Goal: Task Accomplishment & Management: Manage account settings

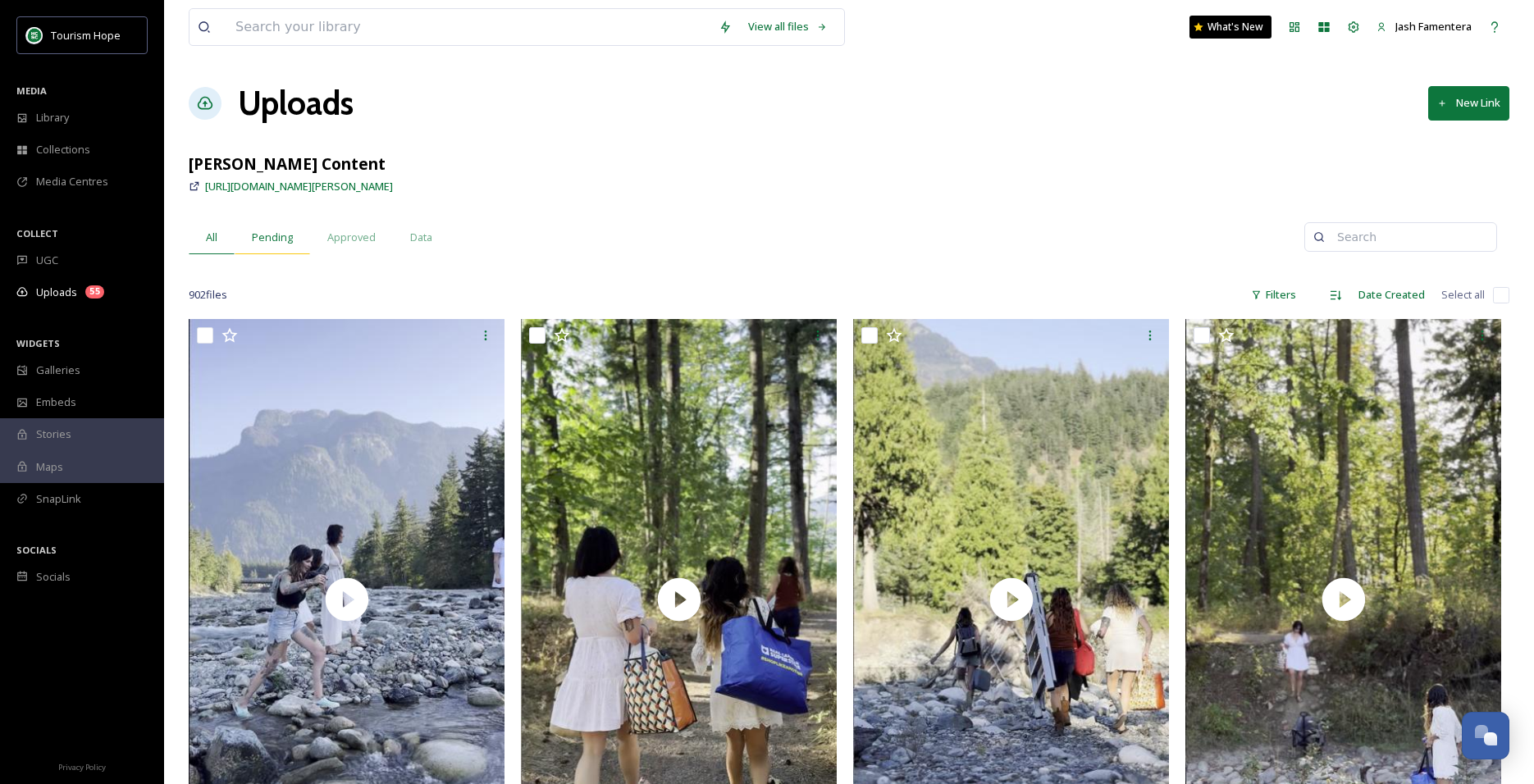
click at [300, 237] on div "Pending" at bounding box center [272, 237] width 76 height 34
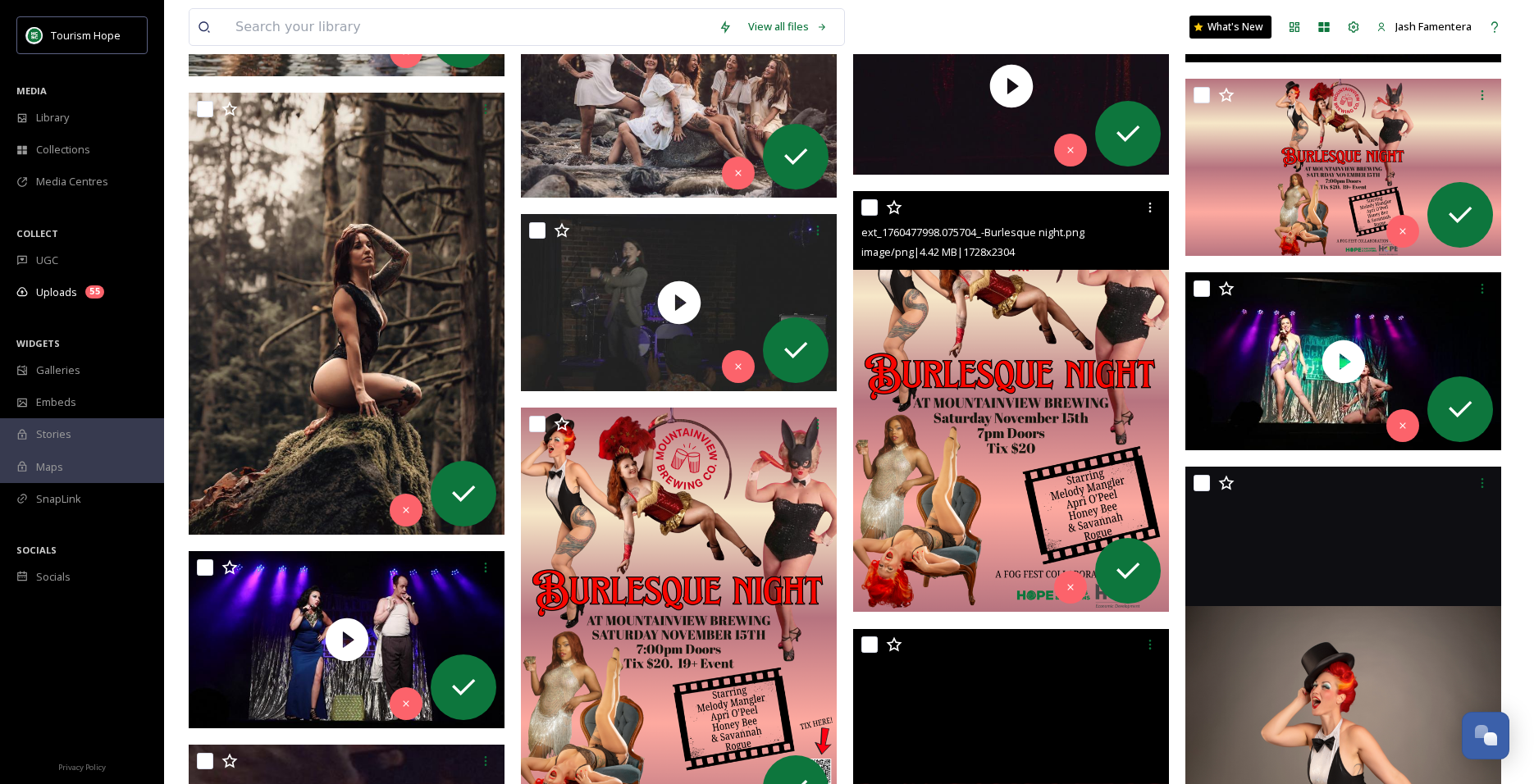
scroll to position [3992, 0]
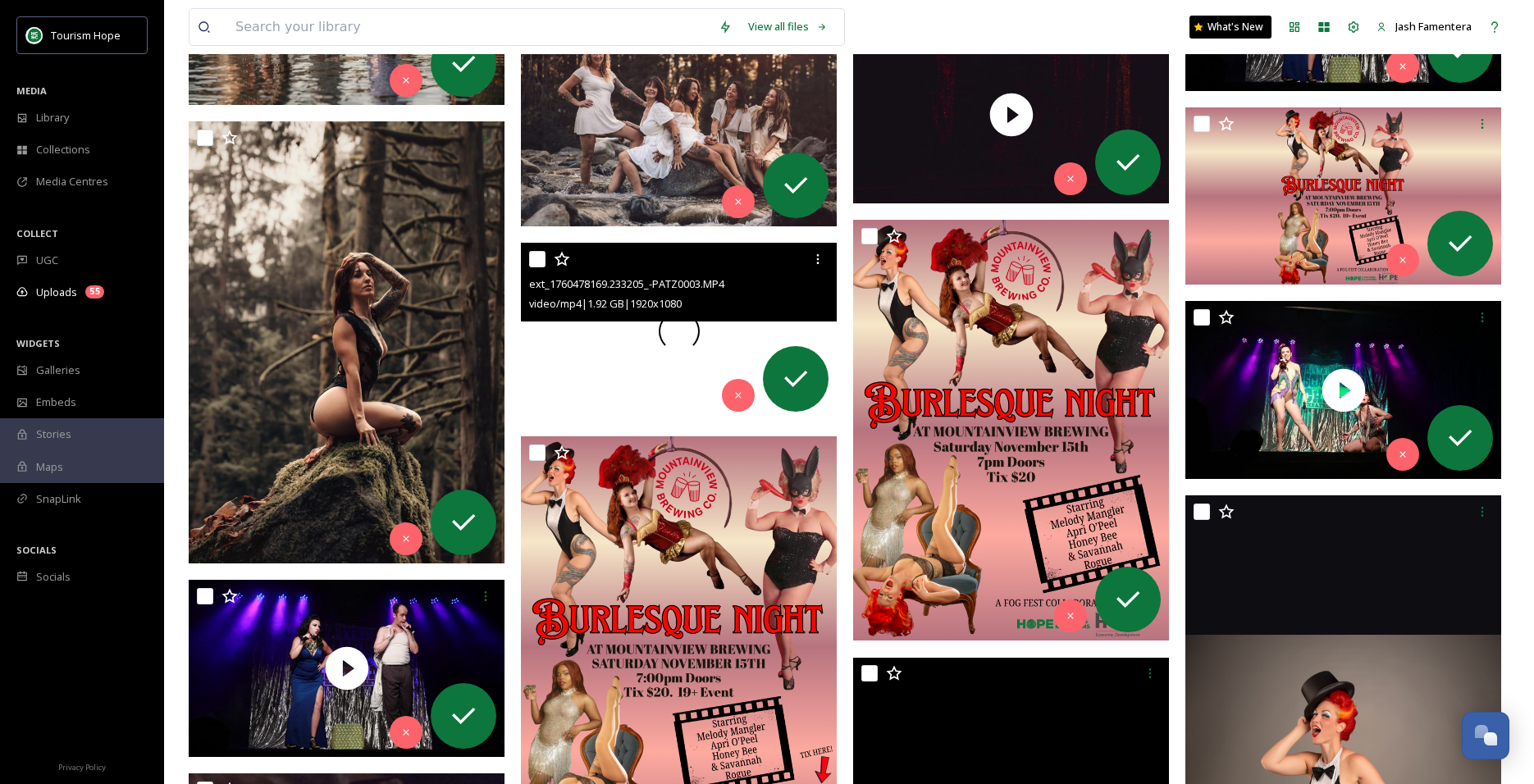
click at [583, 341] on video "ext_1760478169.233205_-PATZ0003.MP4" at bounding box center [679, 331] width 316 height 178
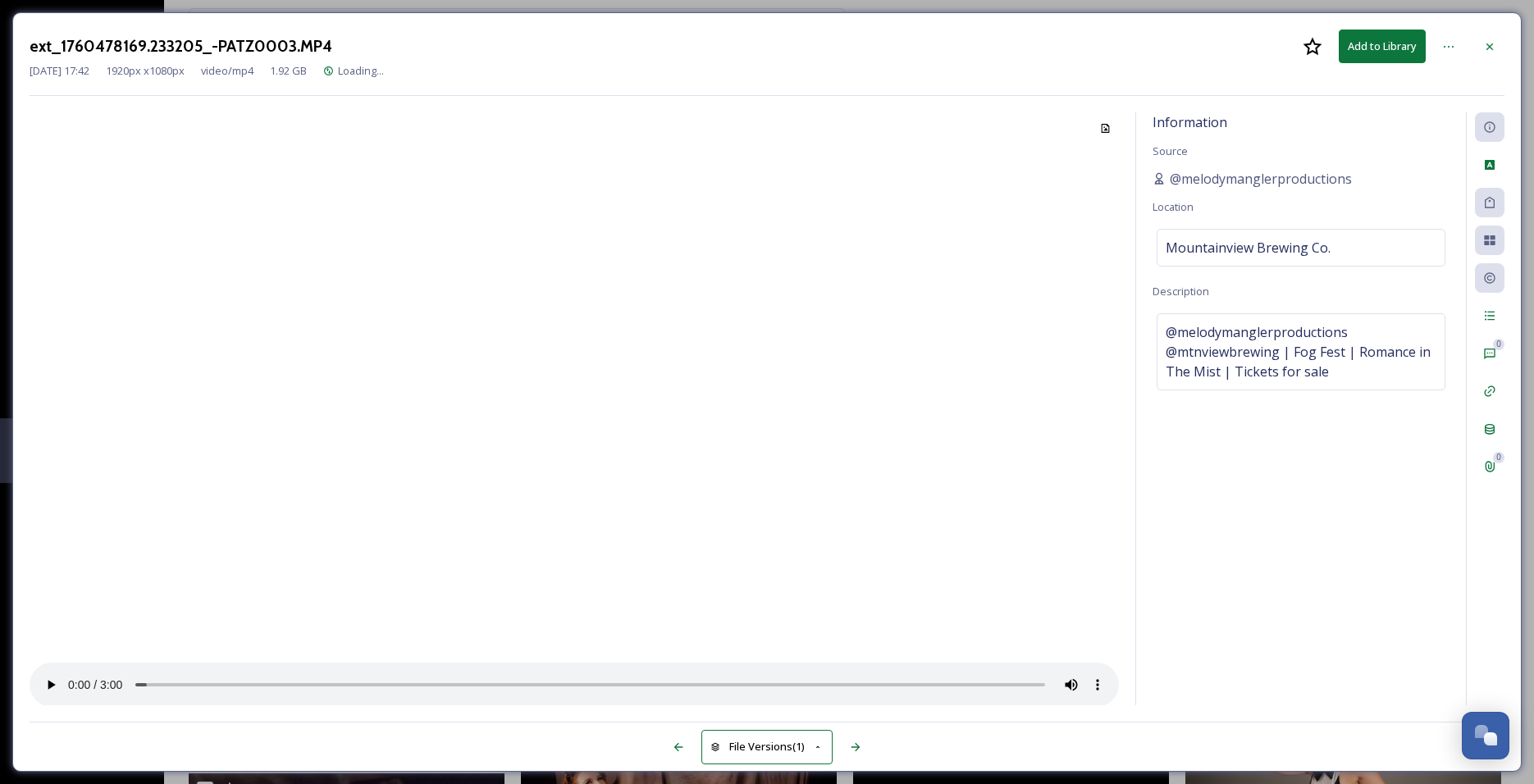
click at [645, 359] on video at bounding box center [574, 409] width 1089 height 595
click at [1468, 42] on div "ext_1760478169.233205_-PATZ0003.MP4 Add to Library" at bounding box center [766, 46] width 1475 height 34
click at [1480, 37] on div at bounding box center [1489, 46] width 29 height 29
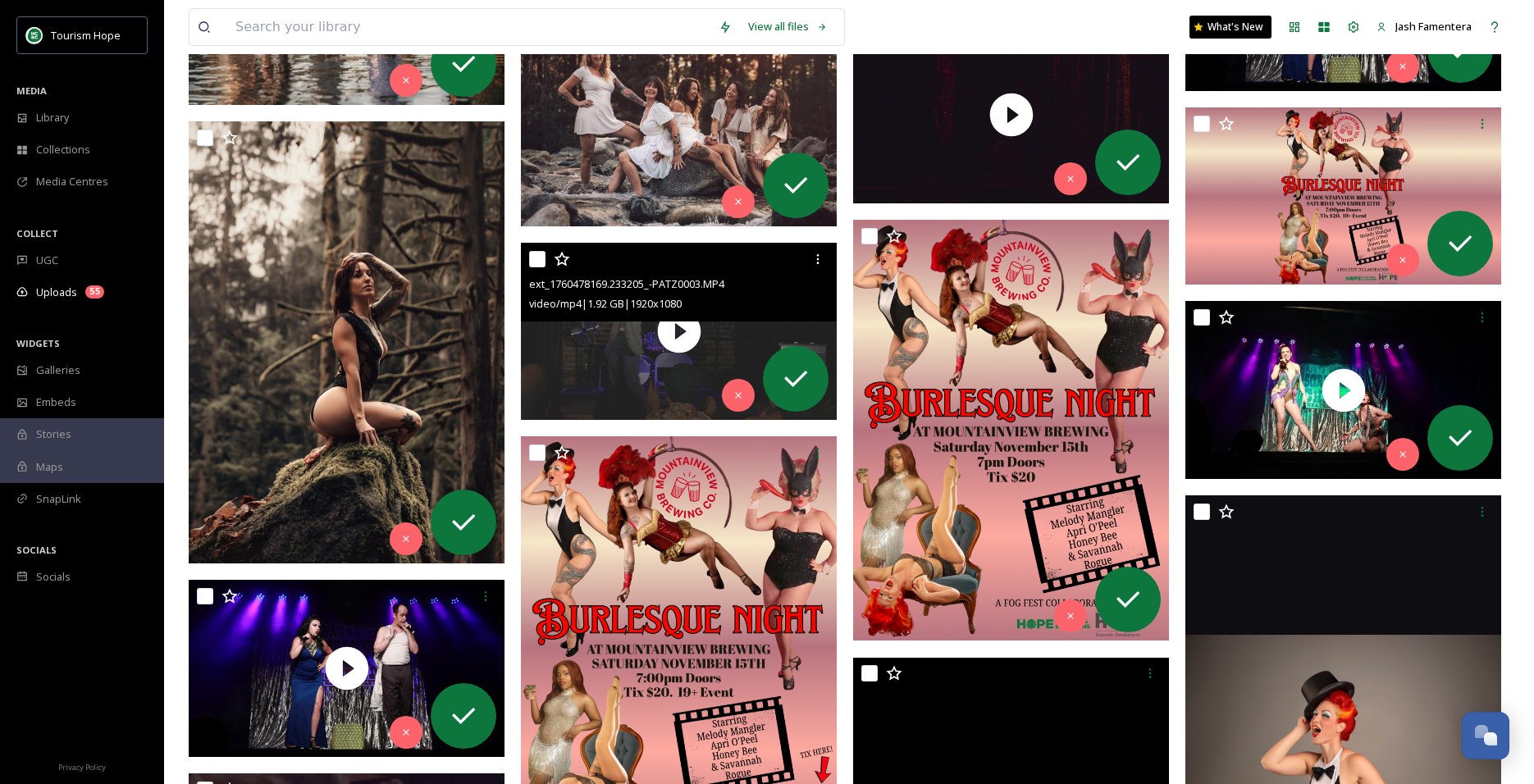
click at [537, 253] on input "checkbox" at bounding box center [537, 260] width 16 height 16
checkbox input "true"
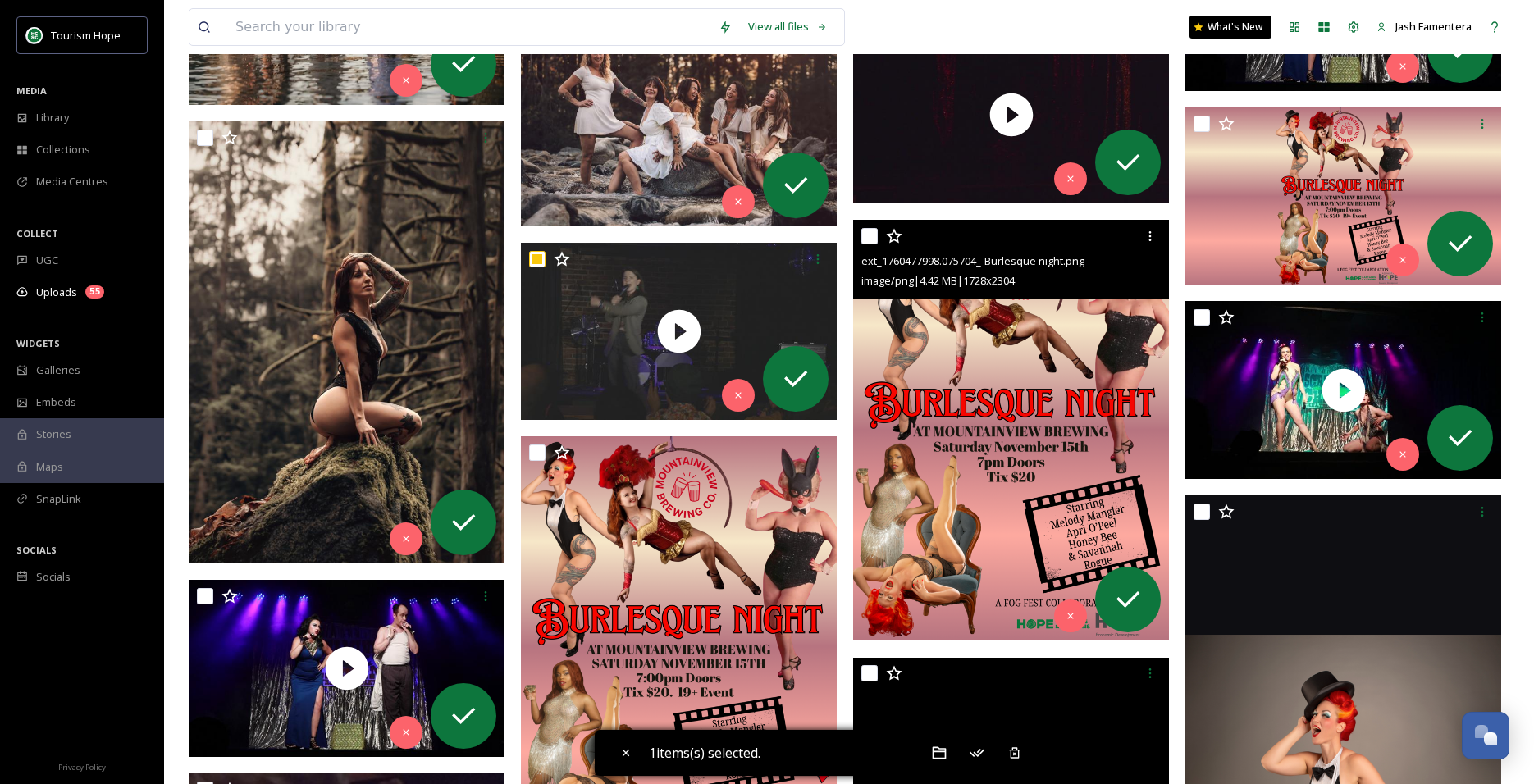
click at [869, 239] on input "checkbox" at bounding box center [869, 236] width 16 height 16
checkbox input "true"
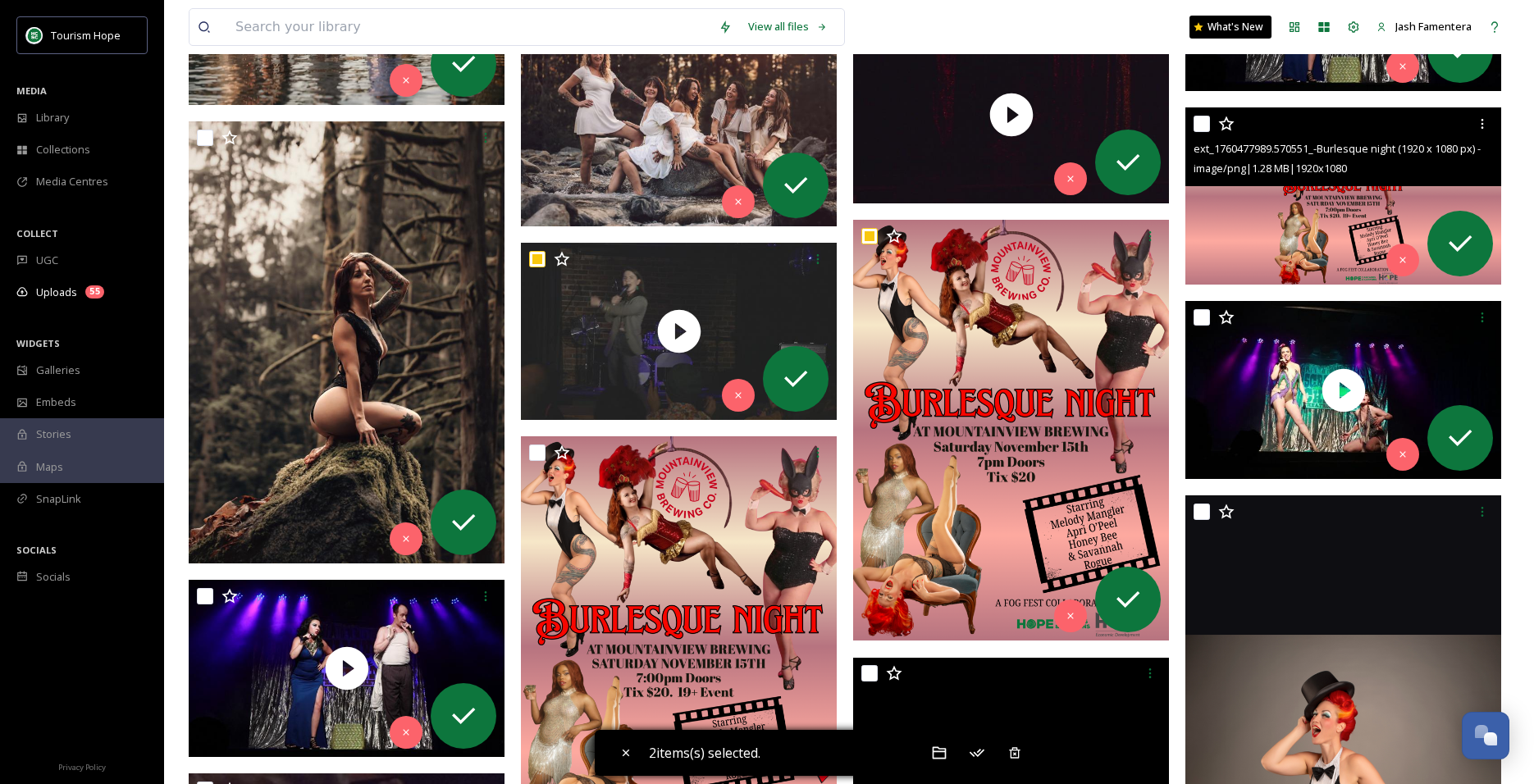
click at [1201, 124] on input "checkbox" at bounding box center [1202, 124] width 16 height 16
checkbox input "true"
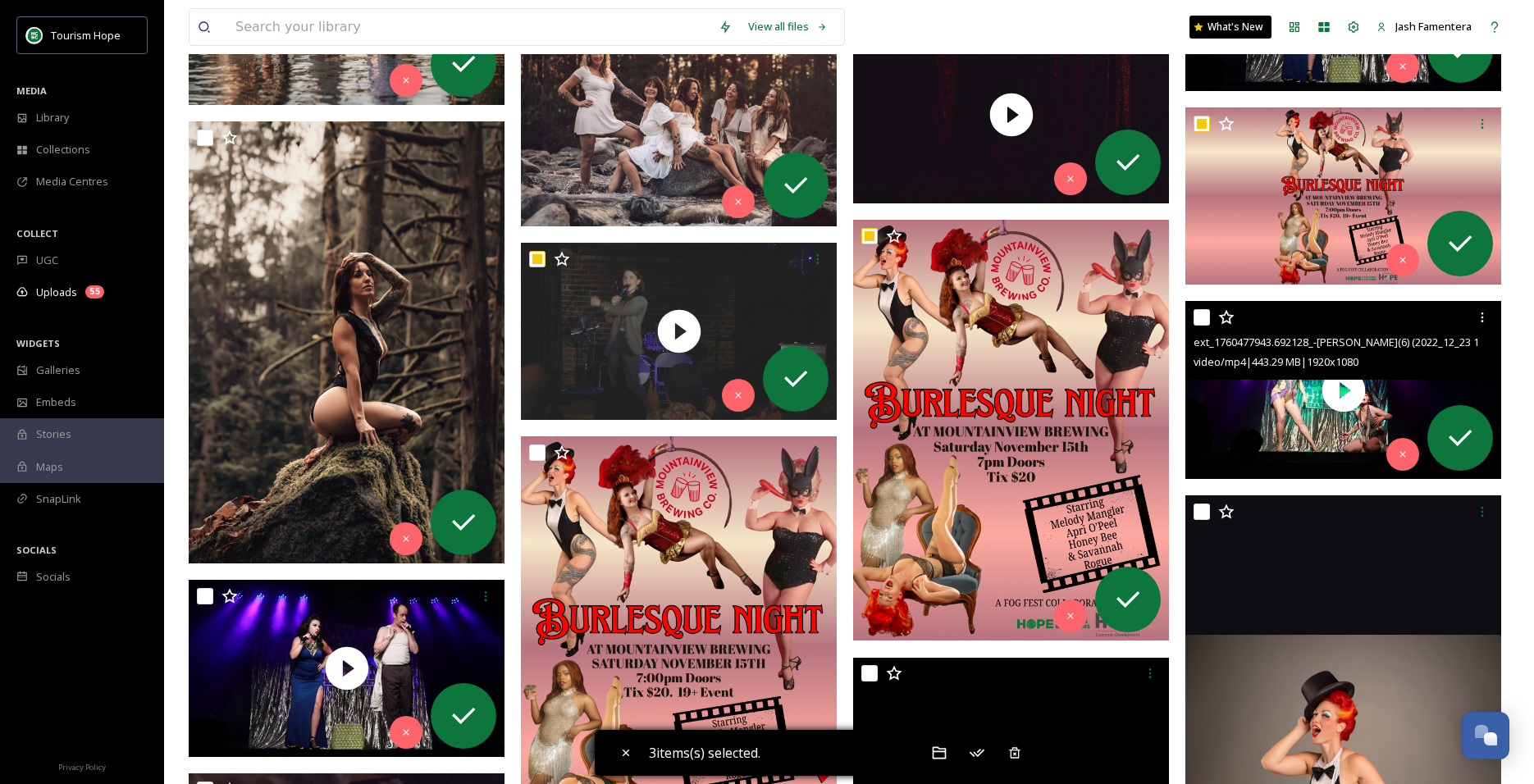
click at [1199, 315] on input "checkbox" at bounding box center [1202, 317] width 16 height 16
checkbox input "true"
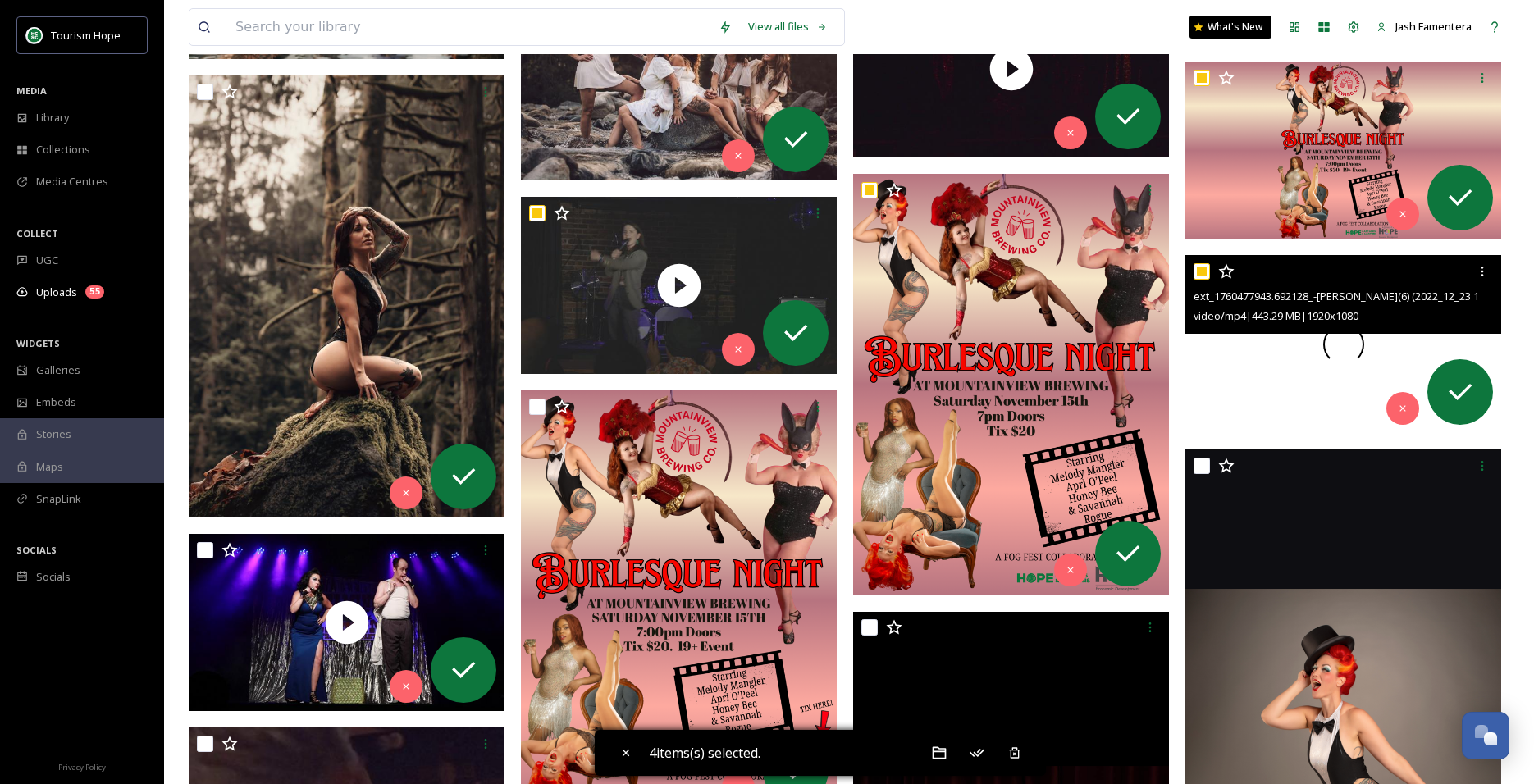
scroll to position [4032, 0]
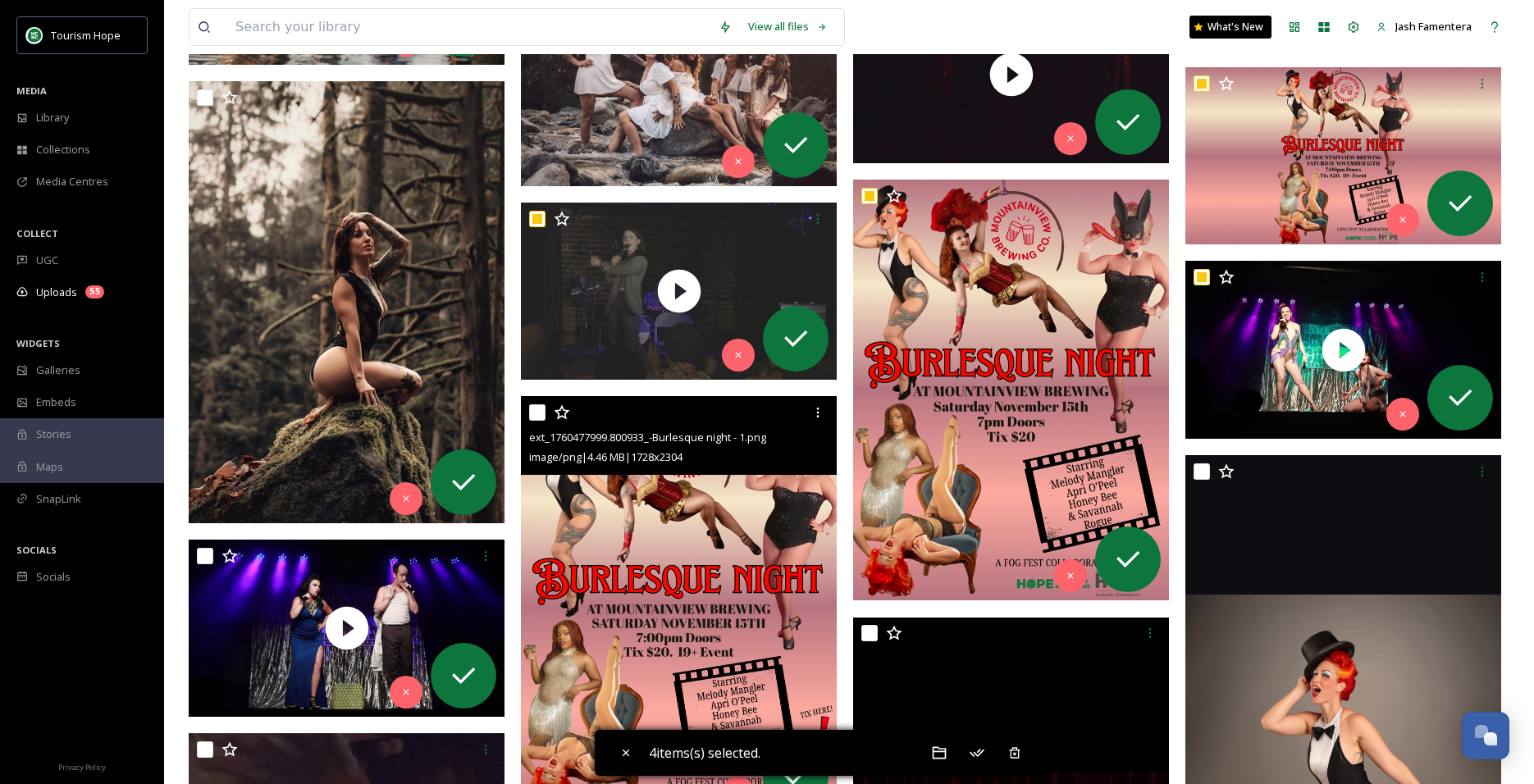
click at [534, 413] on input "checkbox" at bounding box center [537, 412] width 16 height 16
checkbox input "true"
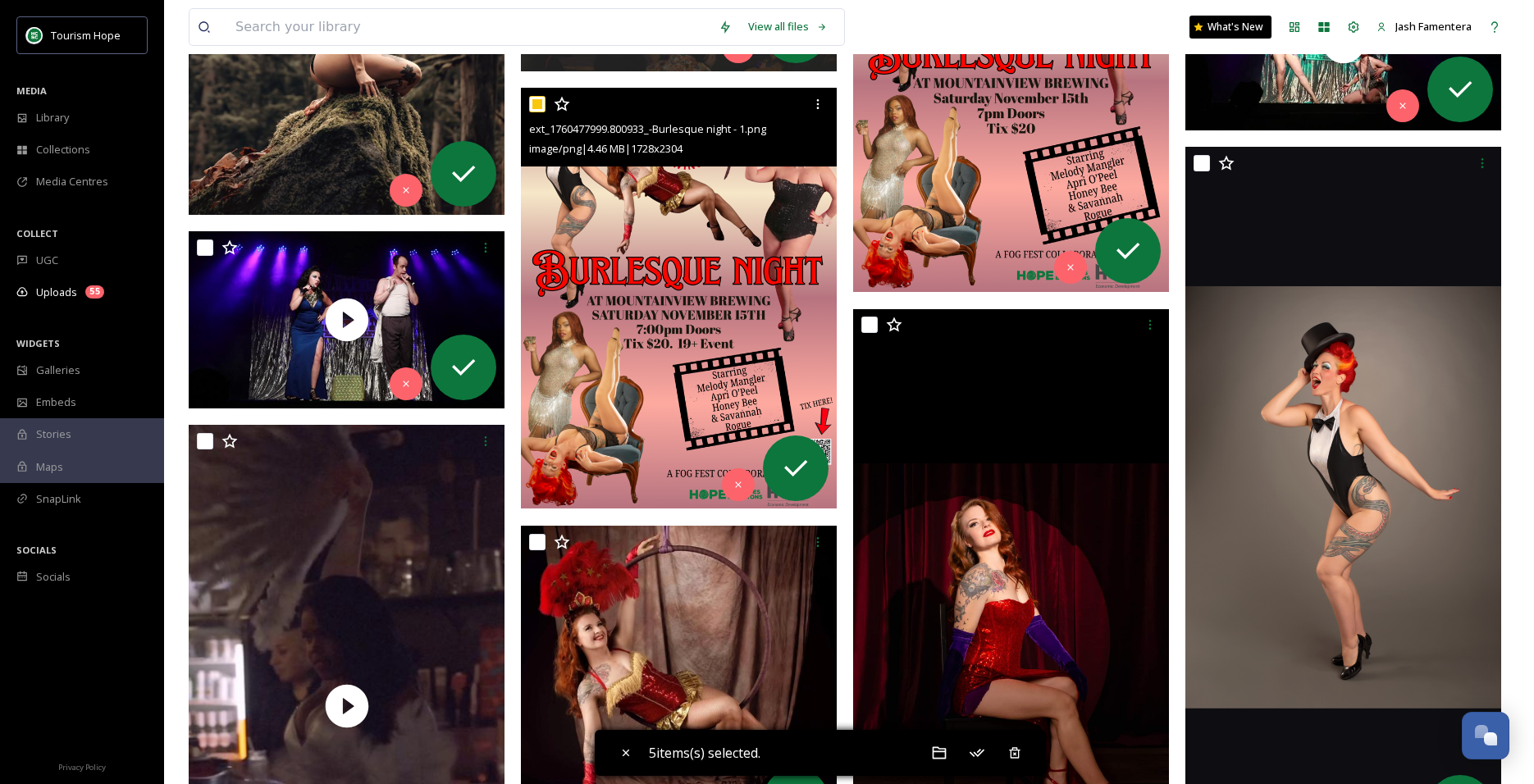
scroll to position [4374, 0]
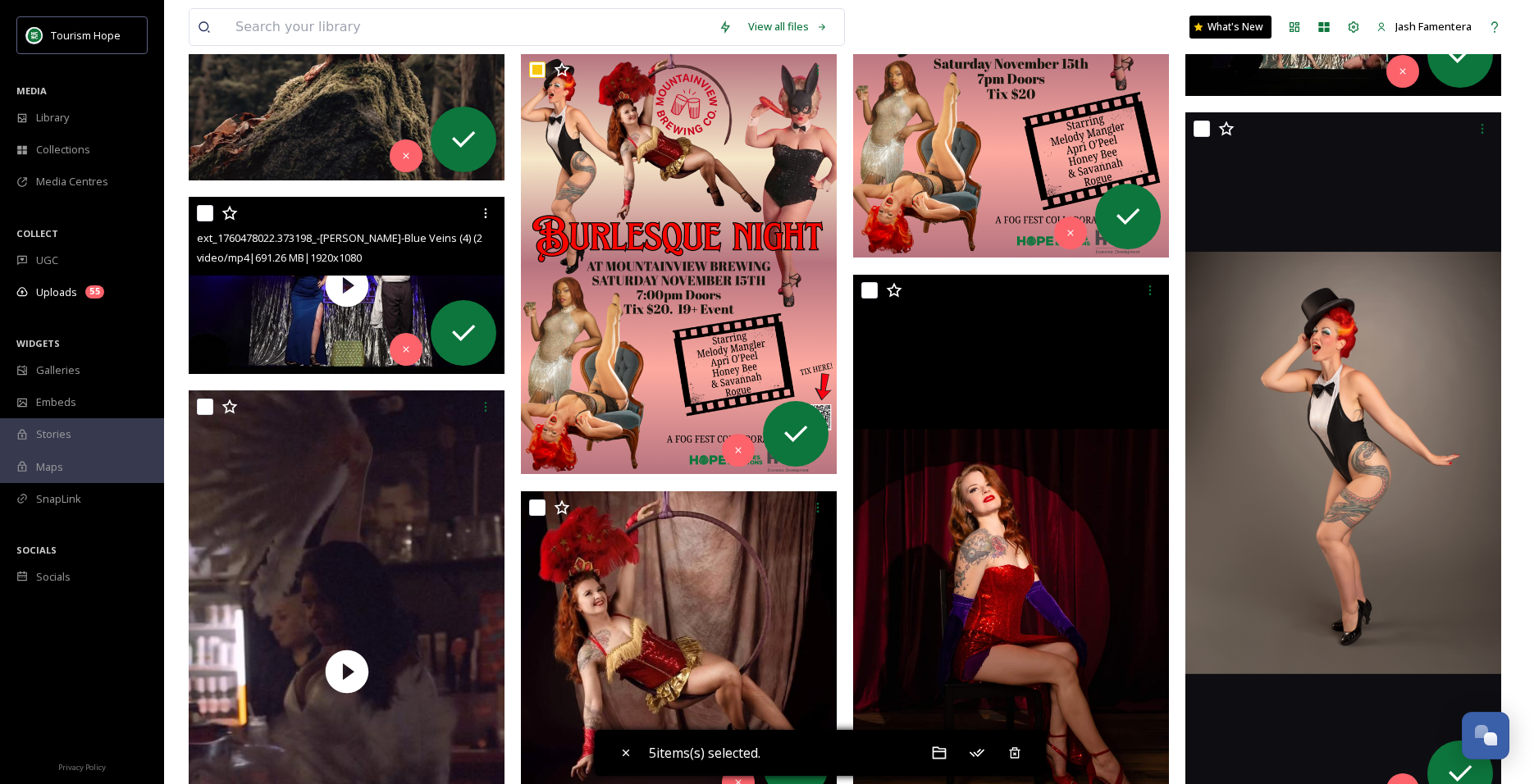
click at [199, 205] on input "checkbox" at bounding box center [205, 213] width 16 height 16
checkbox input "true"
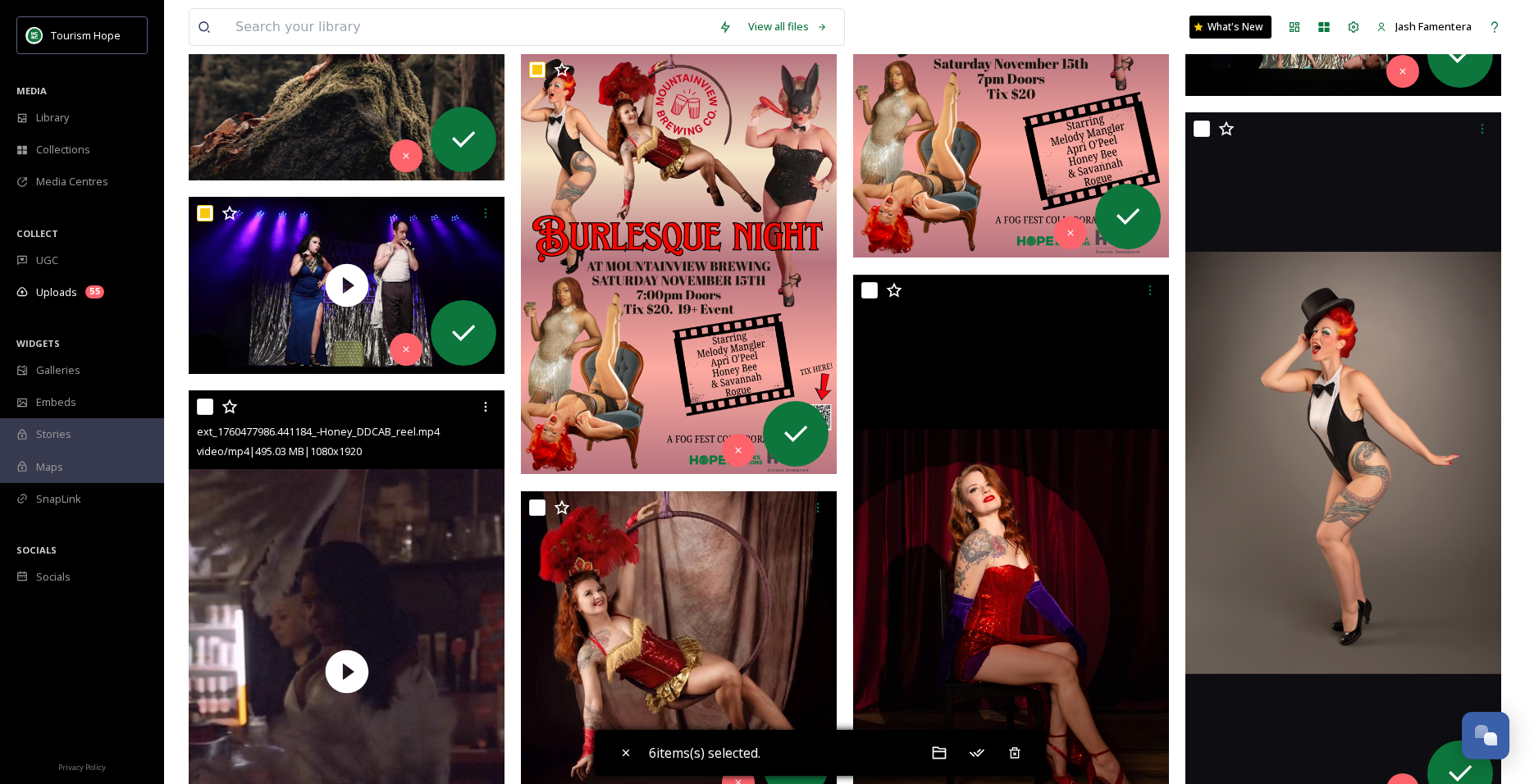
click at [201, 400] on input "checkbox" at bounding box center [205, 407] width 16 height 16
checkbox input "true"
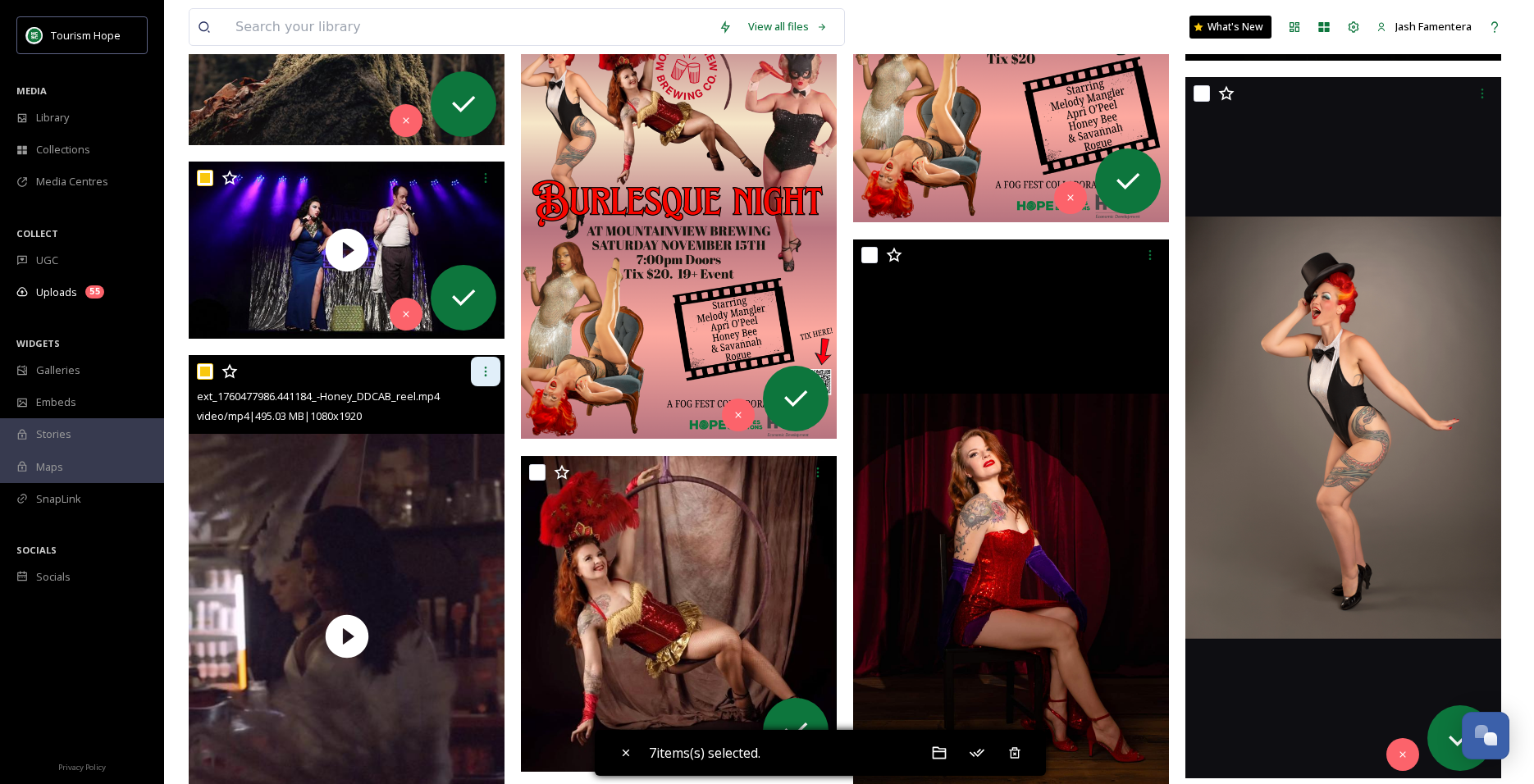
scroll to position [4424, 0]
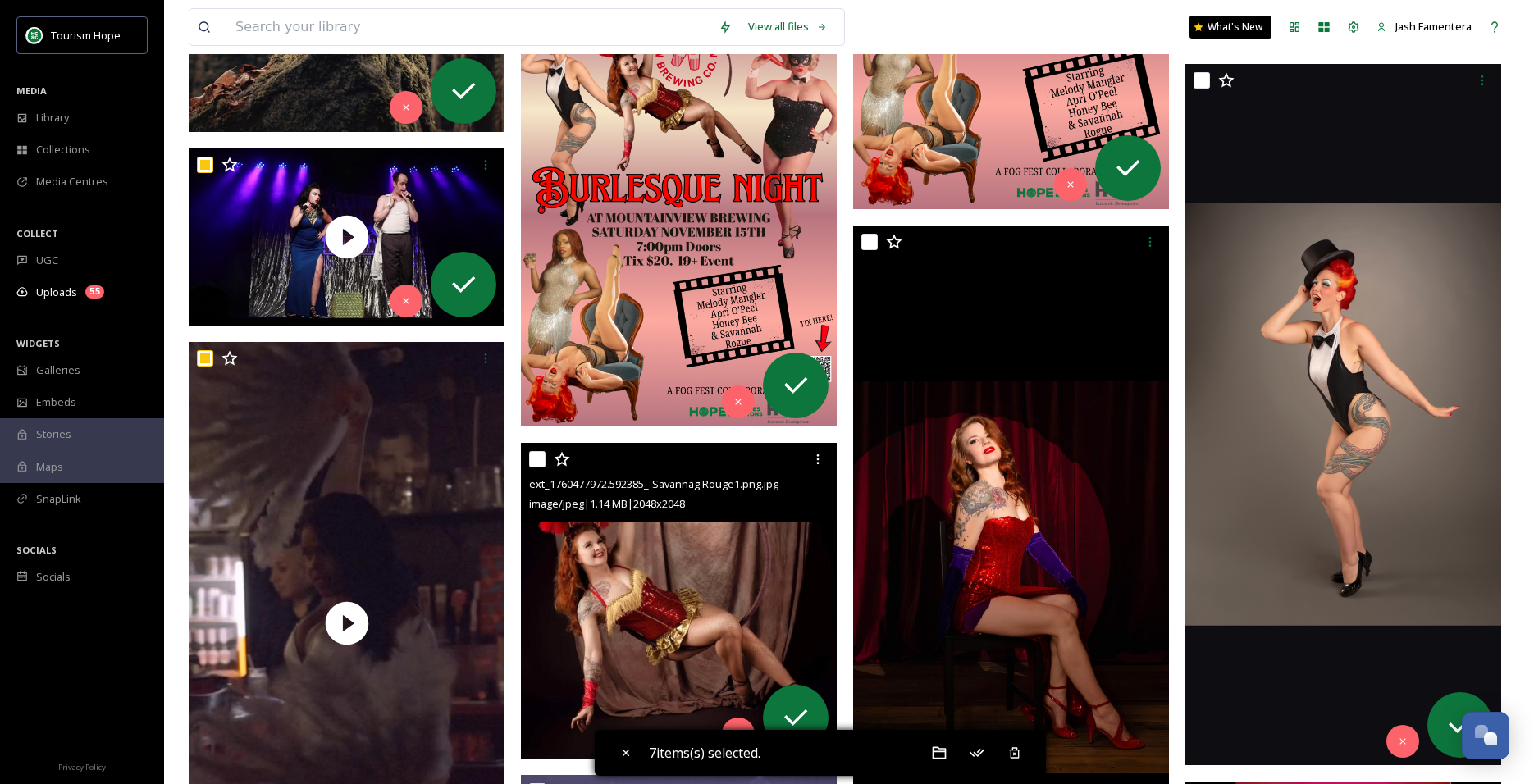
click at [538, 457] on input "checkbox" at bounding box center [537, 459] width 16 height 16
checkbox input "true"
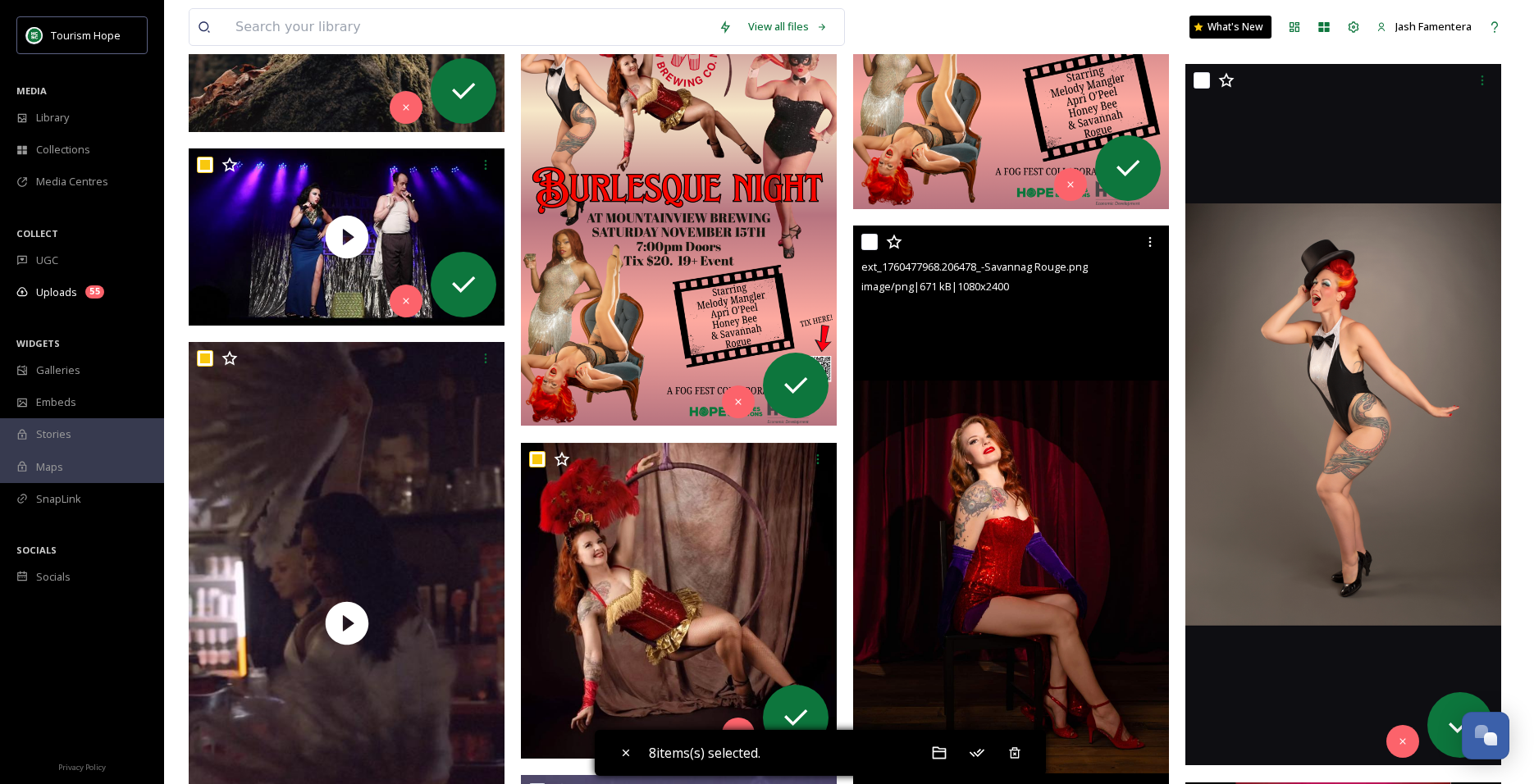
click at [870, 248] on input "checkbox" at bounding box center [869, 242] width 16 height 16
checkbox input "true"
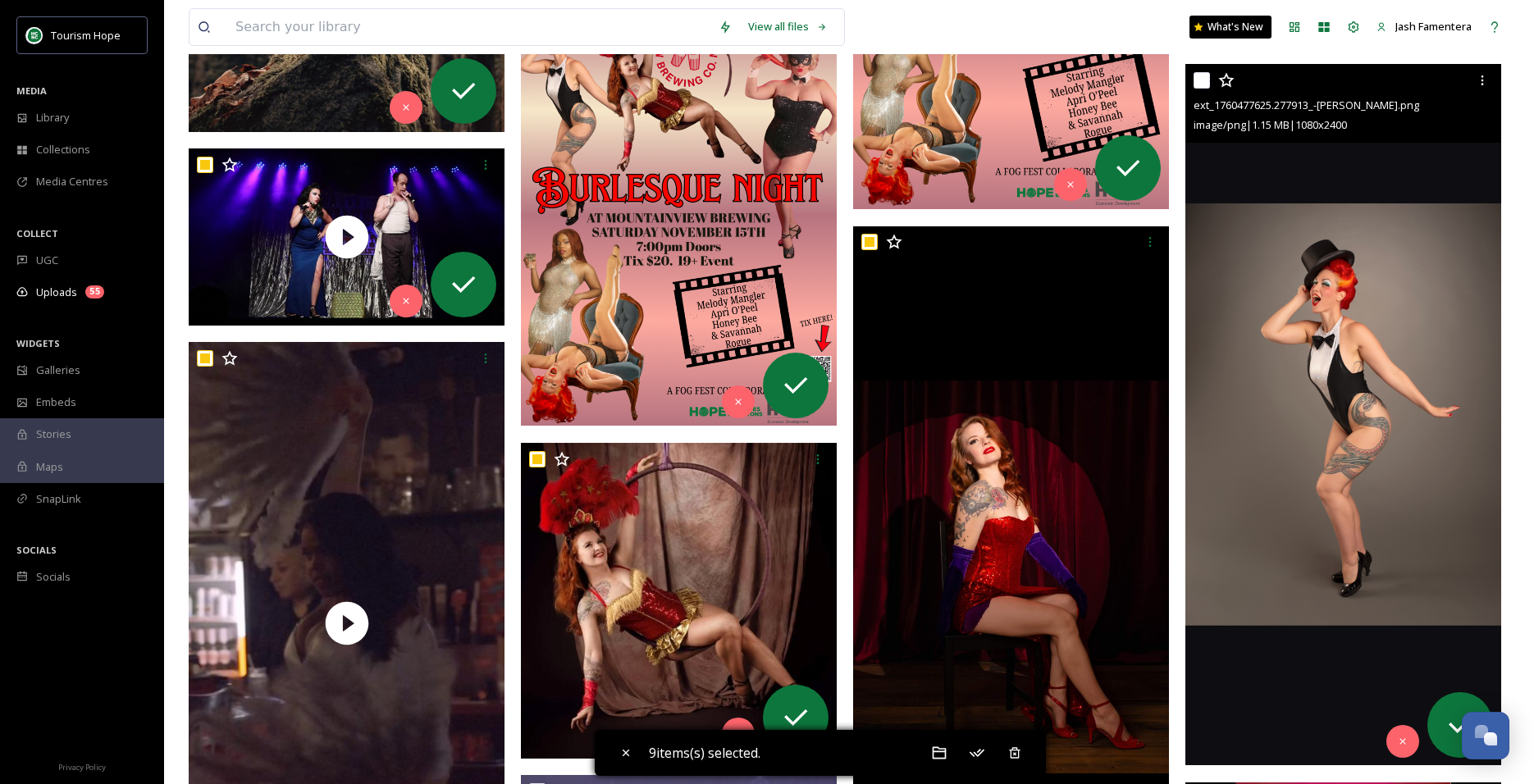
click at [1202, 78] on input "checkbox" at bounding box center [1202, 80] width 16 height 16
checkbox input "true"
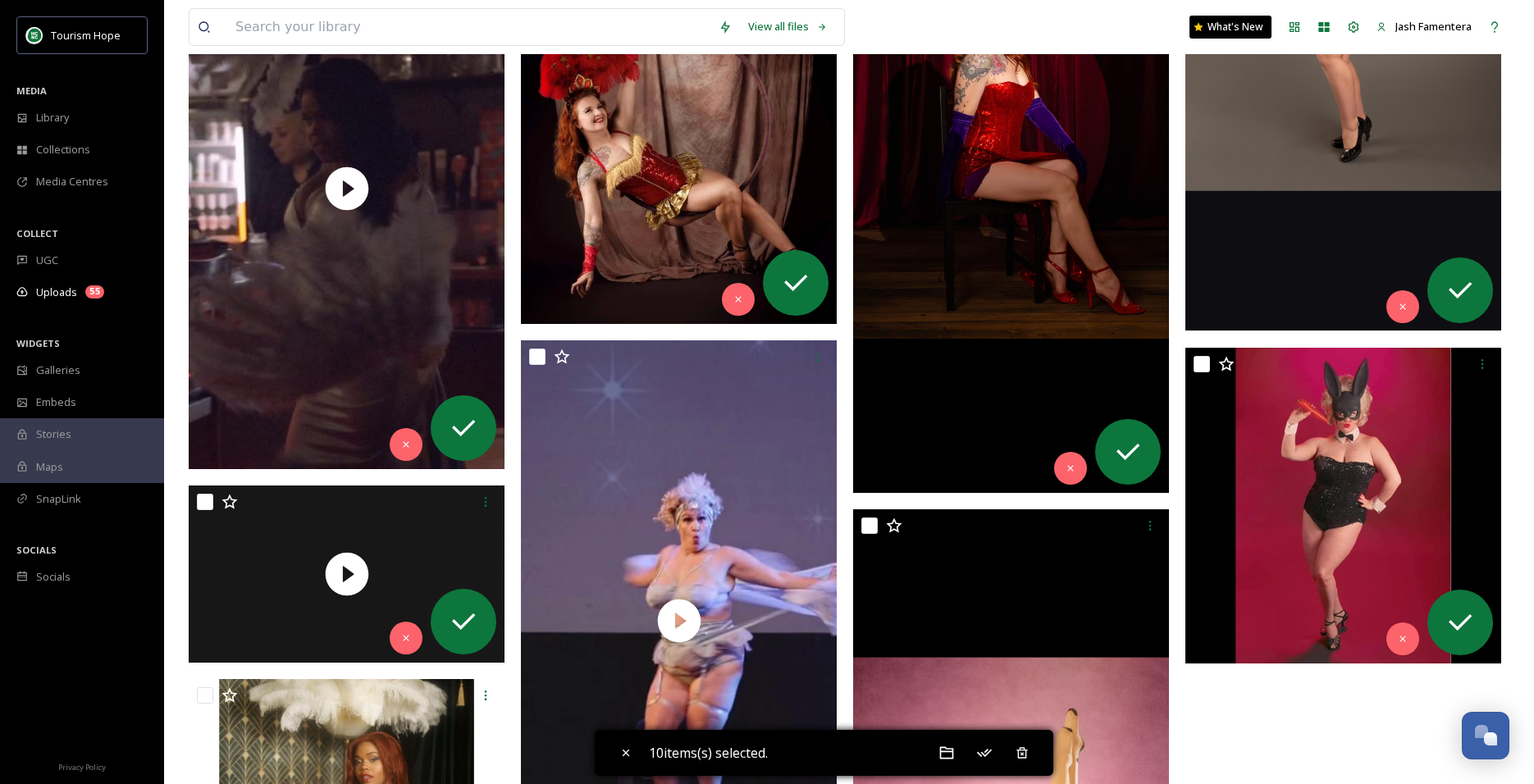
scroll to position [5042, 0]
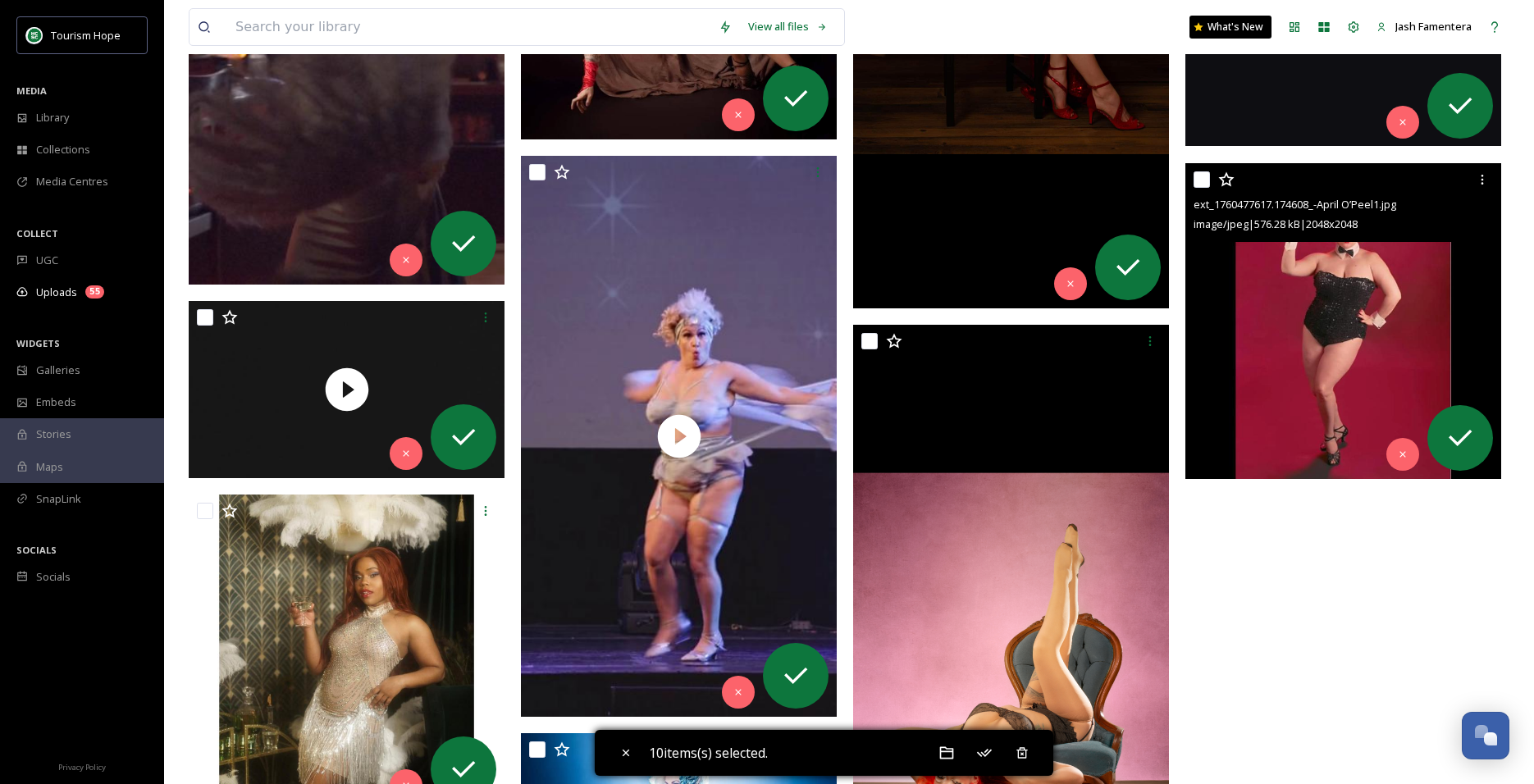
click at [1208, 178] on input "checkbox" at bounding box center [1202, 179] width 16 height 16
checkbox input "true"
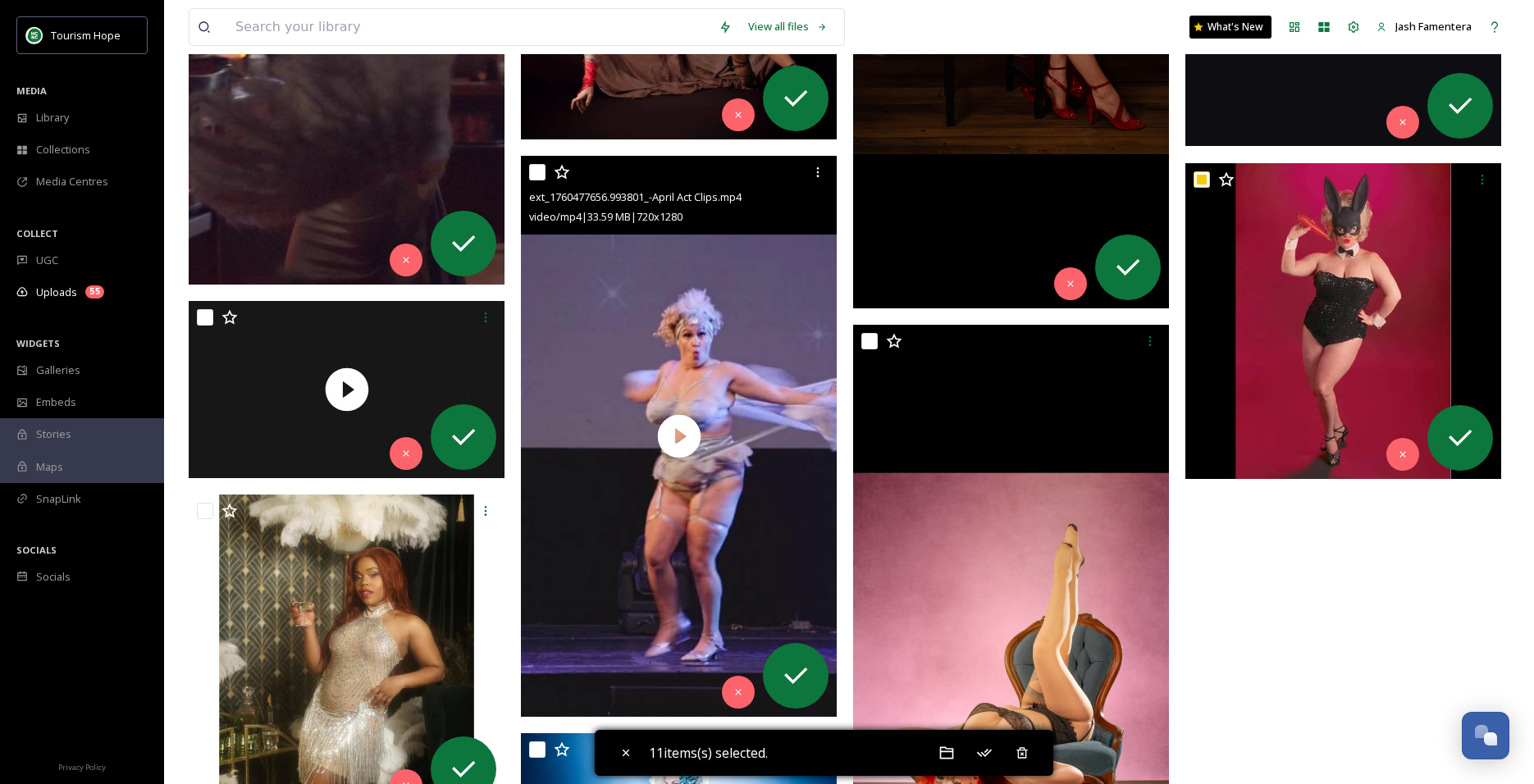
click at [537, 169] on input "checkbox" at bounding box center [537, 172] width 16 height 16
checkbox input "true"
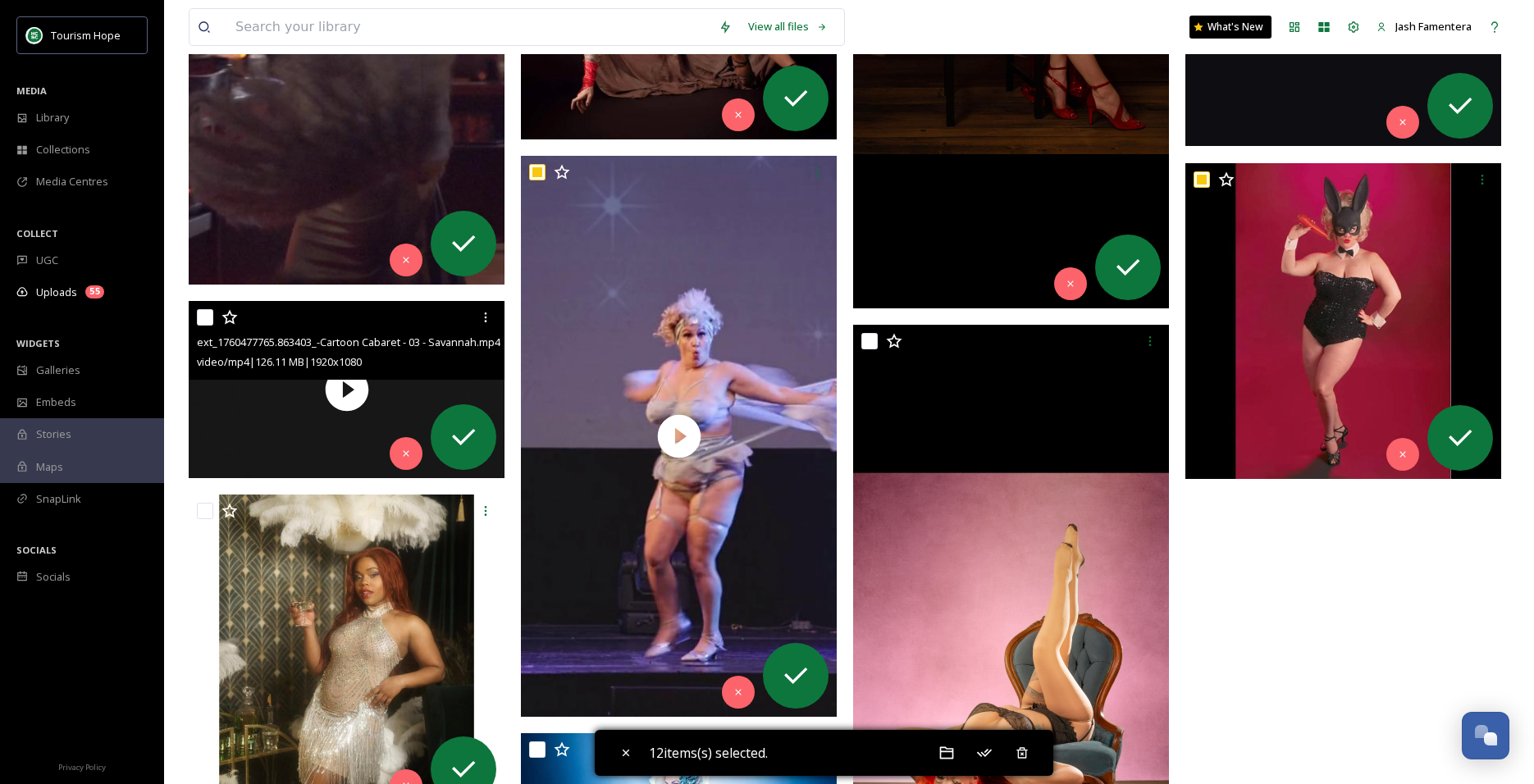
click at [203, 315] on input "checkbox" at bounding box center [205, 317] width 16 height 16
checkbox input "true"
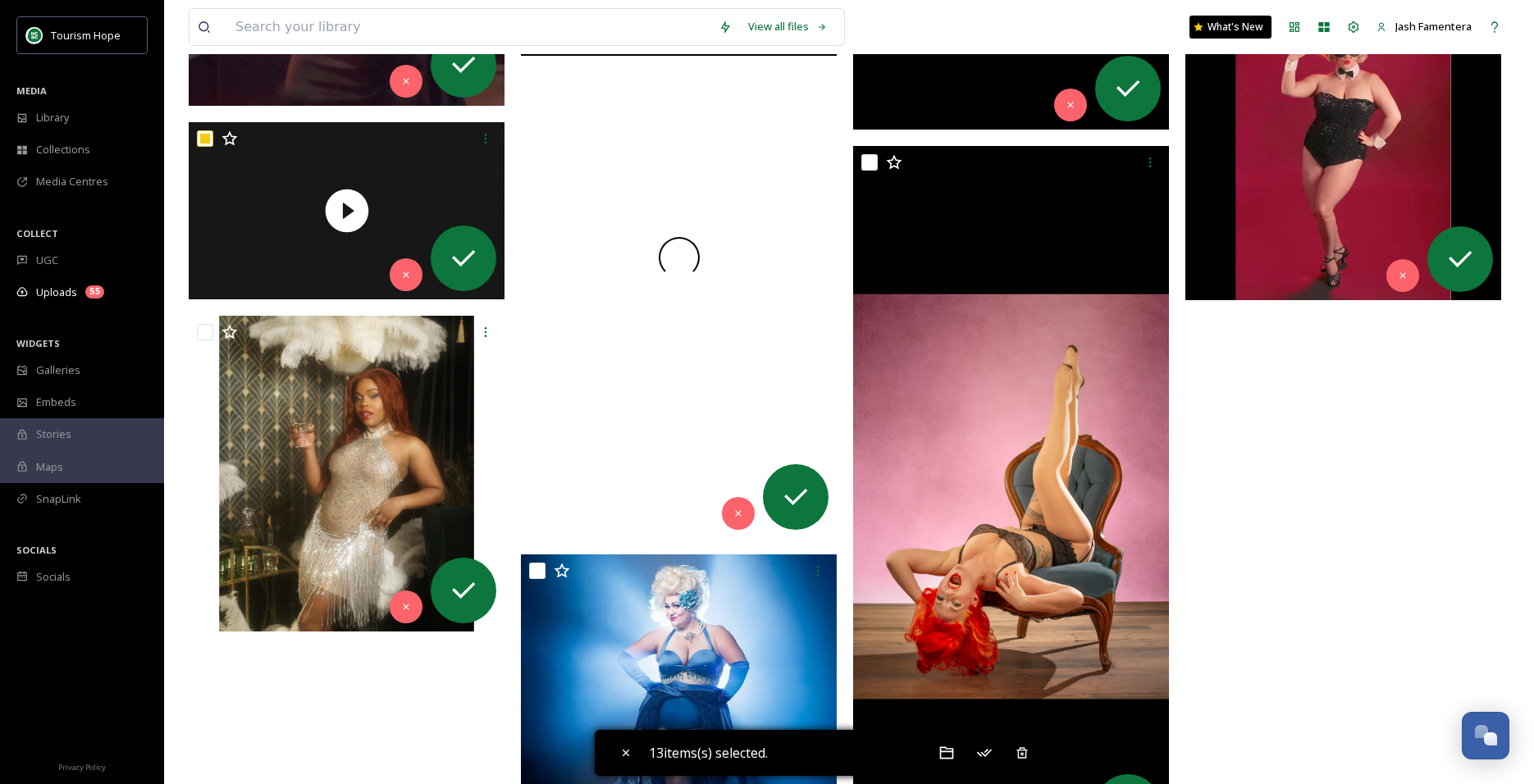
scroll to position [5262, 0]
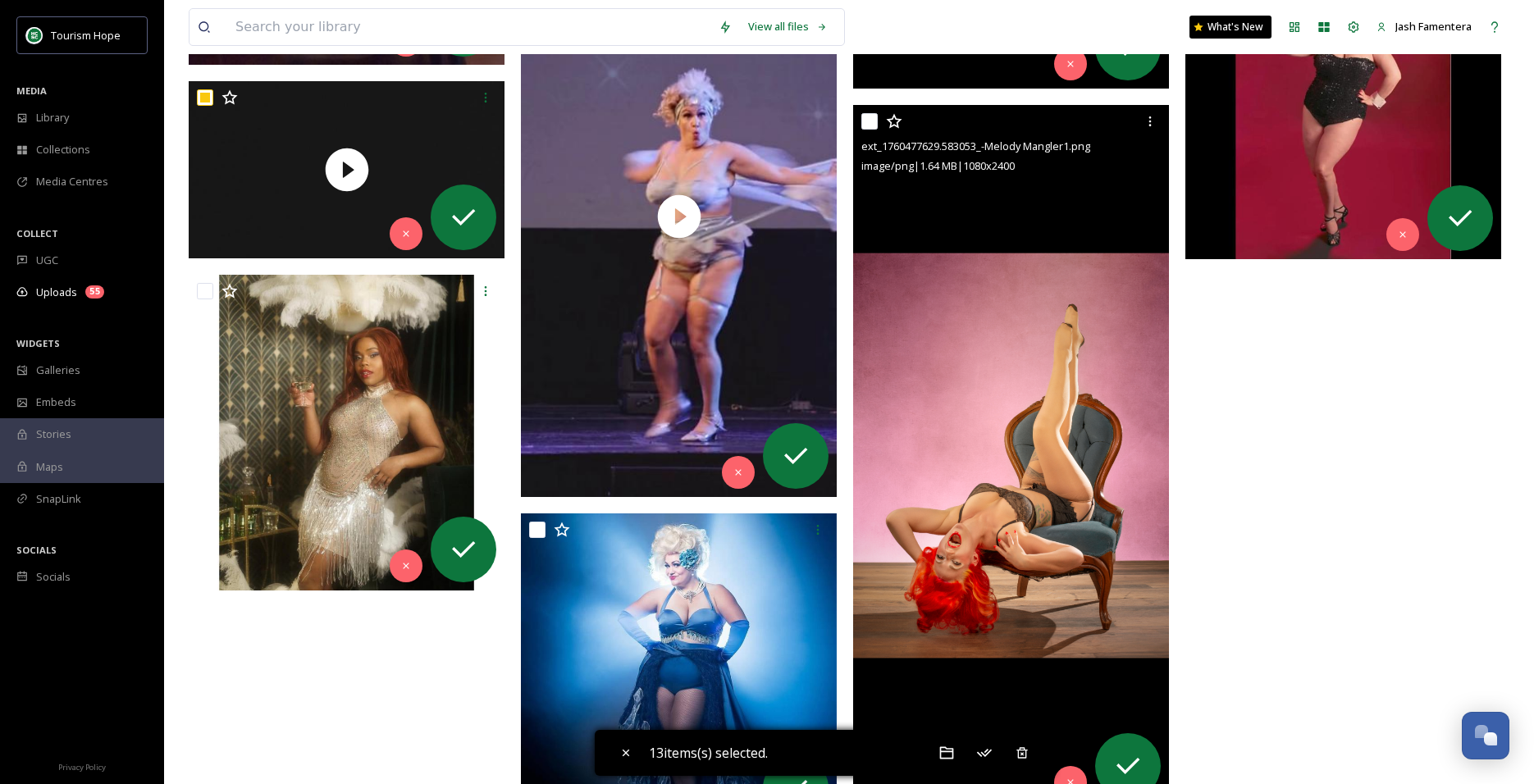
click at [861, 120] on input "checkbox" at bounding box center [869, 121] width 16 height 16
checkbox input "true"
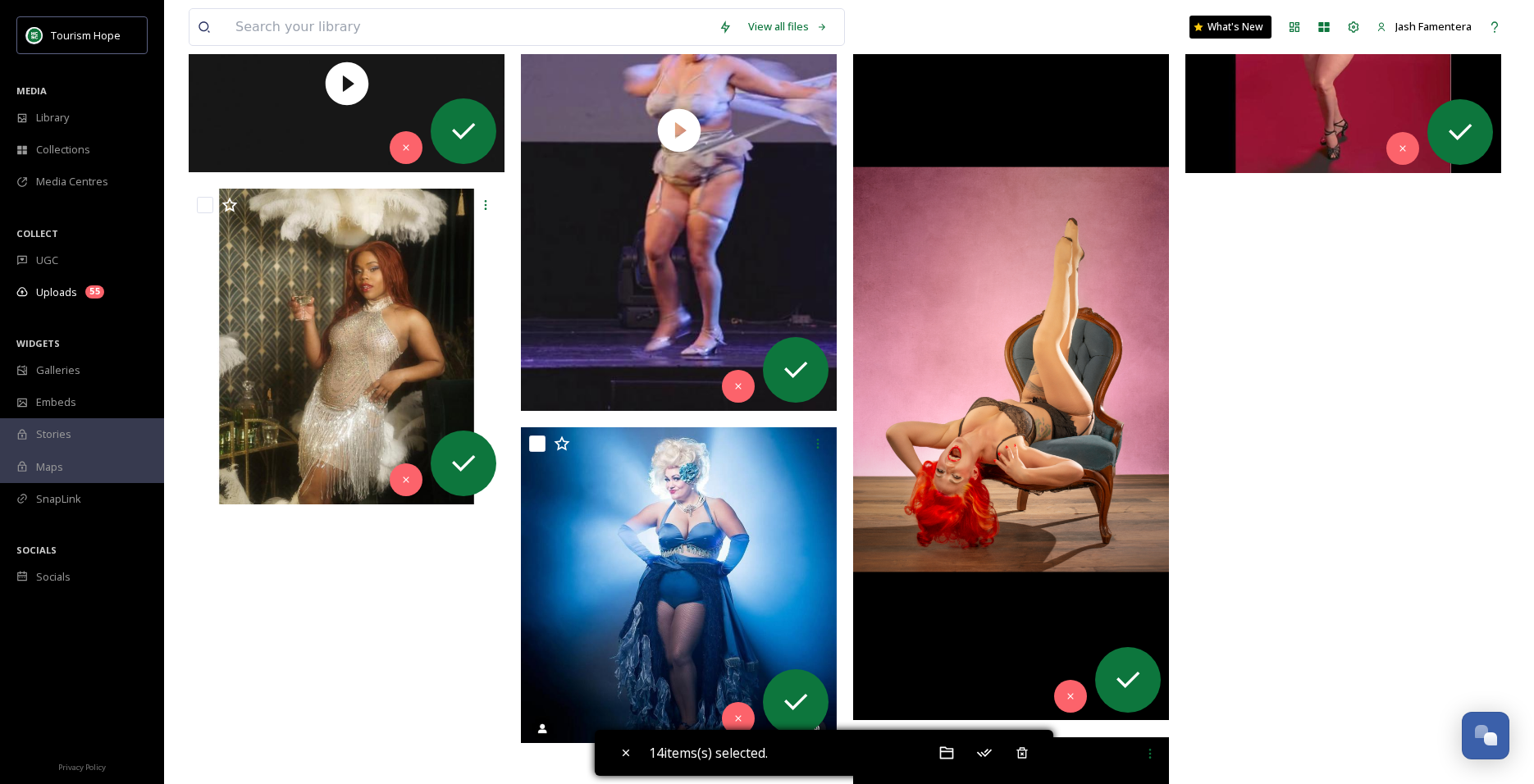
scroll to position [5300, 0]
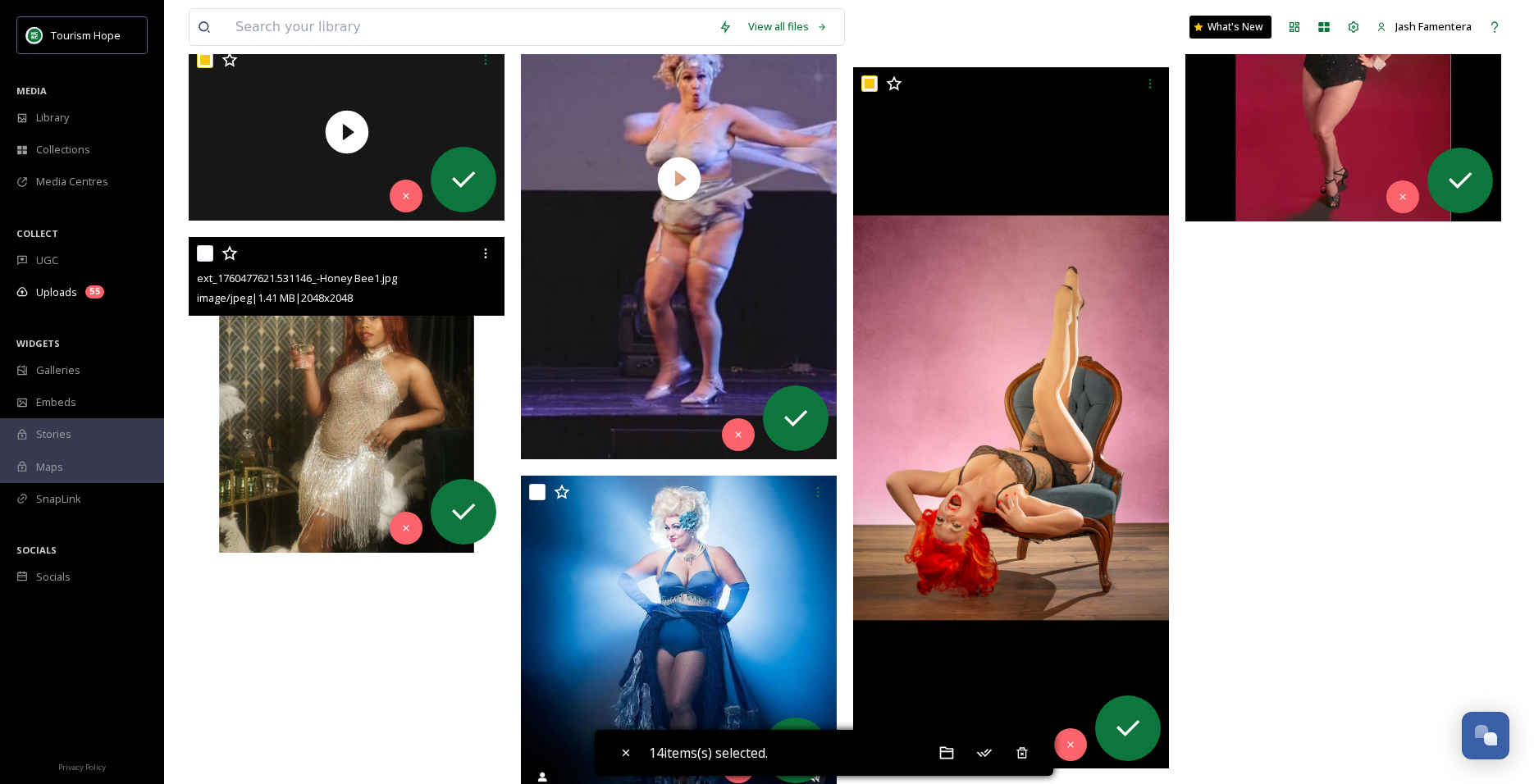
click at [211, 257] on input "checkbox" at bounding box center [205, 253] width 16 height 16
checkbox input "true"
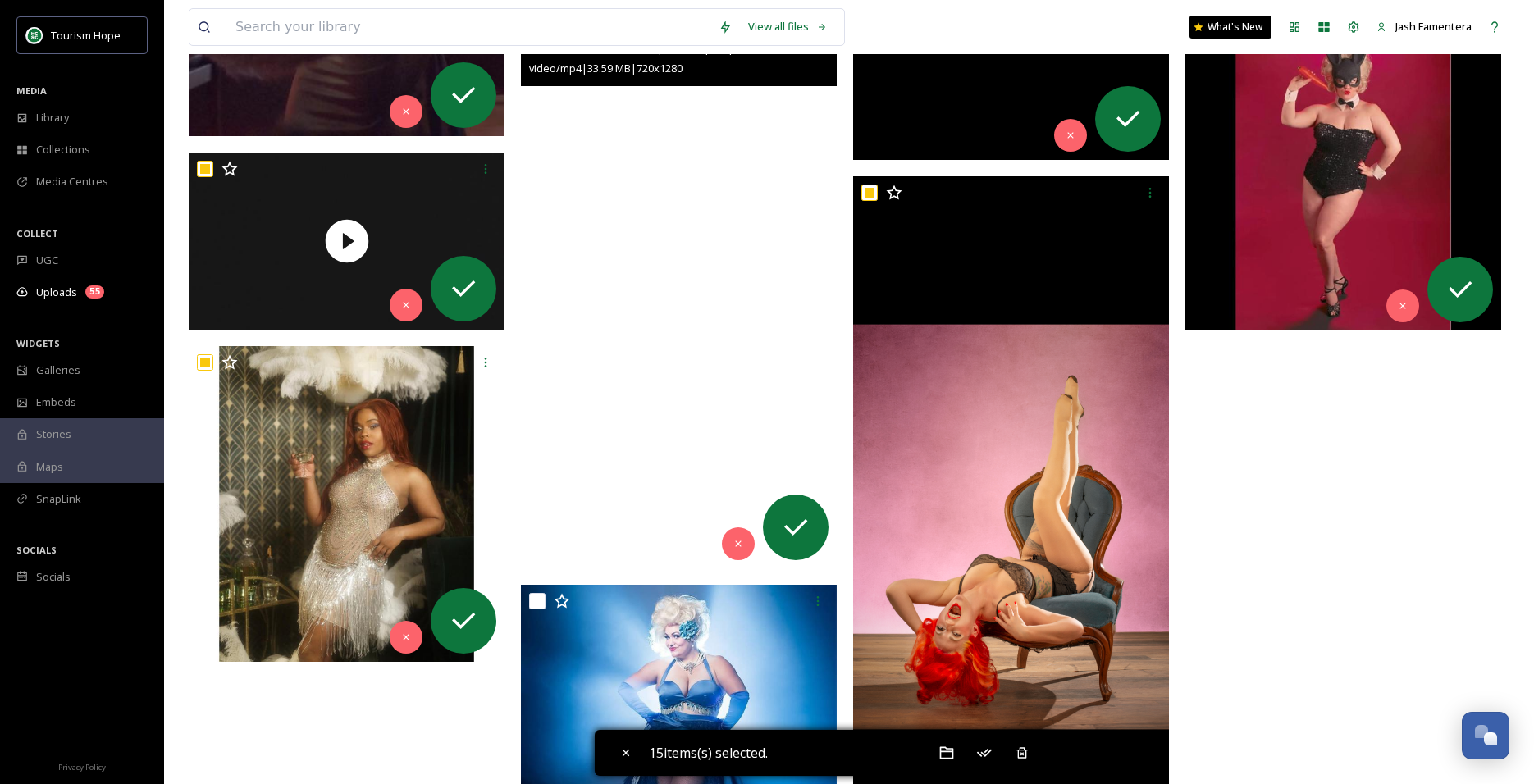
scroll to position [5422, 0]
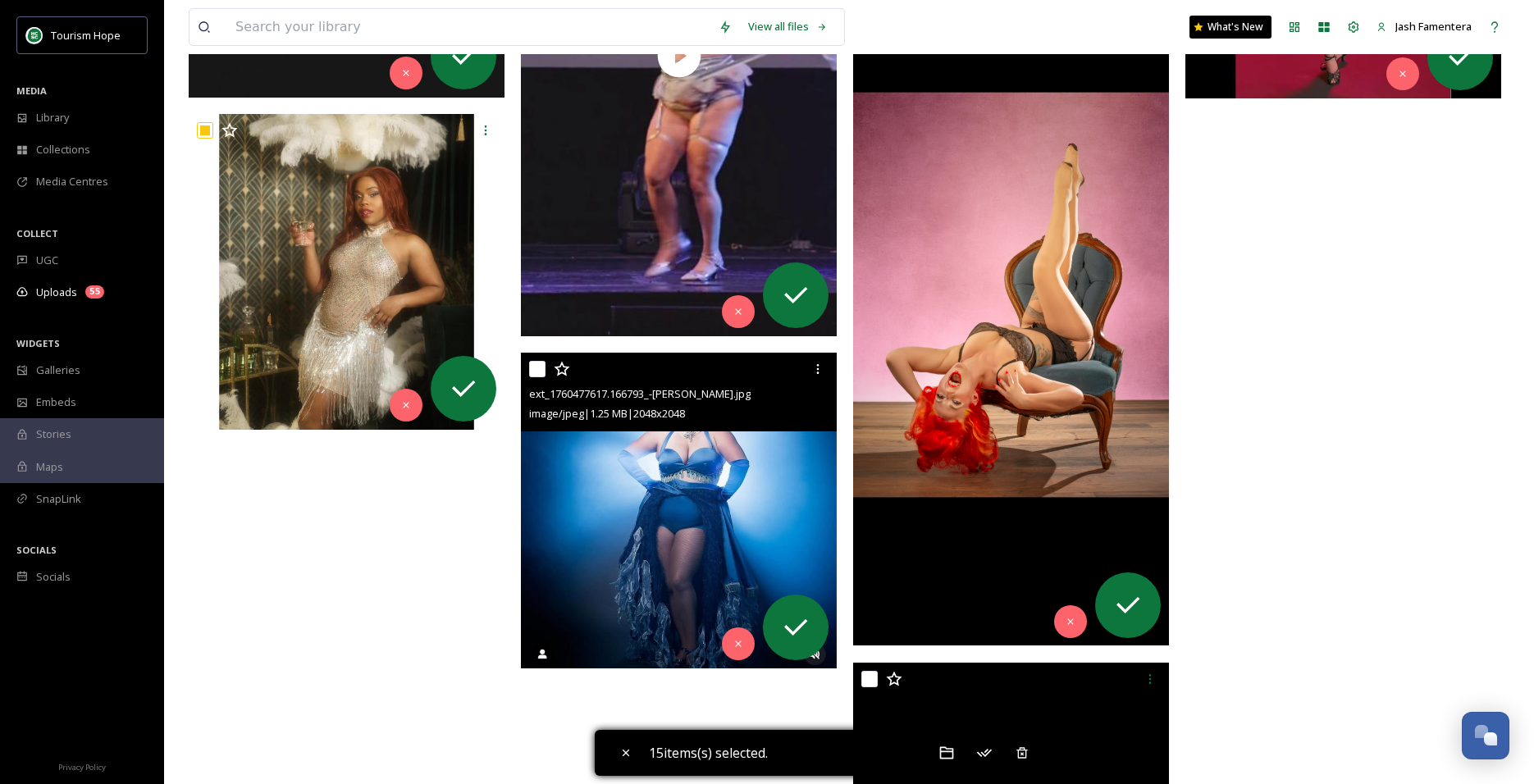
click at [541, 370] on input "checkbox" at bounding box center [537, 369] width 16 height 16
checkbox input "true"
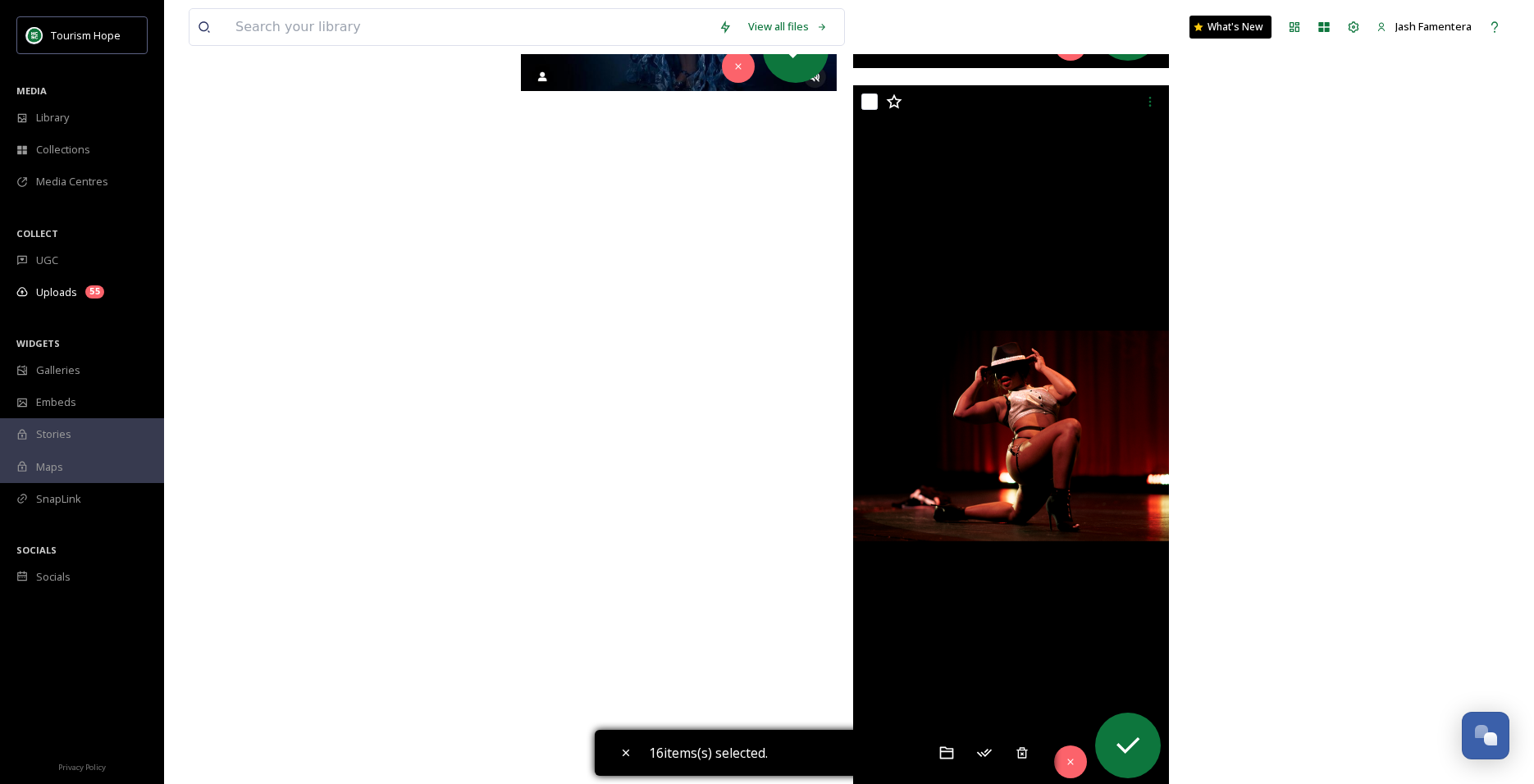
scroll to position [6021, 0]
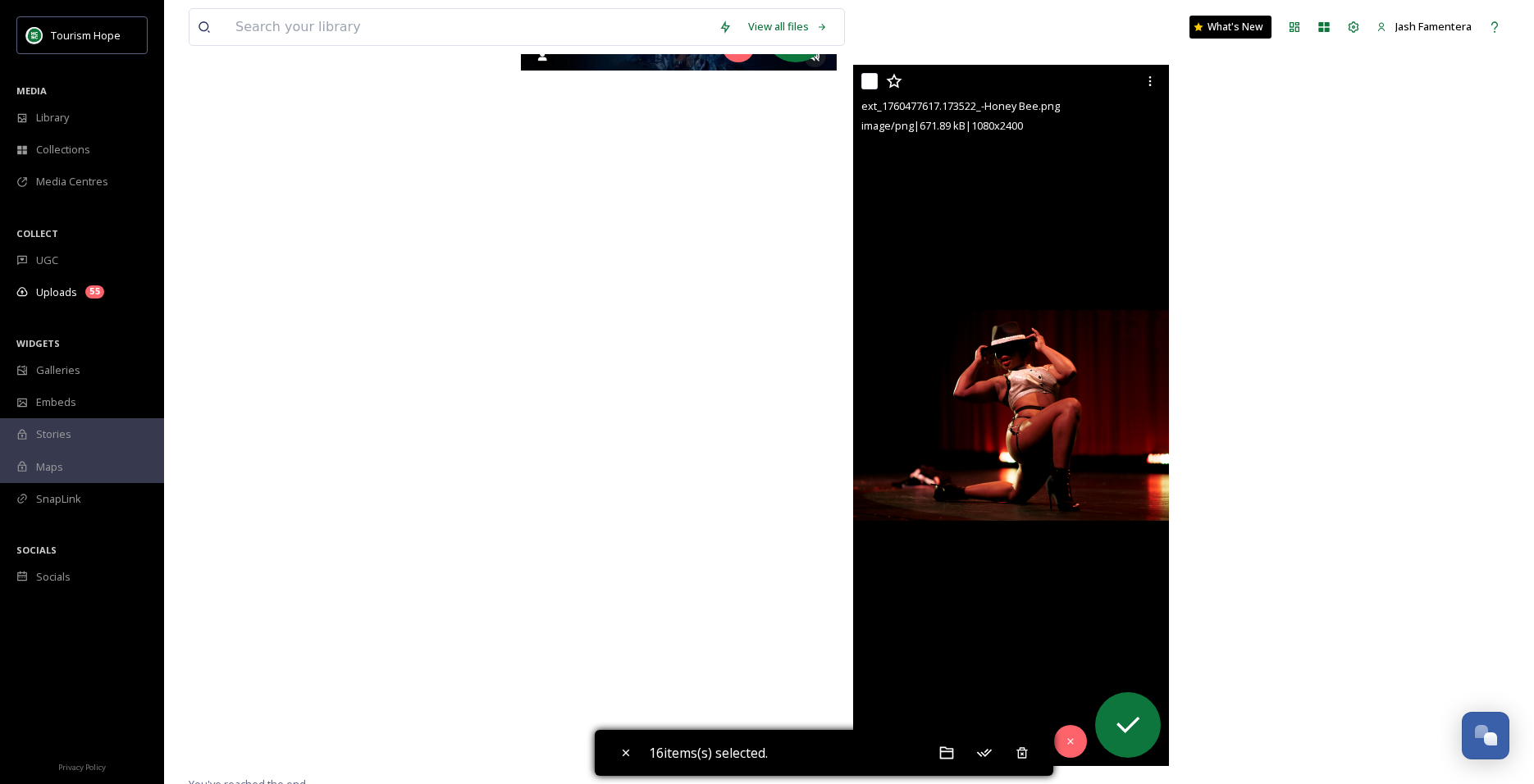
click at [868, 84] on input "checkbox" at bounding box center [869, 81] width 16 height 16
checkbox input "true"
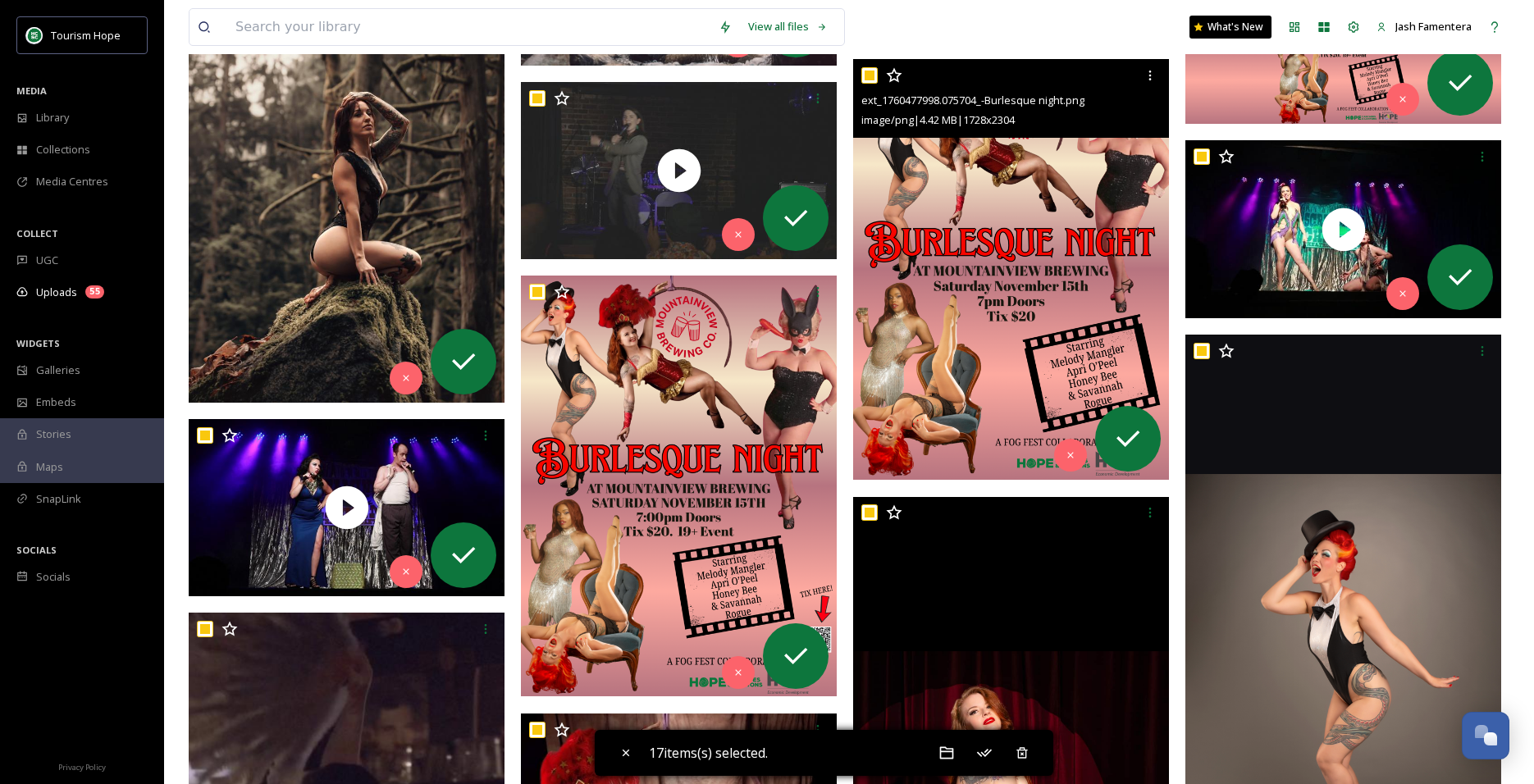
scroll to position [4225, 0]
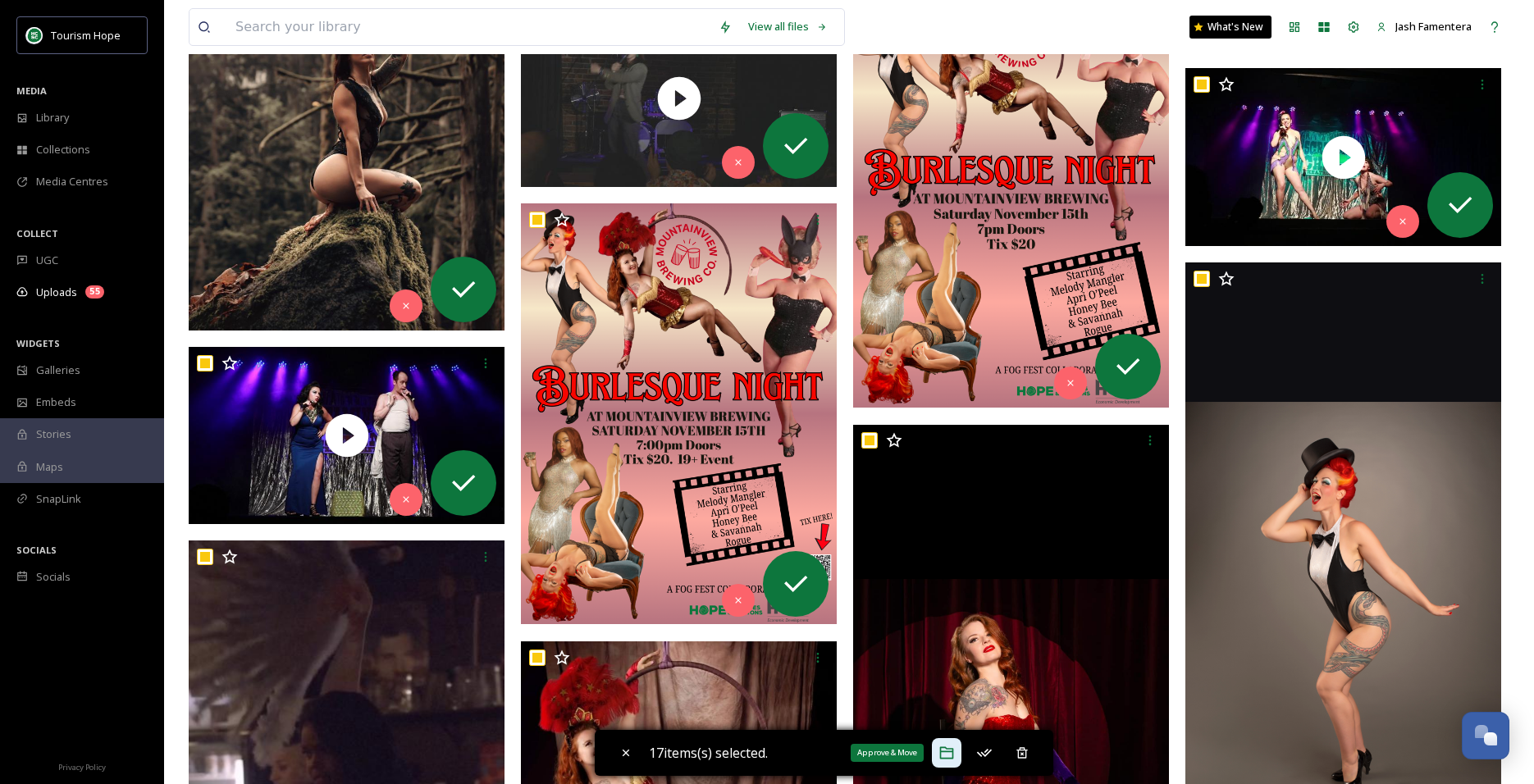
click at [949, 752] on icon at bounding box center [946, 753] width 14 height 13
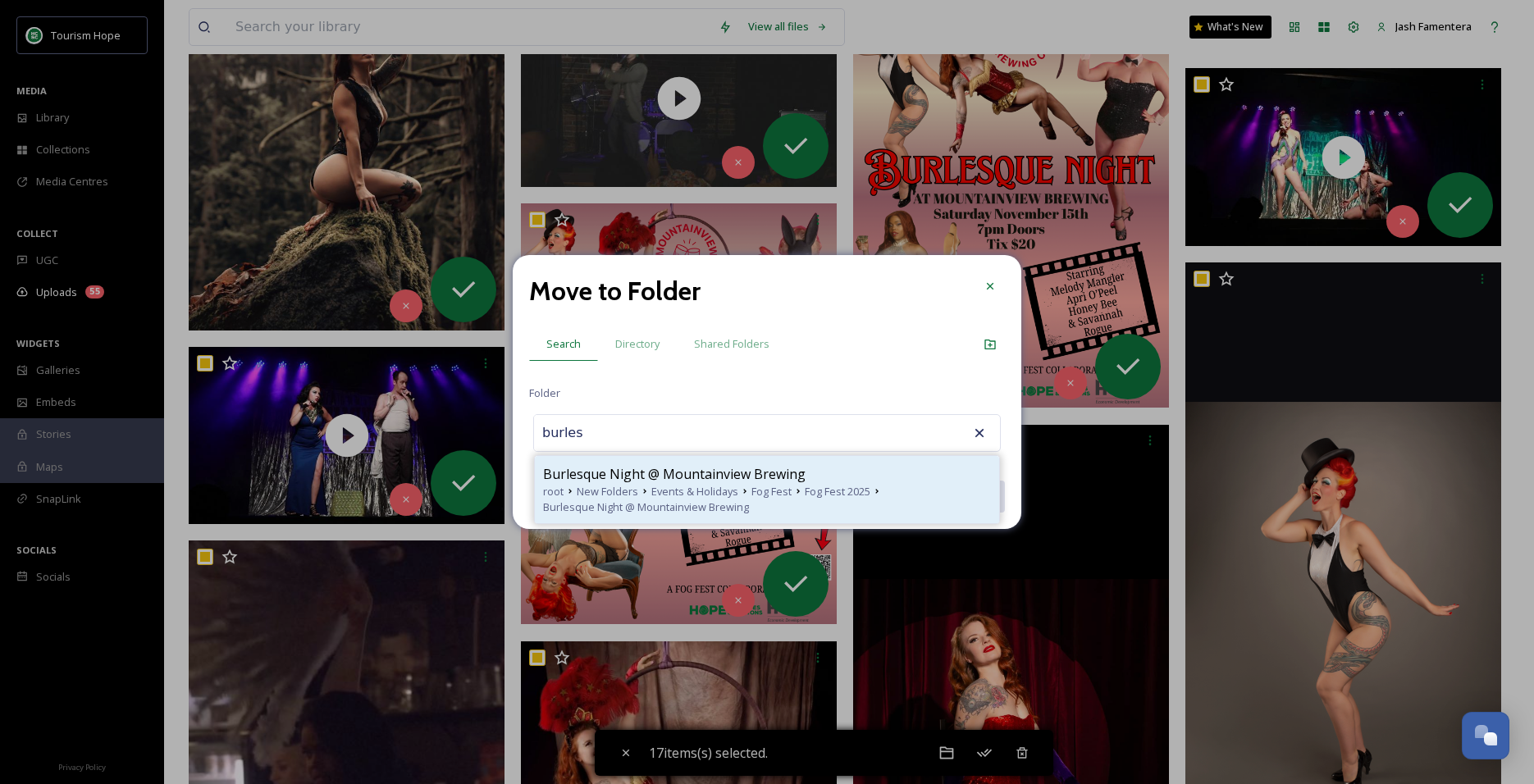
click at [629, 486] on span "New Folders" at bounding box center [608, 491] width 62 height 15
type input "Burlesque Night @ Mountainview Brewing"
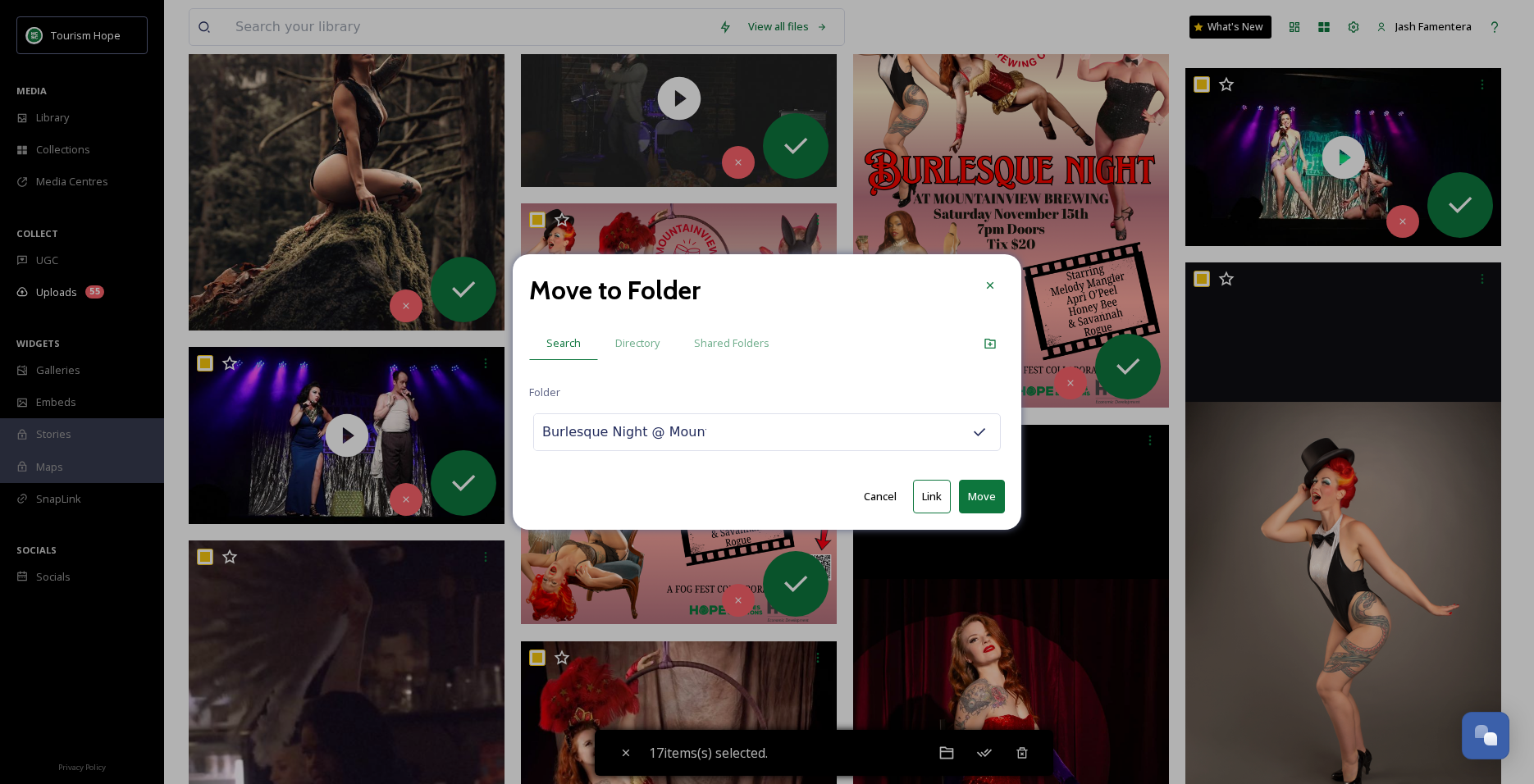
click at [975, 501] on button "Move" at bounding box center [982, 496] width 46 height 34
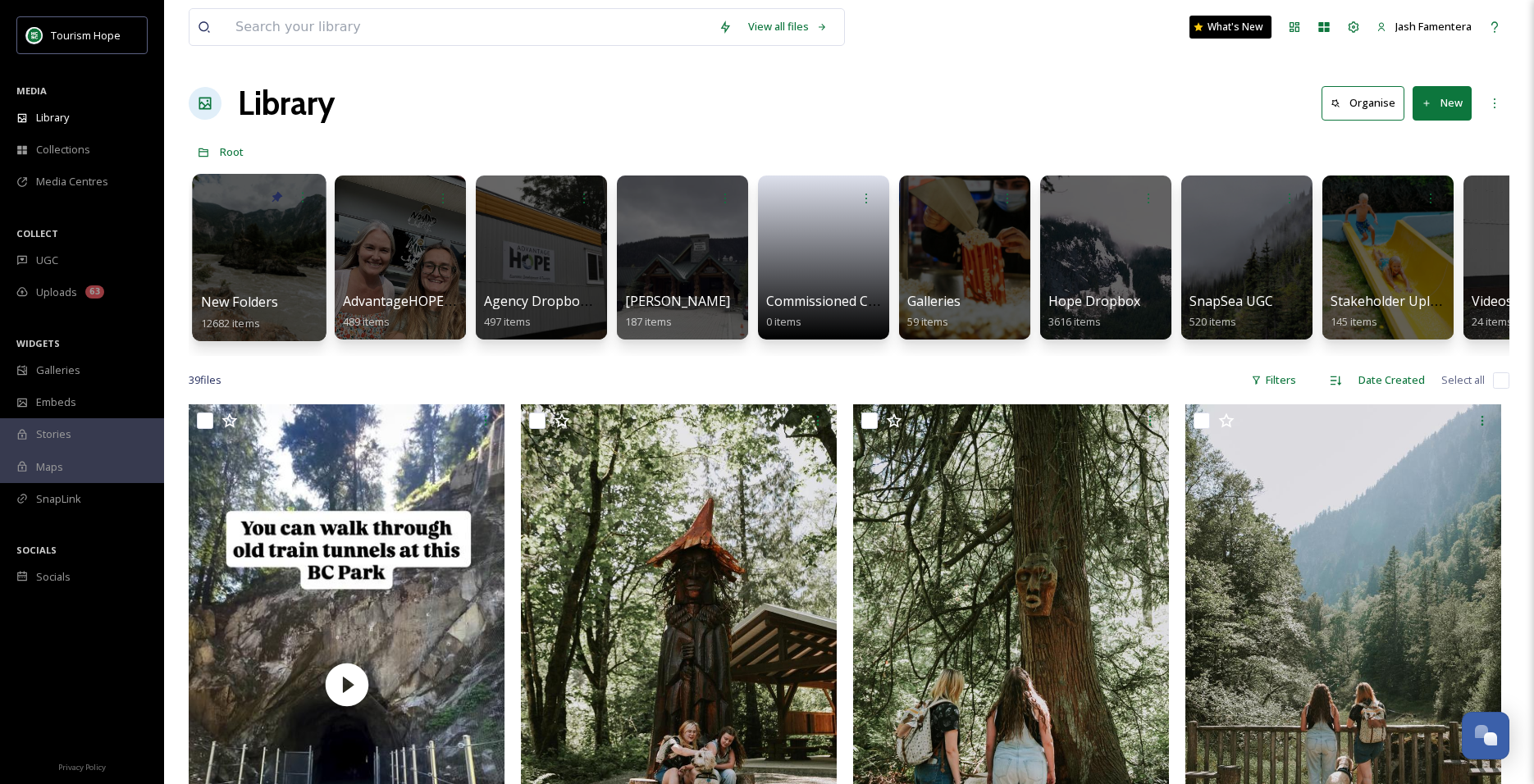
click at [242, 238] on div at bounding box center [259, 258] width 134 height 168
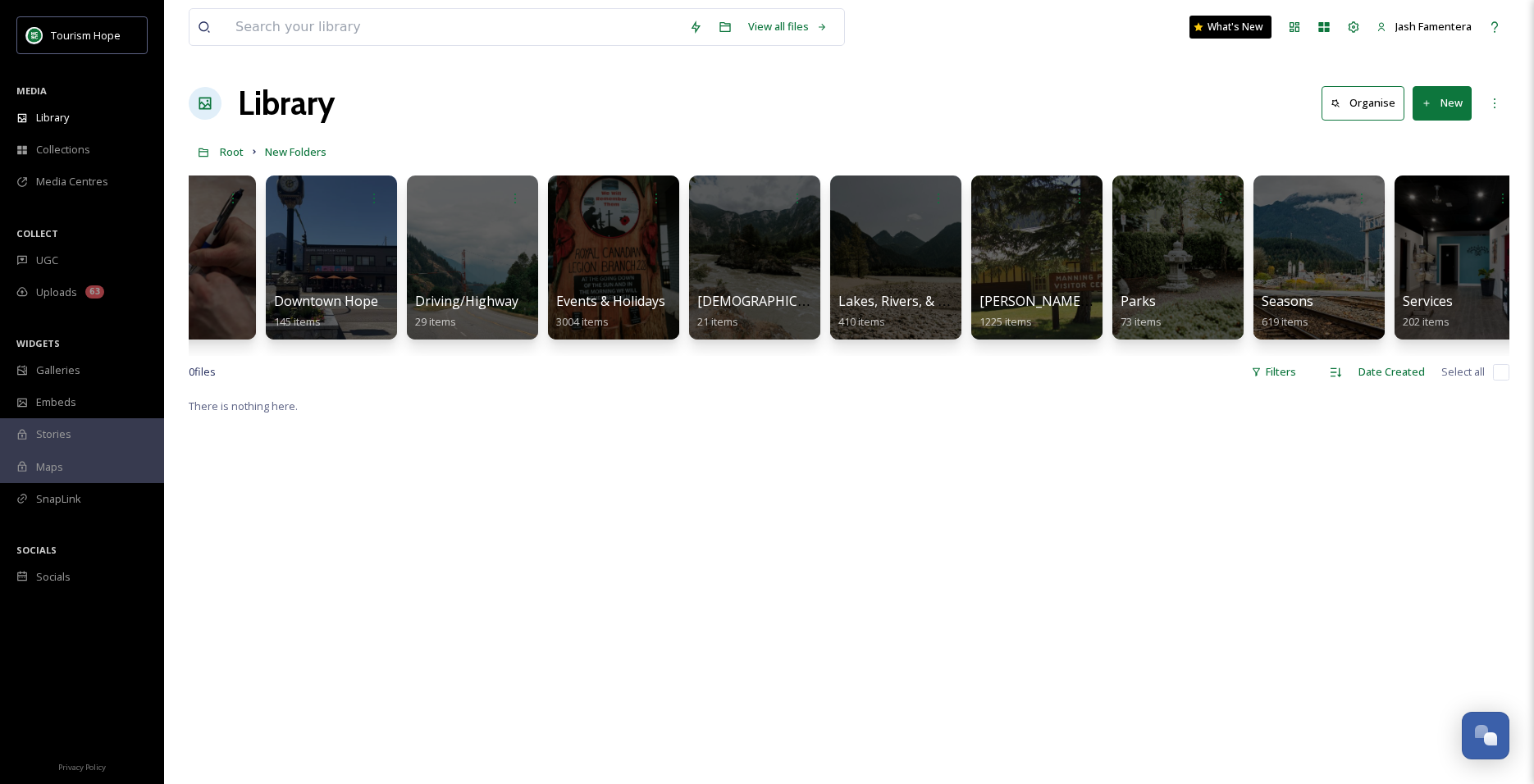
scroll to position [0, 908]
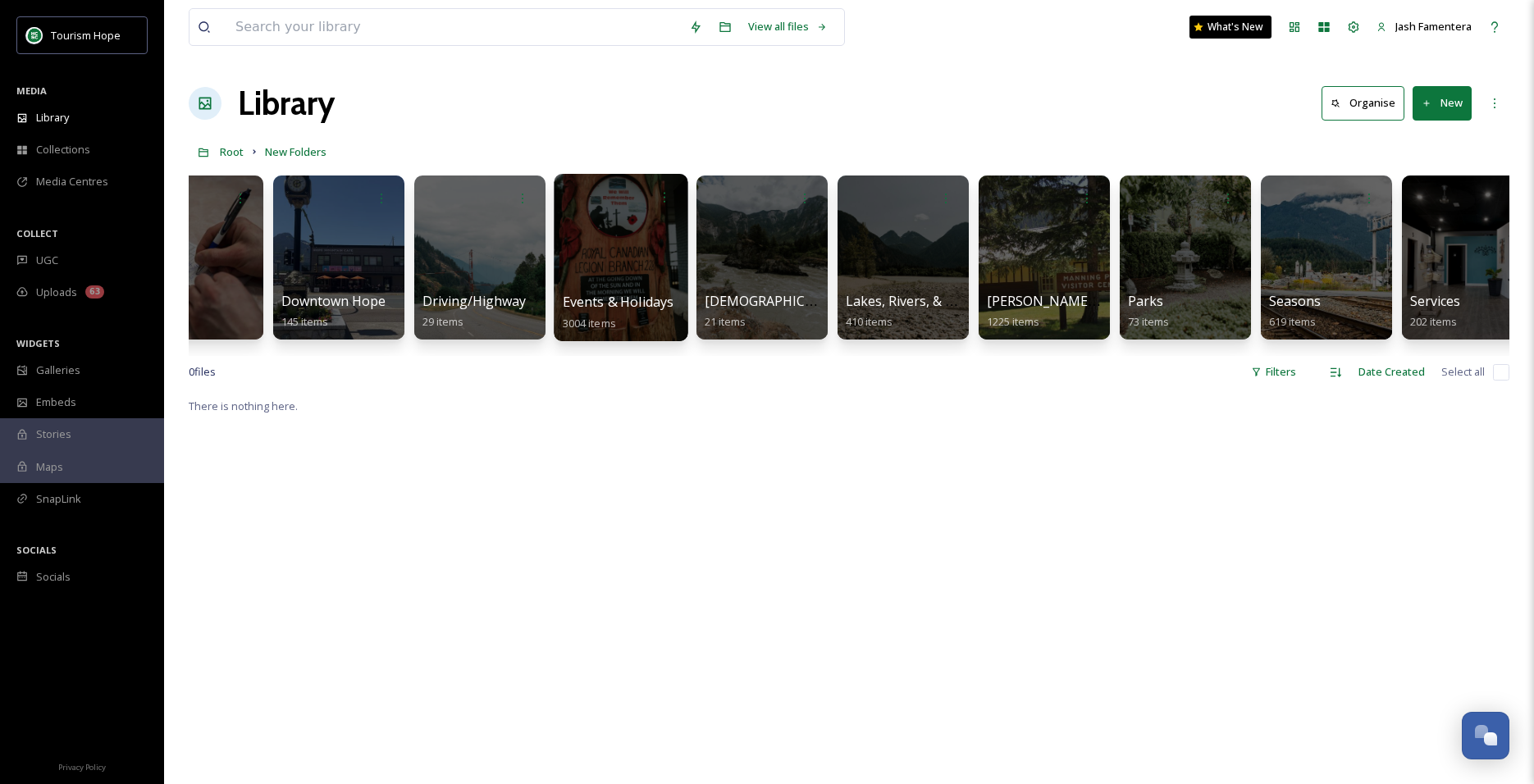
click at [607, 283] on div at bounding box center [620, 258] width 134 height 168
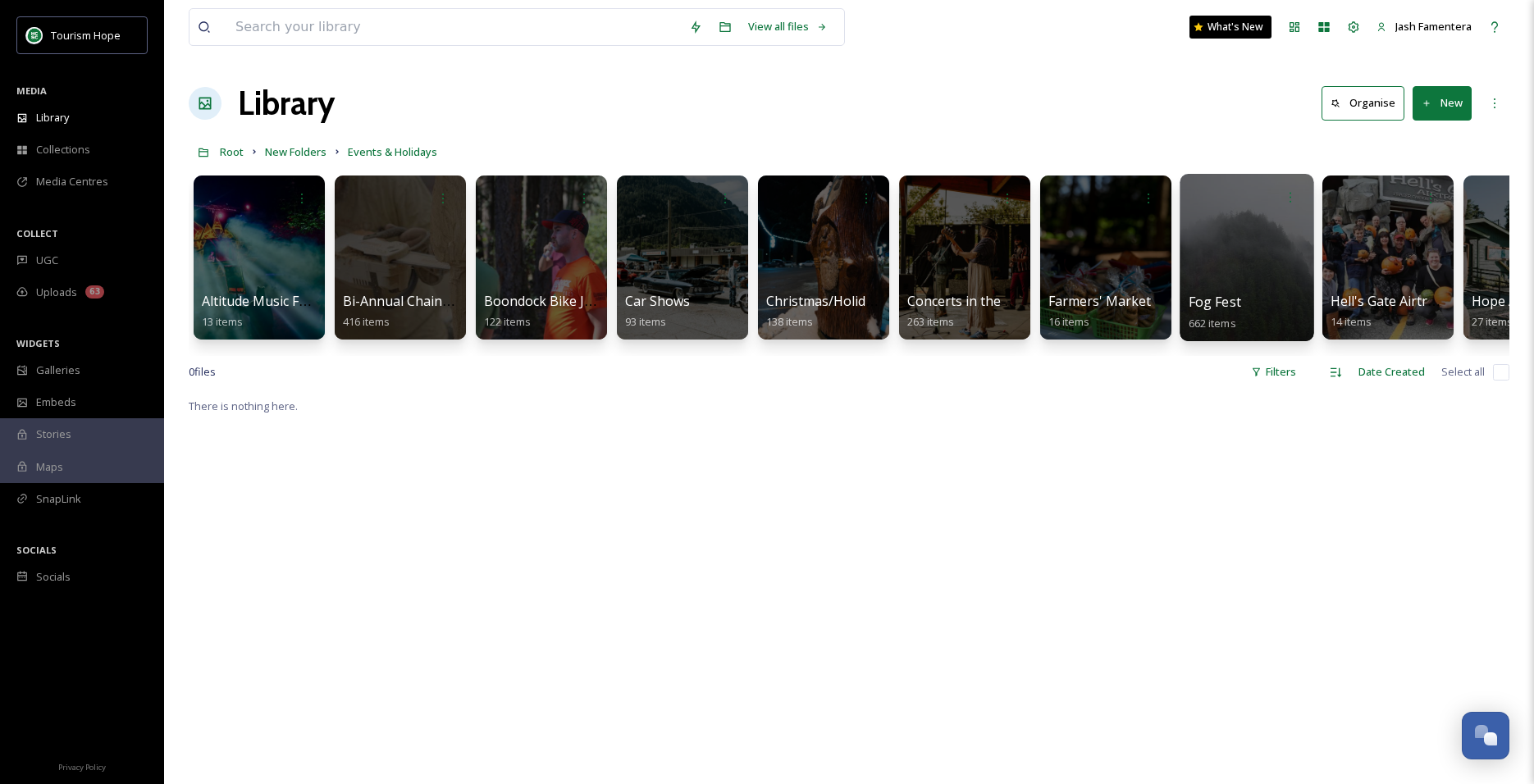
click at [1207, 252] on div at bounding box center [1246, 258] width 134 height 168
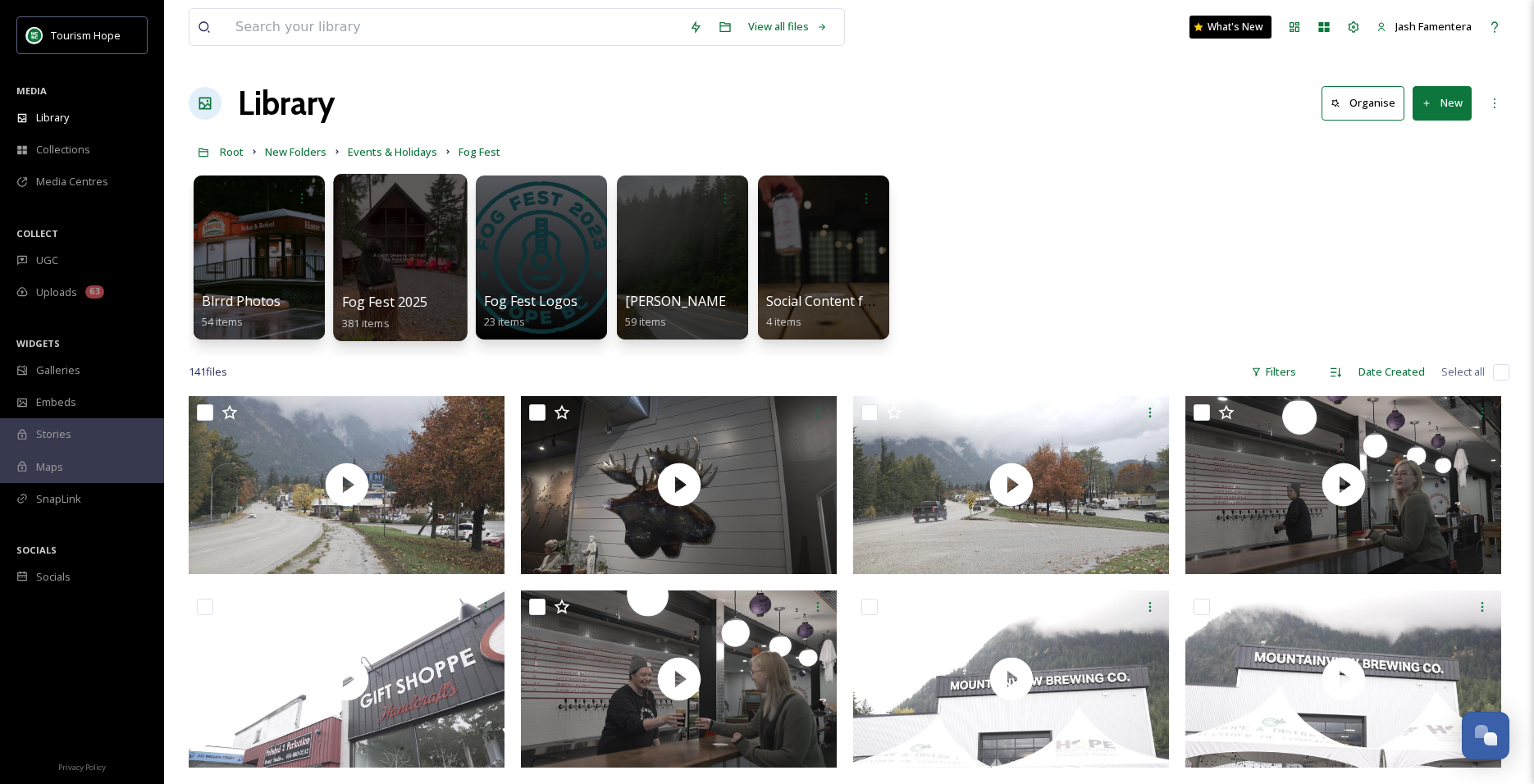
click at [433, 236] on div at bounding box center [400, 258] width 134 height 168
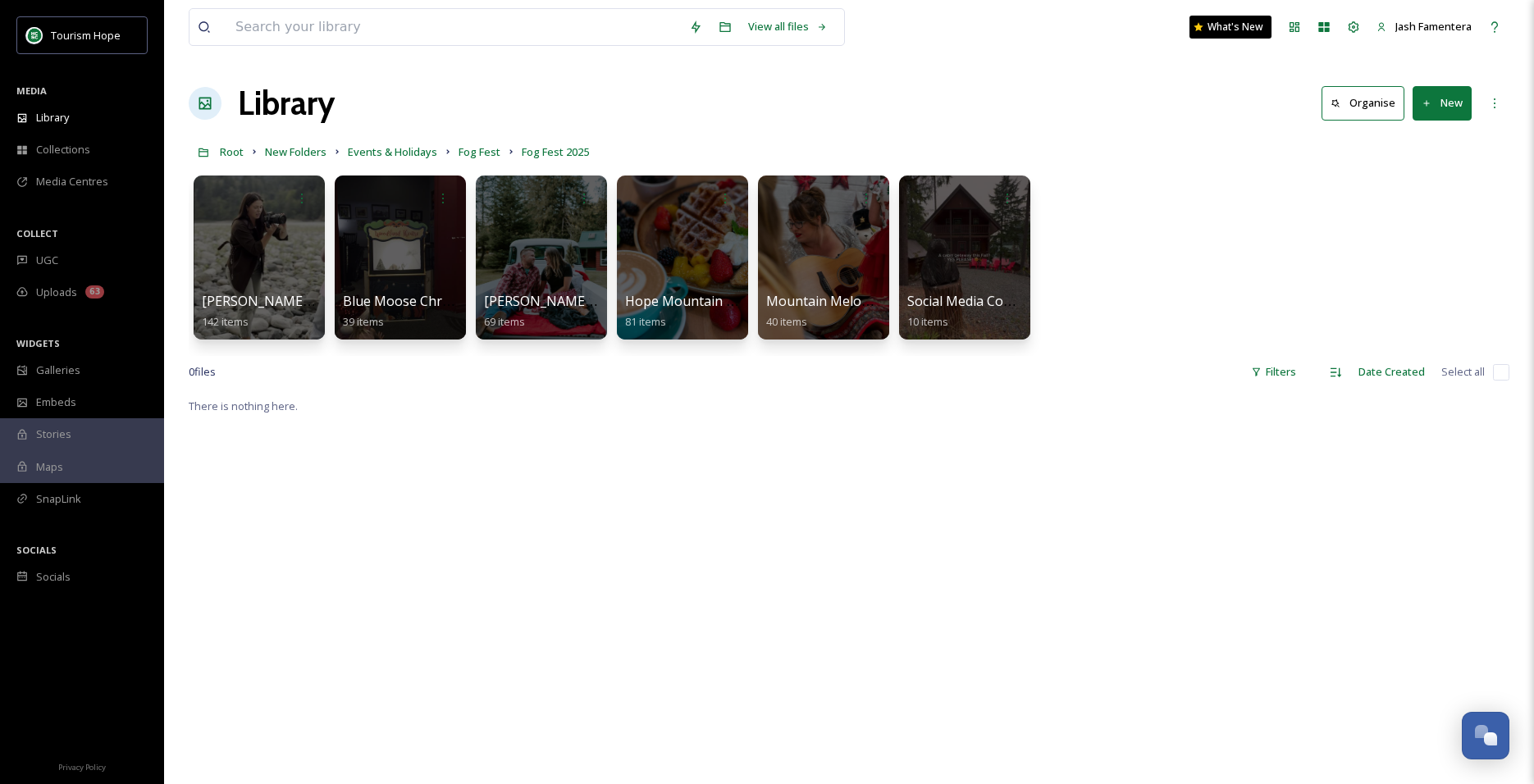
click at [1447, 97] on button "New" at bounding box center [1441, 103] width 59 height 34
click at [1404, 202] on div "Folder" at bounding box center [1425, 205] width 93 height 32
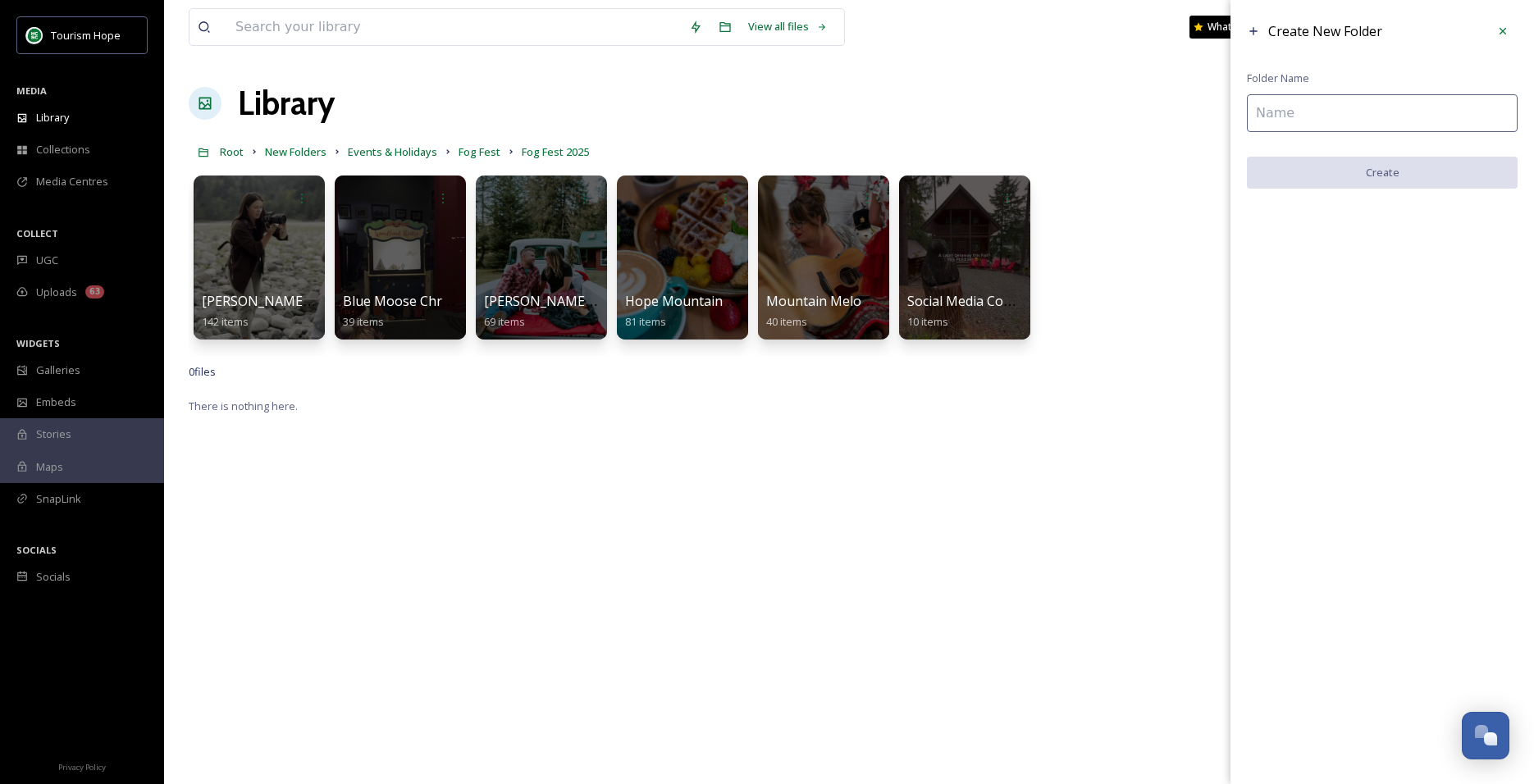
click at [1287, 117] on input at bounding box center [1382, 113] width 271 height 37
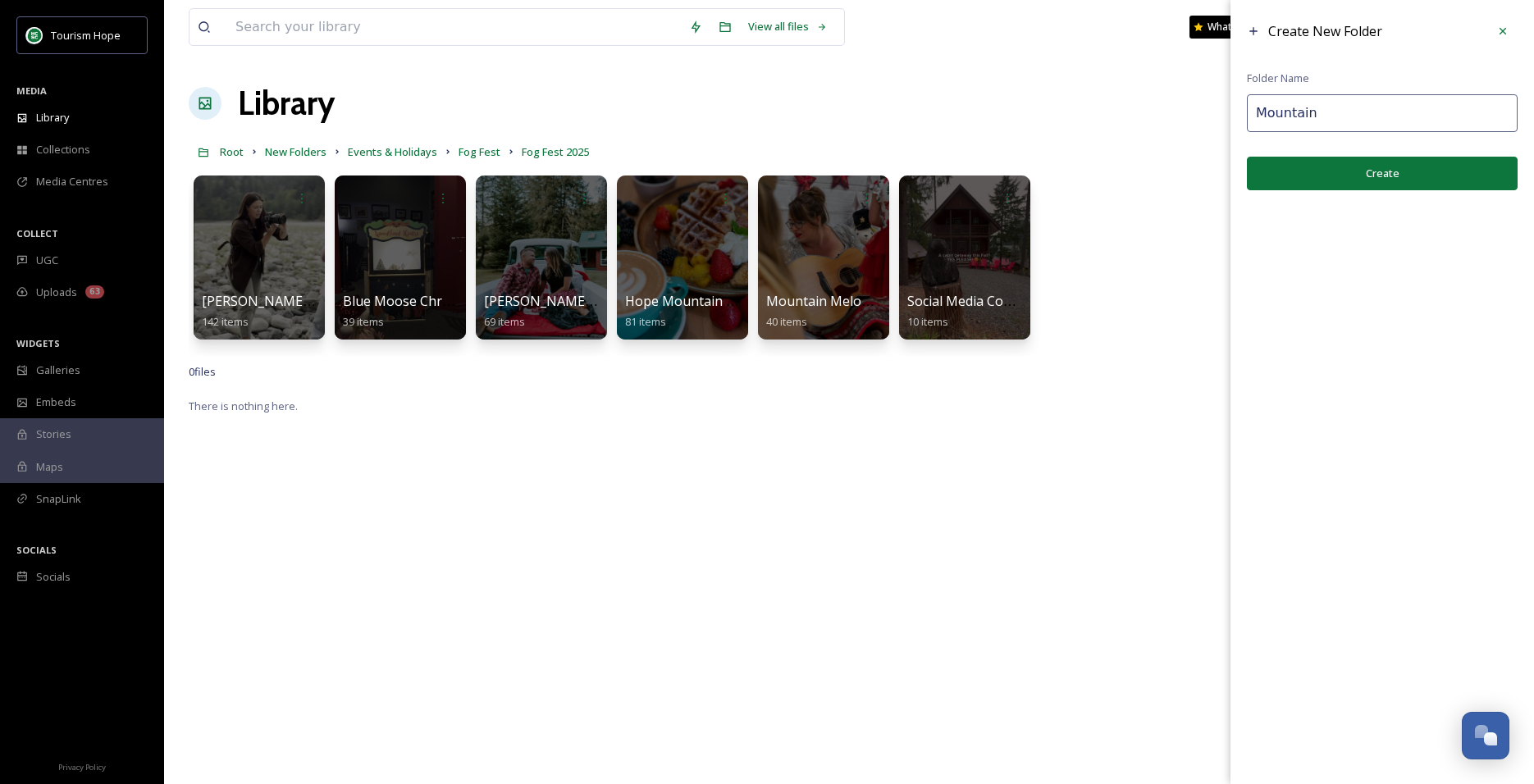
click at [1386, 111] on input "Mountain" at bounding box center [1382, 113] width 271 height 37
drag, startPoint x: 1394, startPoint y: 119, endPoint x: 1253, endPoint y: 119, distance: 141.0
click at [1253, 119] on input "Mountainview Brewing Burlesque Night" at bounding box center [1382, 113] width 271 height 37
click at [1477, 106] on input "Burlesque Night" at bounding box center [1382, 113] width 271 height 37
paste input "Mountainview Brewing"
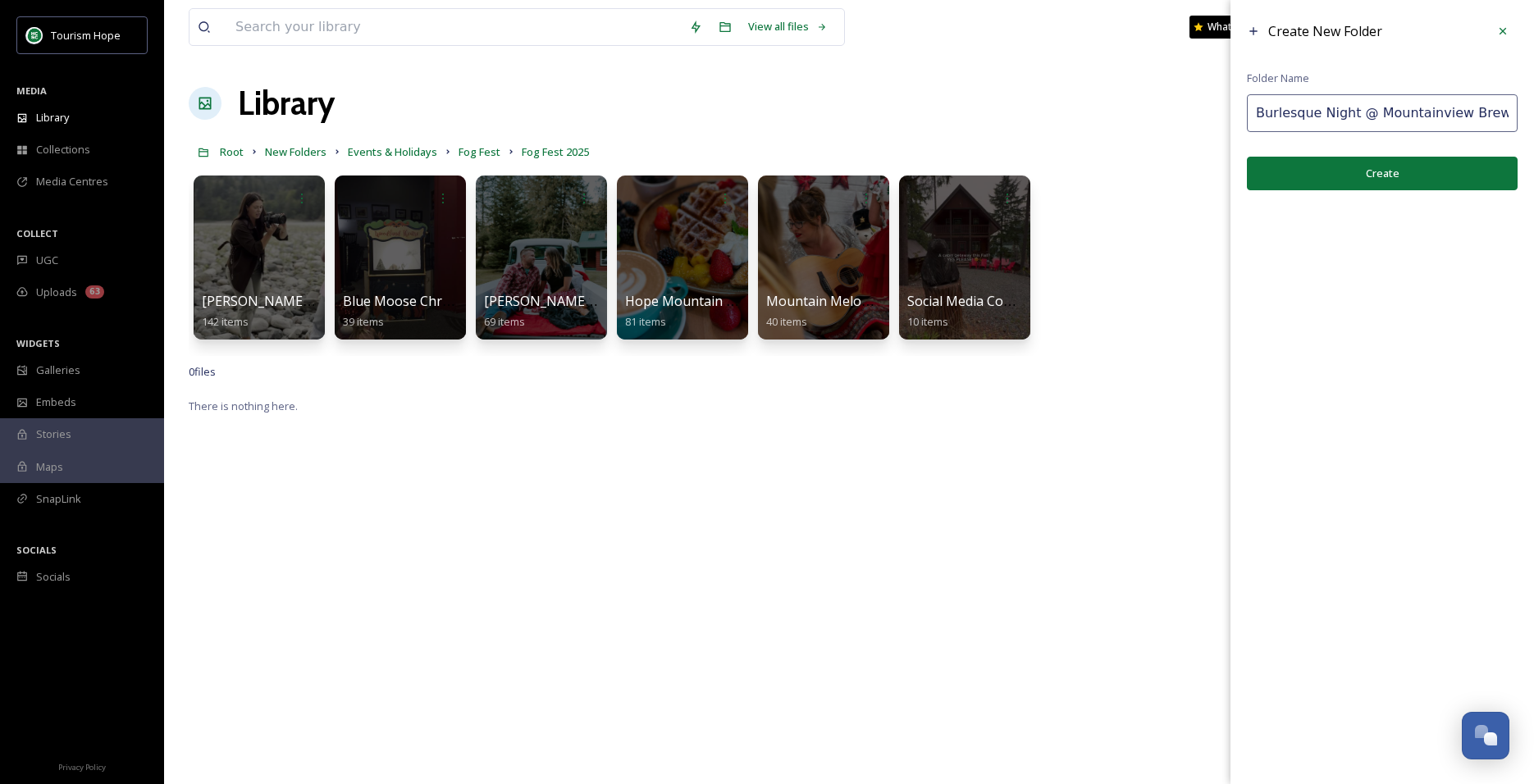
type input "Burlesque Night @ Mountainview Brewing"
click at [1319, 162] on button "Create" at bounding box center [1382, 173] width 271 height 34
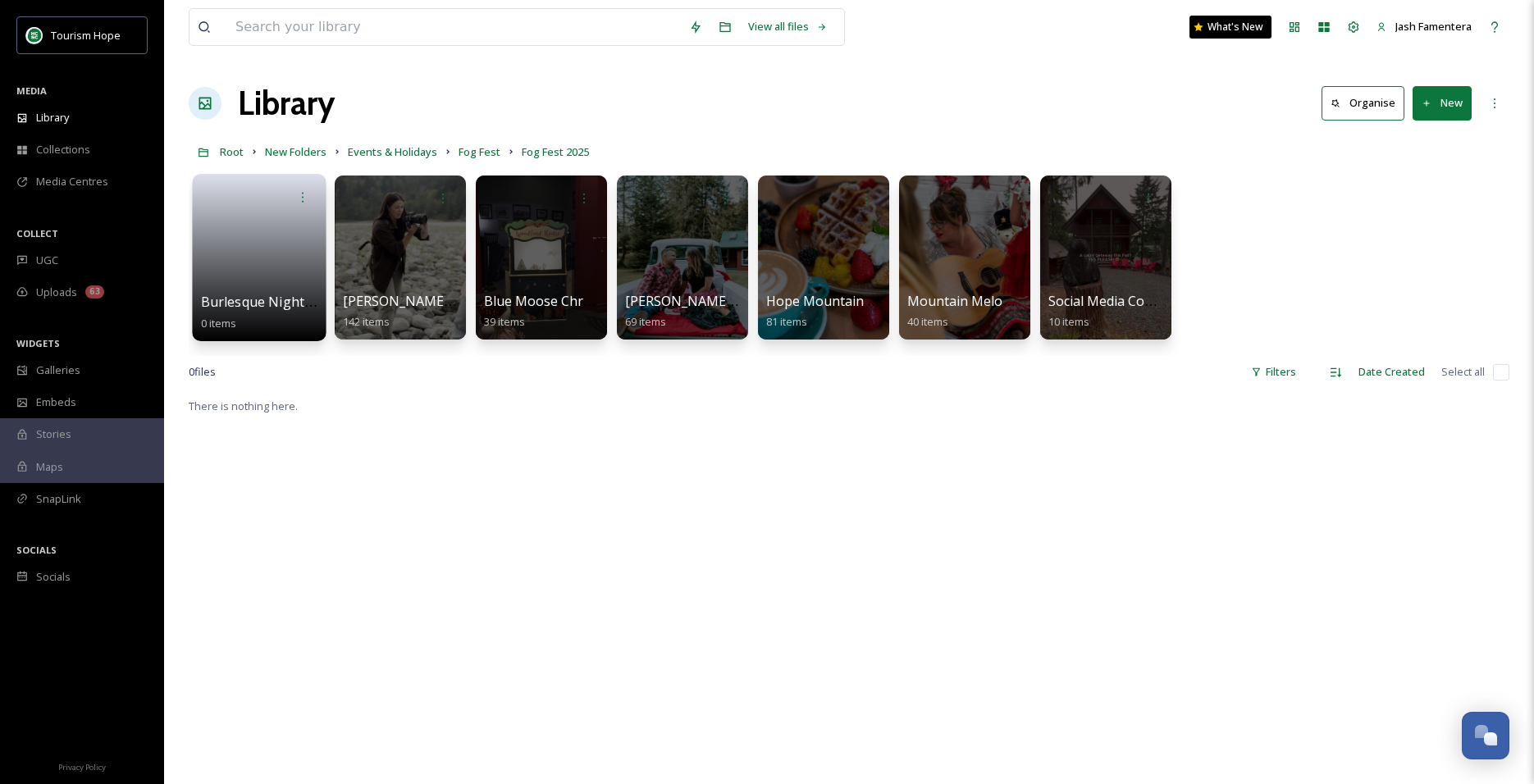
click at [243, 247] on link at bounding box center [260, 251] width 118 height 79
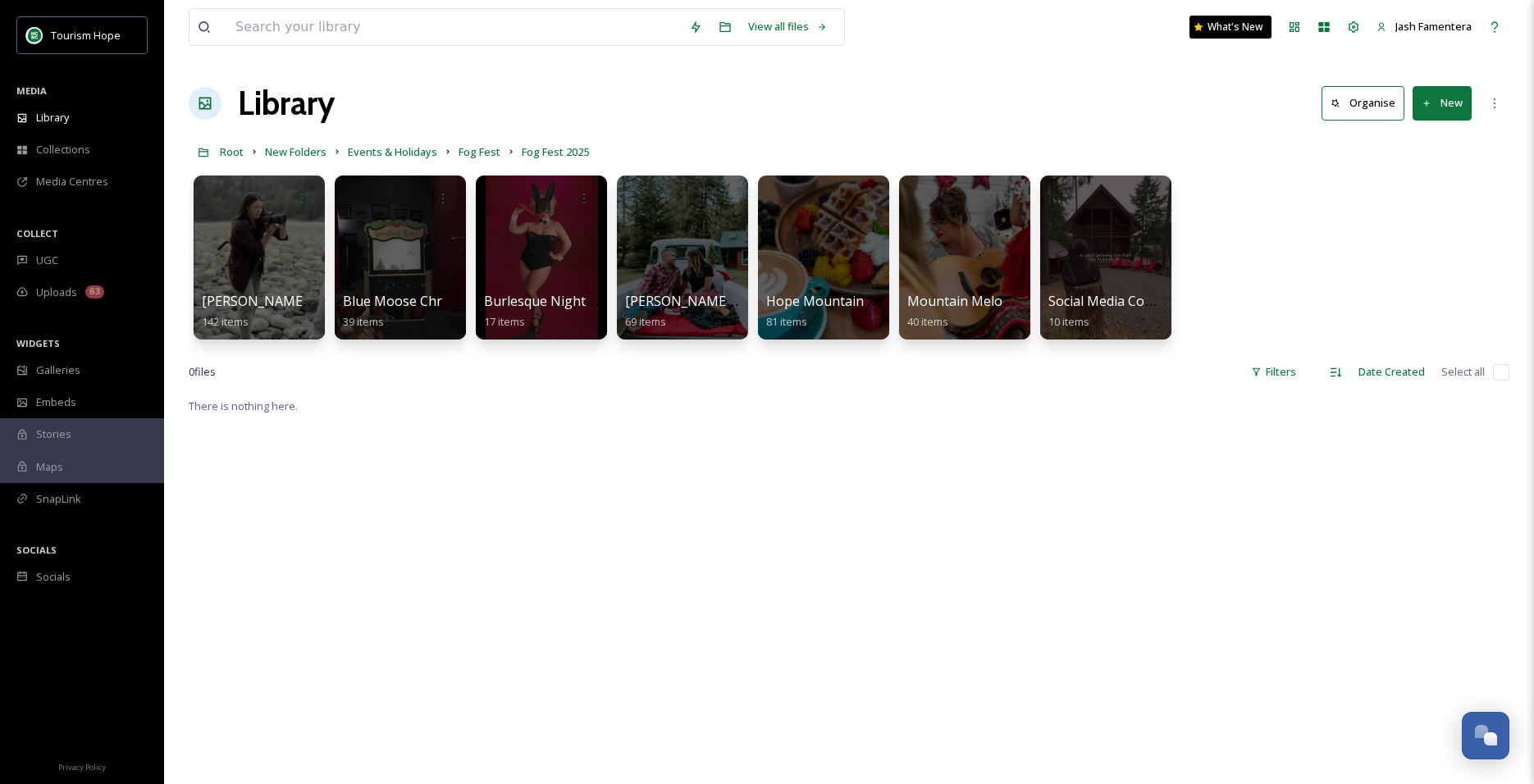
click at [1437, 100] on button "New" at bounding box center [1441, 103] width 59 height 34
click at [1400, 147] on div "File Upload" at bounding box center [1425, 141] width 93 height 32
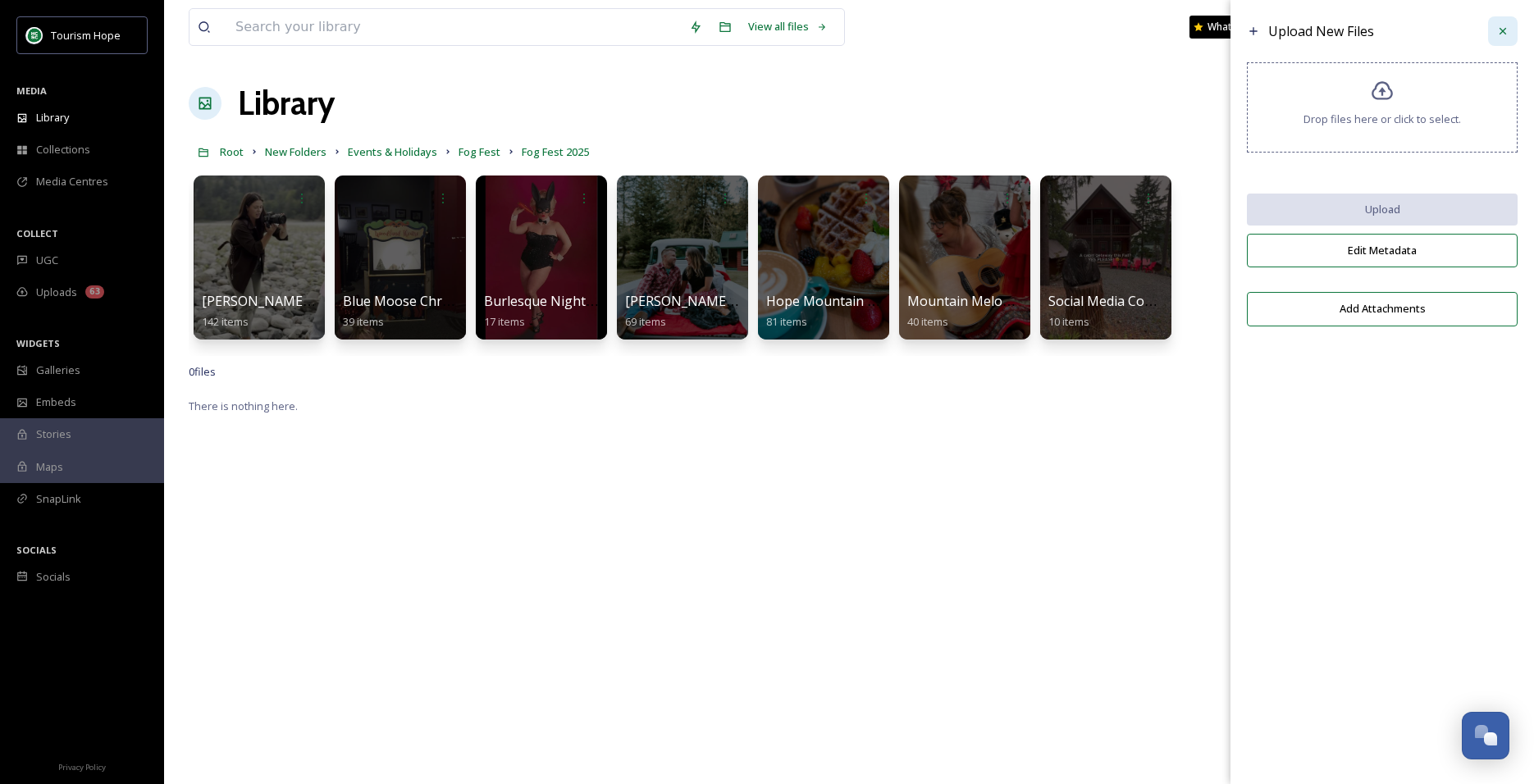
click at [1510, 26] on div at bounding box center [1502, 31] width 29 height 29
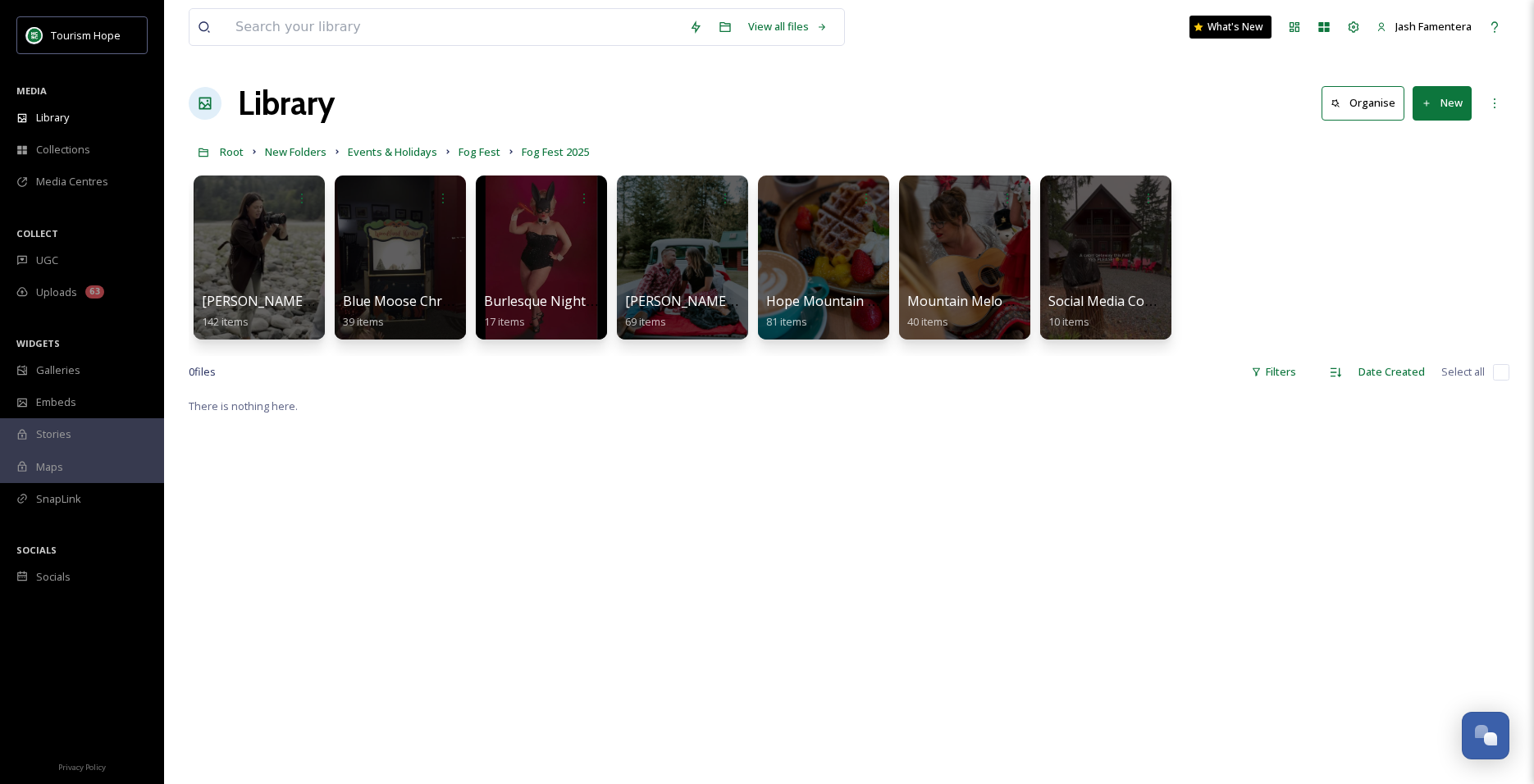
click at [1446, 109] on button "New" at bounding box center [1441, 103] width 59 height 34
click at [1418, 198] on span "Folder" at bounding box center [1423, 205] width 31 height 15
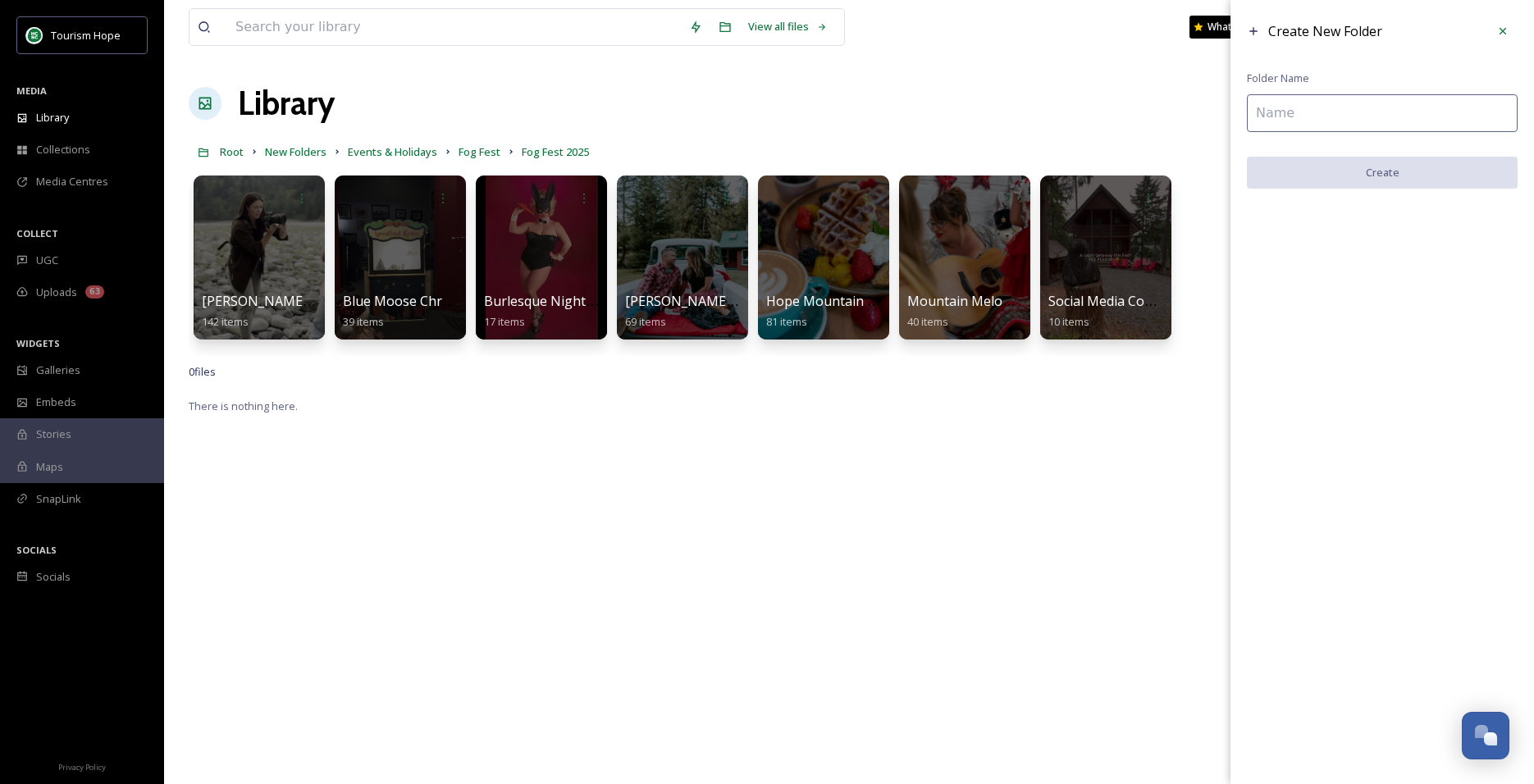
click at [1327, 92] on div "Create New Folder Folder Name Create" at bounding box center [1382, 102] width 303 height 205
click at [1325, 98] on input at bounding box center [1382, 113] width 271 height 37
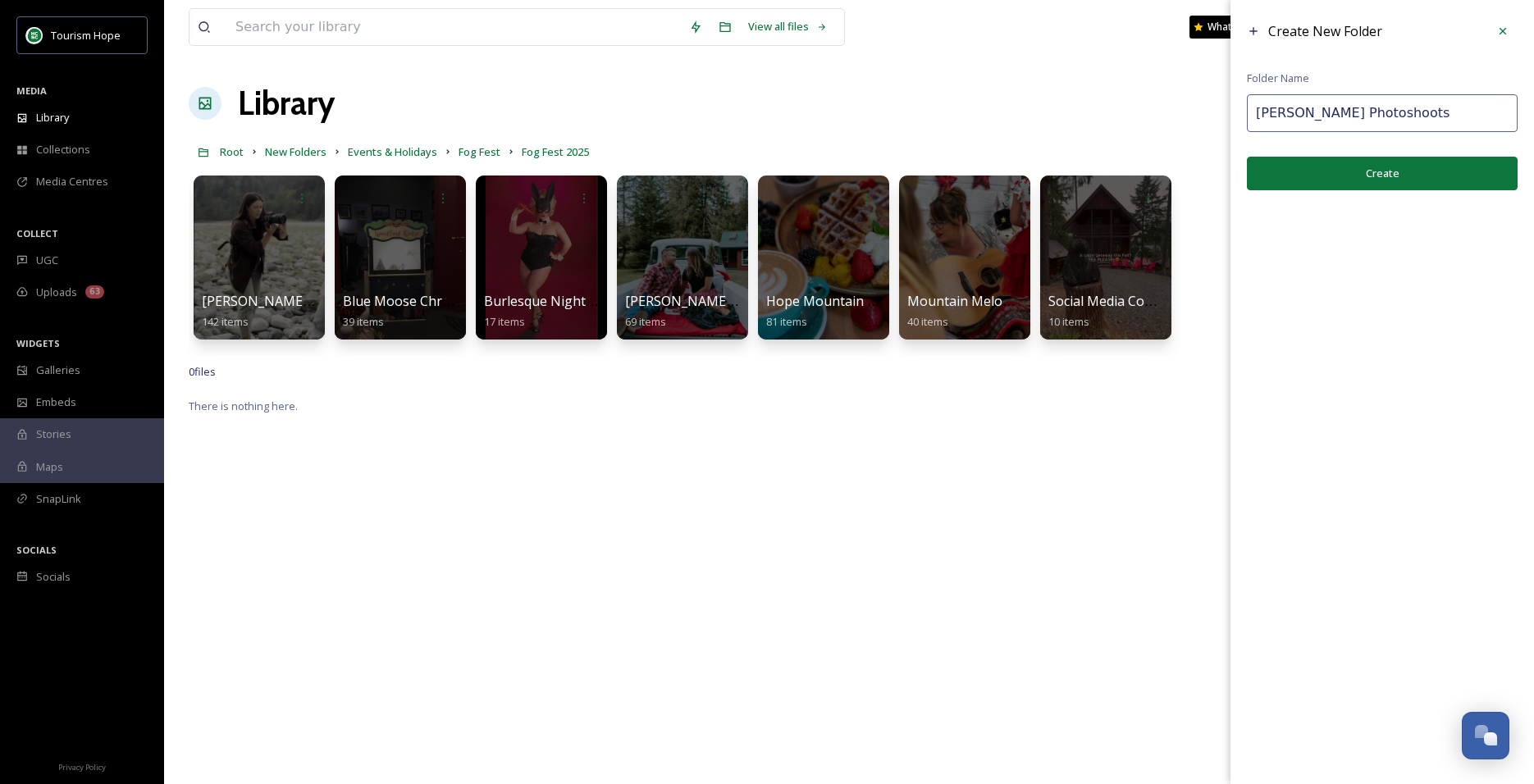
click at [1321, 115] on input "[PERSON_NAME] Photoshoots" at bounding box center [1382, 113] width 271 height 37
type input "[PERSON_NAME] Photoshoots"
click at [1378, 170] on button "Create" at bounding box center [1382, 173] width 271 height 34
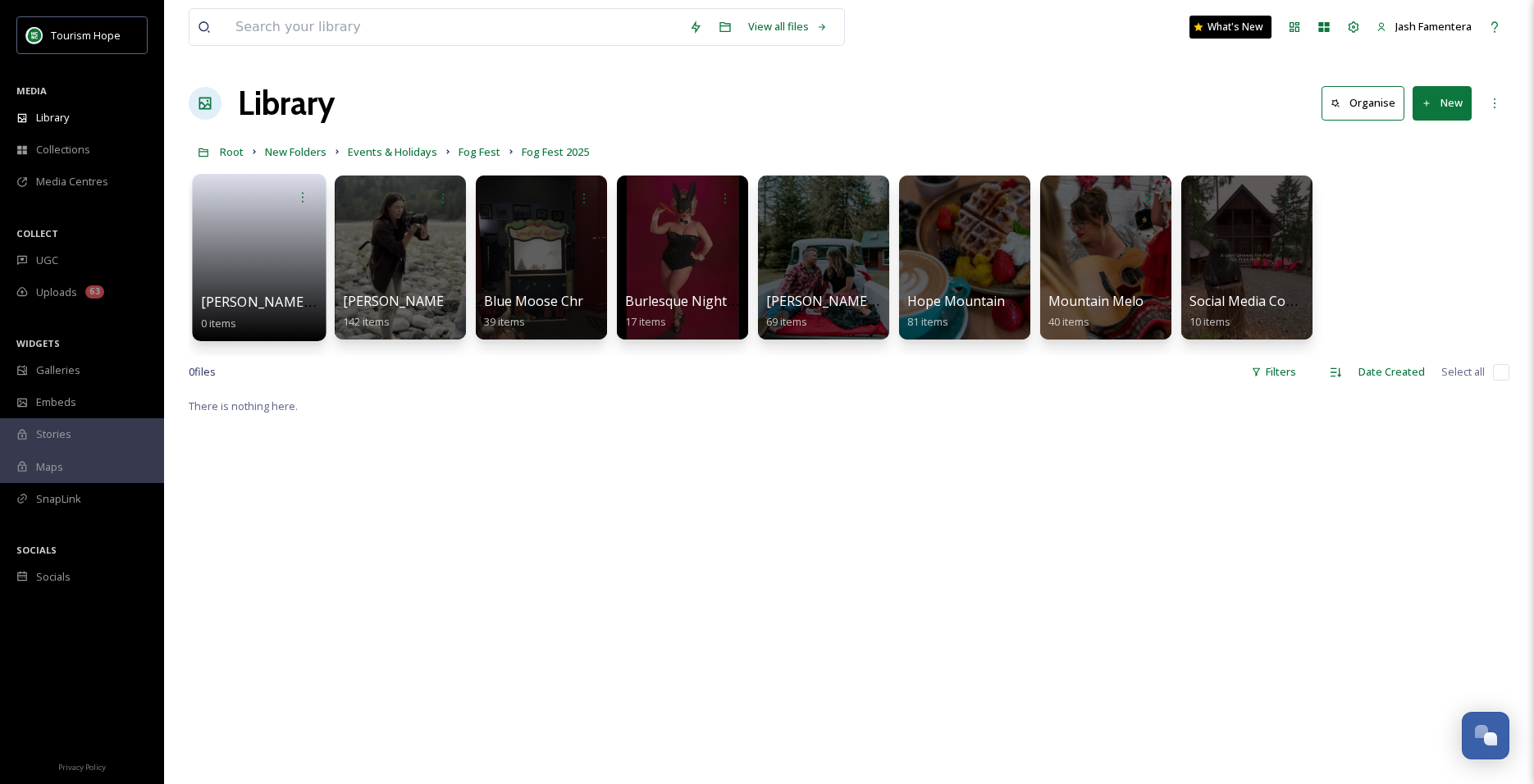
click at [241, 277] on link at bounding box center [260, 251] width 118 height 79
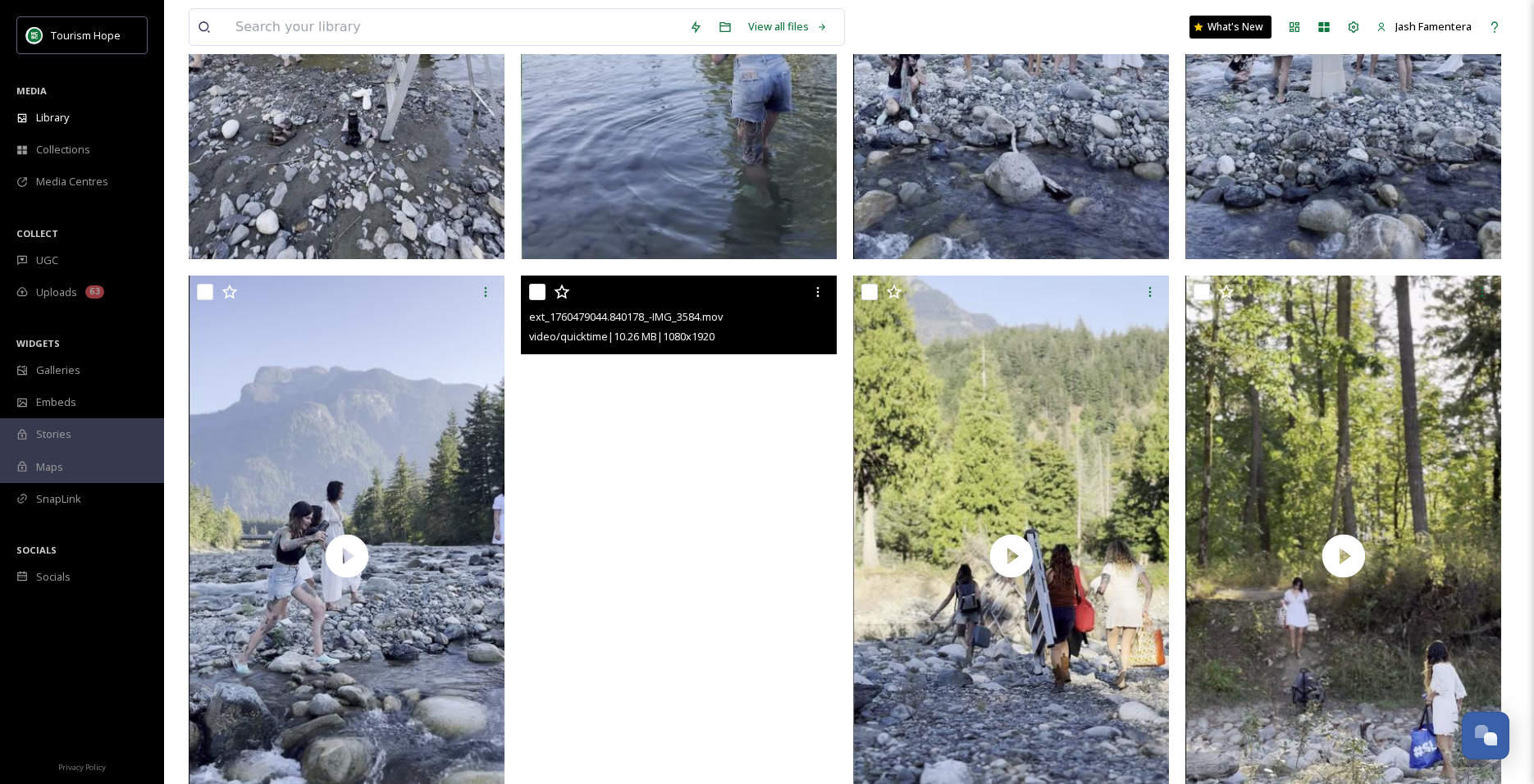
scroll to position [1187, 0]
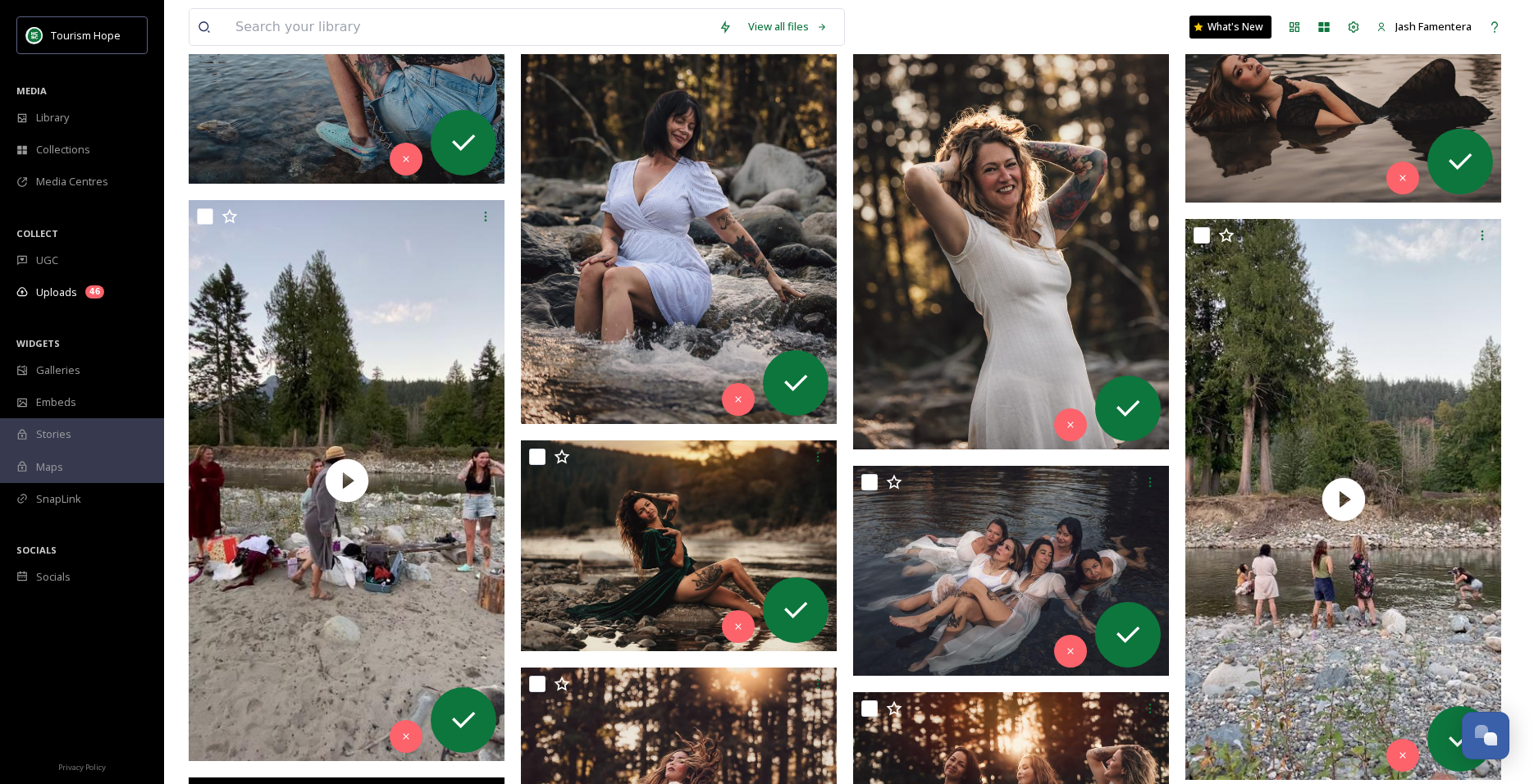
scroll to position [4953, 0]
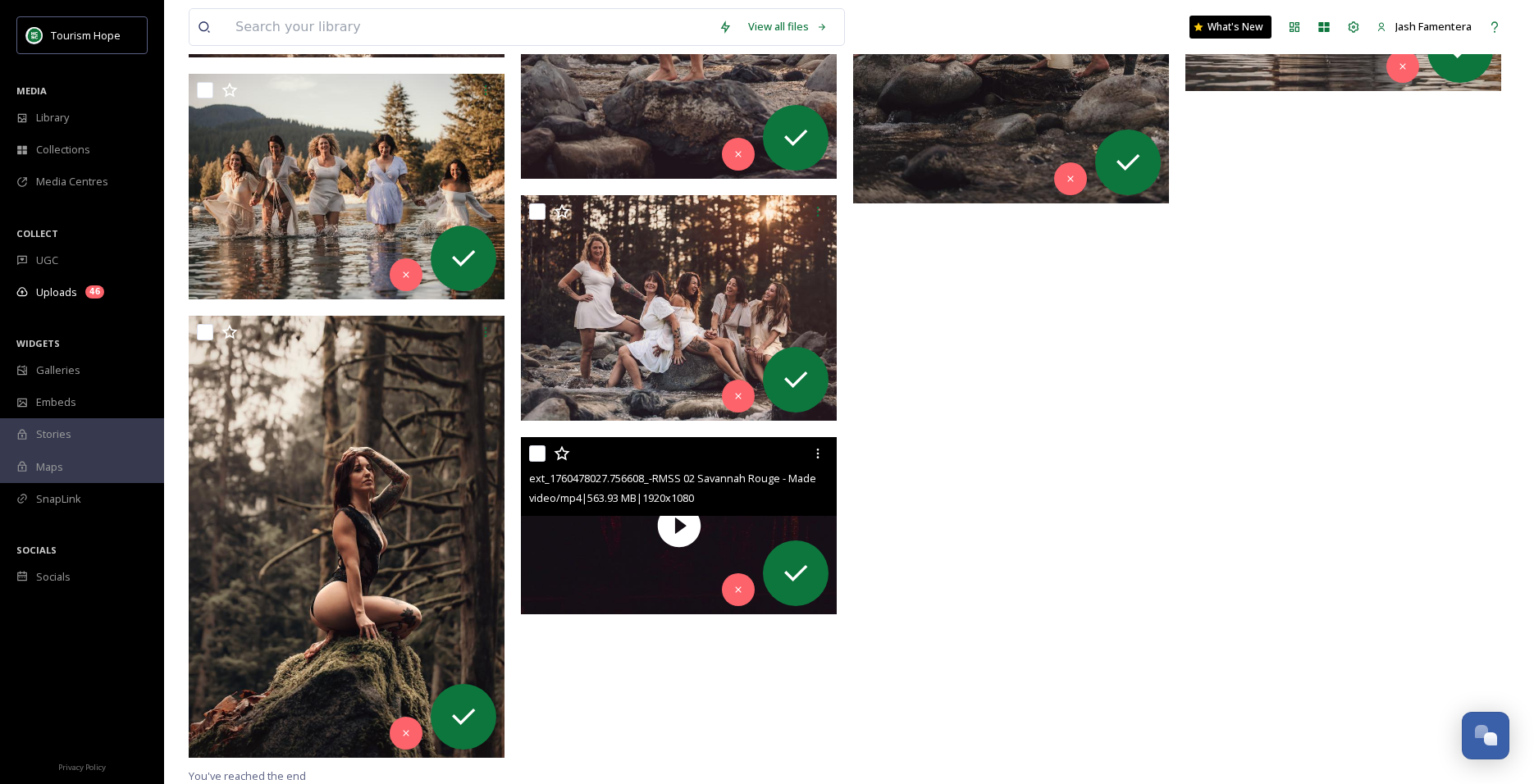
click at [543, 457] on input "checkbox" at bounding box center [537, 453] width 16 height 16
checkbox input "true"
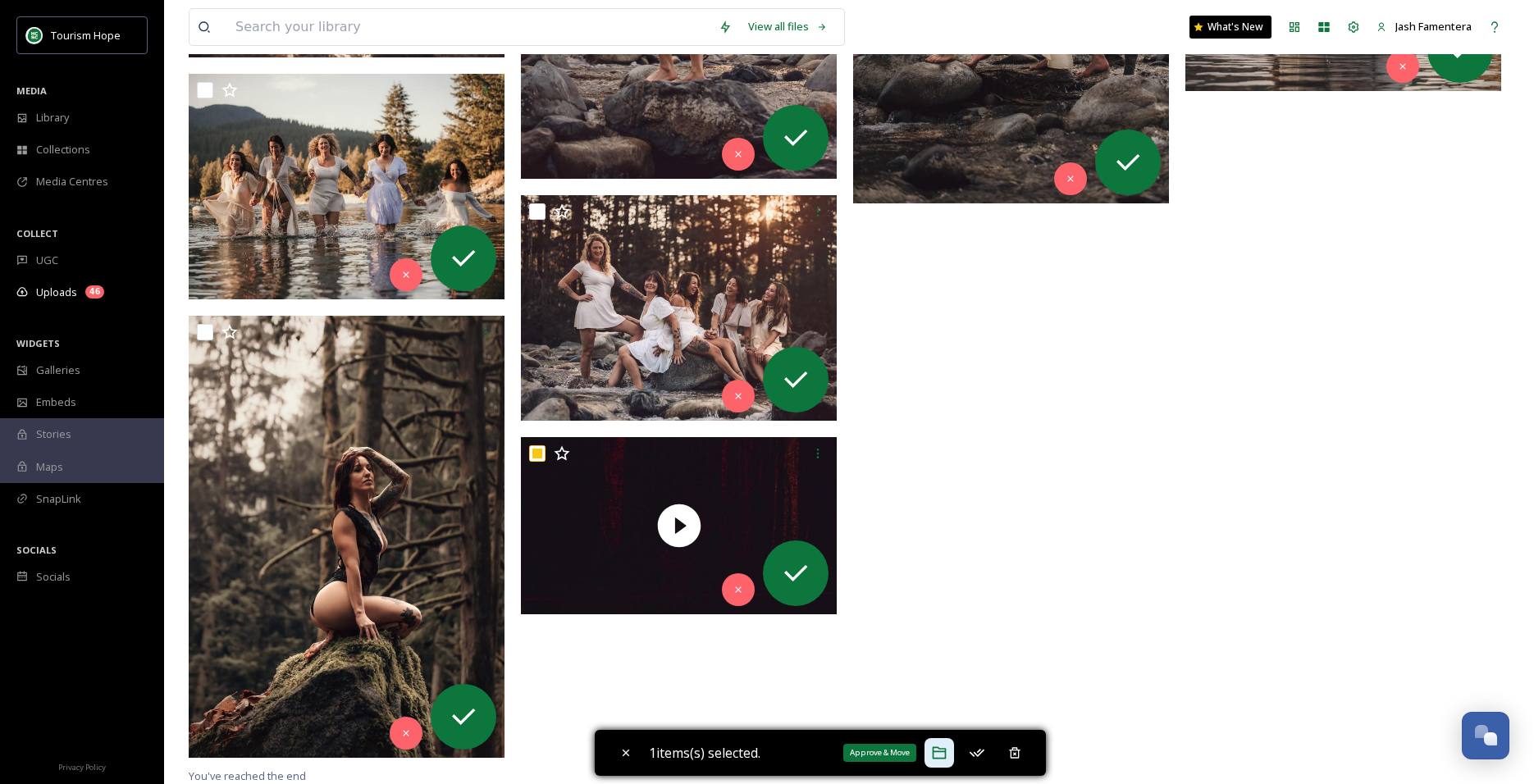
click at [936, 747] on icon at bounding box center [939, 753] width 16 height 16
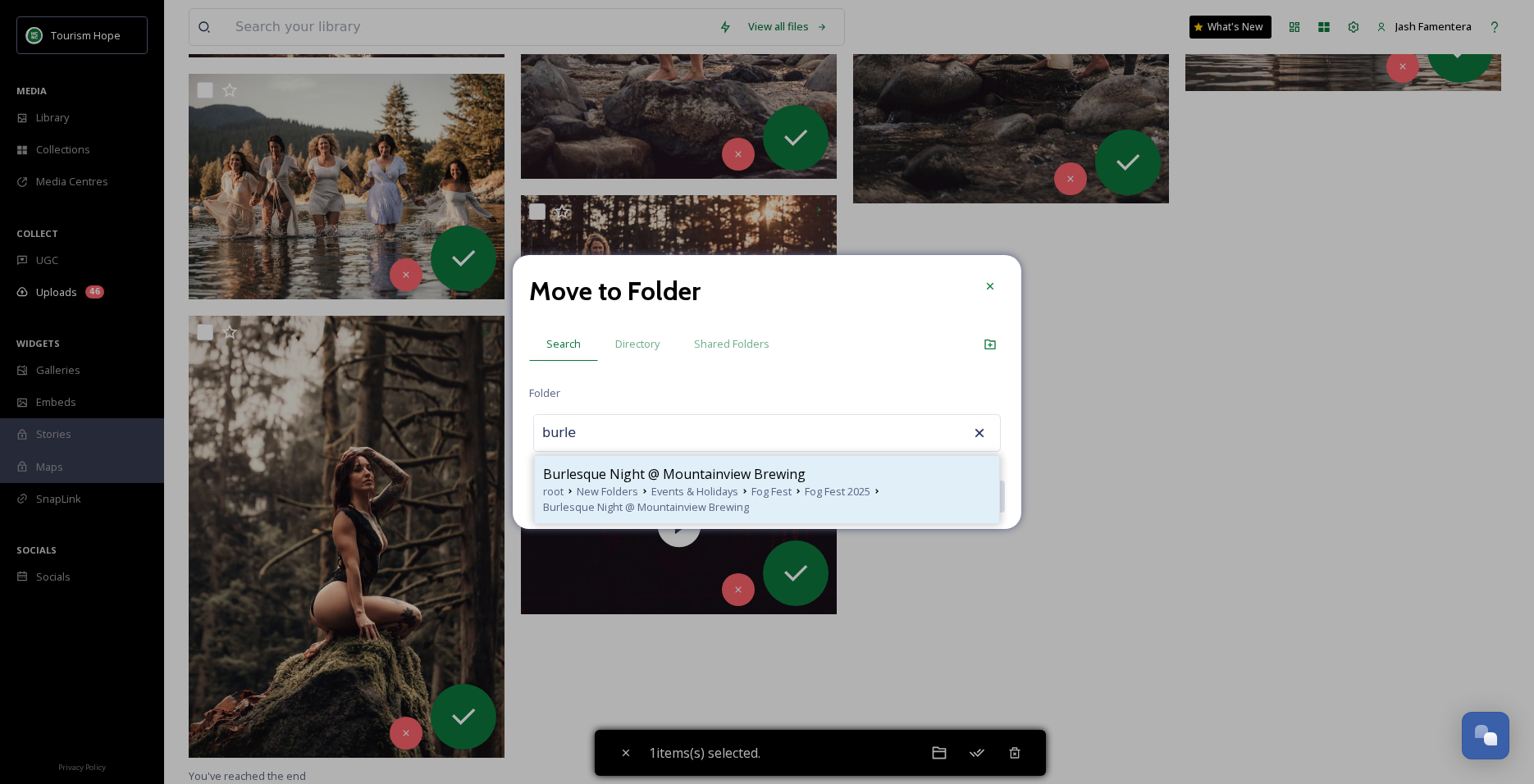
click at [598, 475] on span "Burlesque Night @ Mountainview Brewing" at bounding box center [674, 474] width 262 height 20
type input "Burlesque Night @ Mountainview Brewing"
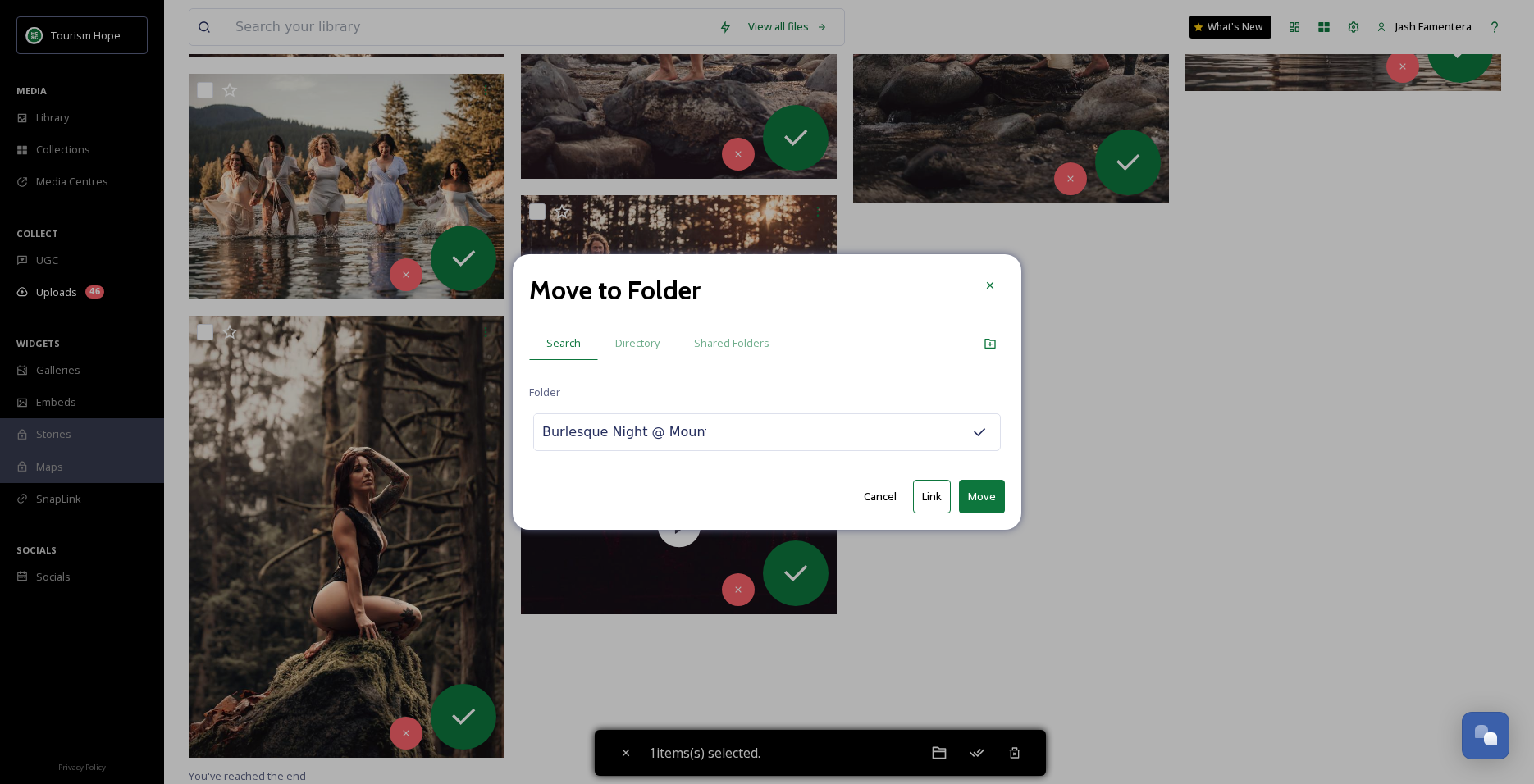
click at [966, 489] on button "Move" at bounding box center [982, 496] width 46 height 34
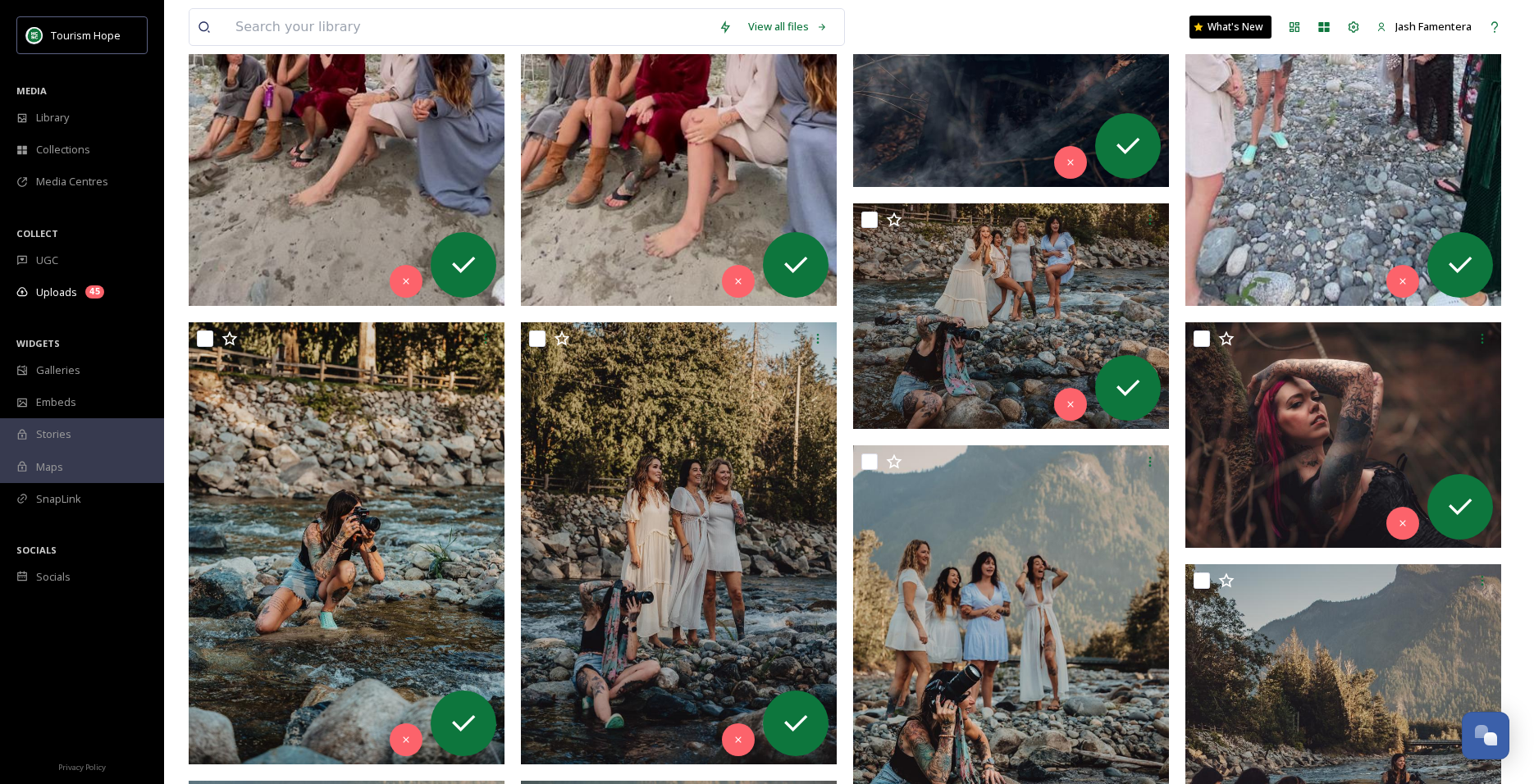
scroll to position [2271, 0]
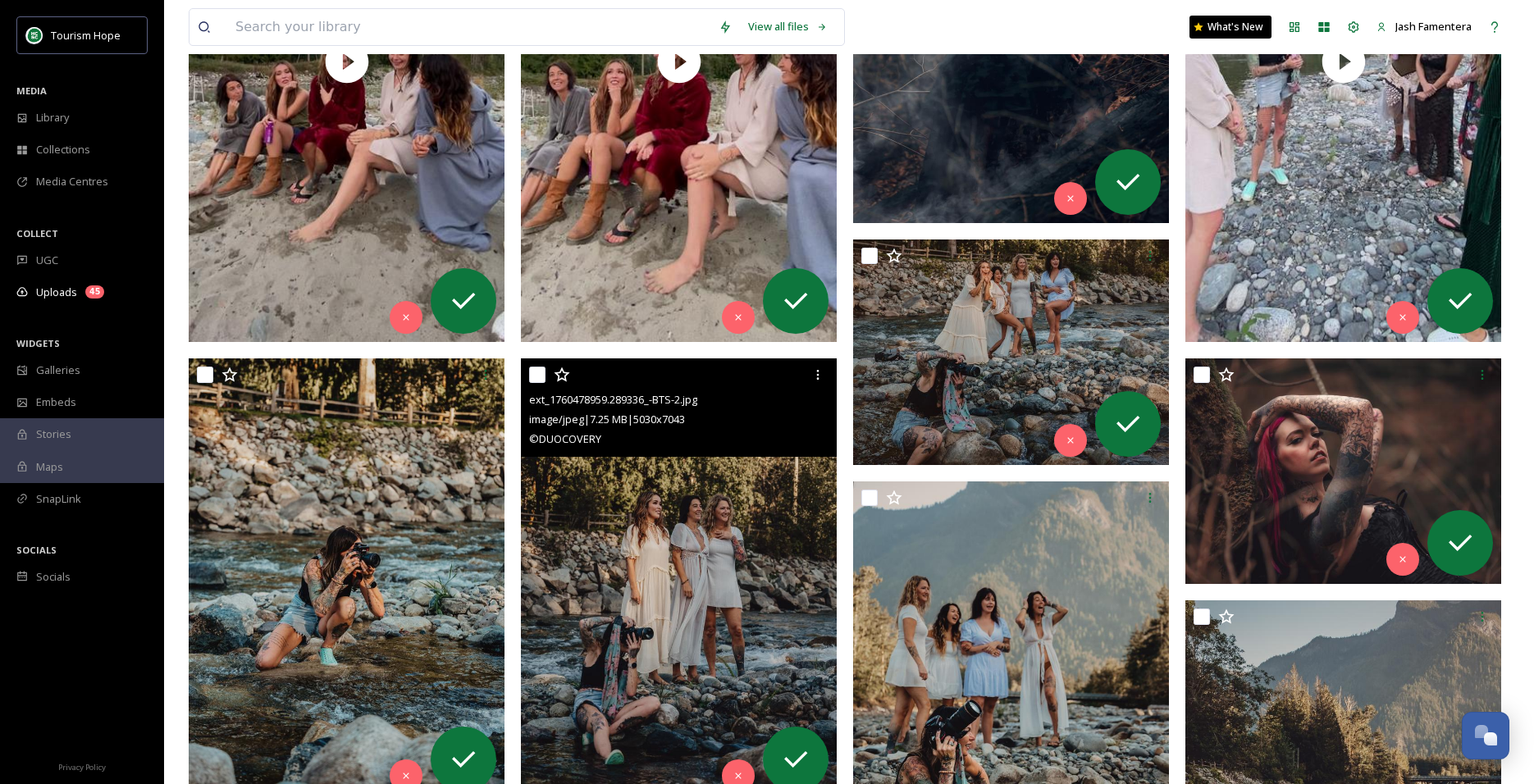
click at [655, 487] on img at bounding box center [679, 578] width 316 height 442
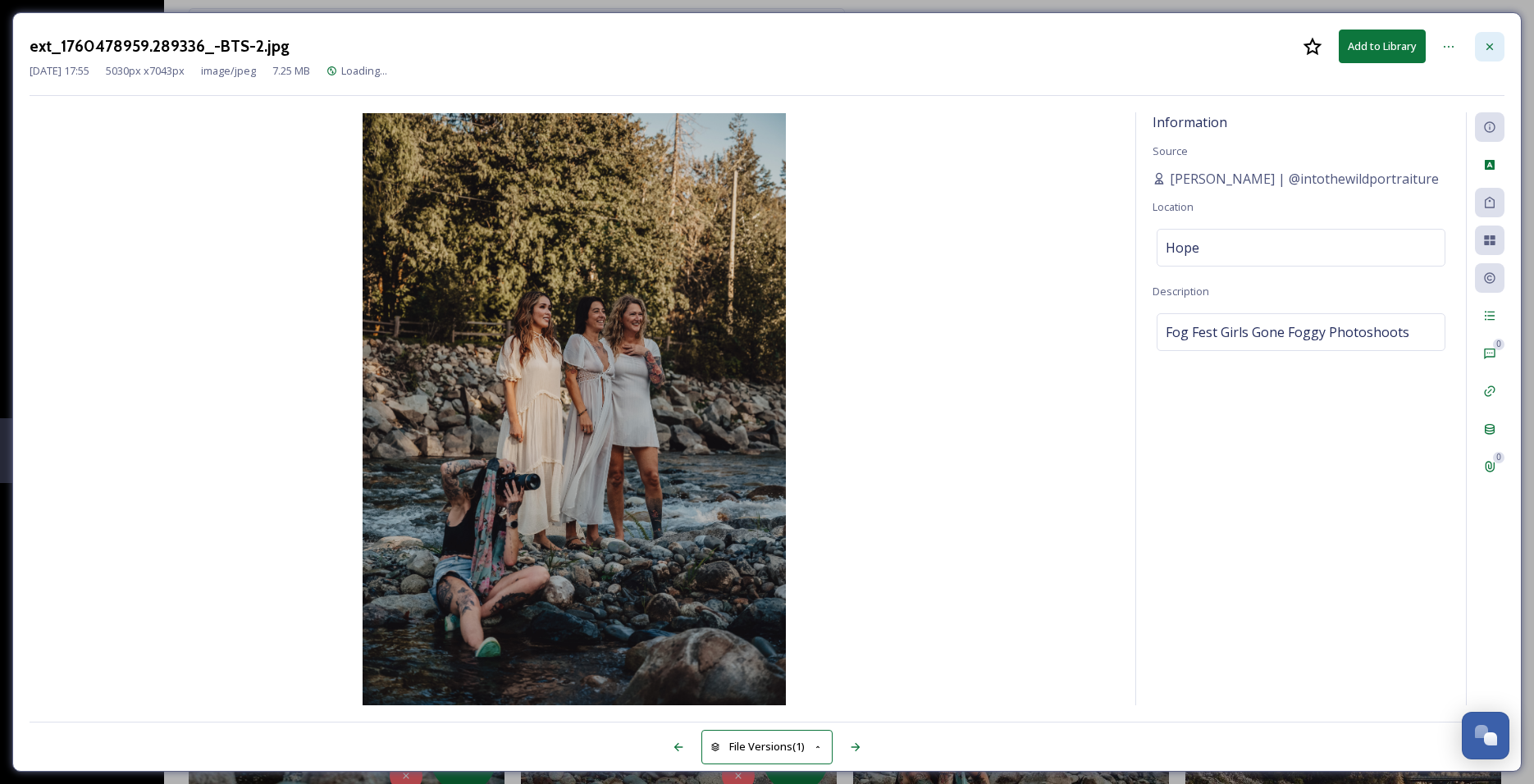
click at [1491, 43] on icon at bounding box center [1489, 46] width 13 height 13
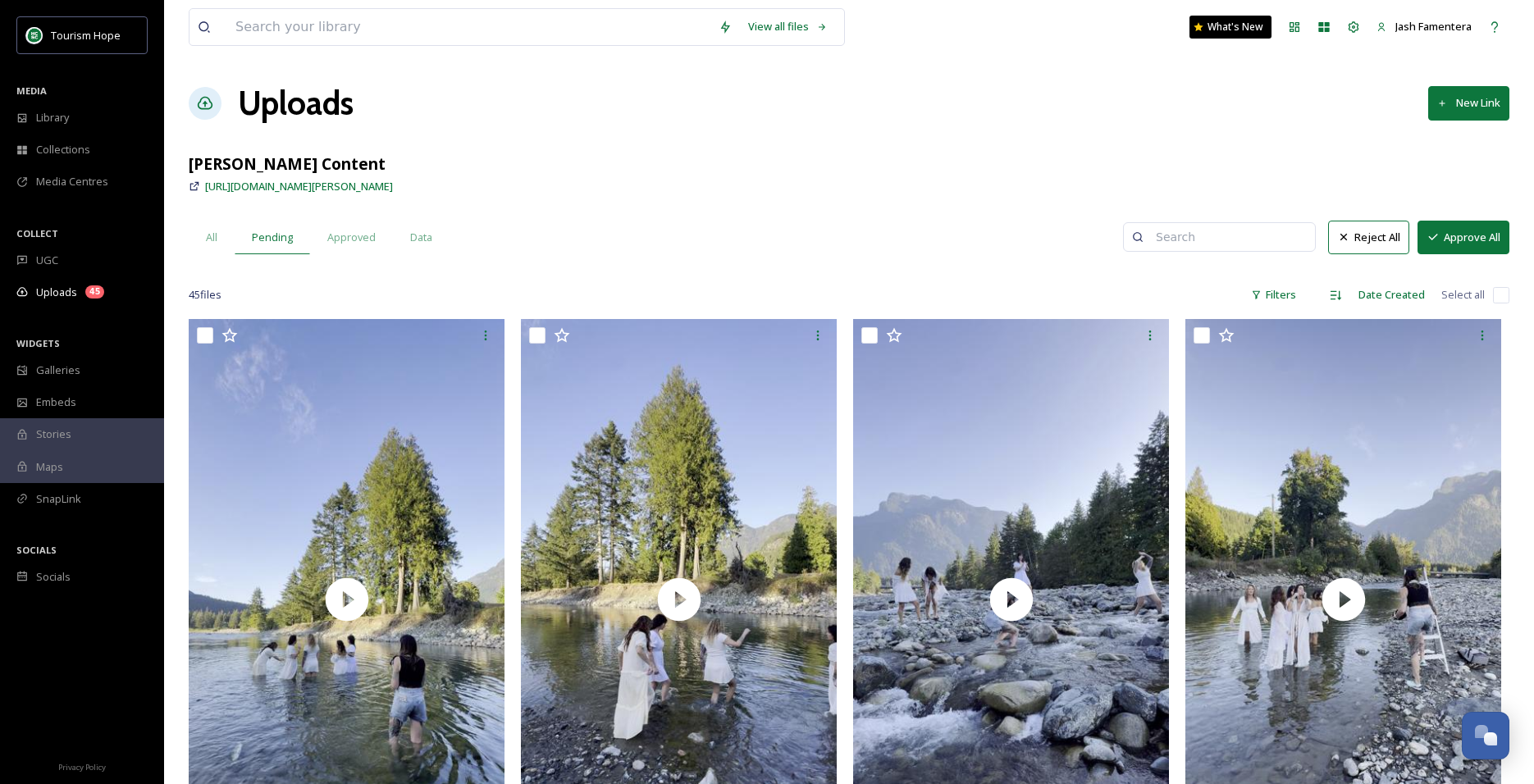
click at [1495, 289] on input "checkbox" at bounding box center [1501, 295] width 16 height 16
checkbox input "true"
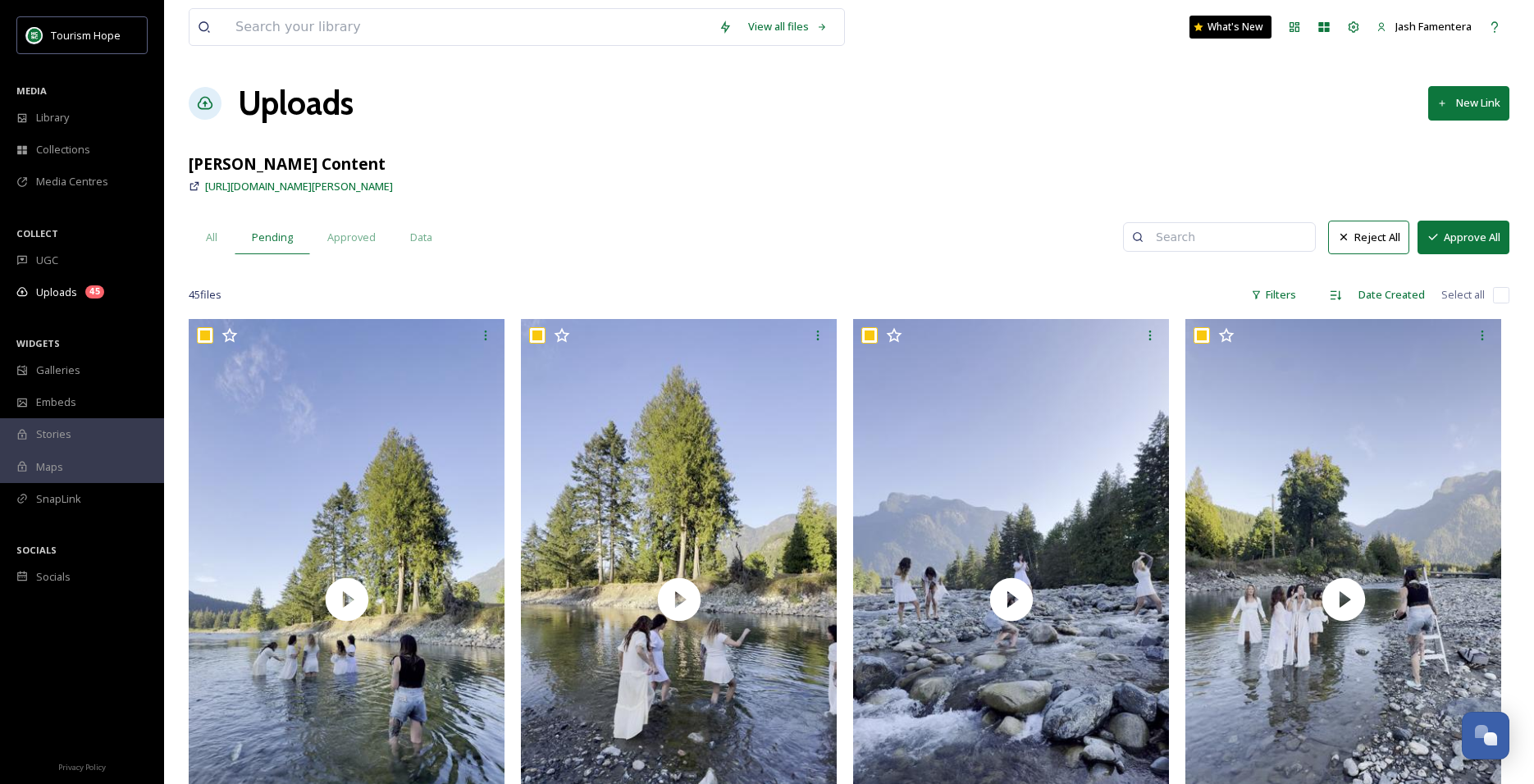
checkbox input "true"
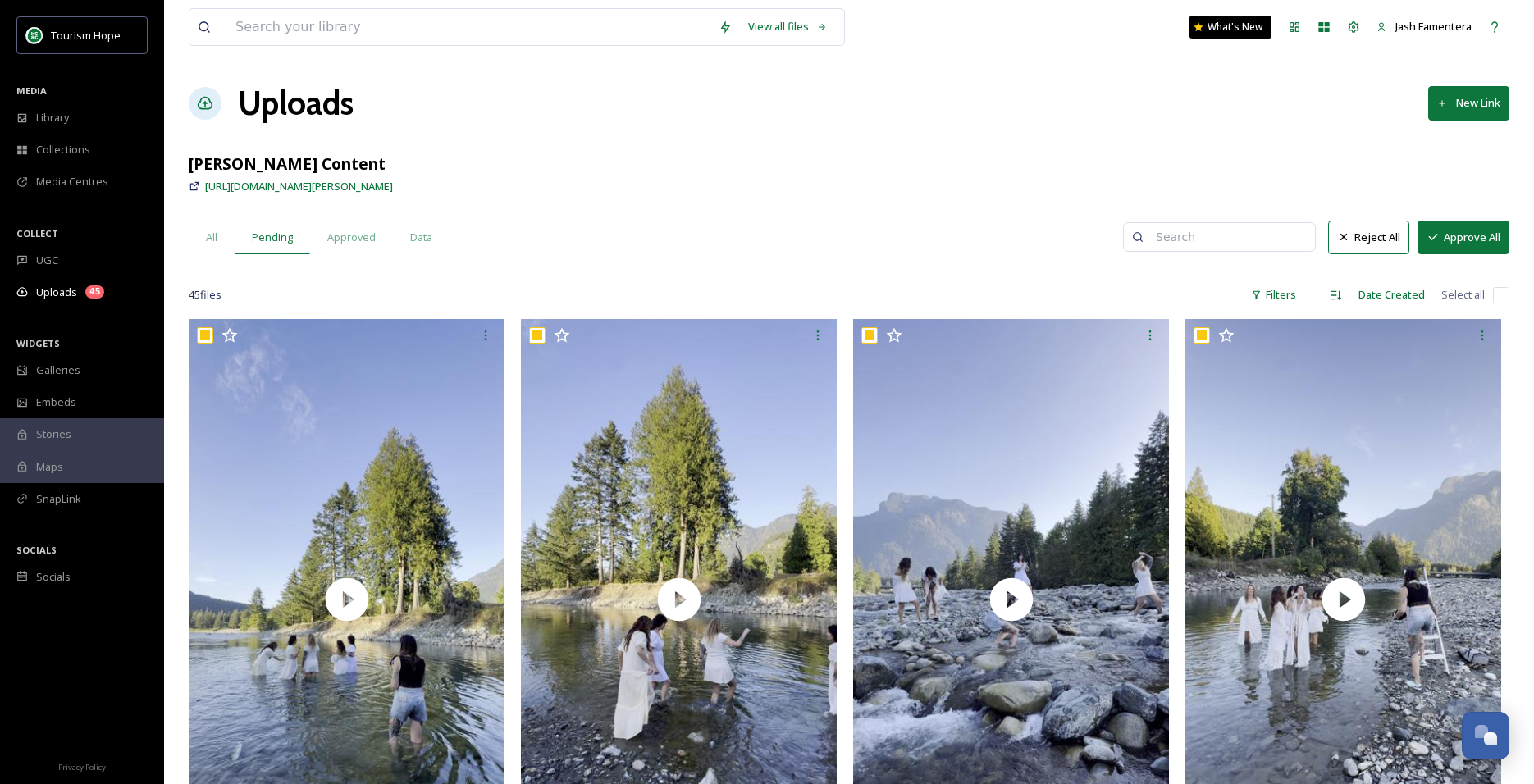
checkbox input "true"
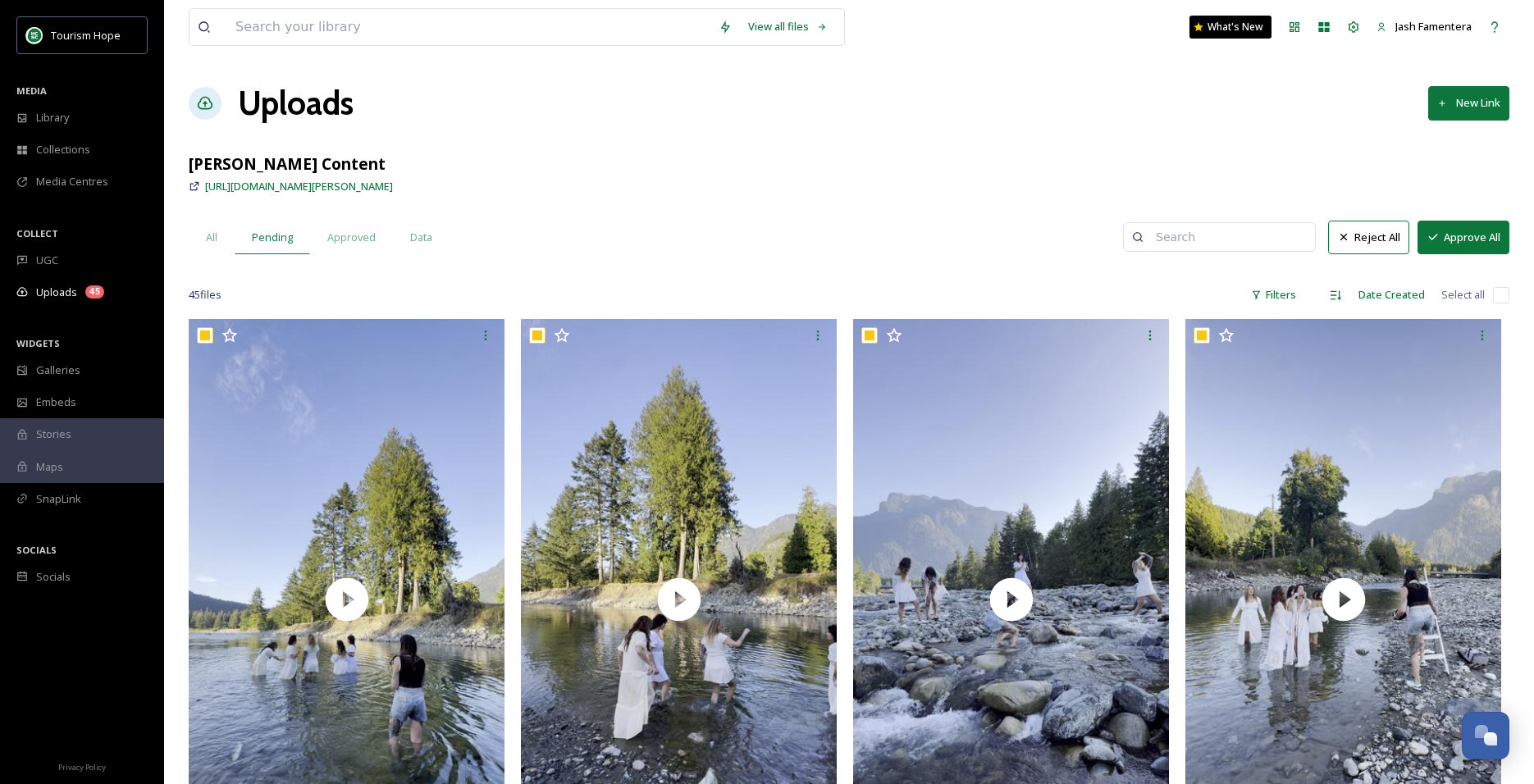
checkbox input "true"
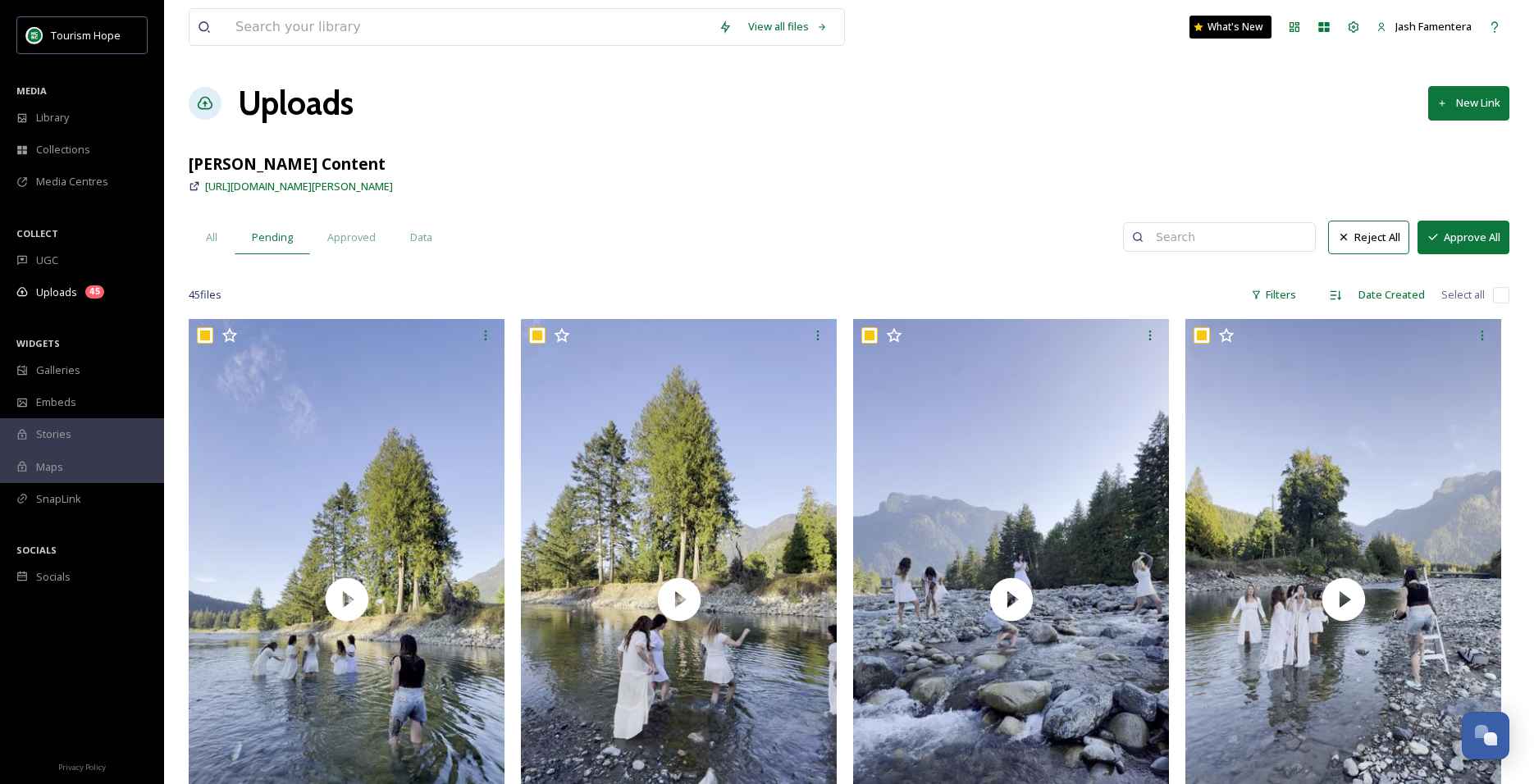
checkbox input "true"
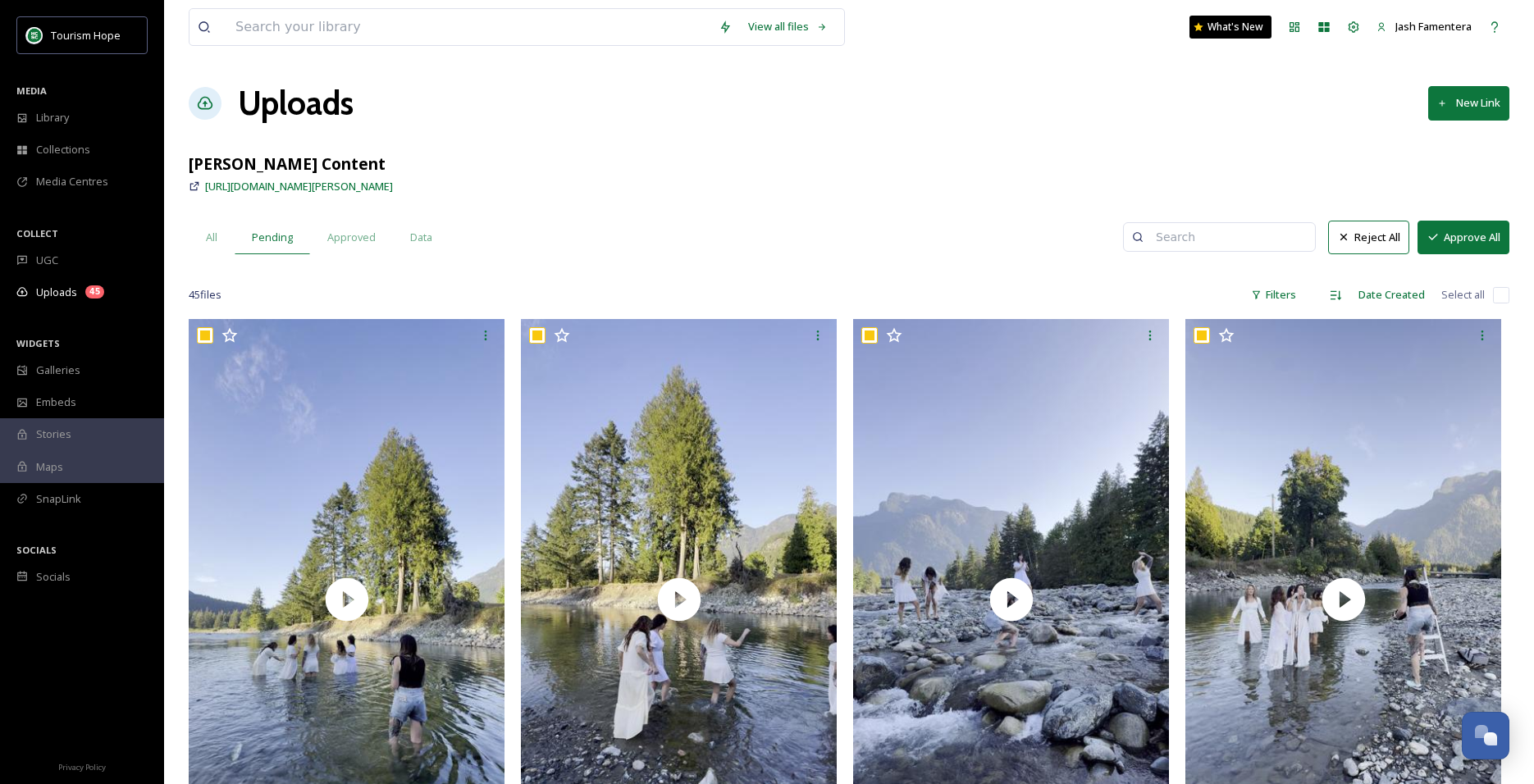
checkbox input "true"
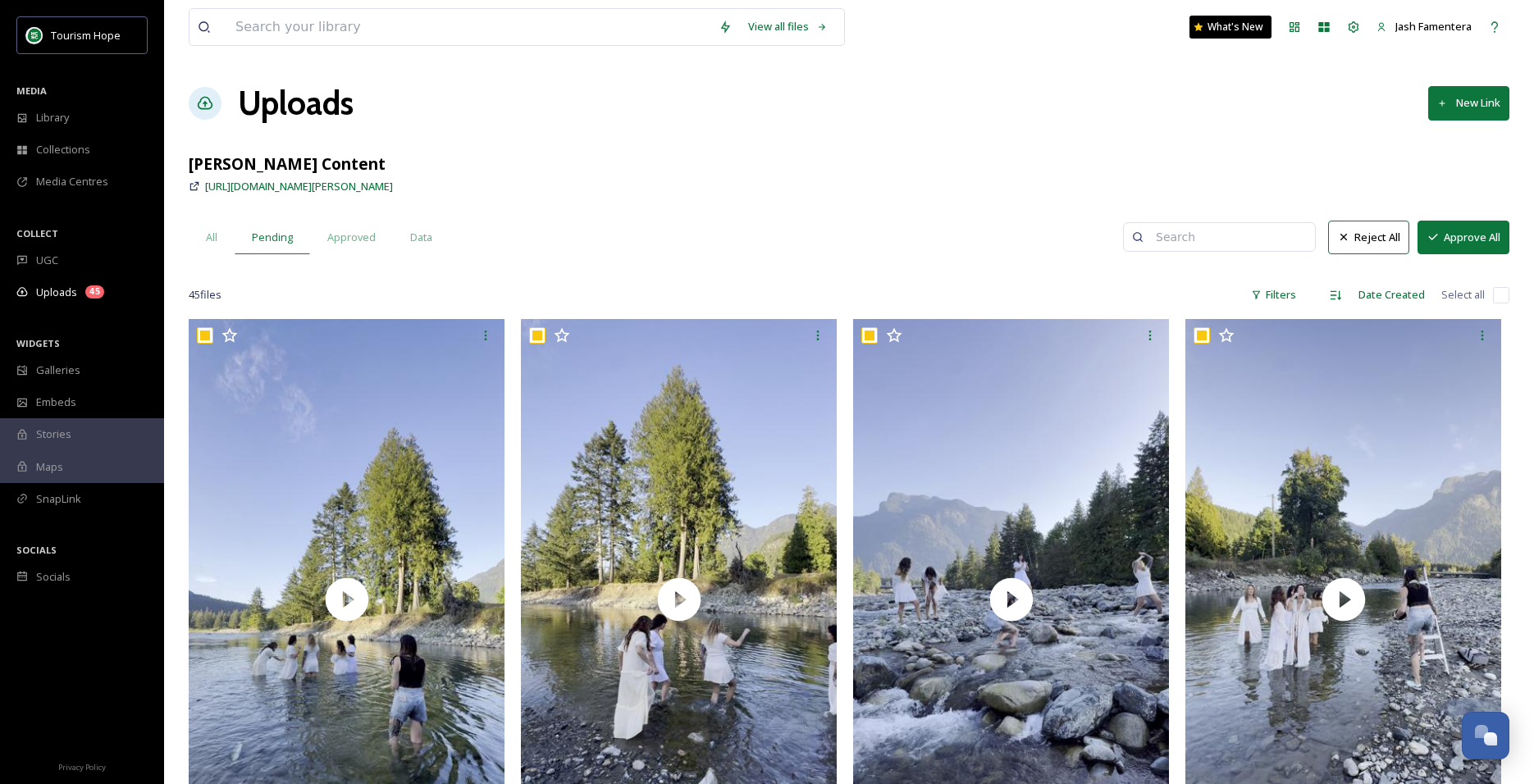
checkbox input "true"
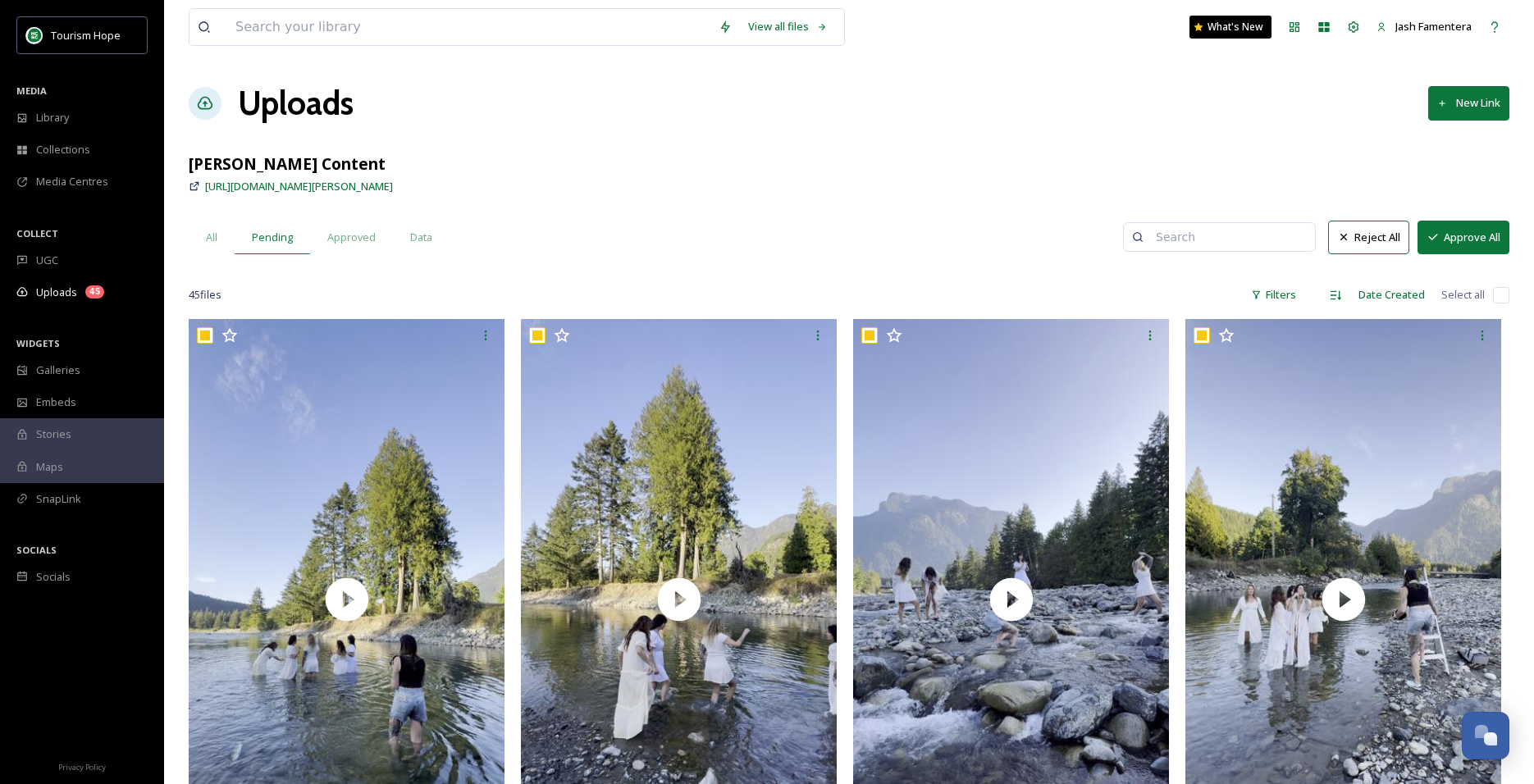
checkbox input "true"
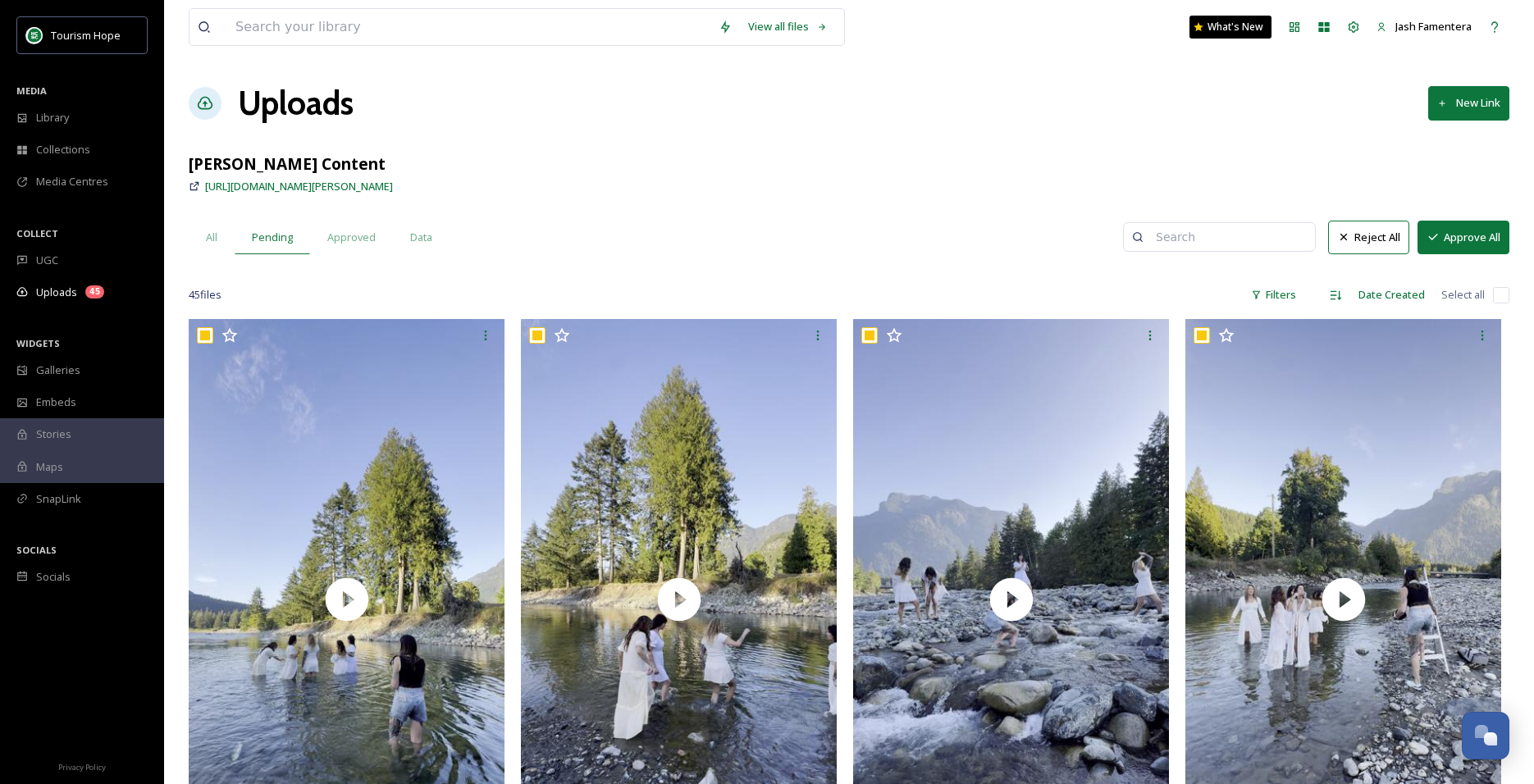
checkbox input "true"
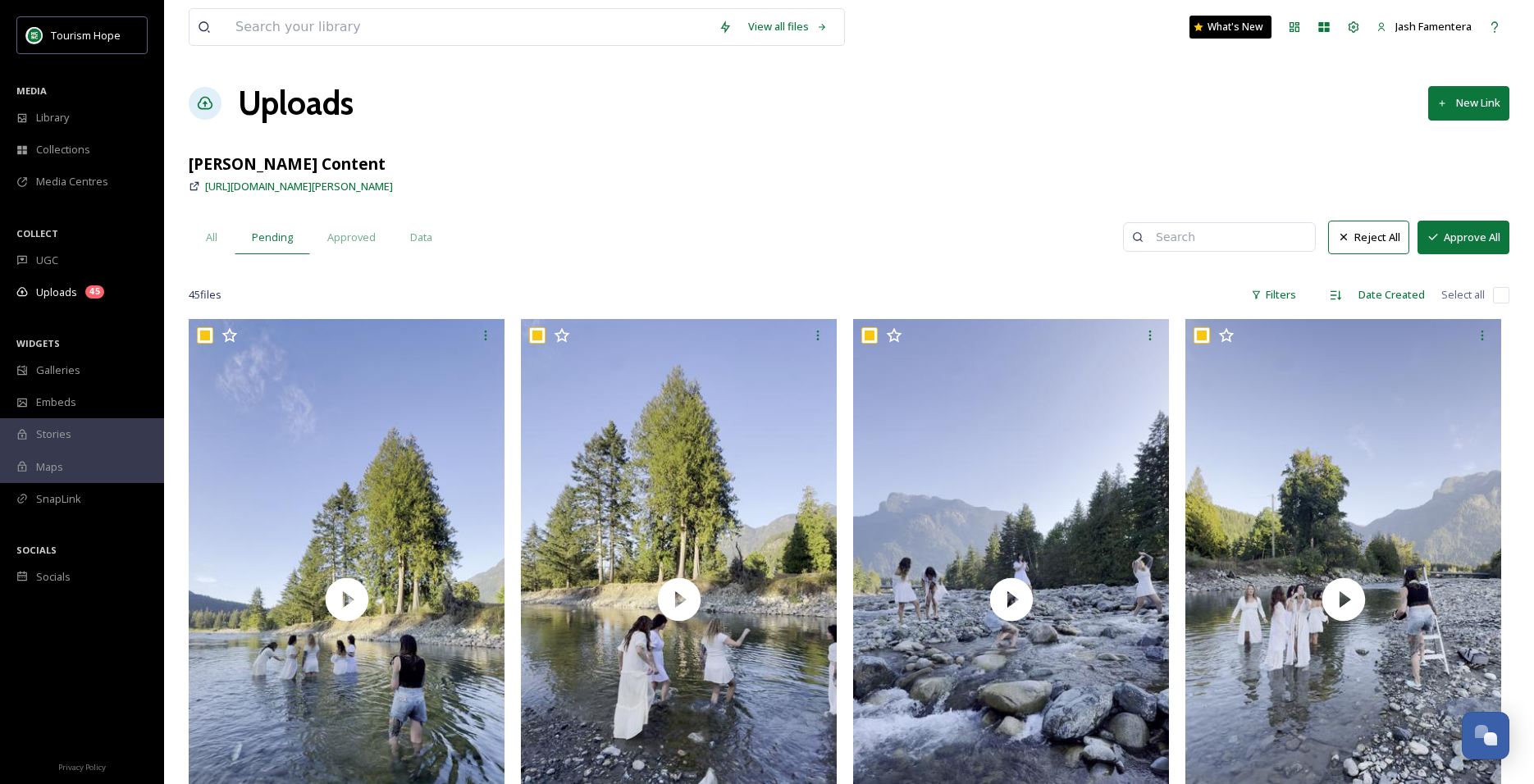
checkbox input "true"
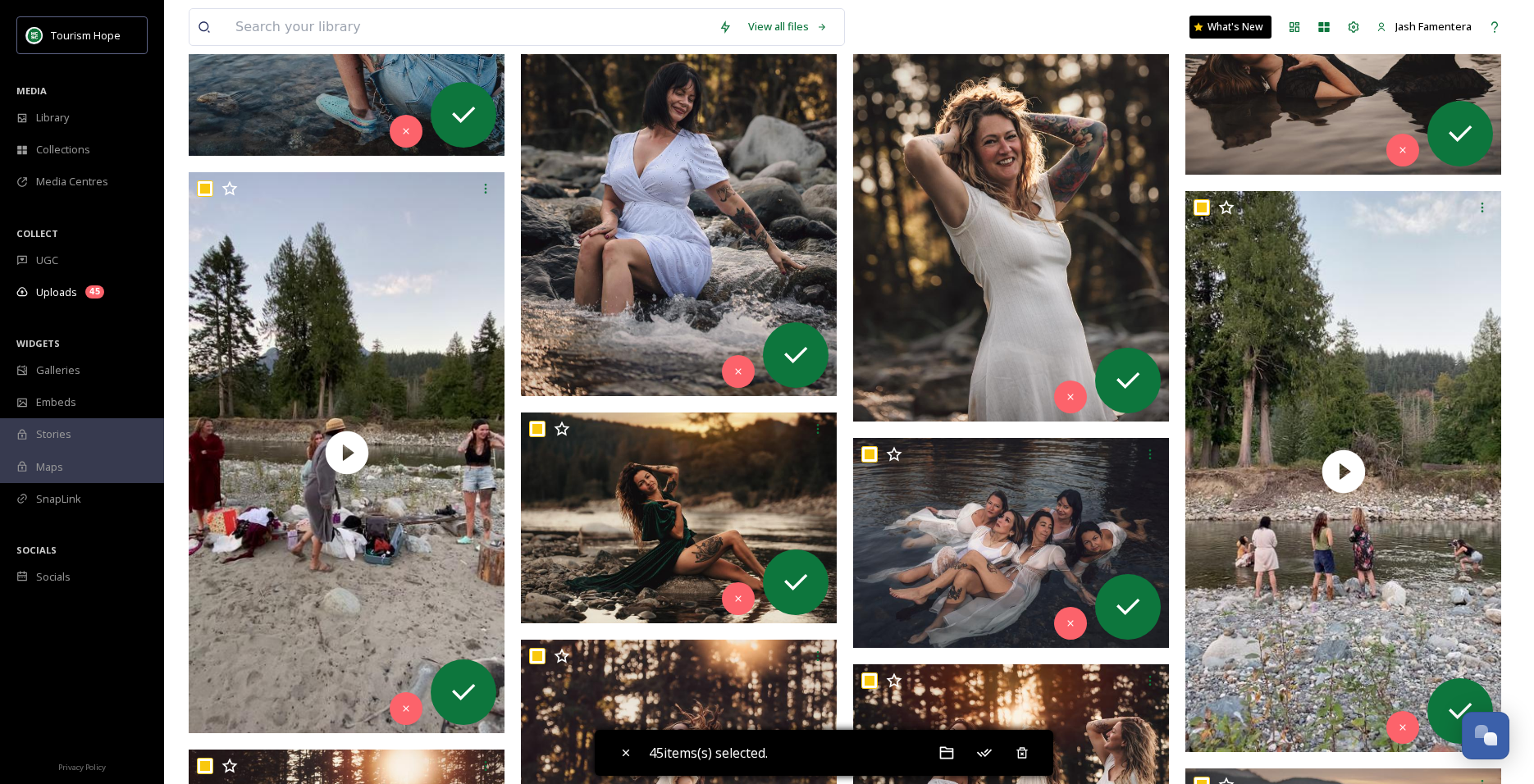
scroll to position [4953, 0]
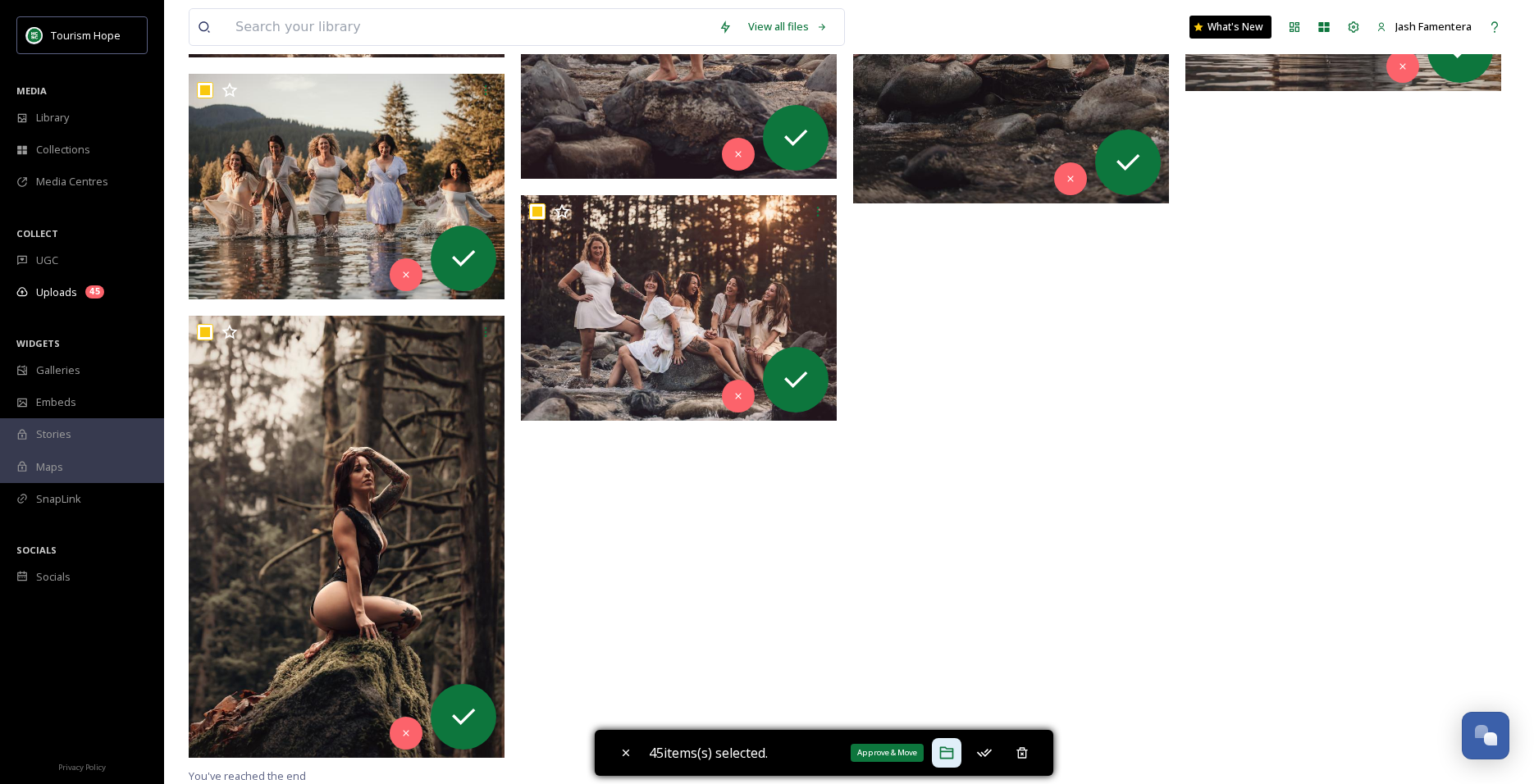
click at [939, 748] on div "Approve & Move" at bounding box center [946, 752] width 29 height 29
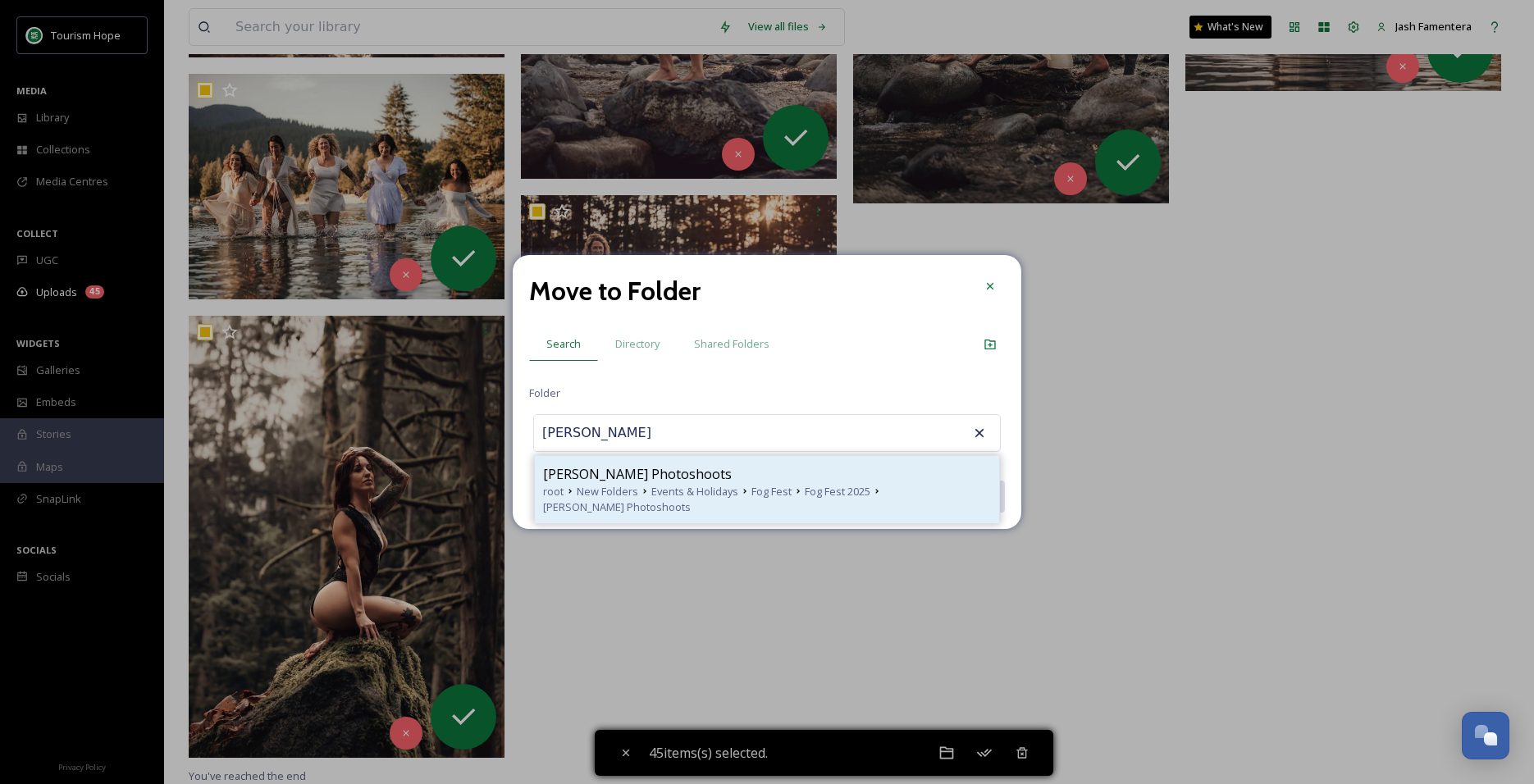
click at [669, 466] on span "Kat Harvey Photoshoots" at bounding box center [637, 474] width 189 height 20
type input "Kat Harvey Photoshoots"
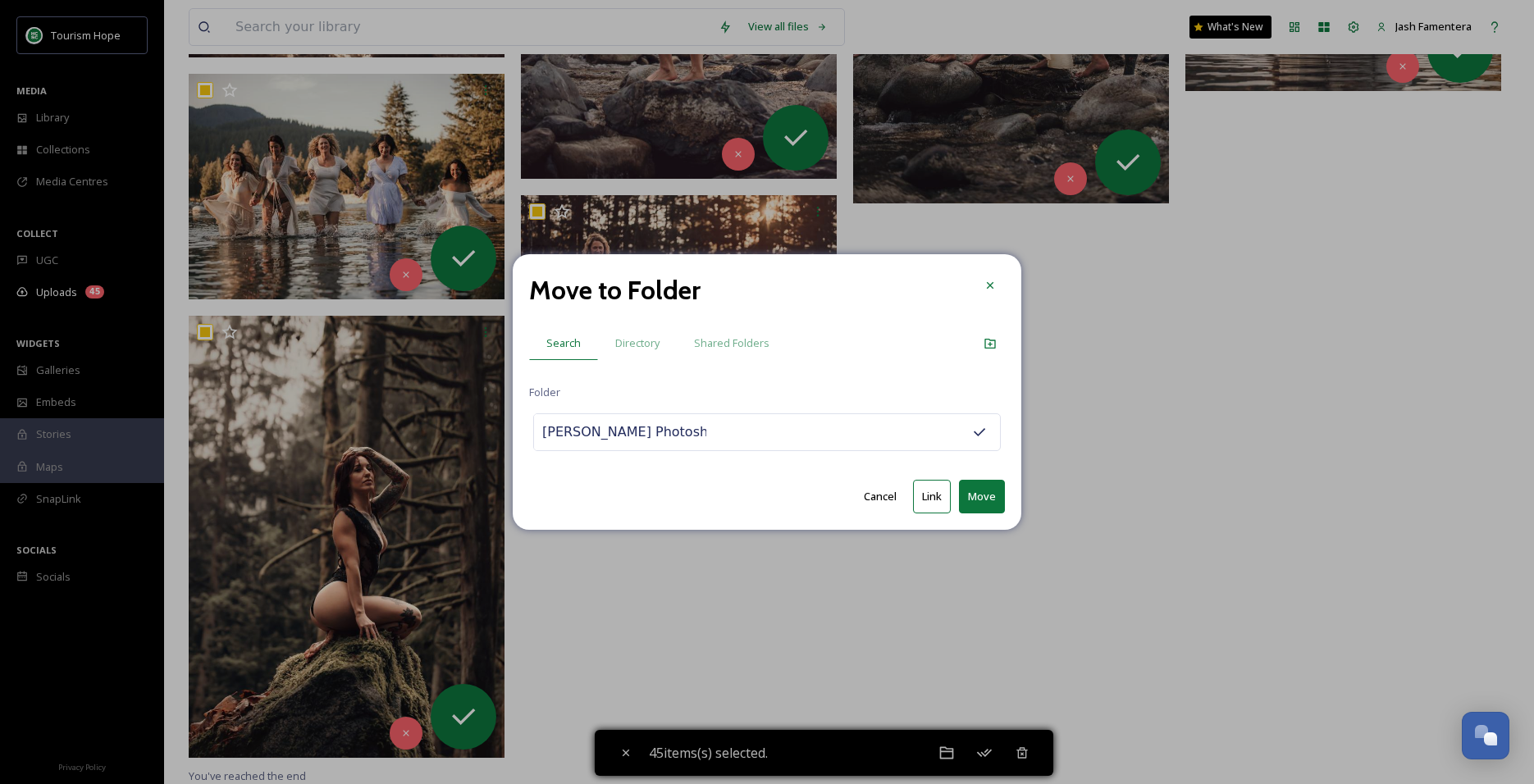
click at [984, 491] on button "Move" at bounding box center [982, 496] width 46 height 34
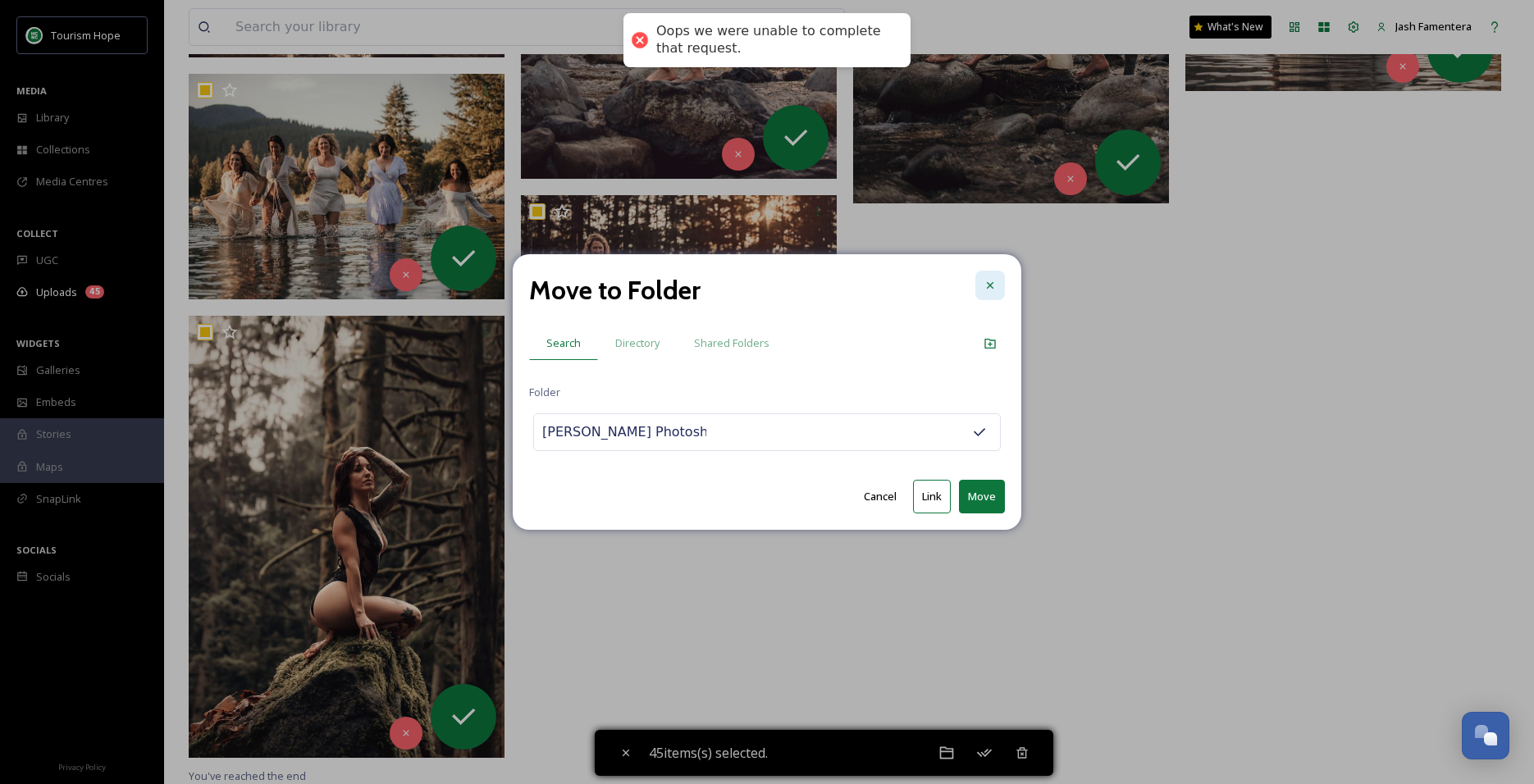
click at [990, 288] on icon at bounding box center [990, 285] width 13 height 13
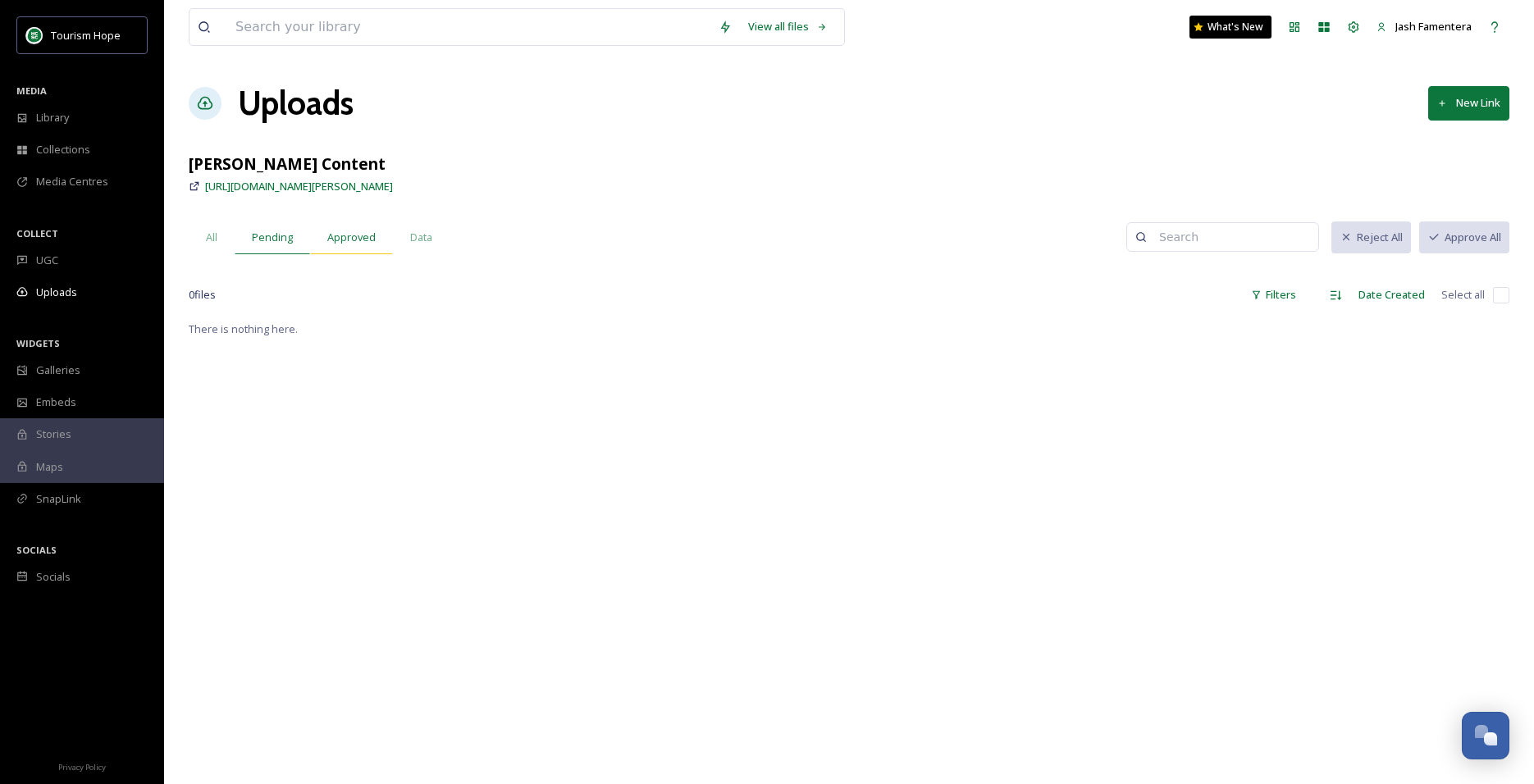
click at [372, 225] on div "Approved" at bounding box center [351, 237] width 83 height 34
click at [215, 239] on span "All" at bounding box center [211, 237] width 12 height 15
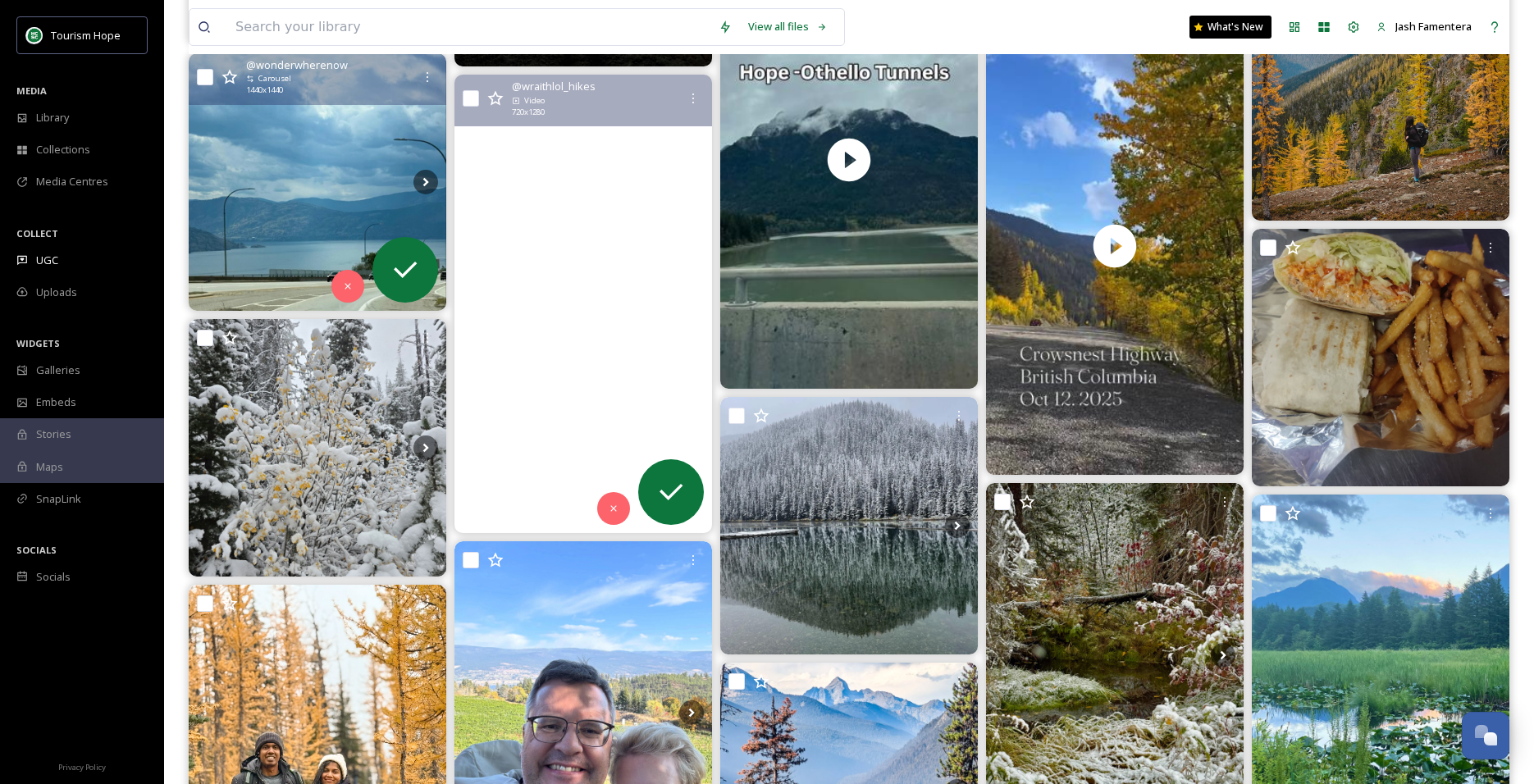
scroll to position [849, 0]
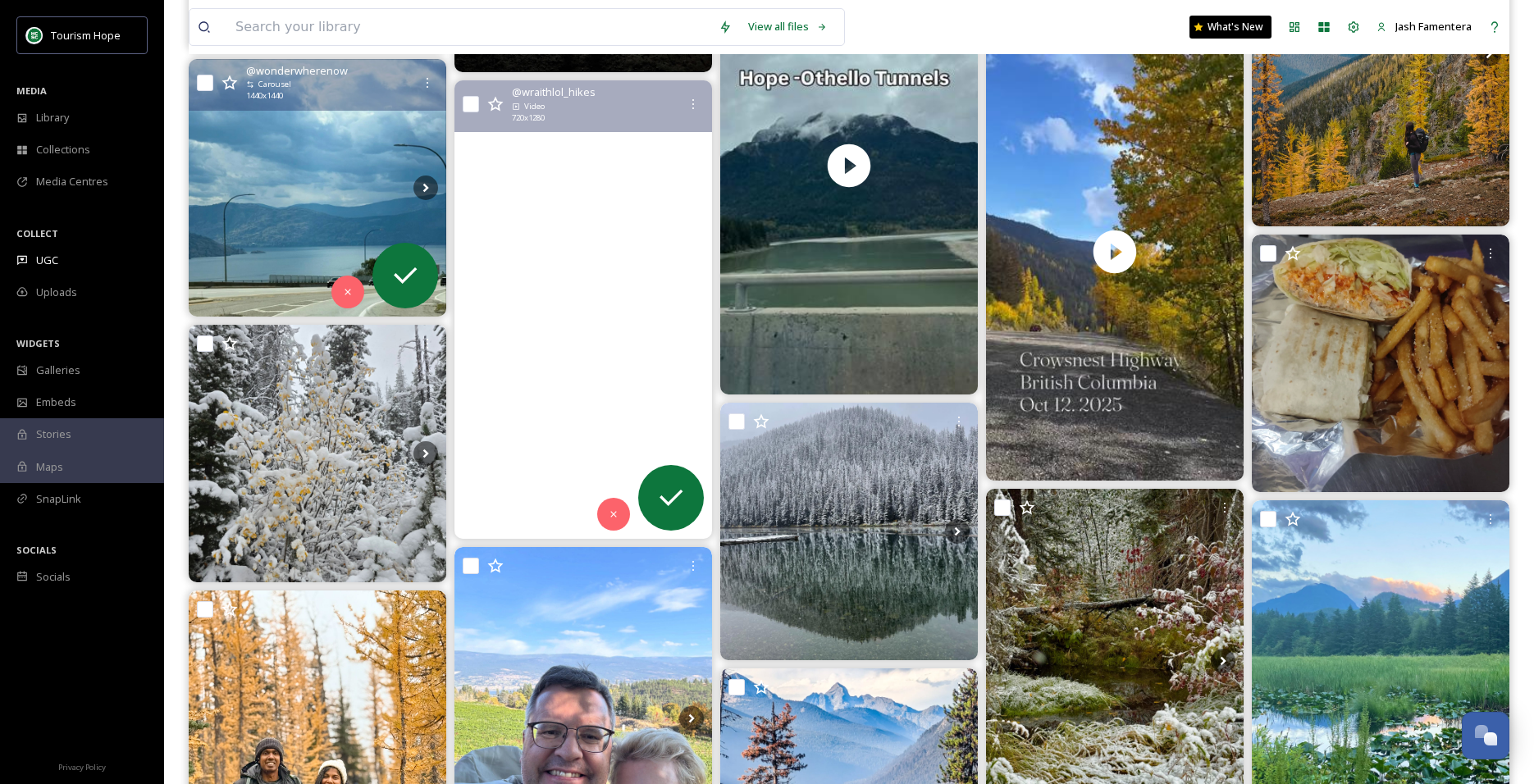
click at [537, 323] on video "A 20km hike with about 1300m of elevation gain on frosty mountain was well wort…" at bounding box center [583, 309] width 258 height 457
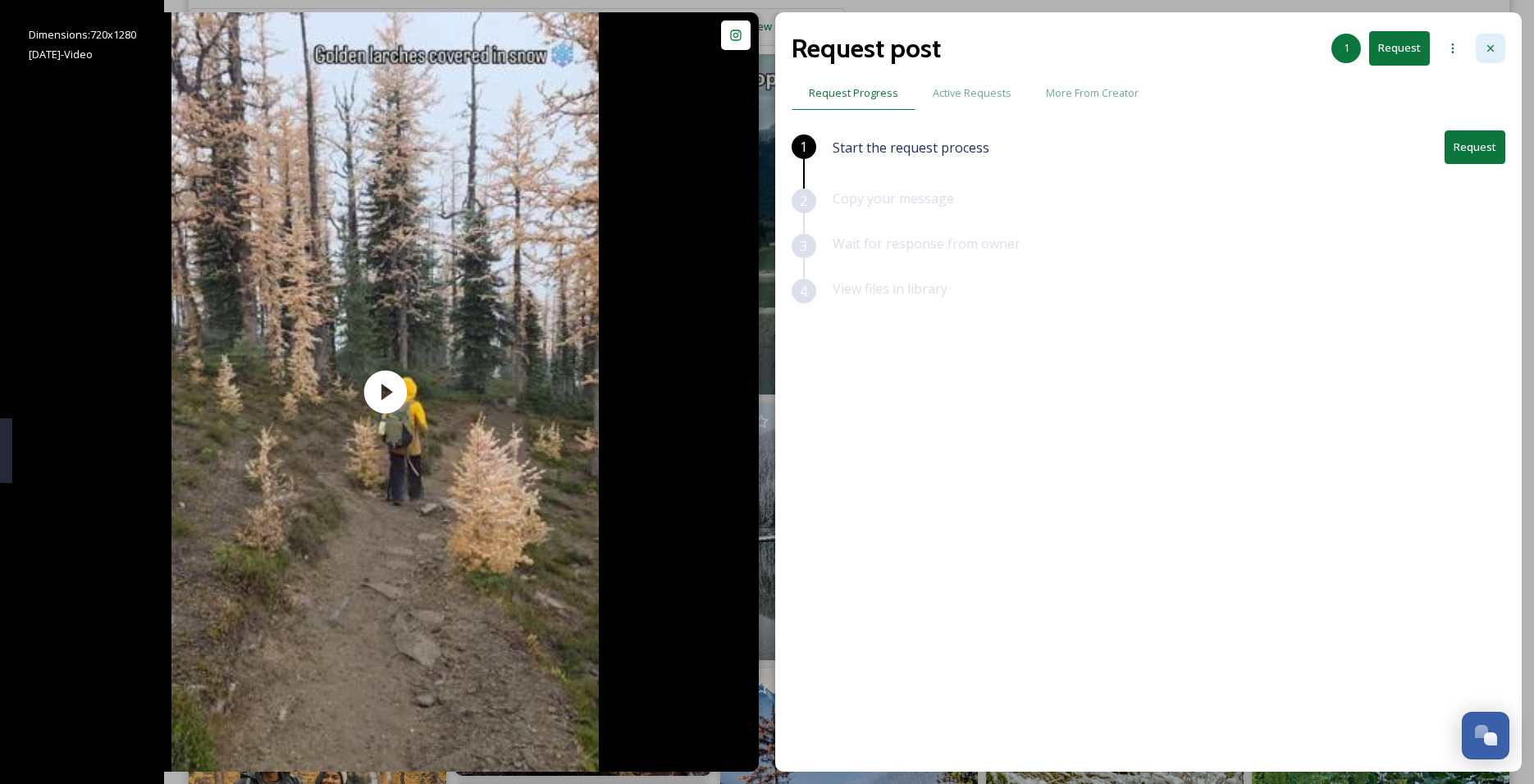
click at [1498, 44] on div at bounding box center [1490, 48] width 29 height 29
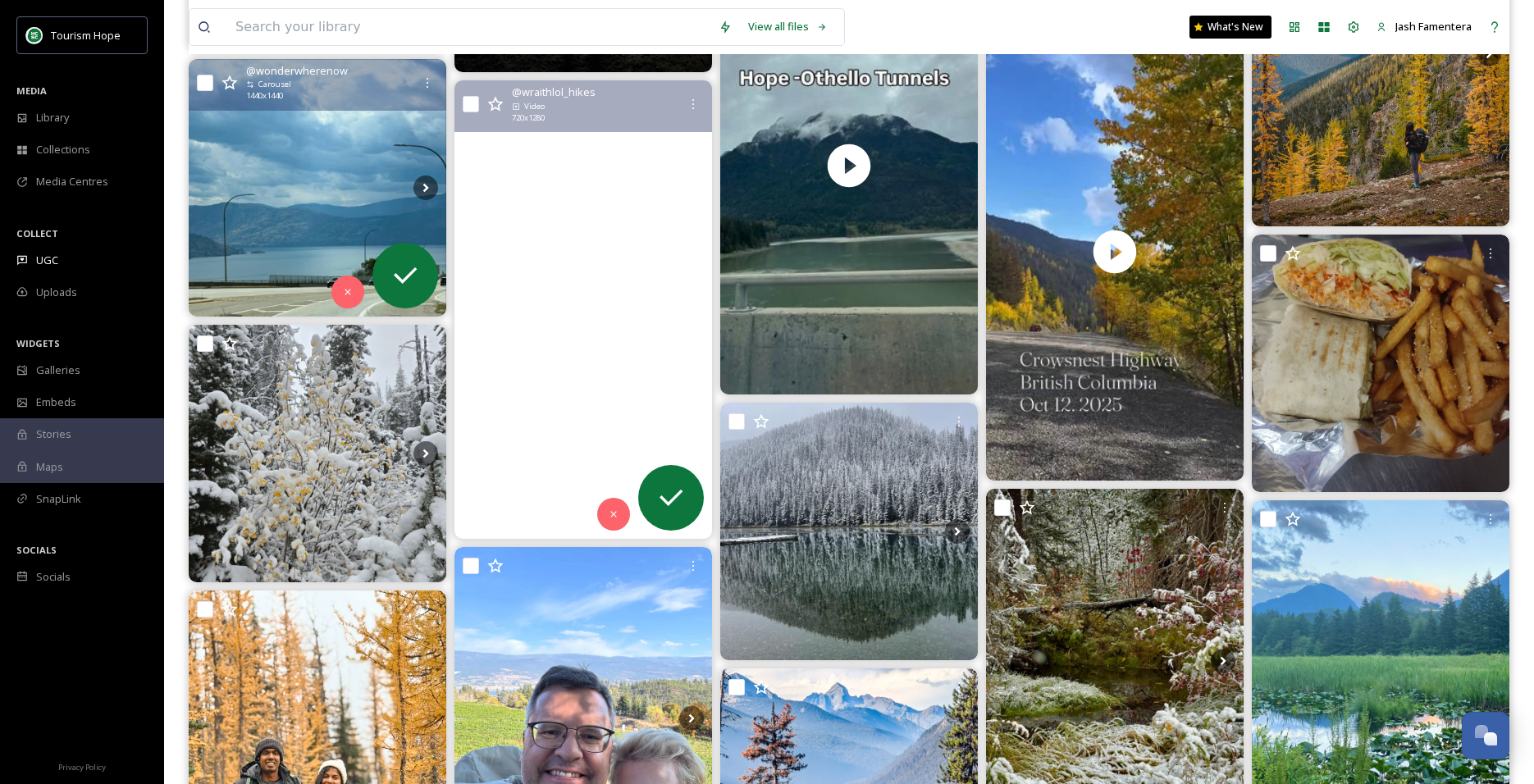
click at [569, 342] on video "A 20km hike with about 1300m of elevation gain on frosty mountain was well wort…" at bounding box center [583, 309] width 258 height 457
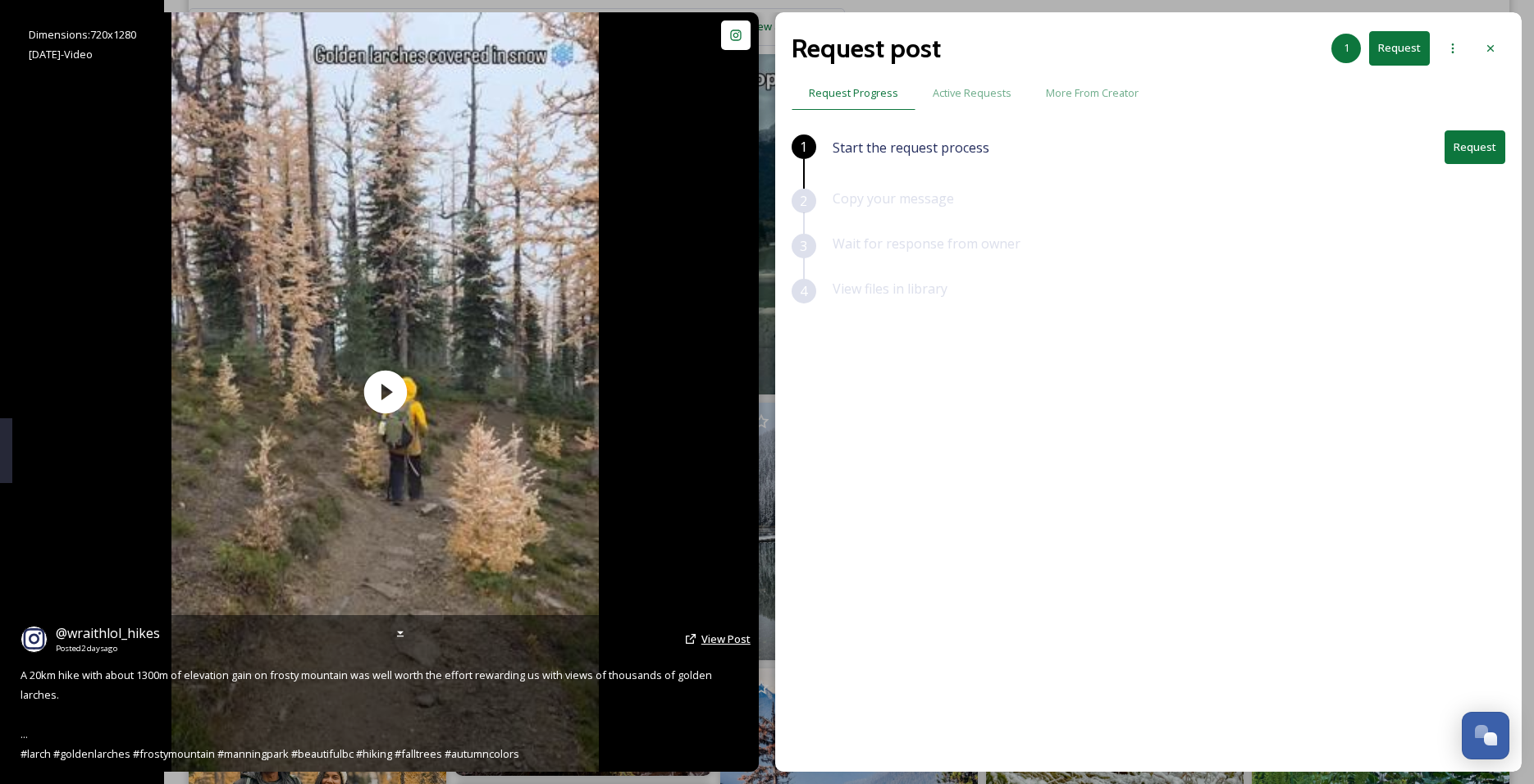
click at [718, 636] on span "View Post" at bounding box center [726, 638] width 49 height 15
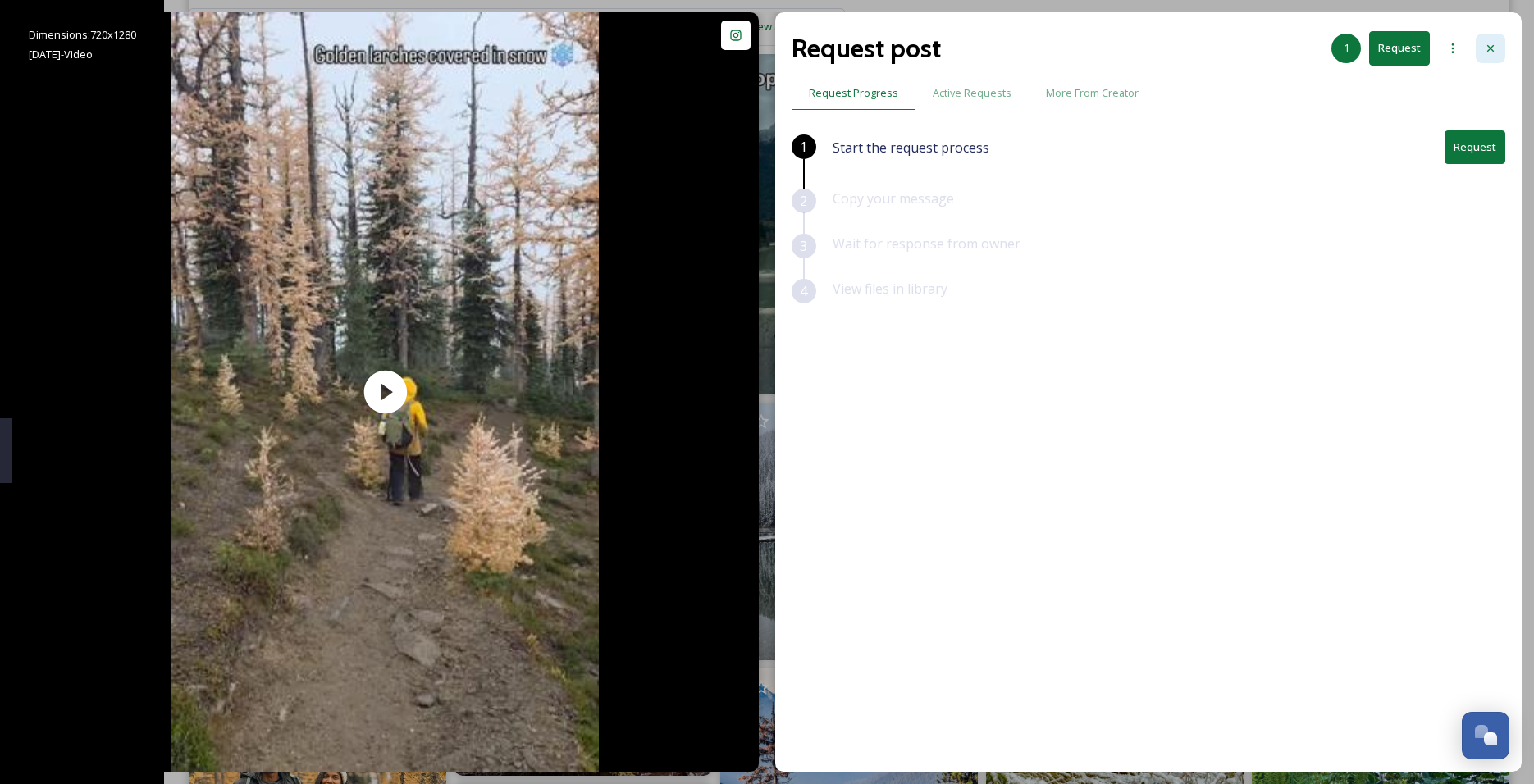
click at [1487, 43] on icon at bounding box center [1490, 48] width 13 height 13
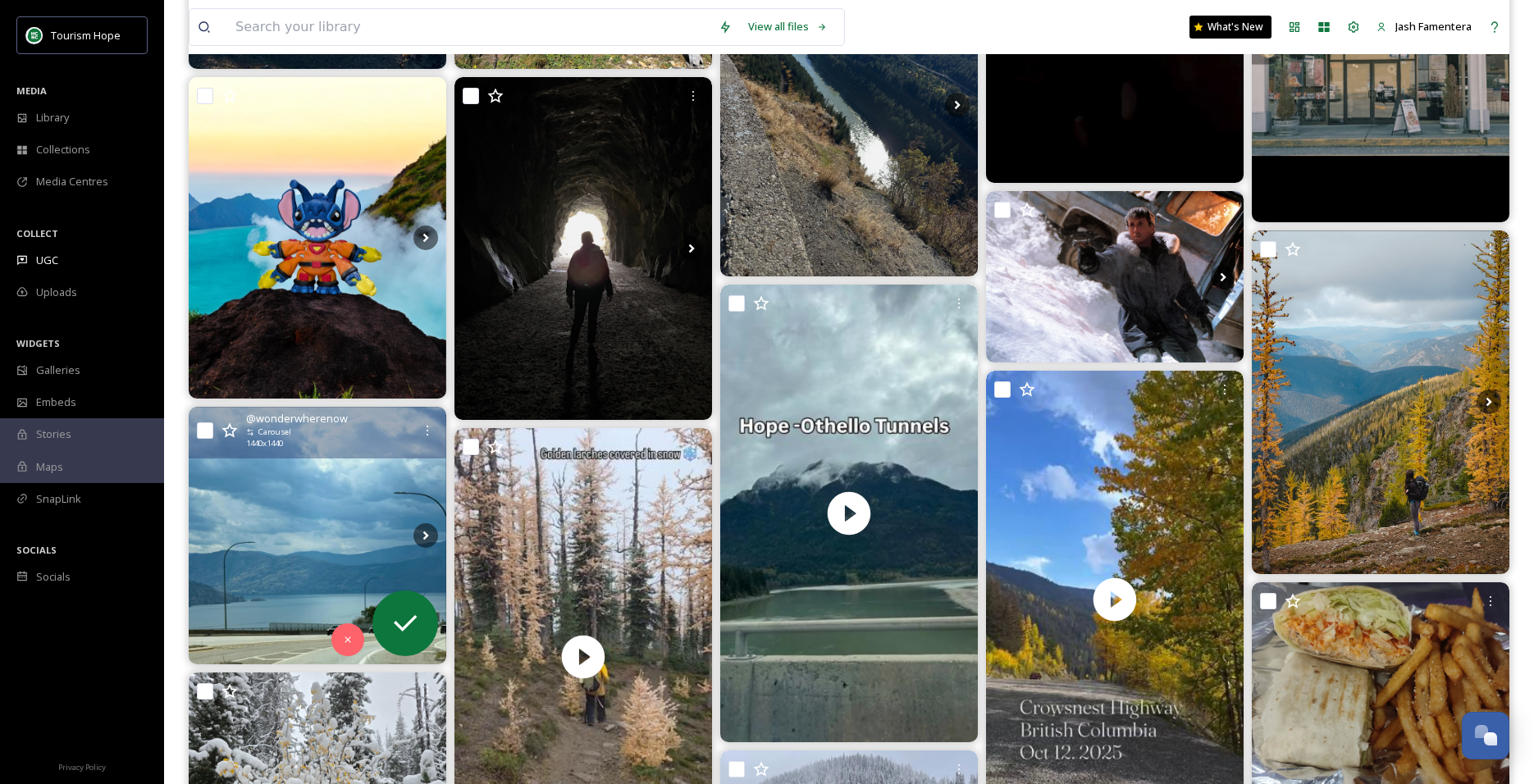
scroll to position [492, 0]
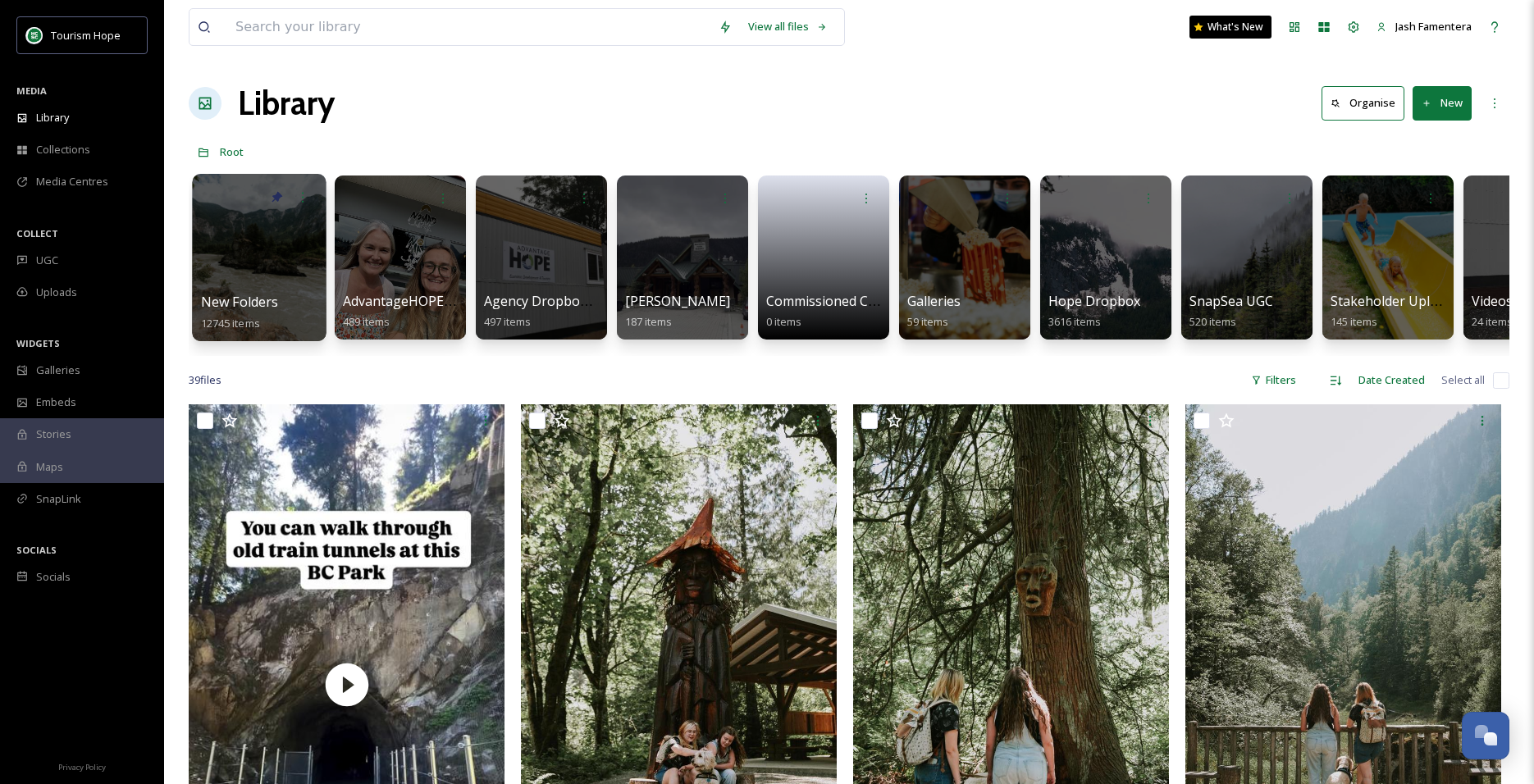
click at [279, 260] on div at bounding box center [259, 258] width 134 height 168
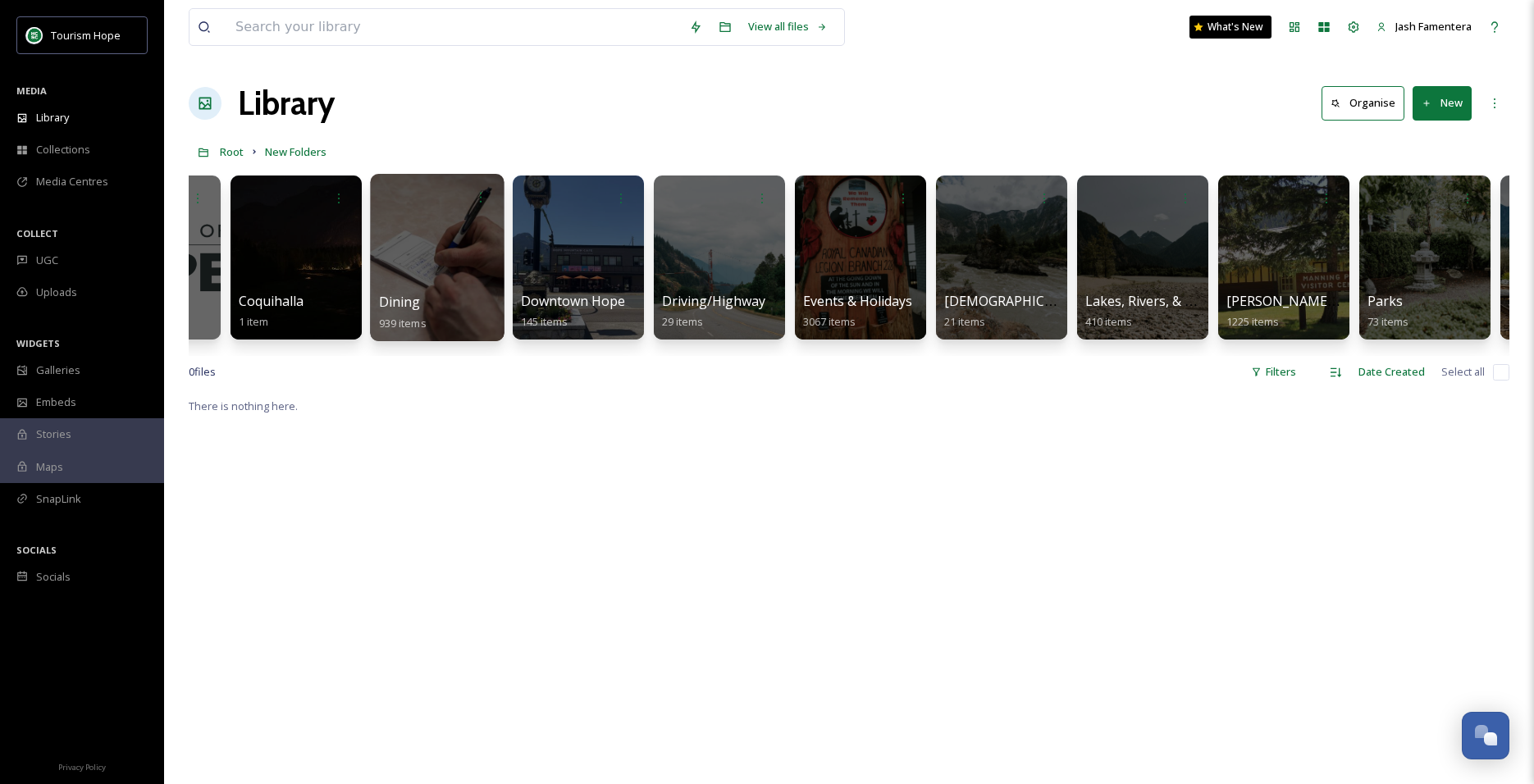
scroll to position [0, 837]
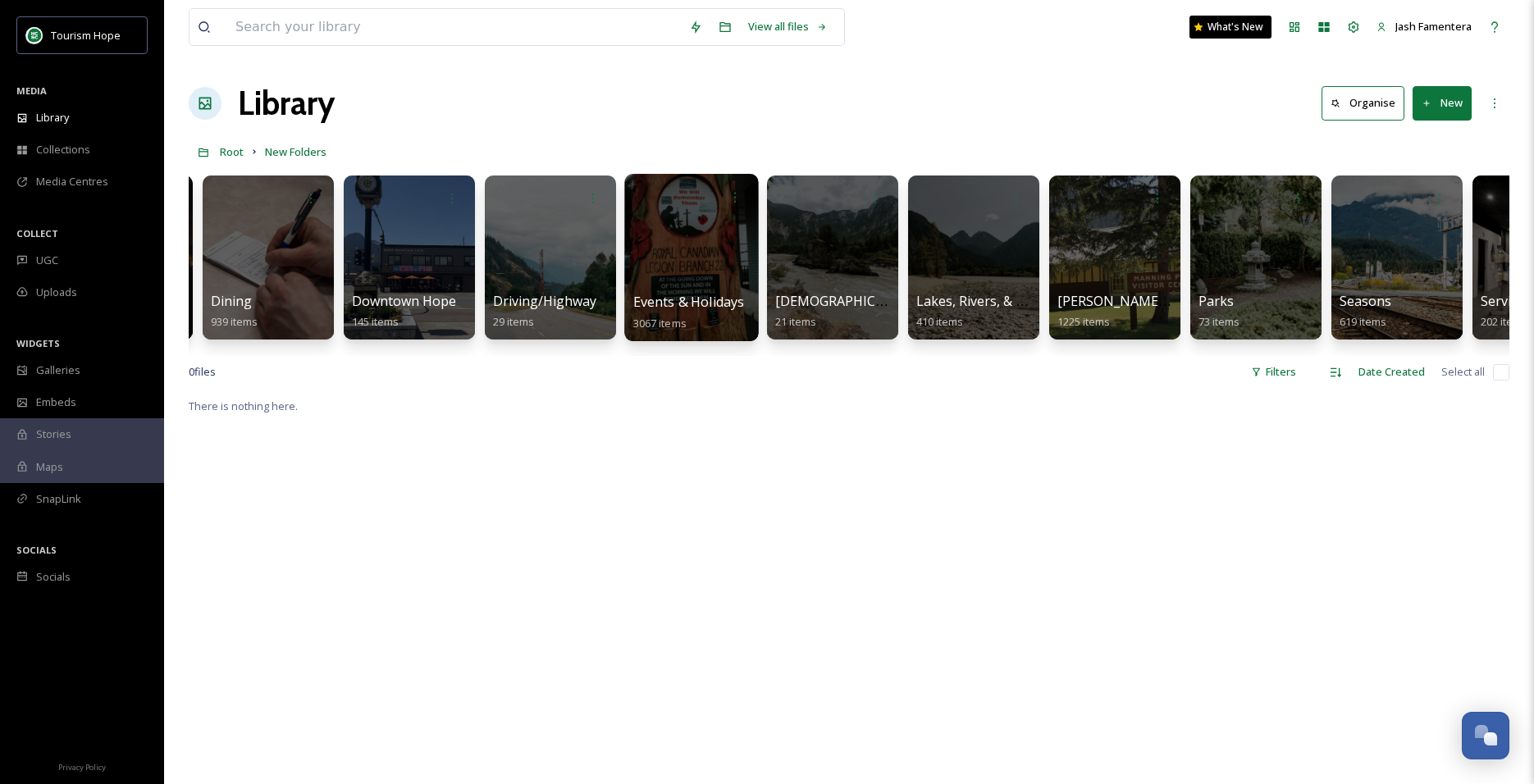
click at [690, 264] on div at bounding box center [690, 258] width 134 height 168
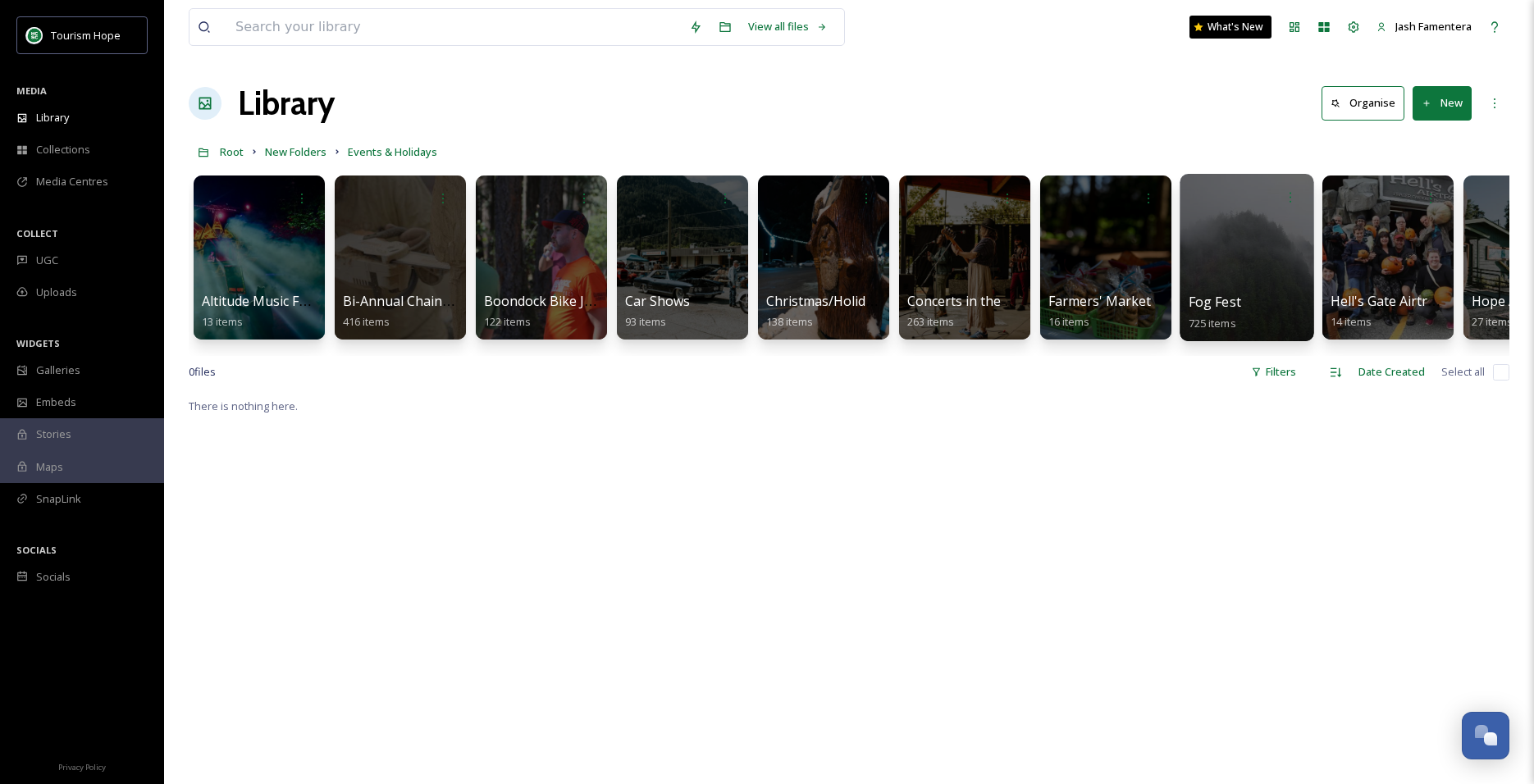
click at [1212, 265] on div at bounding box center [1246, 258] width 134 height 168
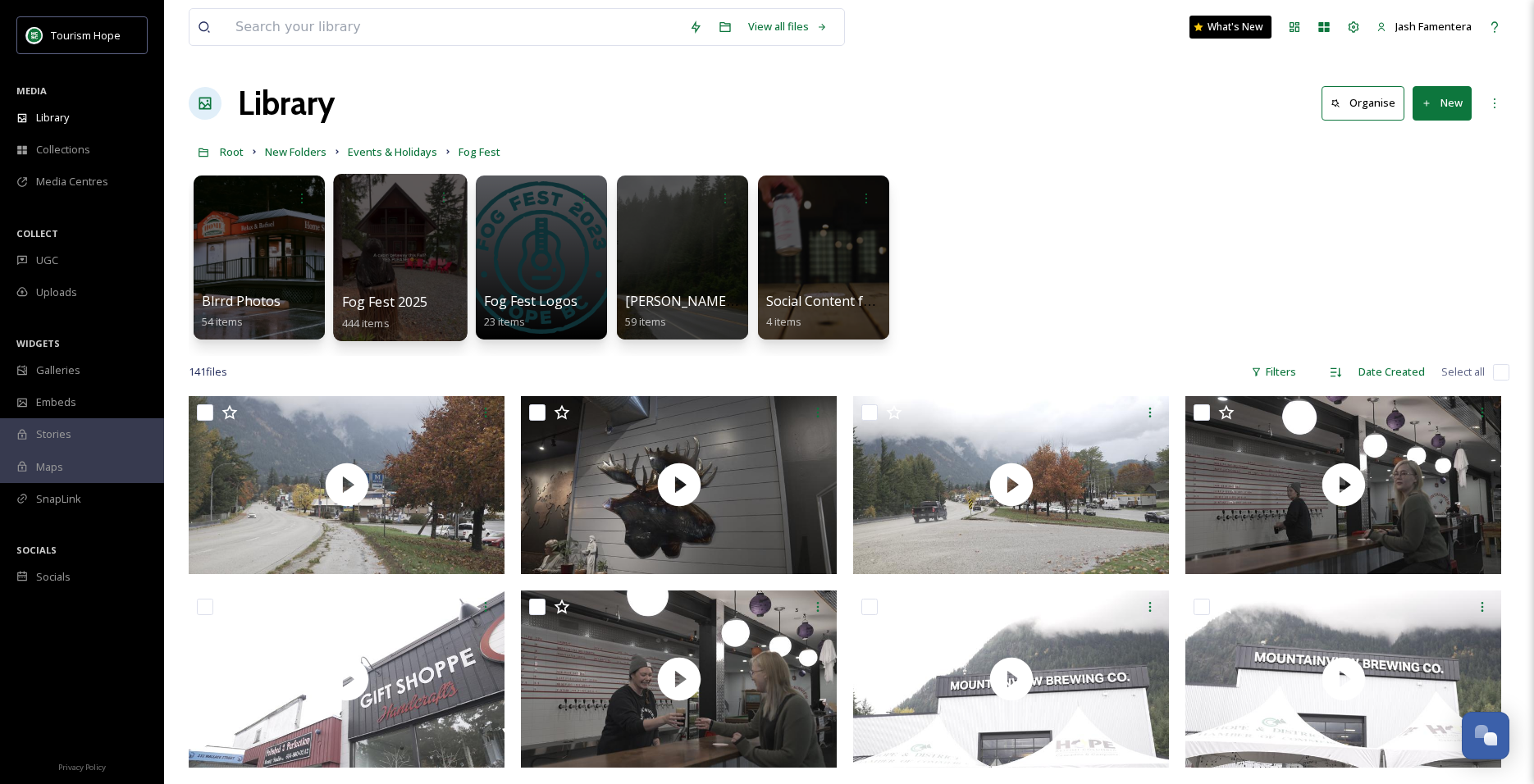
click at [411, 245] on div at bounding box center [400, 258] width 134 height 168
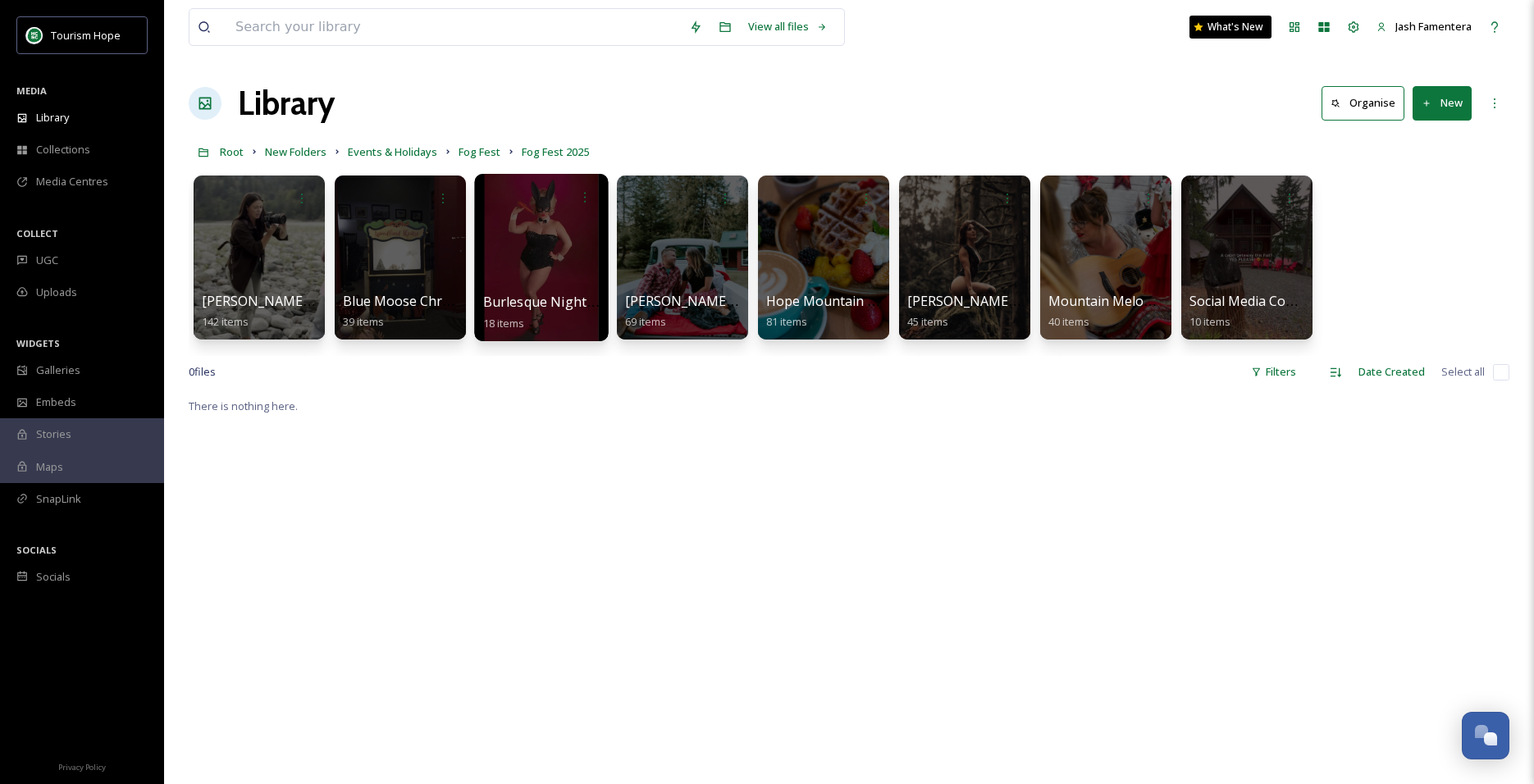
click at [537, 249] on div at bounding box center [540, 258] width 134 height 168
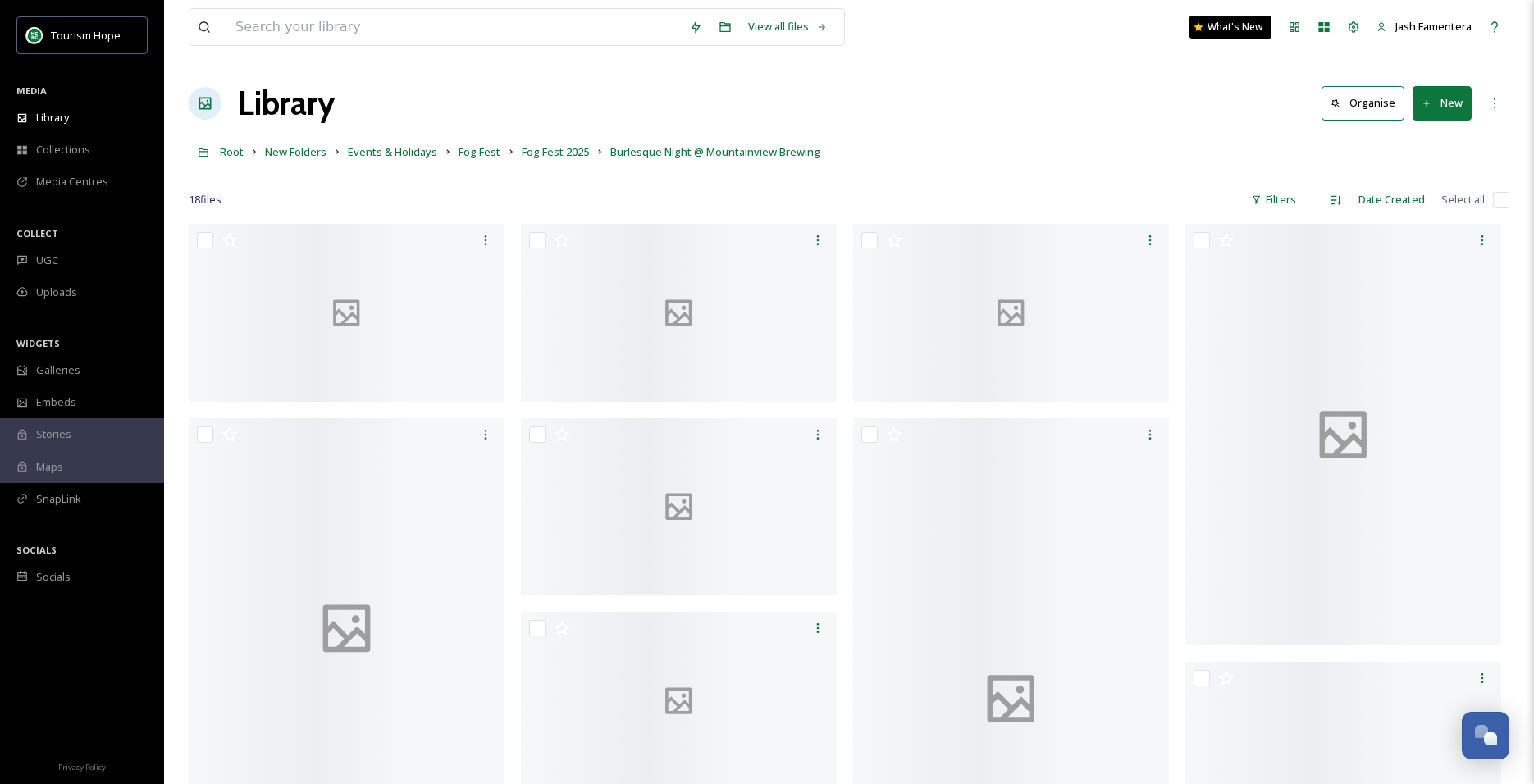
scroll to position [4, 0]
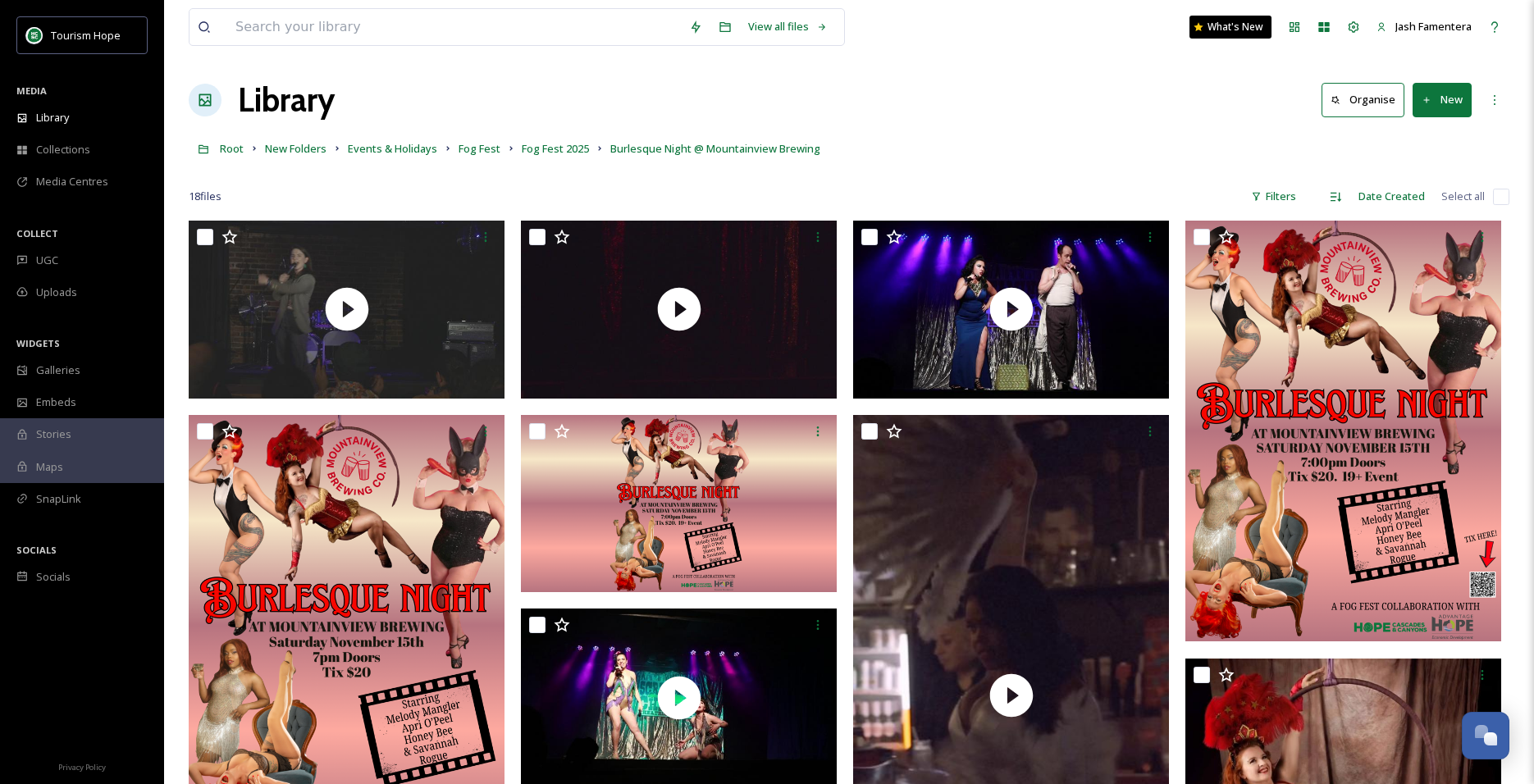
click at [1503, 193] on input "checkbox" at bounding box center [1501, 197] width 16 height 16
checkbox input "true"
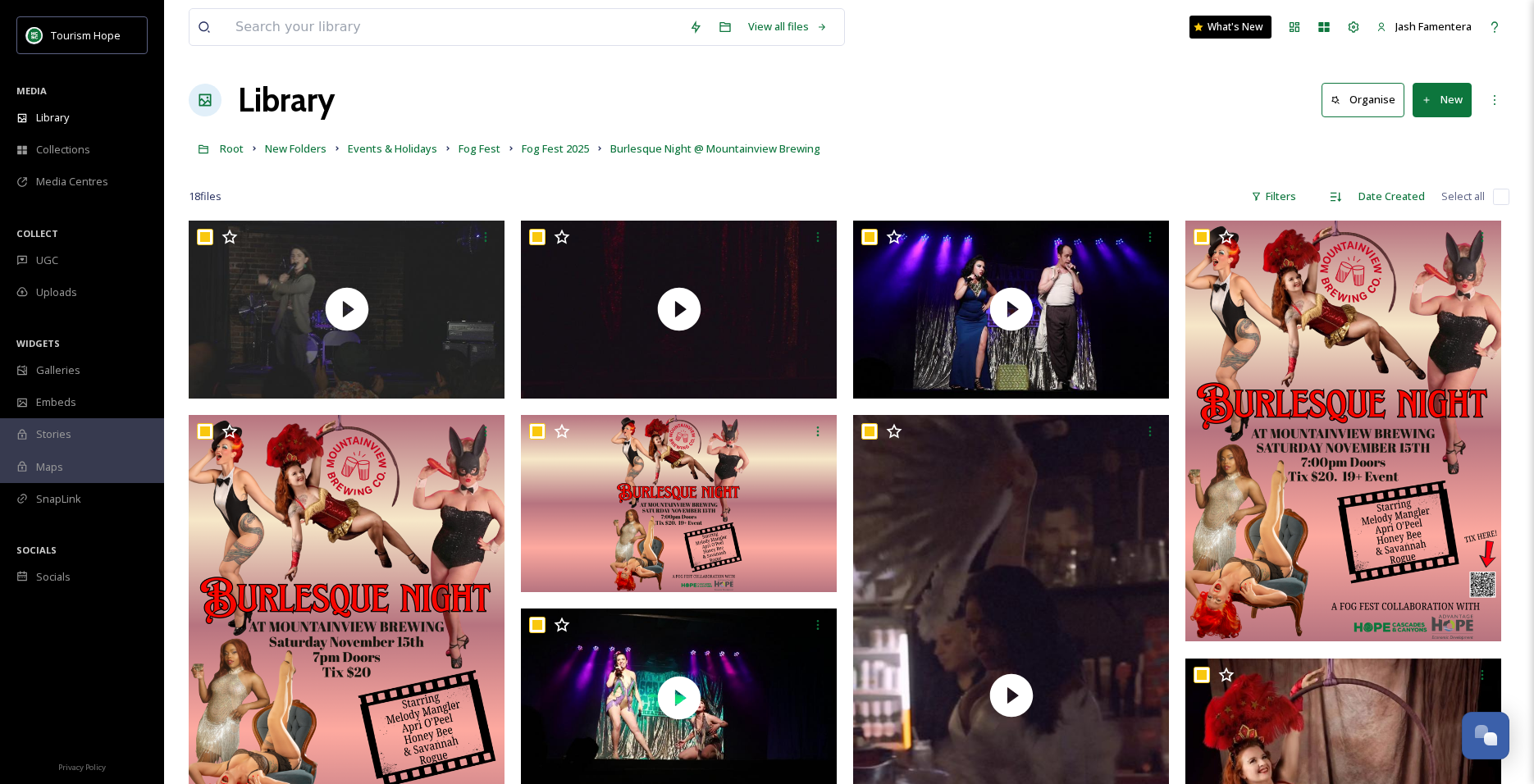
checkbox input "true"
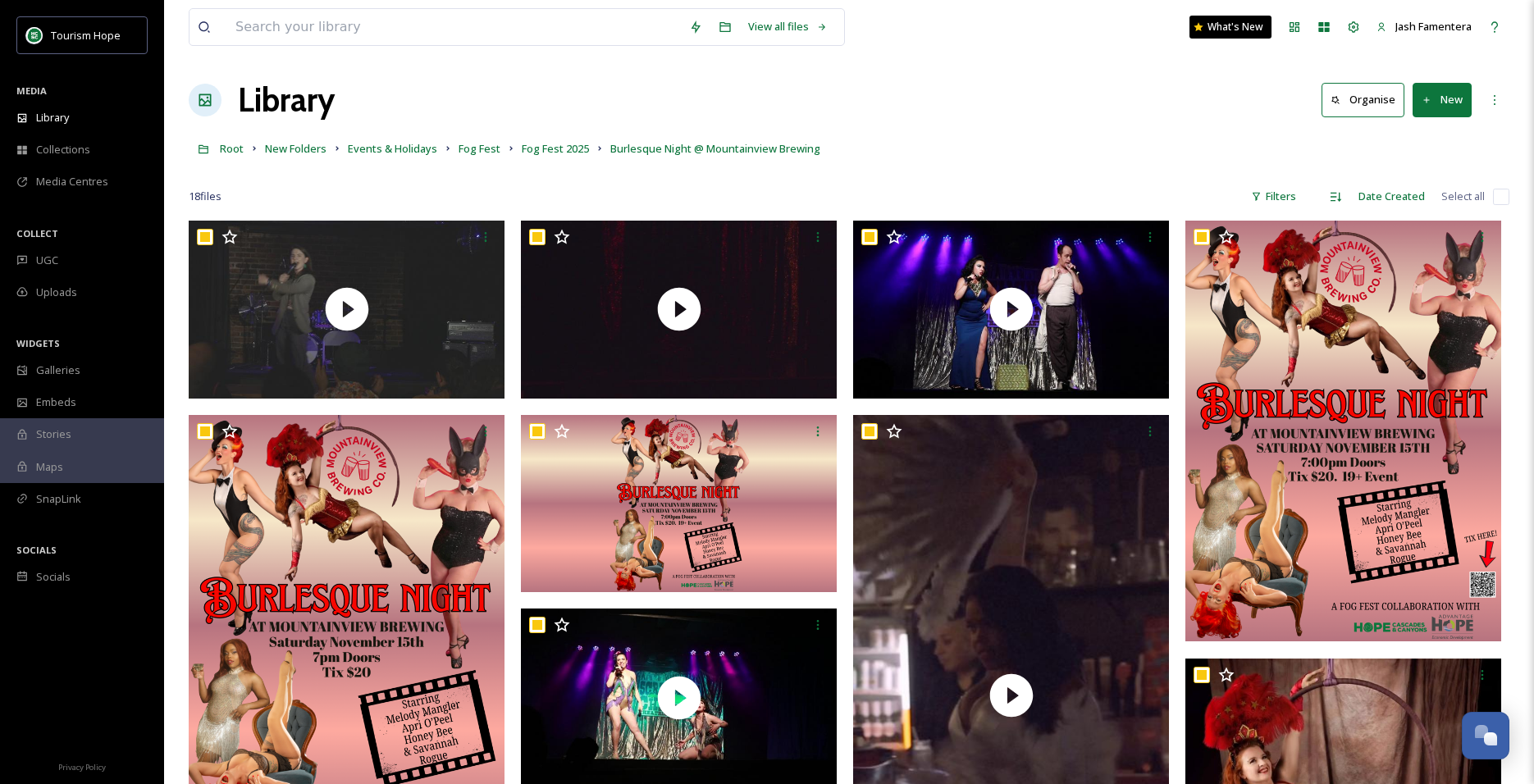
checkbox input "true"
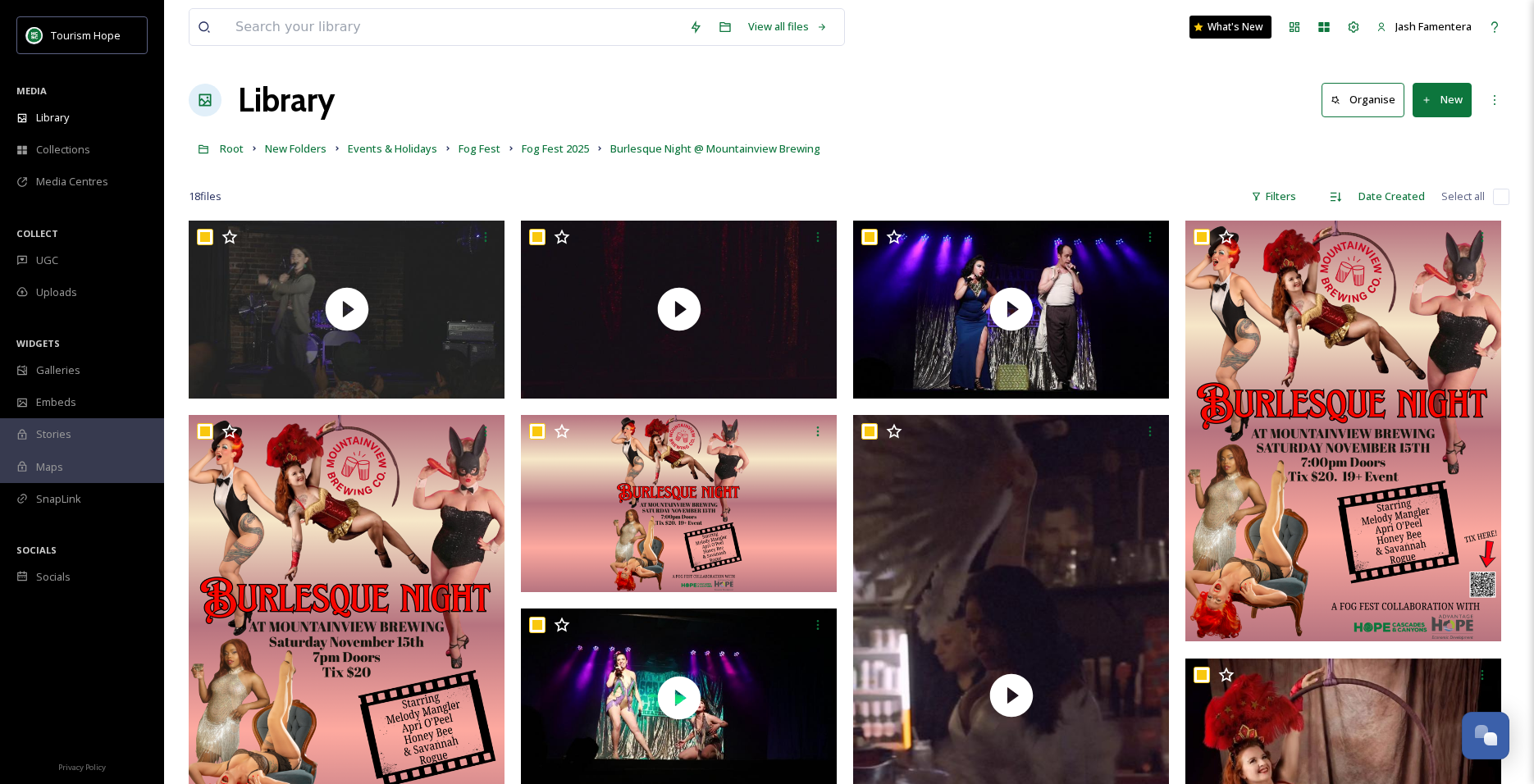
checkbox input "true"
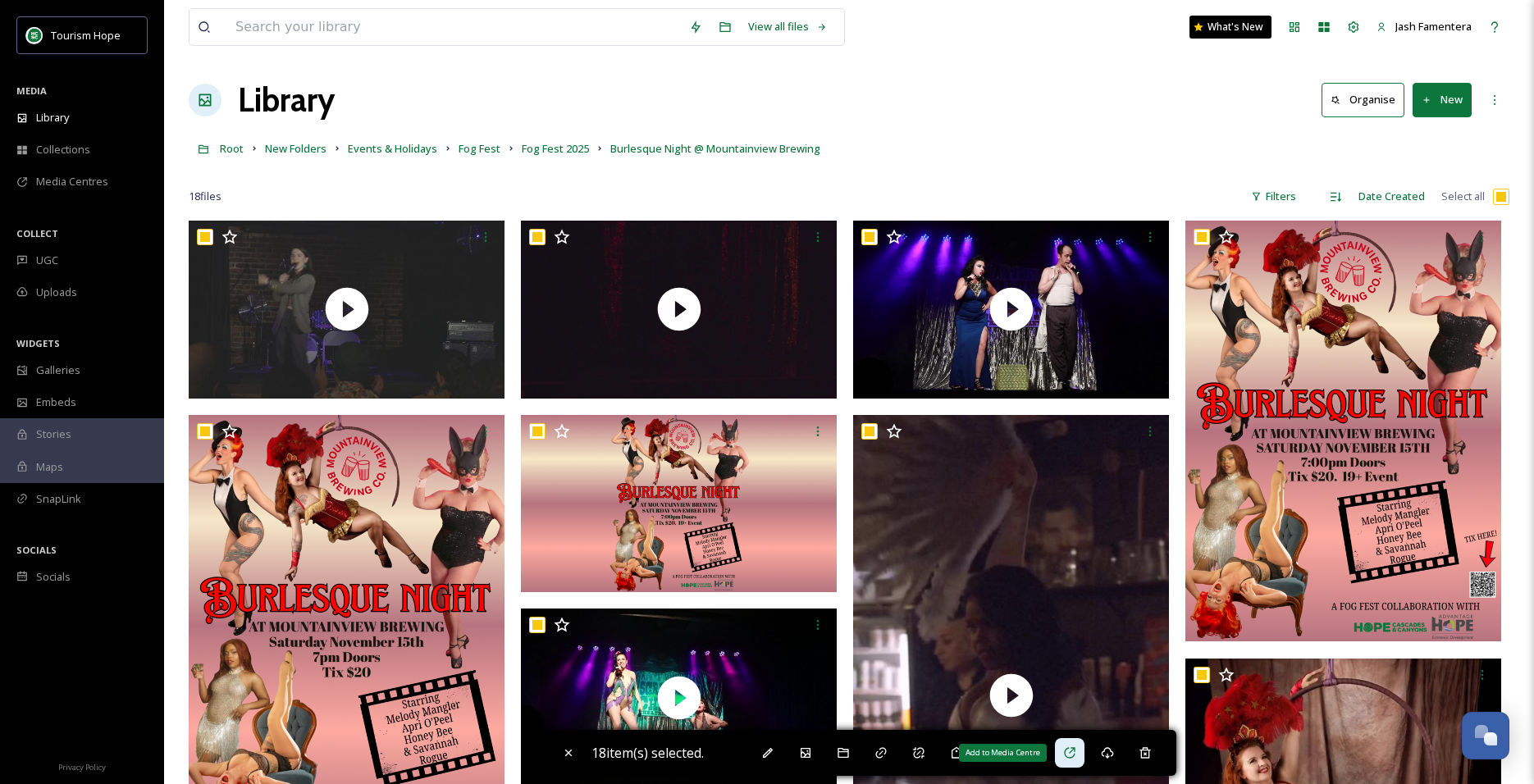
click at [1082, 753] on div "Add to Media Centre" at bounding box center [1069, 752] width 29 height 29
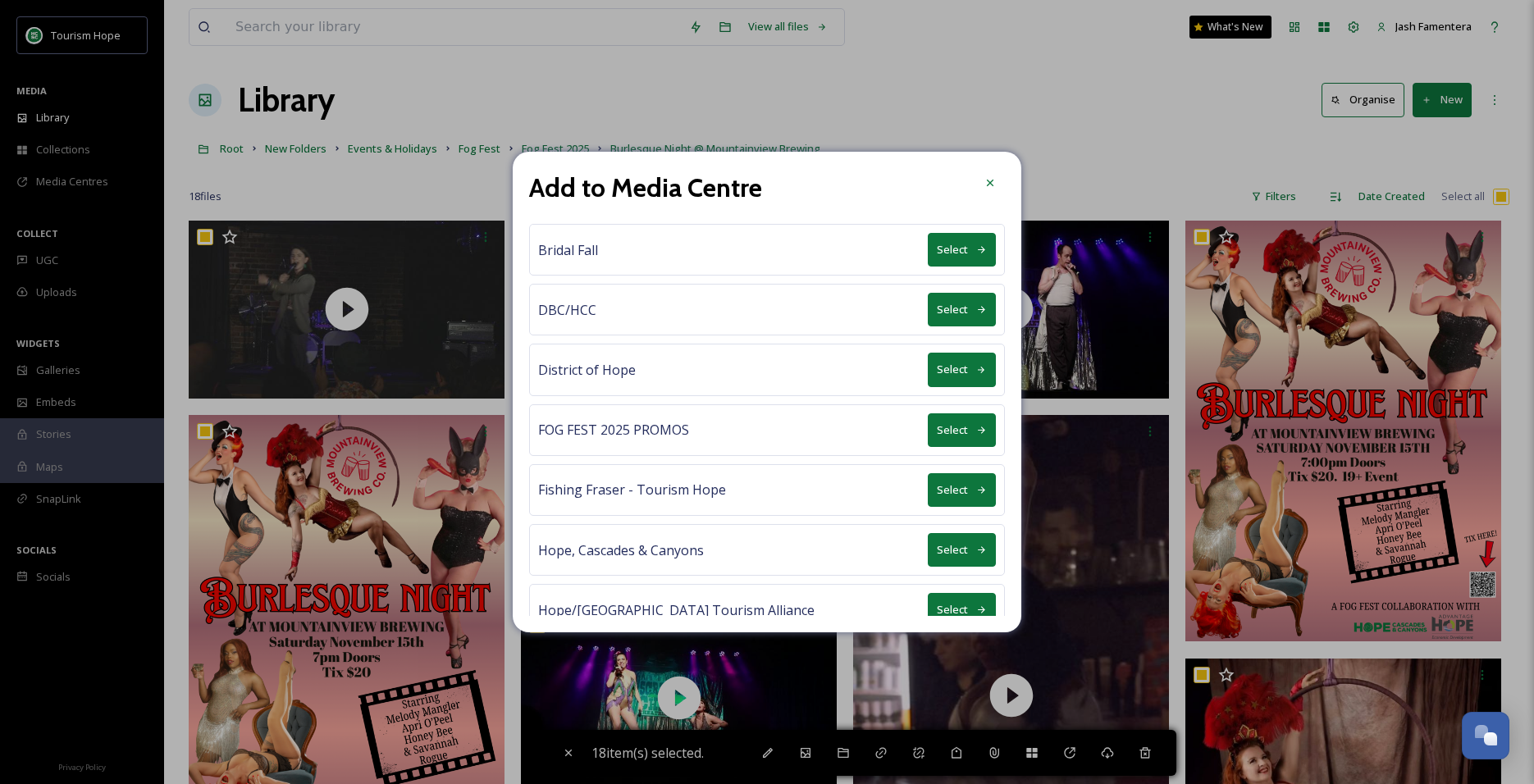
click at [957, 423] on button "Select" at bounding box center [961, 430] width 68 height 34
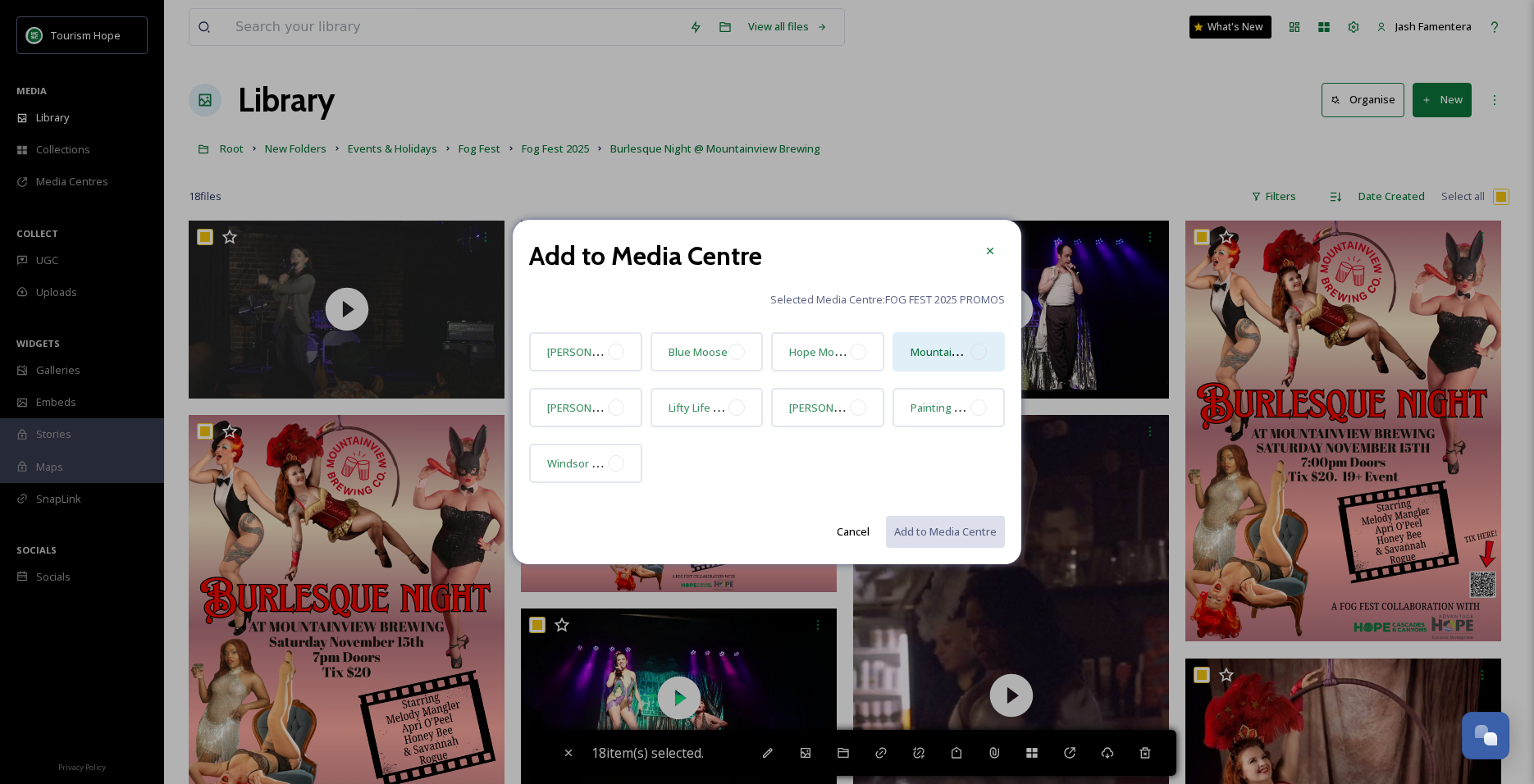
click at [974, 352] on div at bounding box center [978, 351] width 16 height 16
click at [974, 352] on icon at bounding box center [978, 351] width 13 height 13
click at [978, 247] on div at bounding box center [990, 249] width 29 height 29
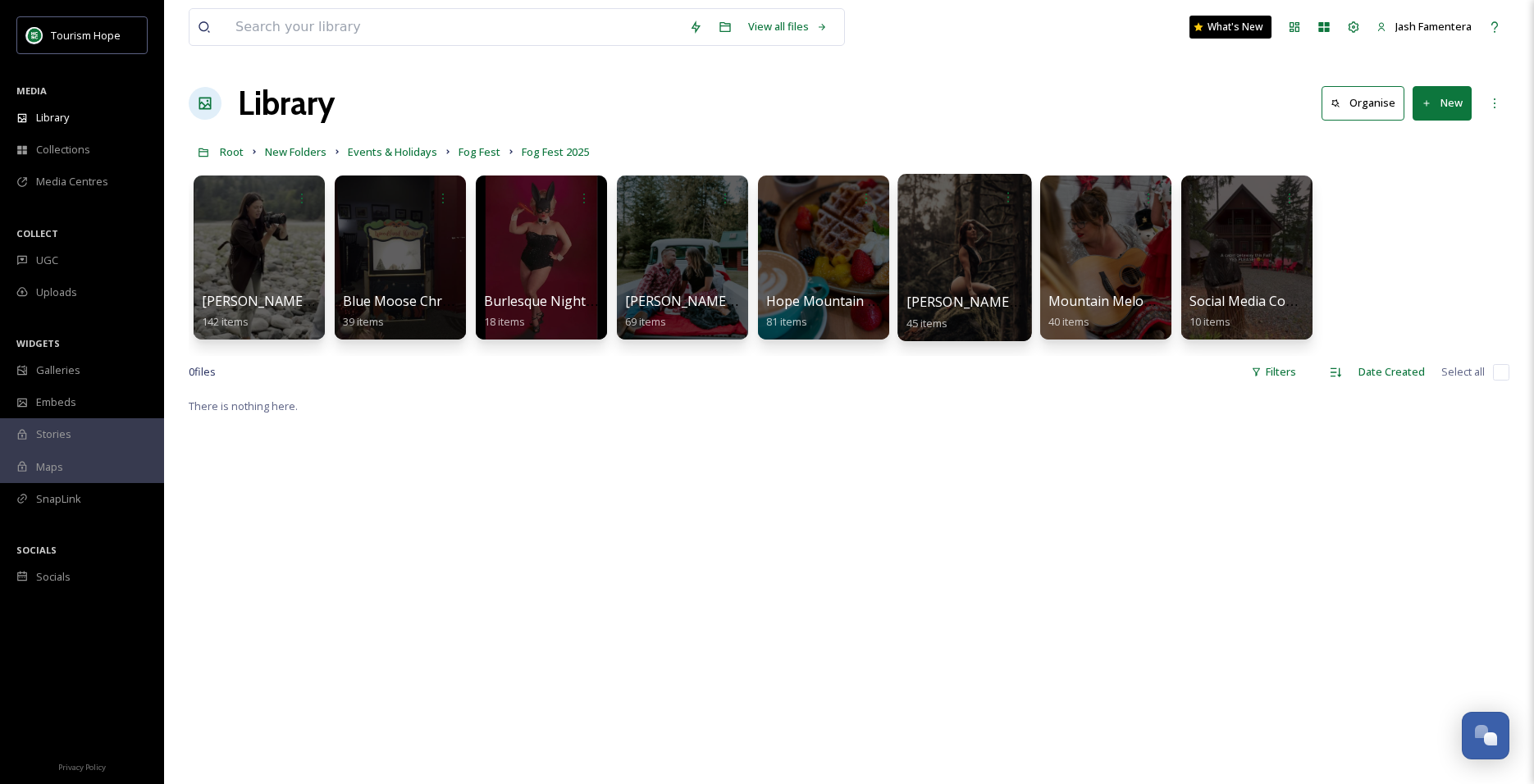
click at [961, 254] on div at bounding box center [964, 258] width 134 height 168
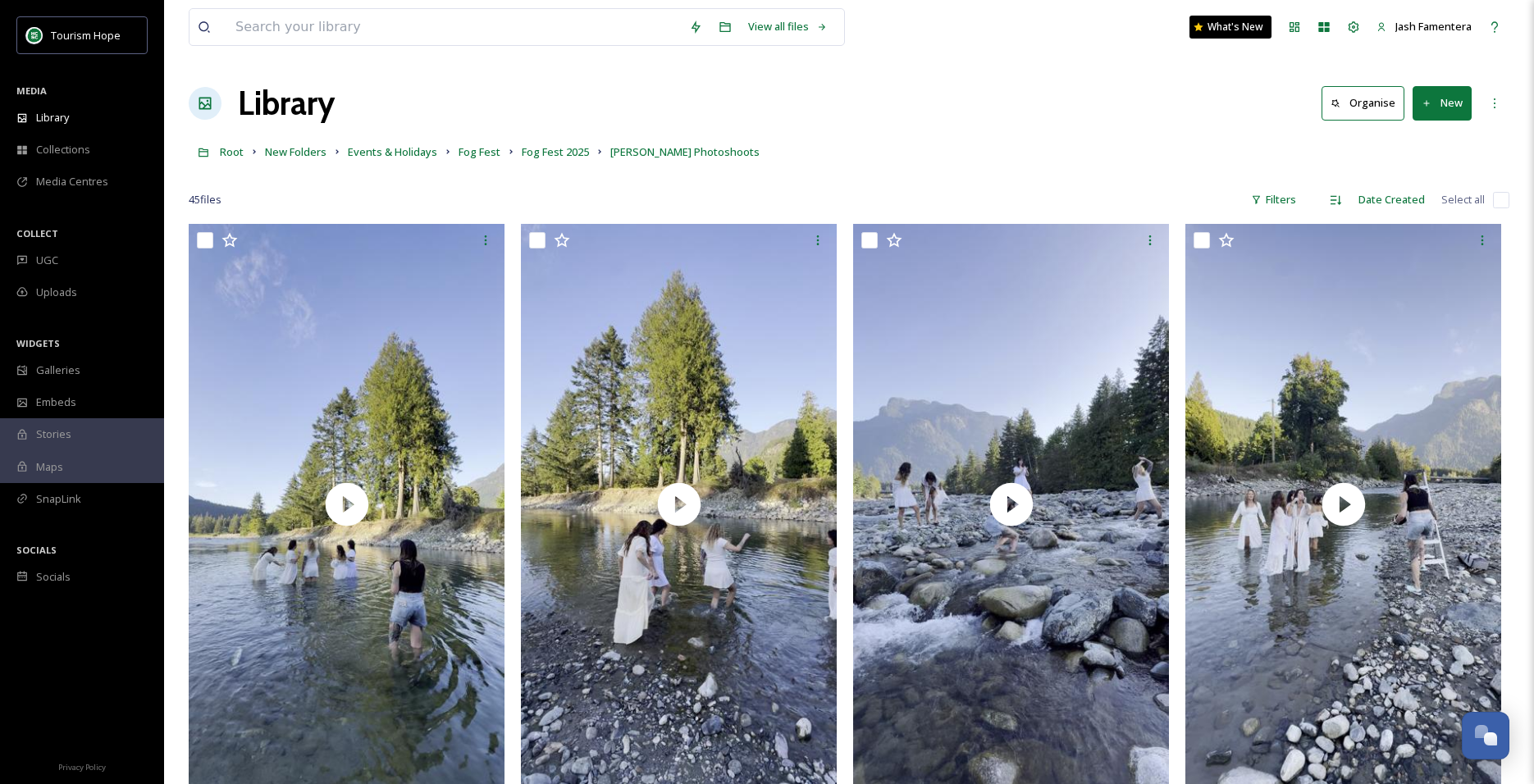
click at [1497, 194] on input "checkbox" at bounding box center [1501, 200] width 16 height 16
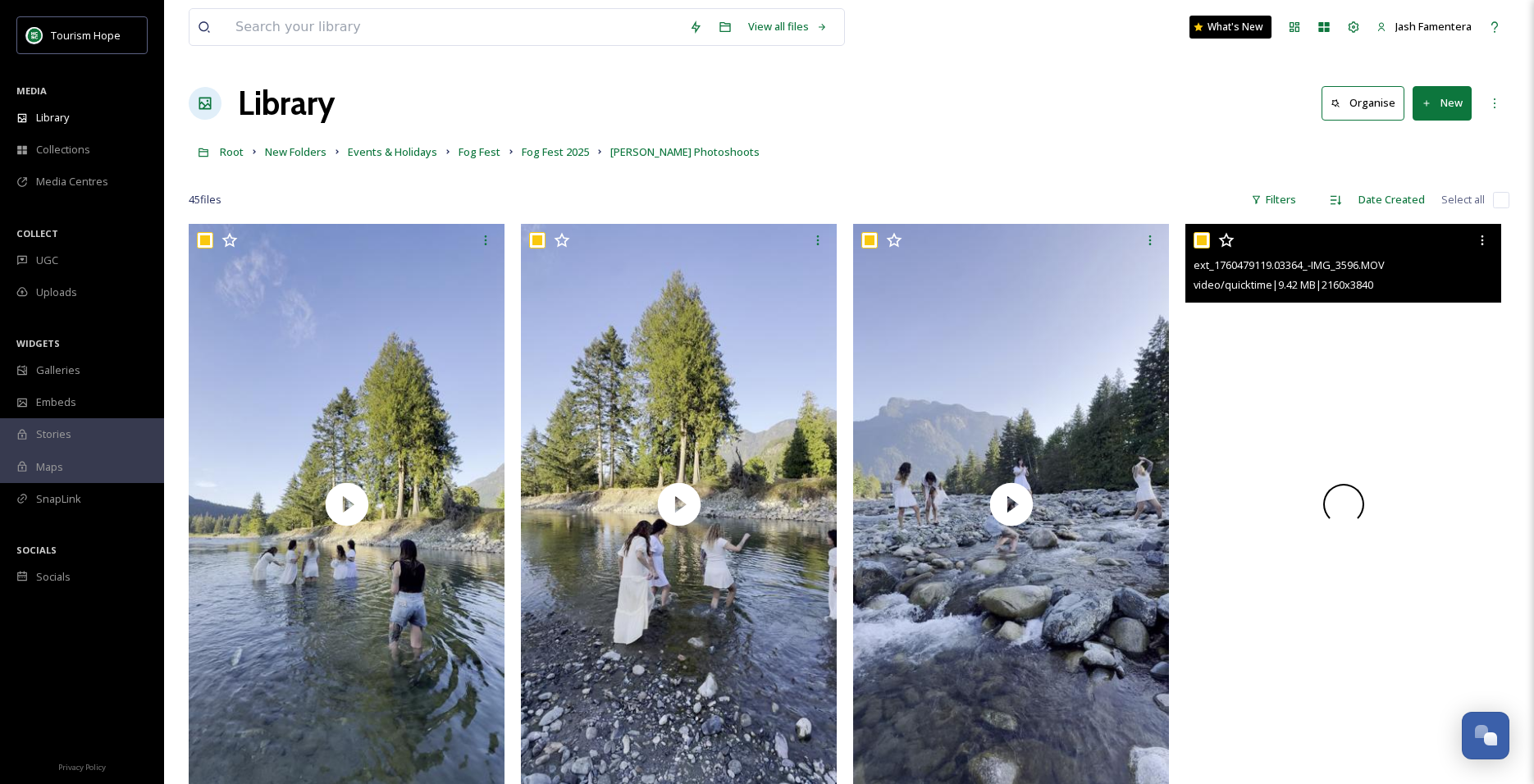
checkbox input "true"
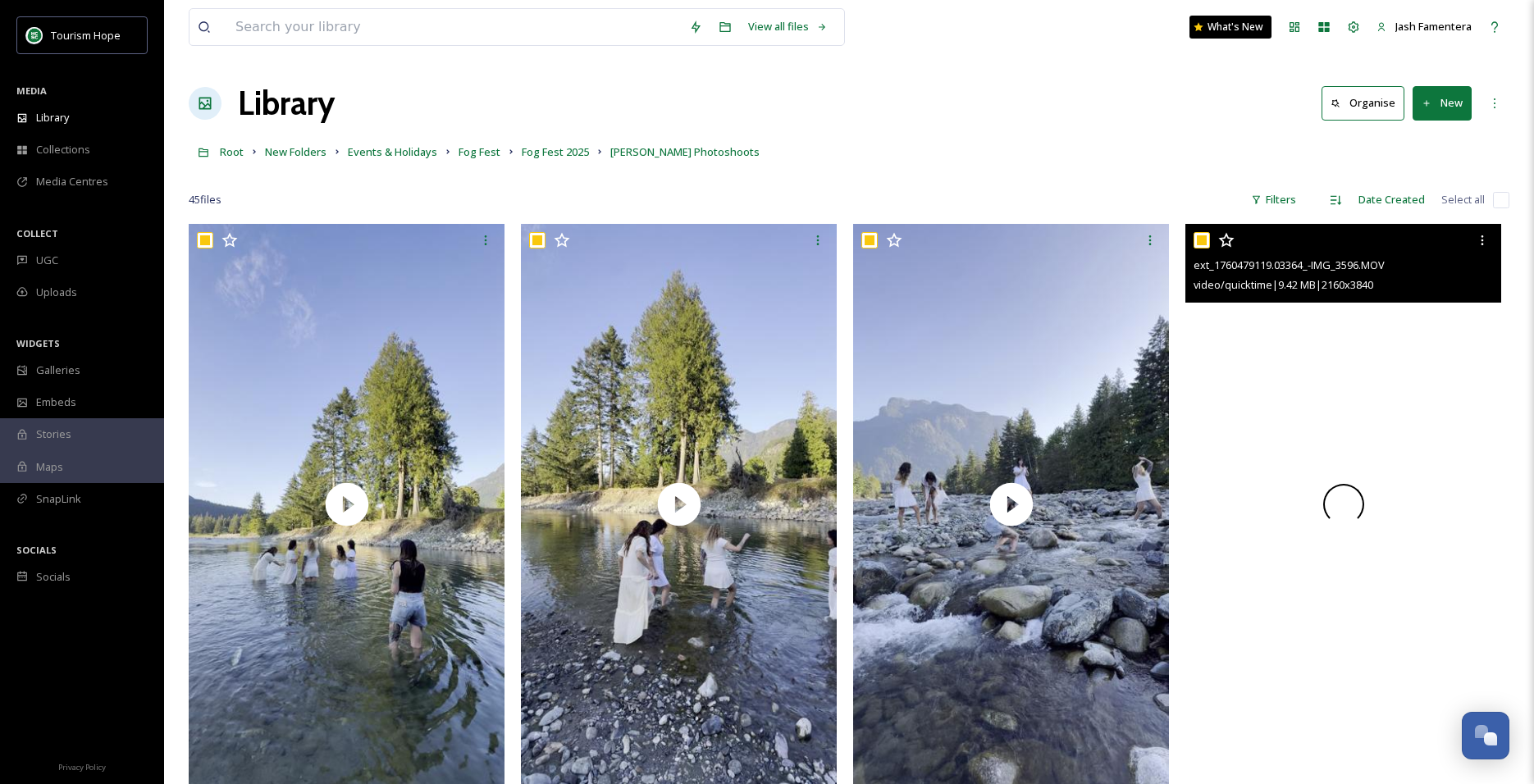
checkbox input "true"
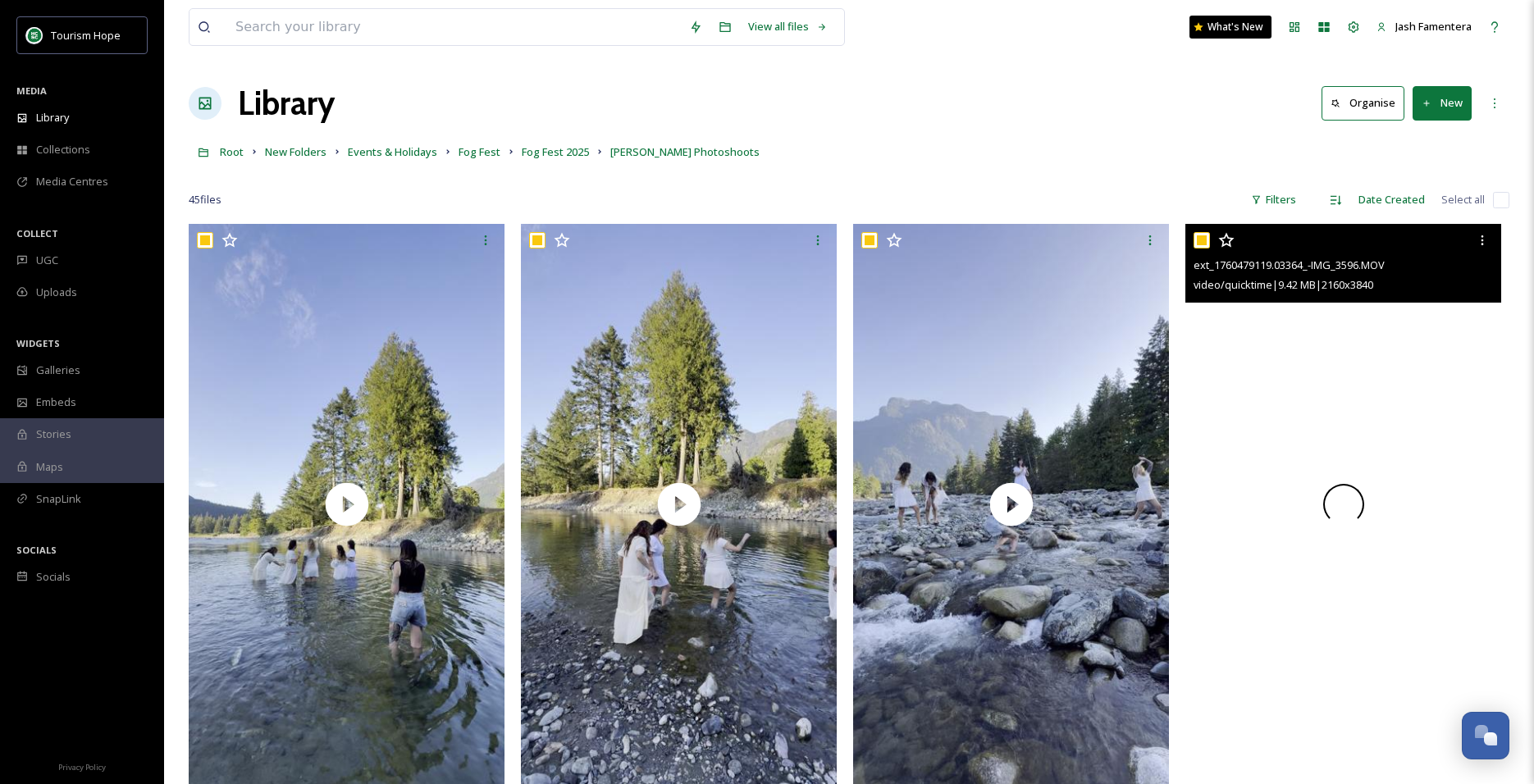
checkbox input "true"
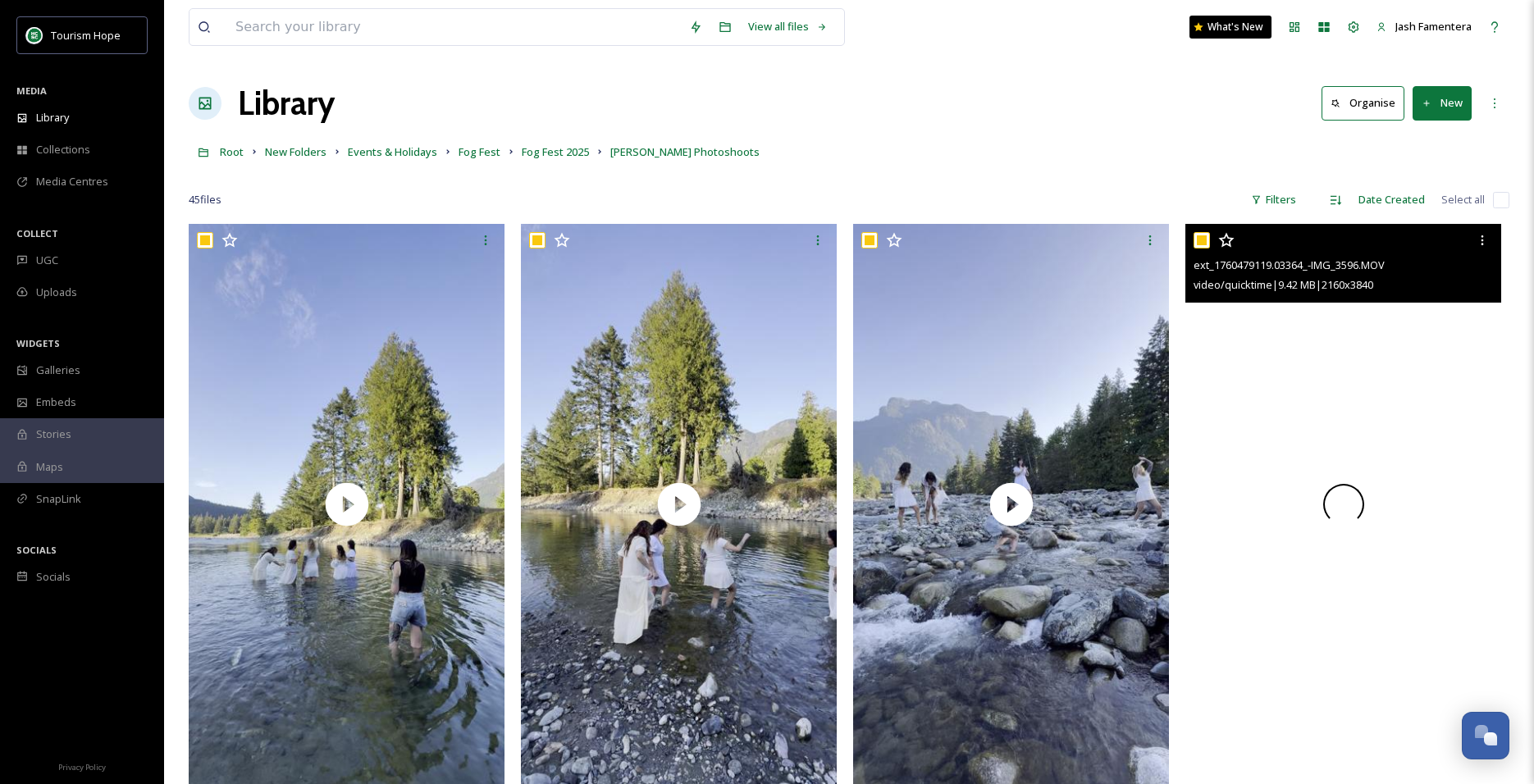
checkbox input "true"
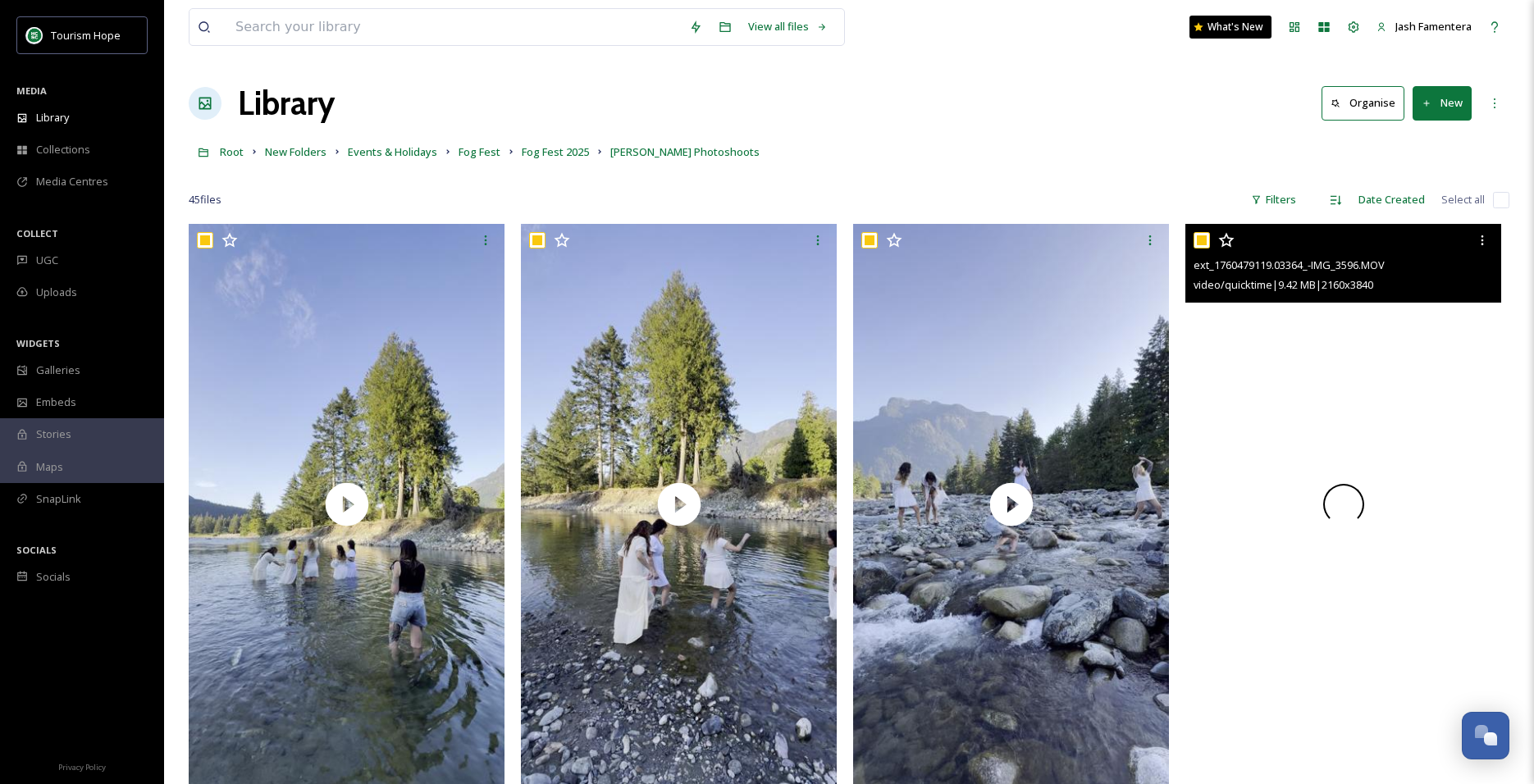
checkbox input "true"
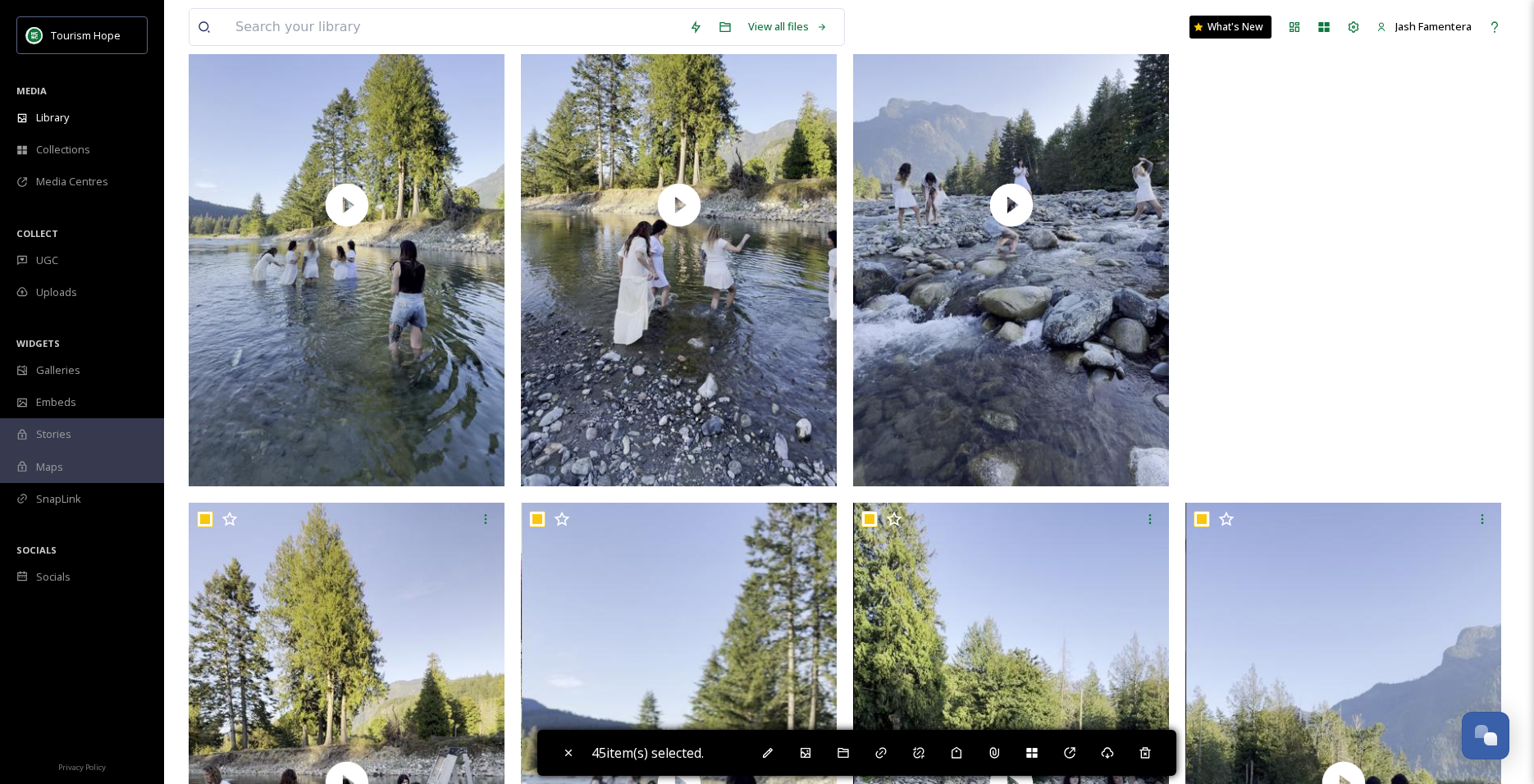
scroll to position [305, 0]
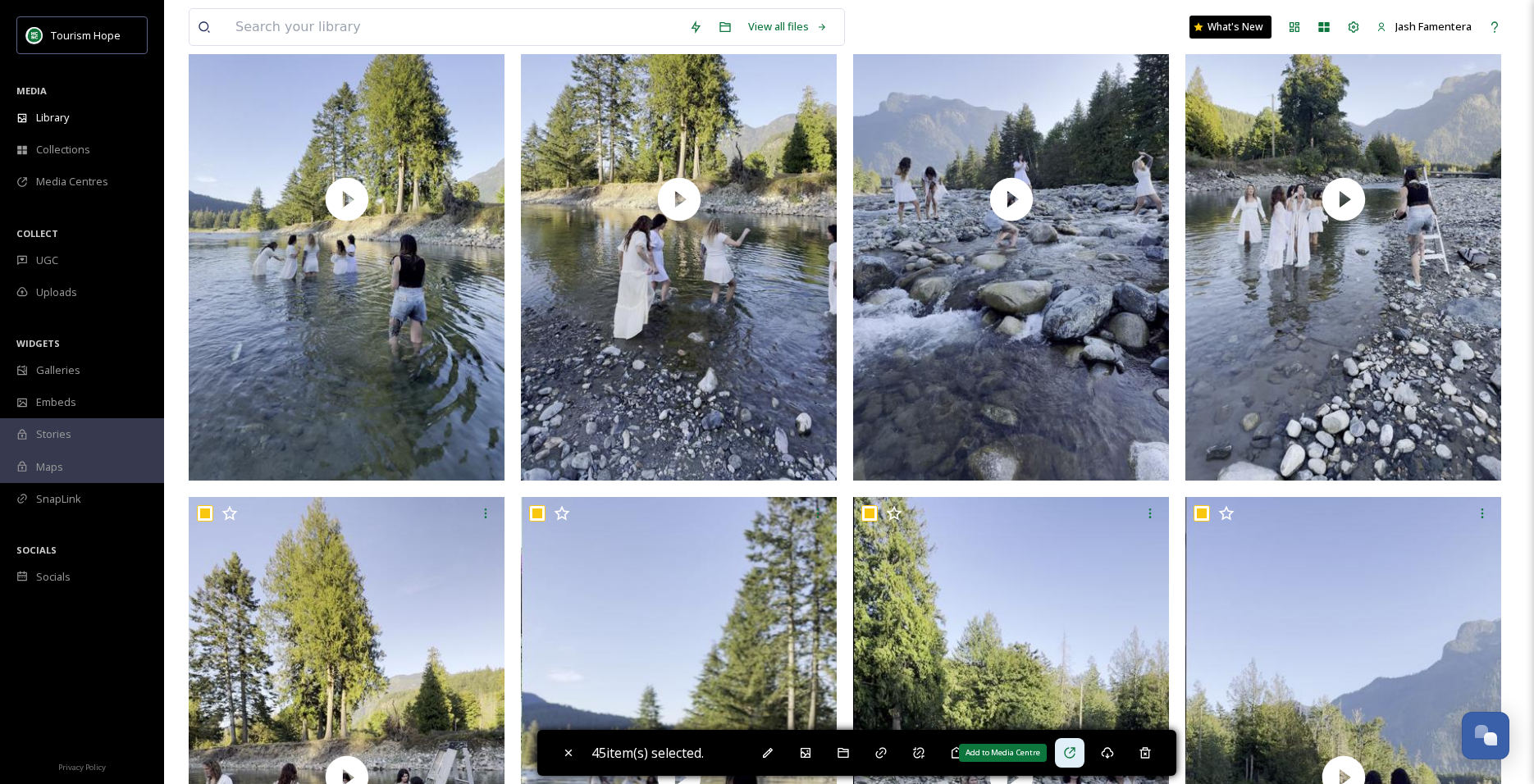
click at [1070, 753] on icon at bounding box center [1069, 752] width 13 height 13
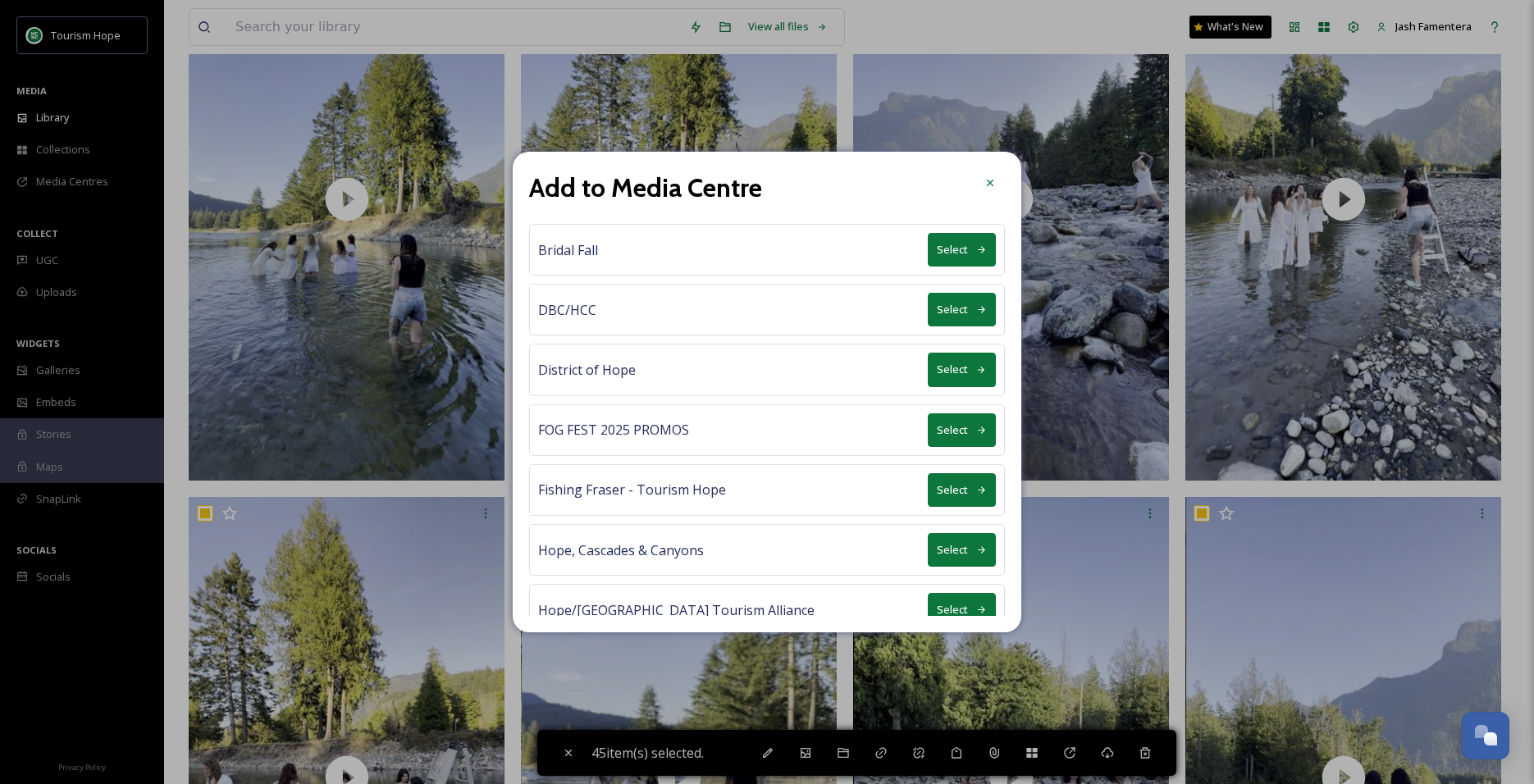
click at [962, 425] on button "Select" at bounding box center [961, 430] width 68 height 34
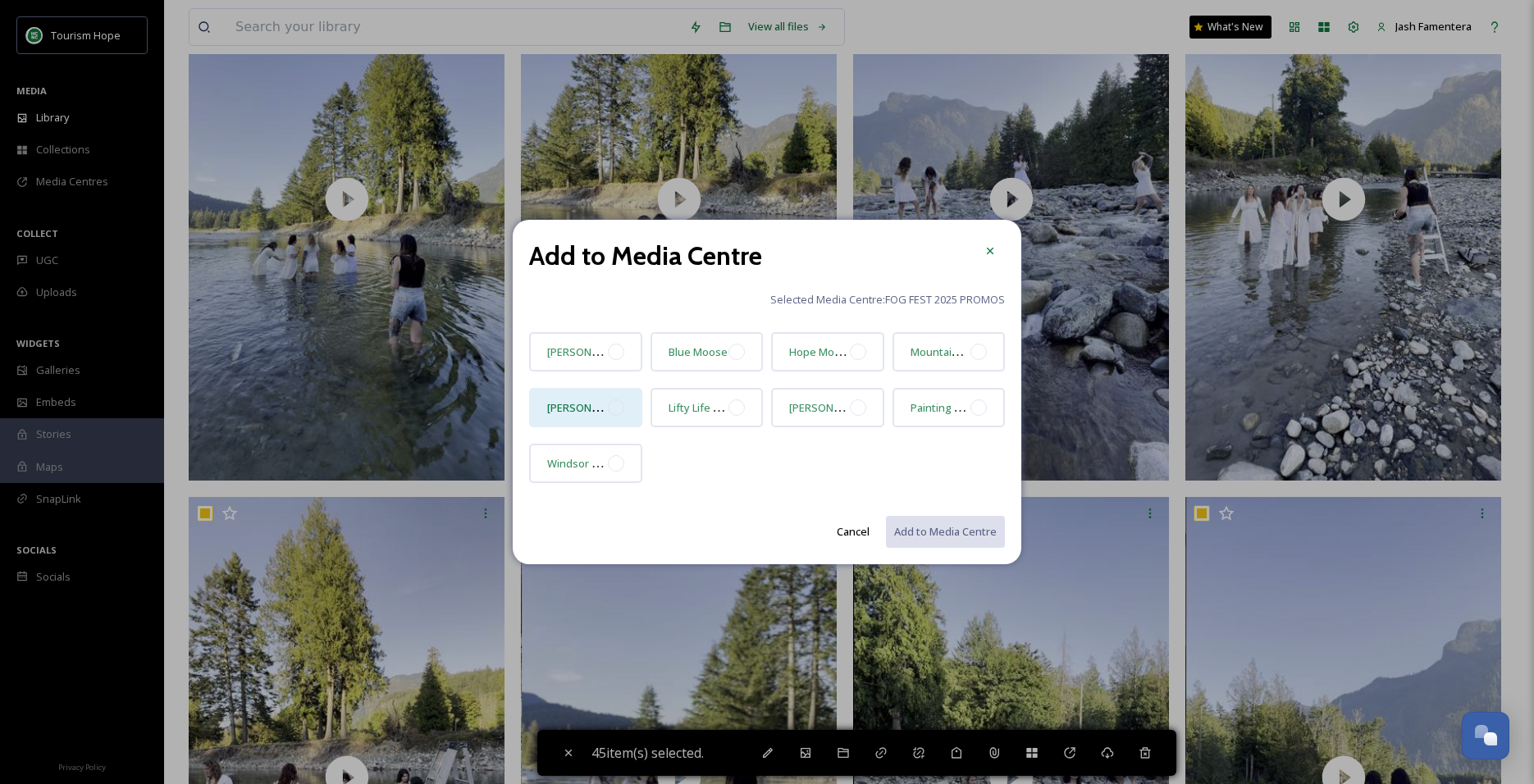
click at [588, 400] on div "[PERSON_NAME] - Into the wild portraiture" at bounding box center [578, 408] width 61 height 20
click at [967, 527] on button "Add to Media Centre" at bounding box center [945, 531] width 120 height 34
checkbox input "false"
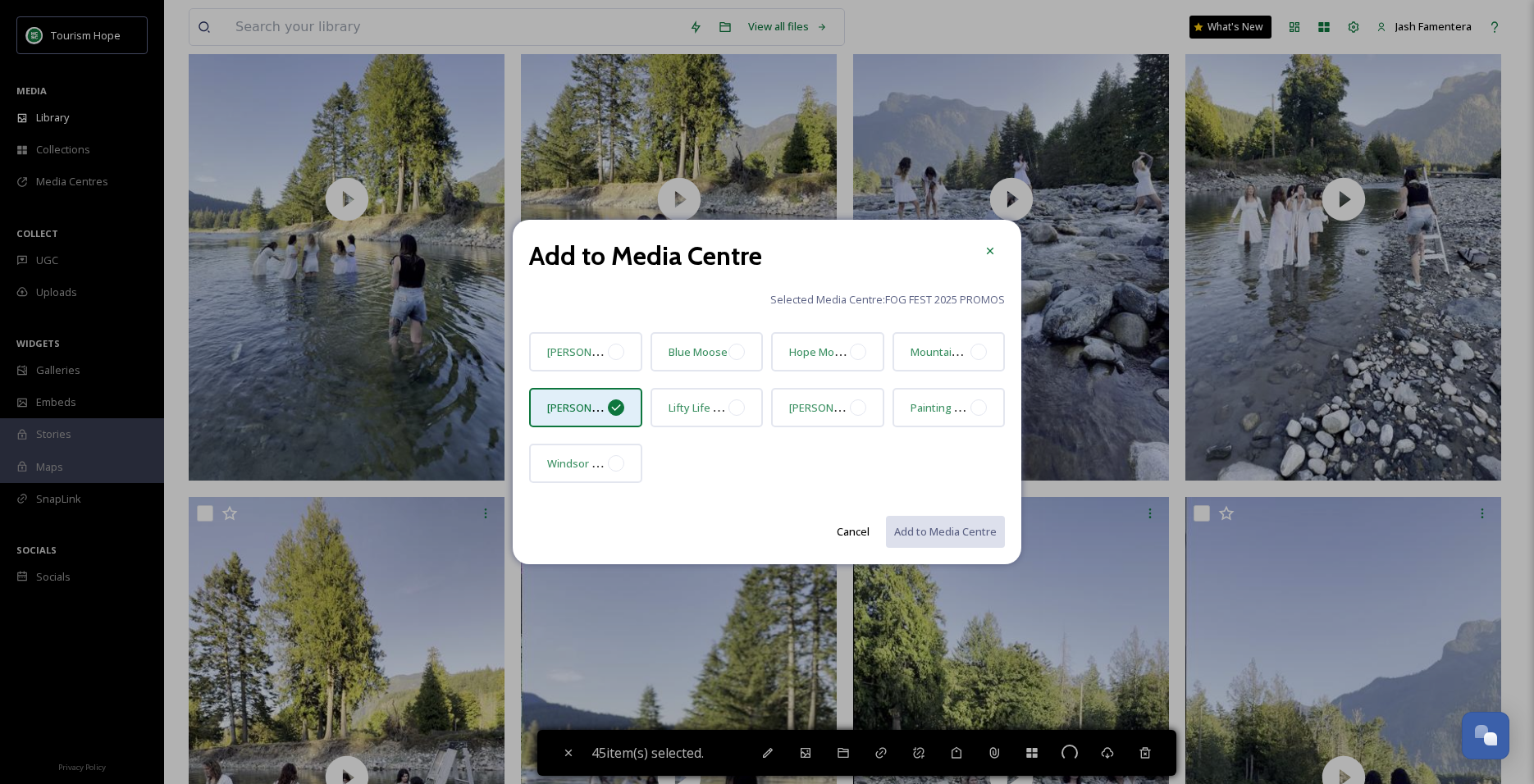
checkbox input "false"
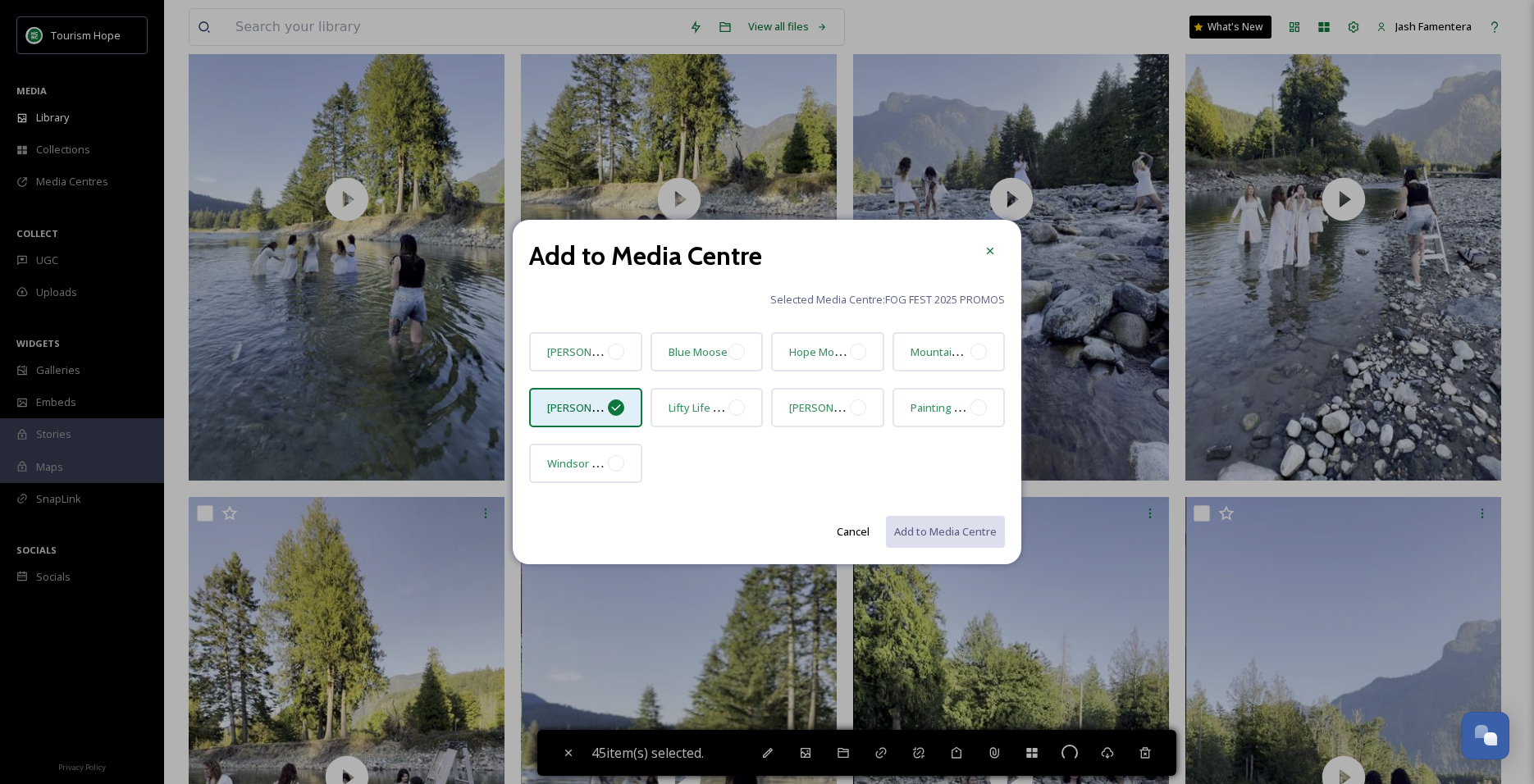
checkbox input "false"
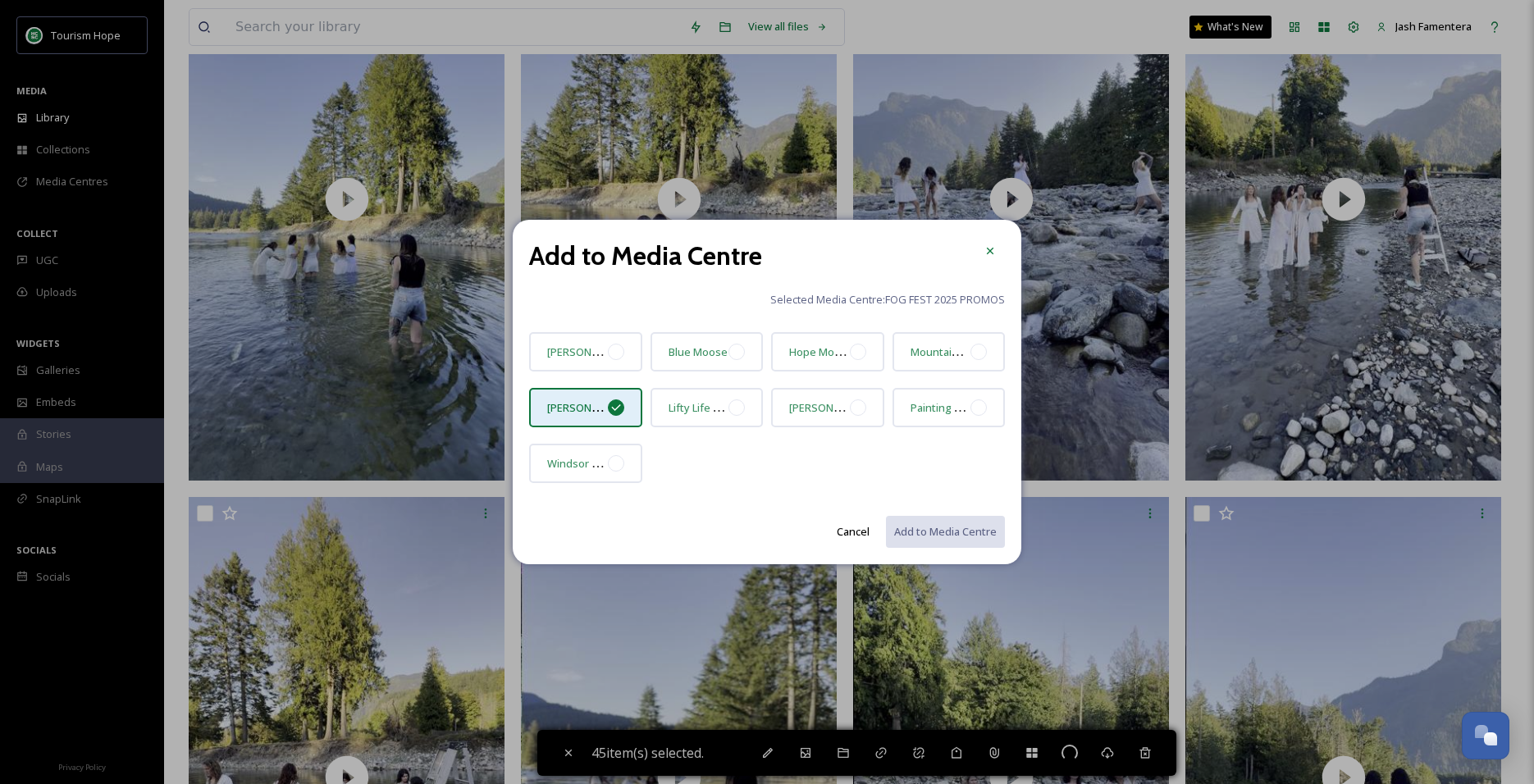
checkbox input "false"
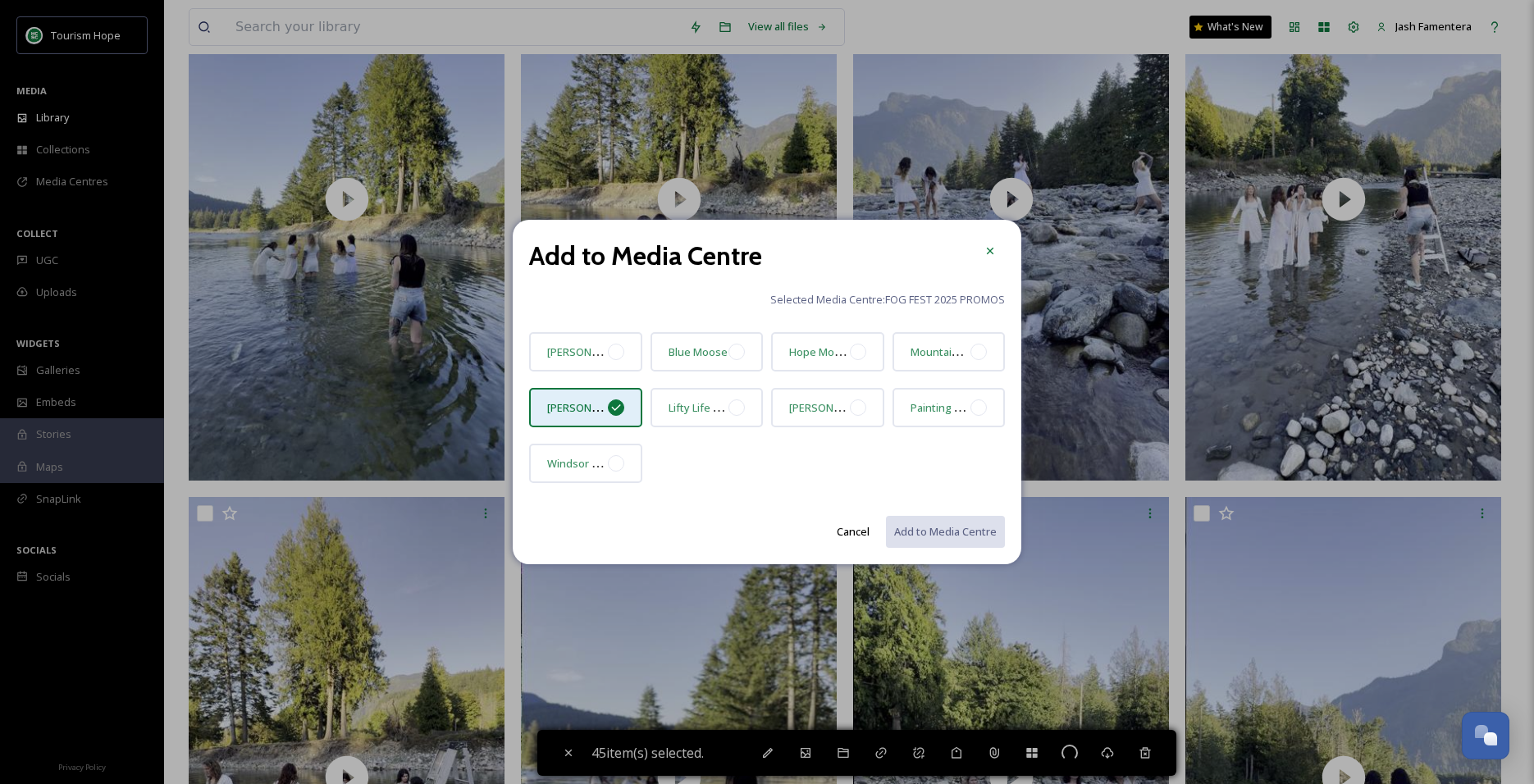
checkbox input "false"
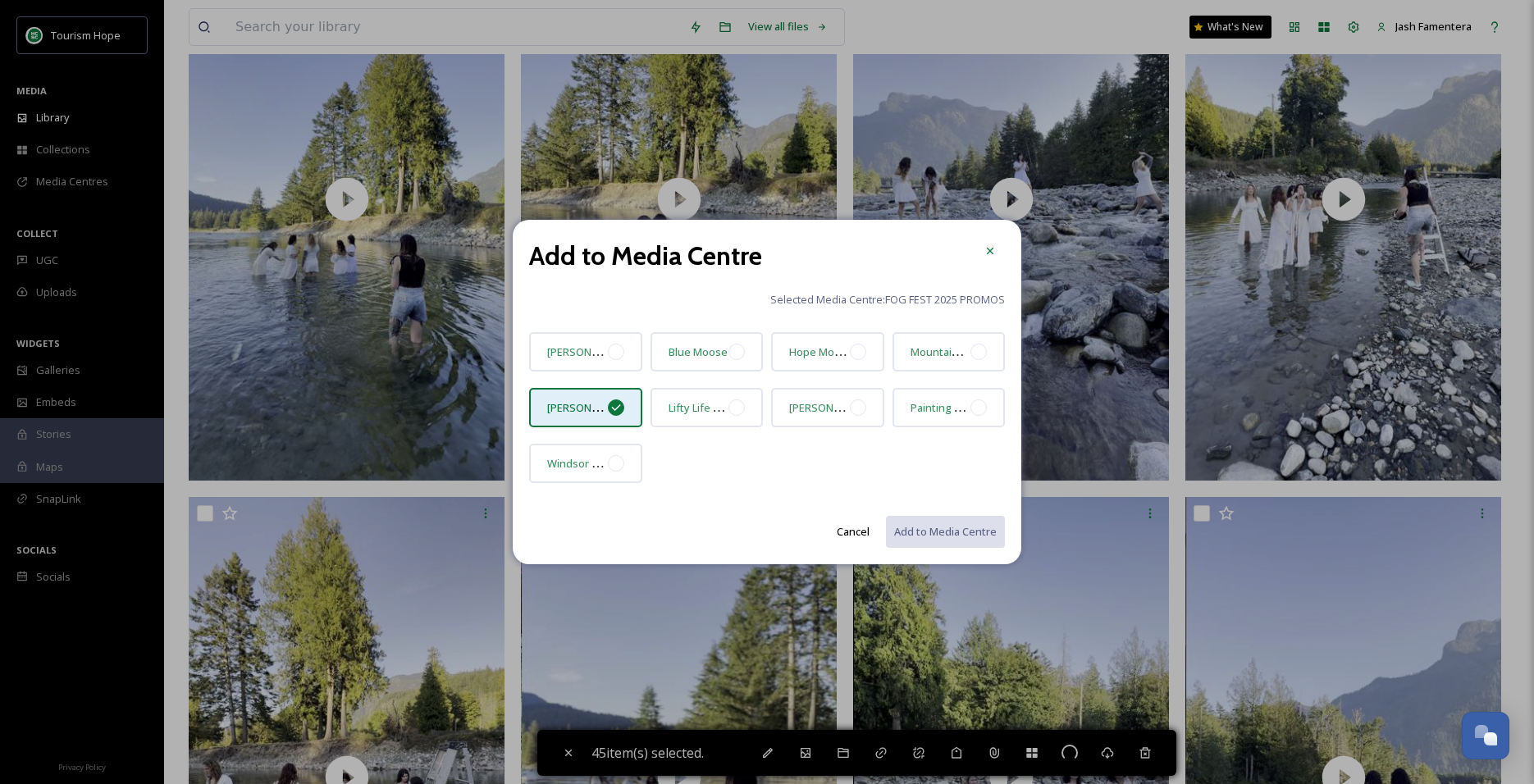
checkbox input "false"
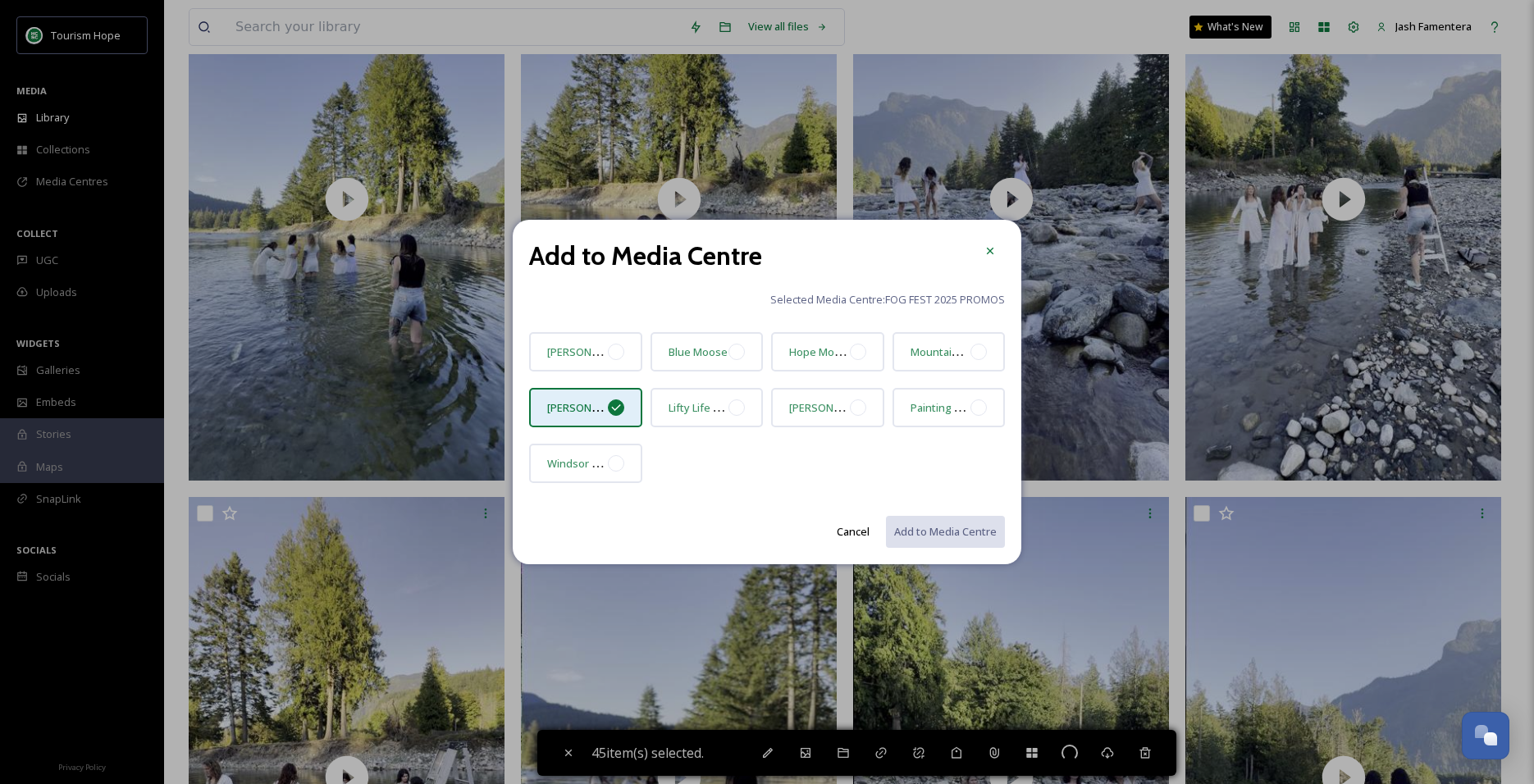
checkbox input "false"
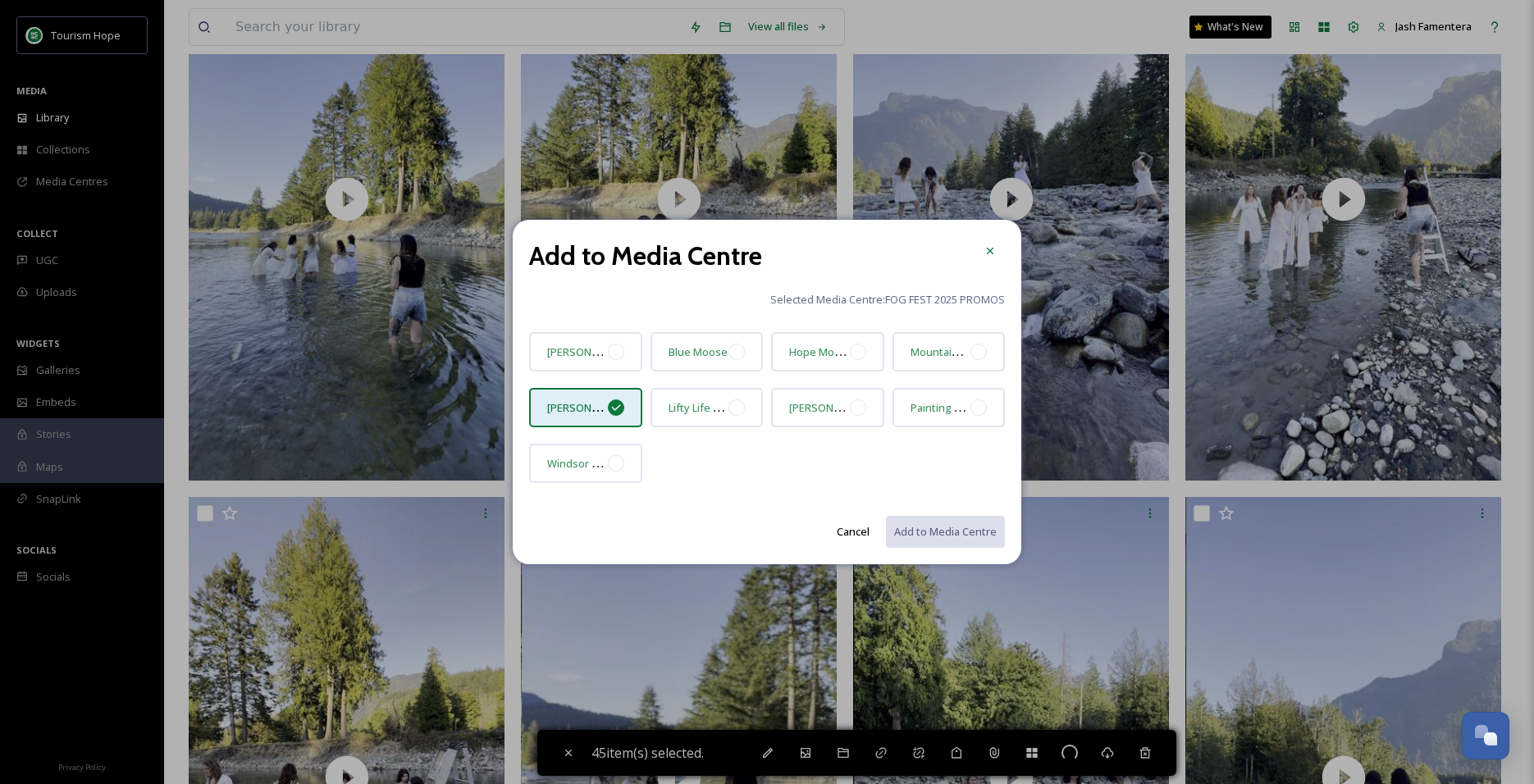
checkbox input "false"
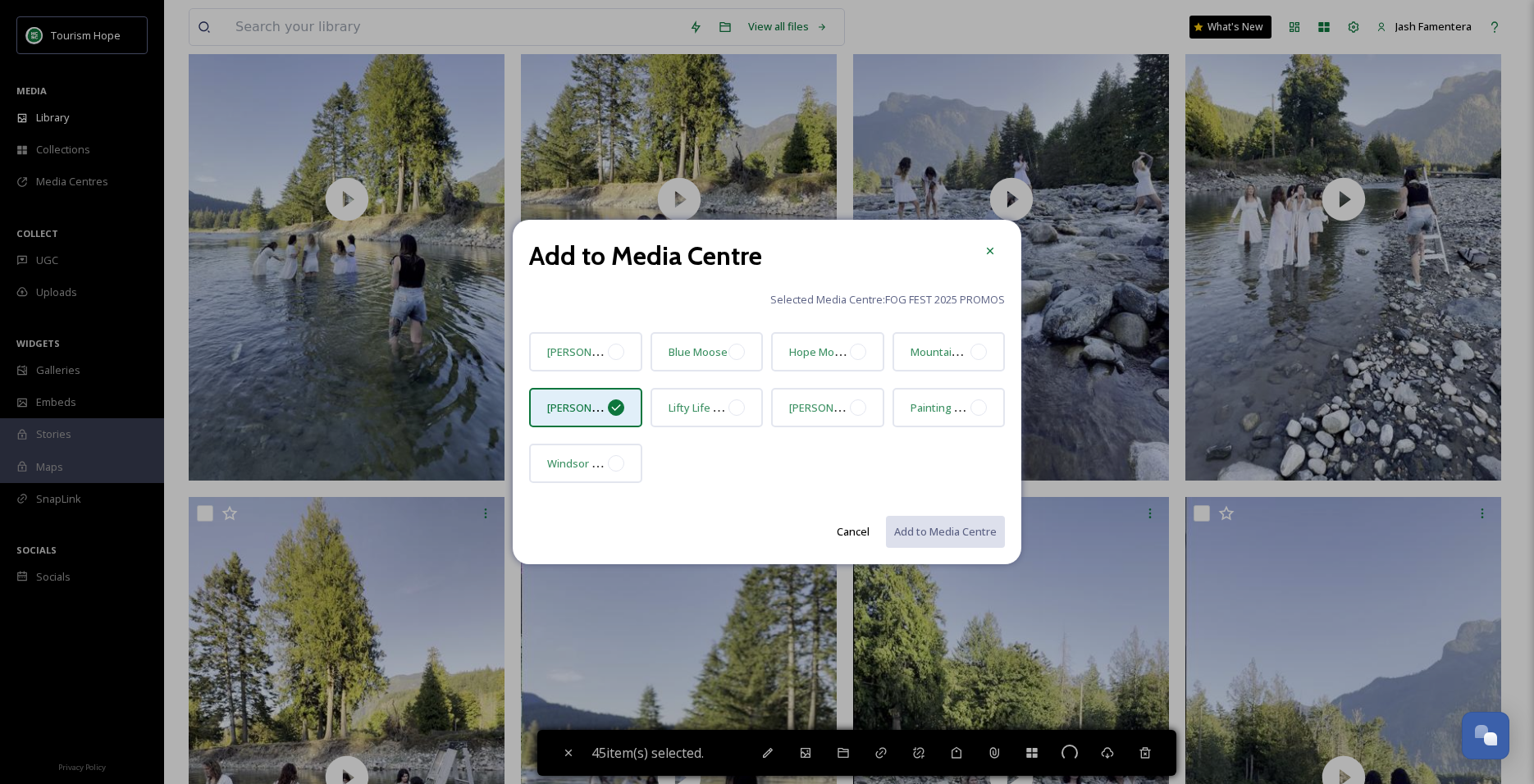
checkbox input "false"
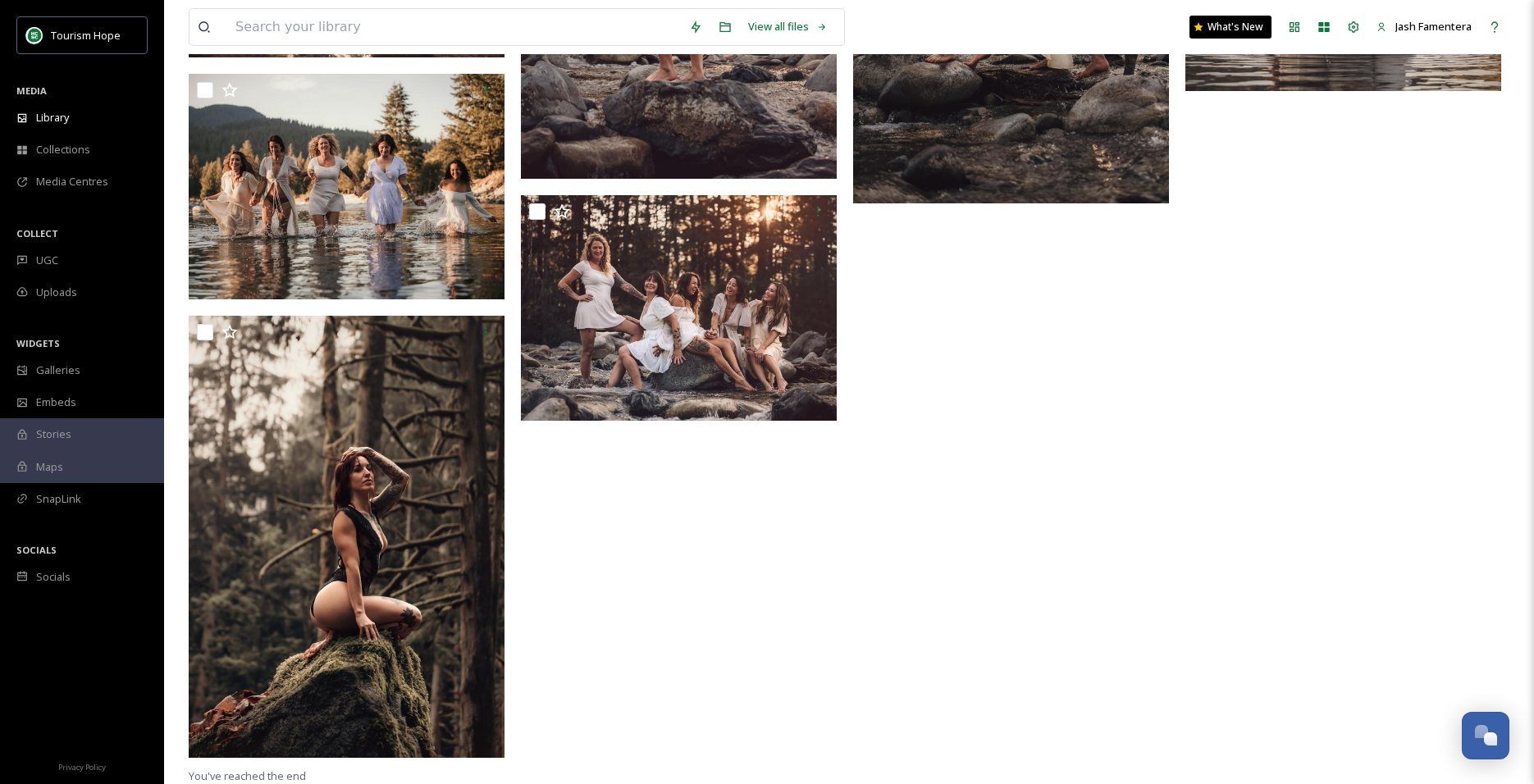
scroll to position [4849, 0]
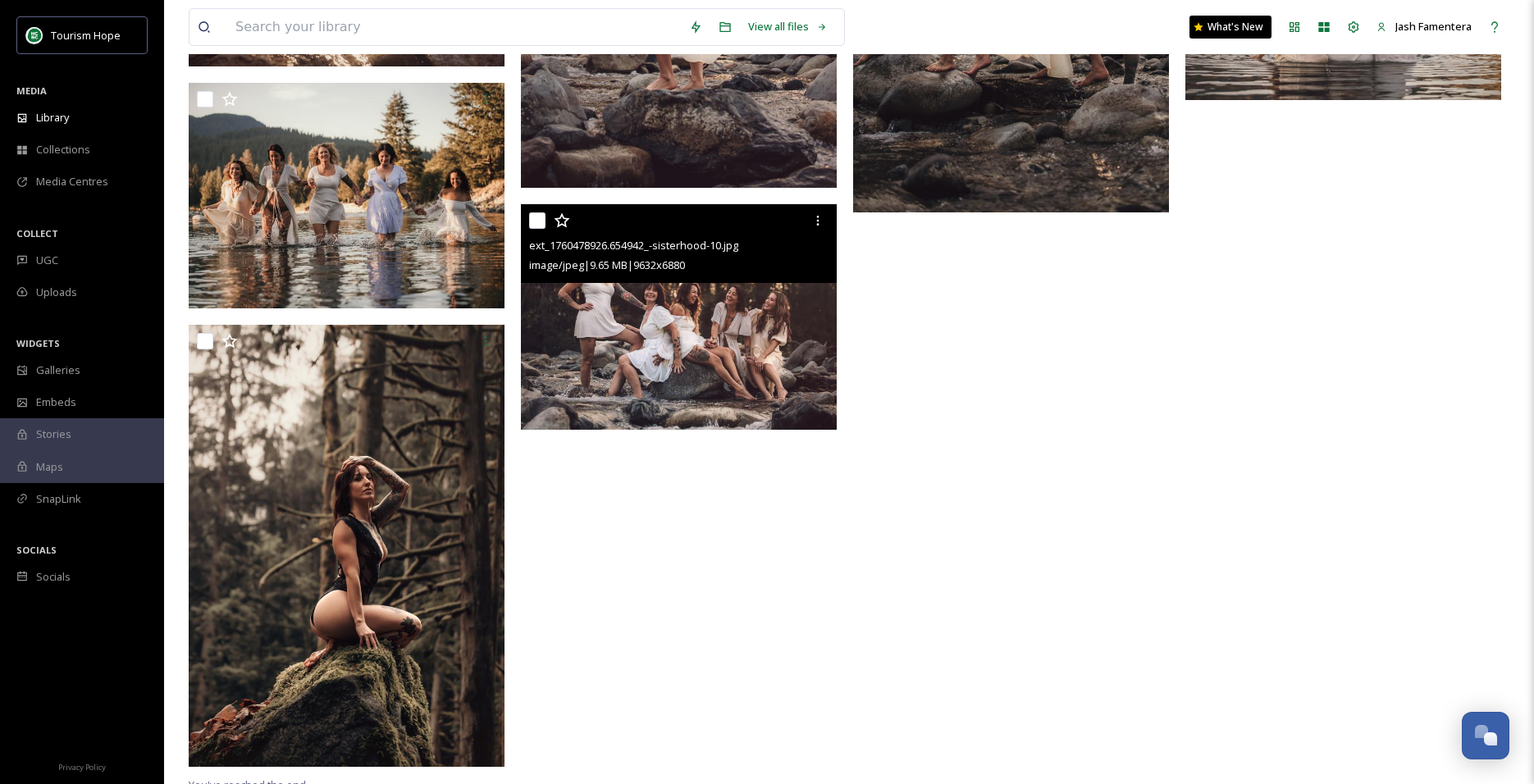
click at [659, 382] on img at bounding box center [679, 317] width 316 height 226
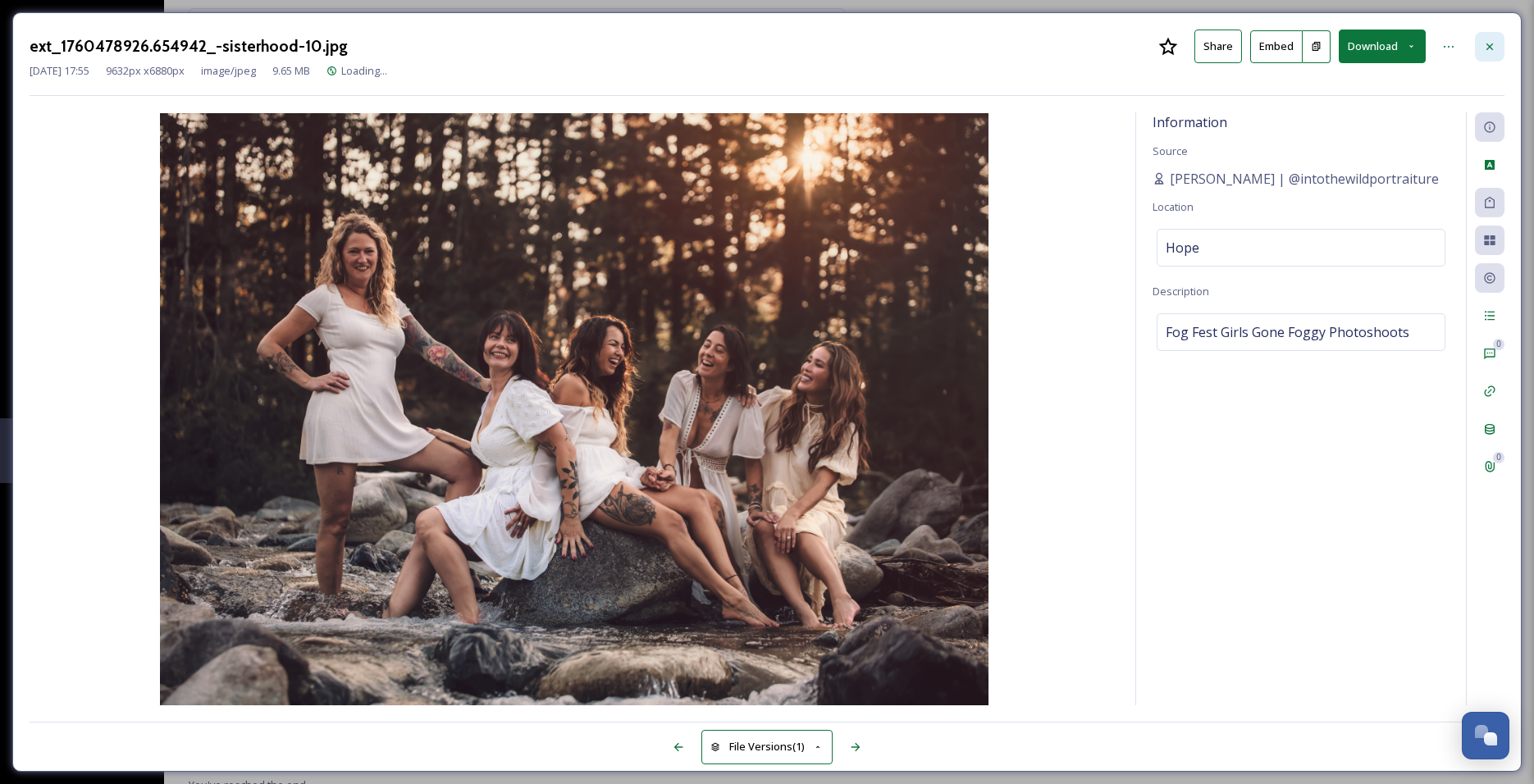
click at [1480, 35] on div at bounding box center [1489, 46] width 29 height 29
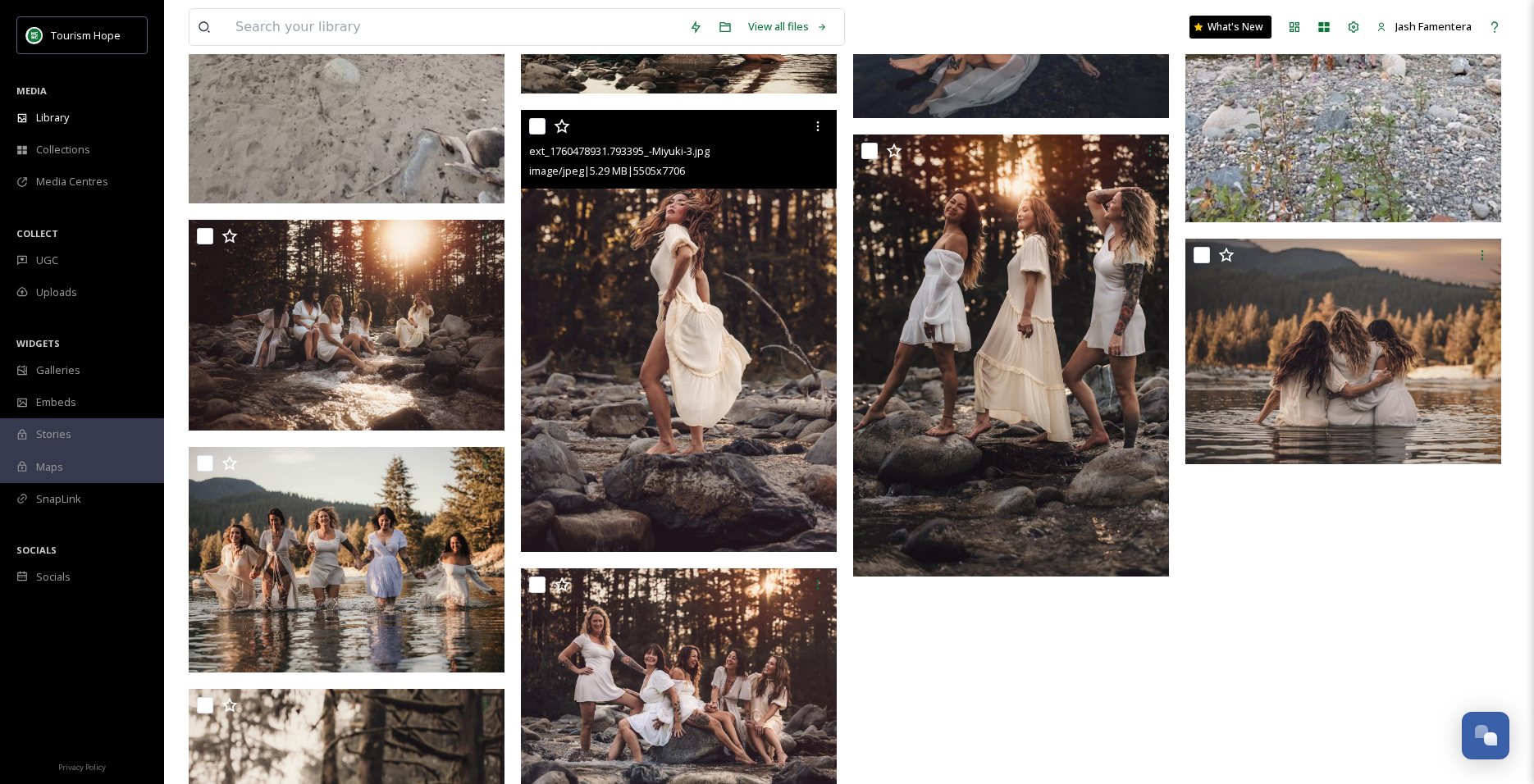
scroll to position [4482, 0]
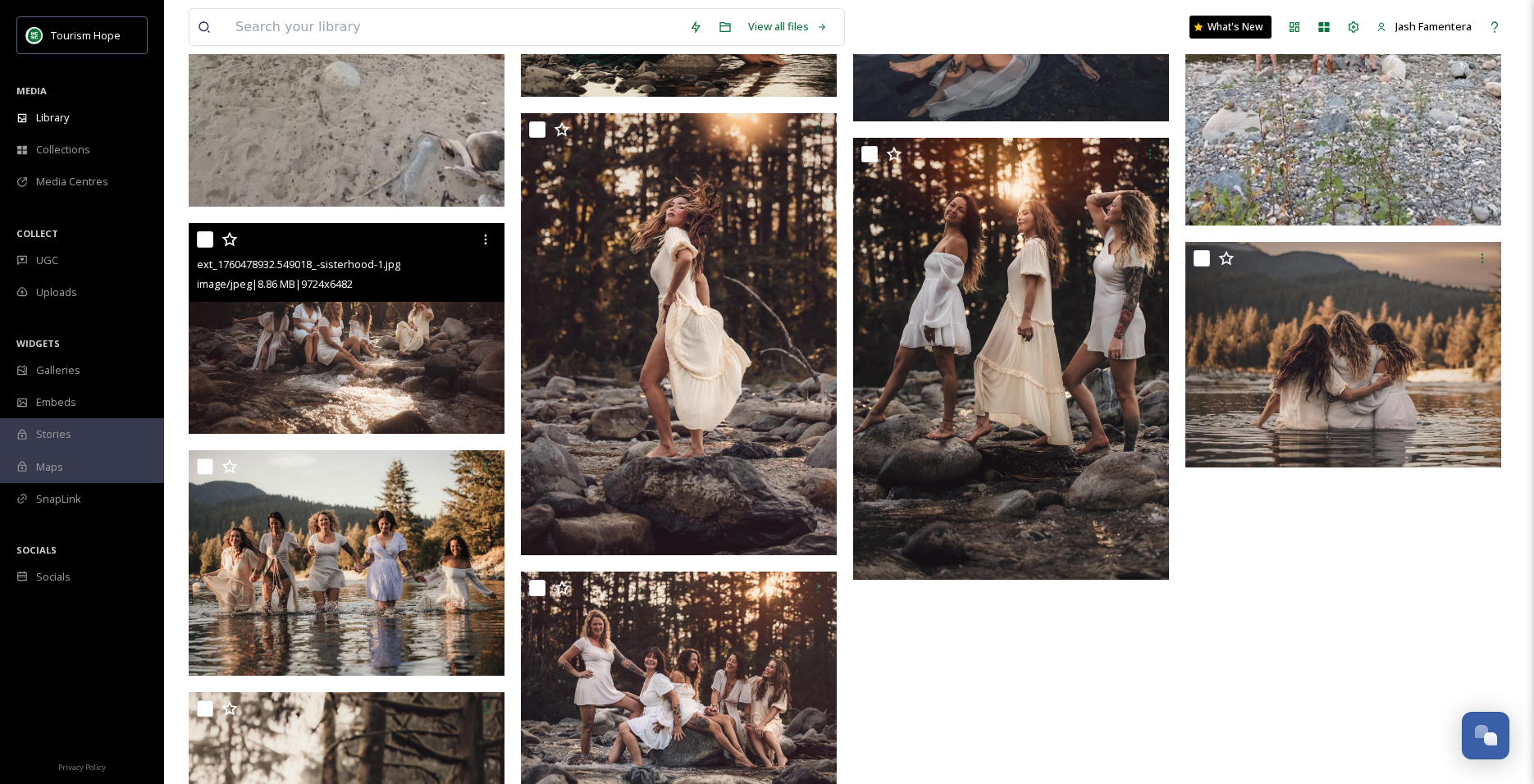
click at [374, 392] on img at bounding box center [346, 328] width 316 height 210
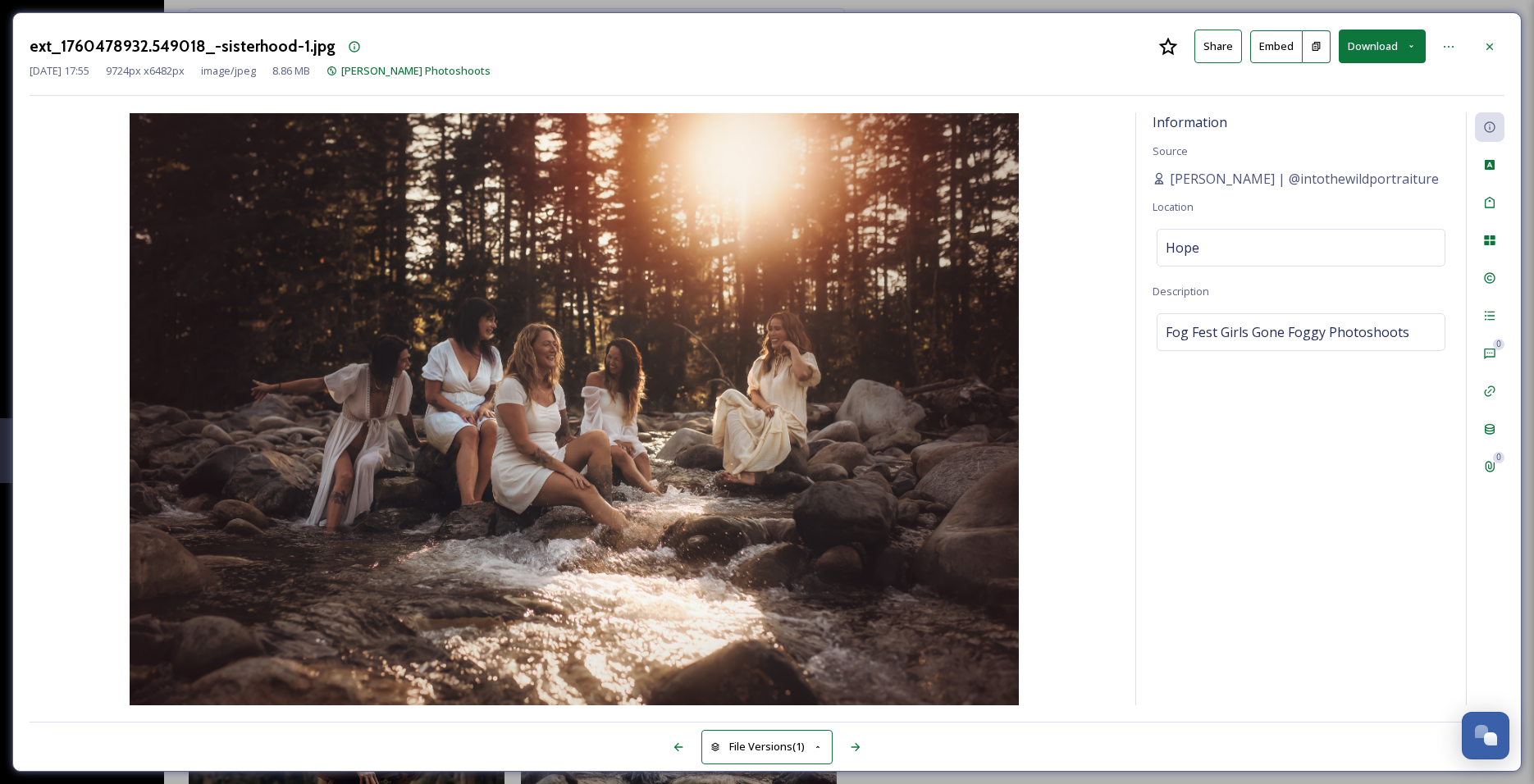
click at [1373, 54] on button "Download" at bounding box center [1381, 46] width 87 height 34
click at [1325, 127] on div "Download Large (2000 x 1333)" at bounding box center [1339, 116] width 171 height 32
click at [1480, 46] on div at bounding box center [1489, 46] width 29 height 29
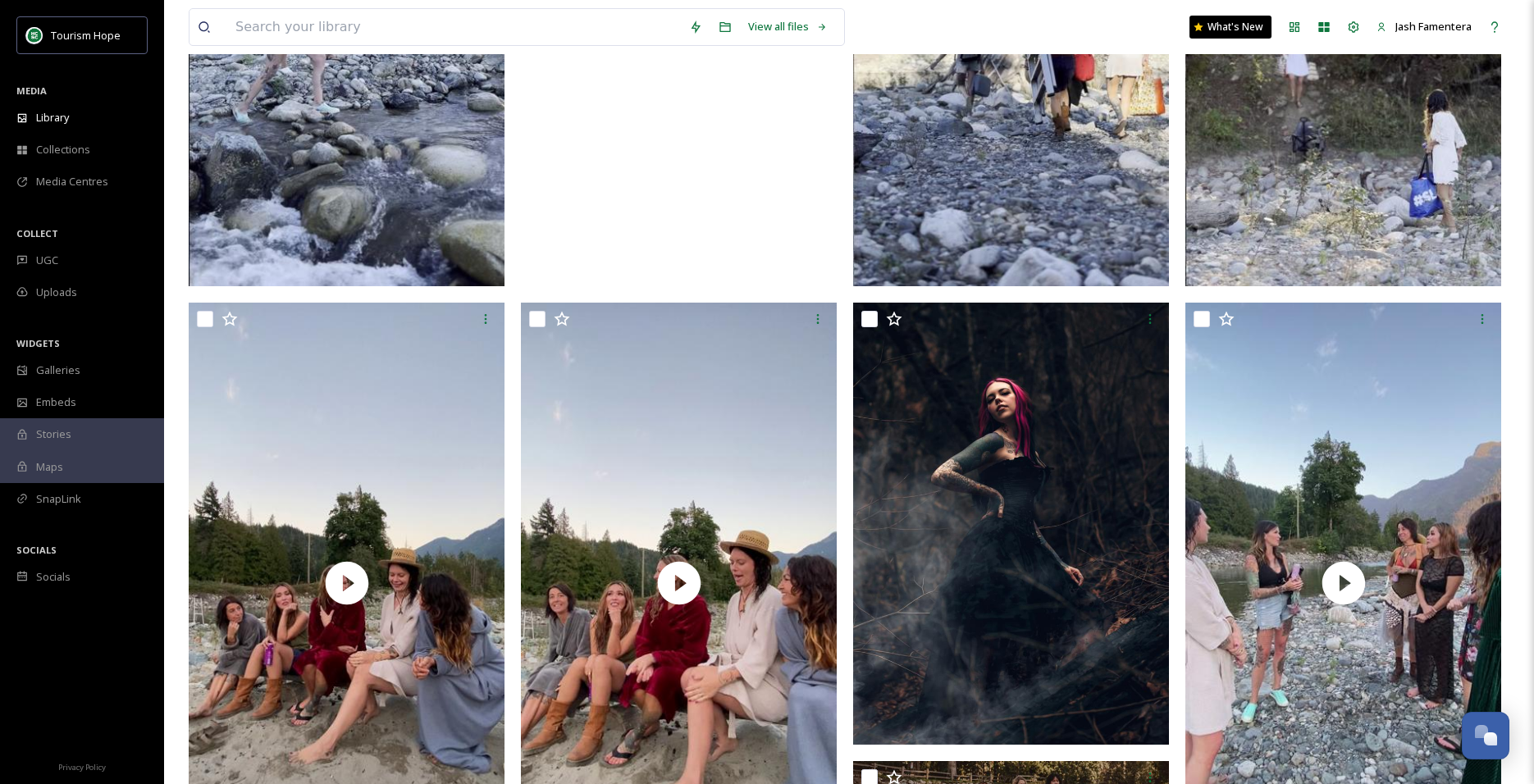
scroll to position [1865, 0]
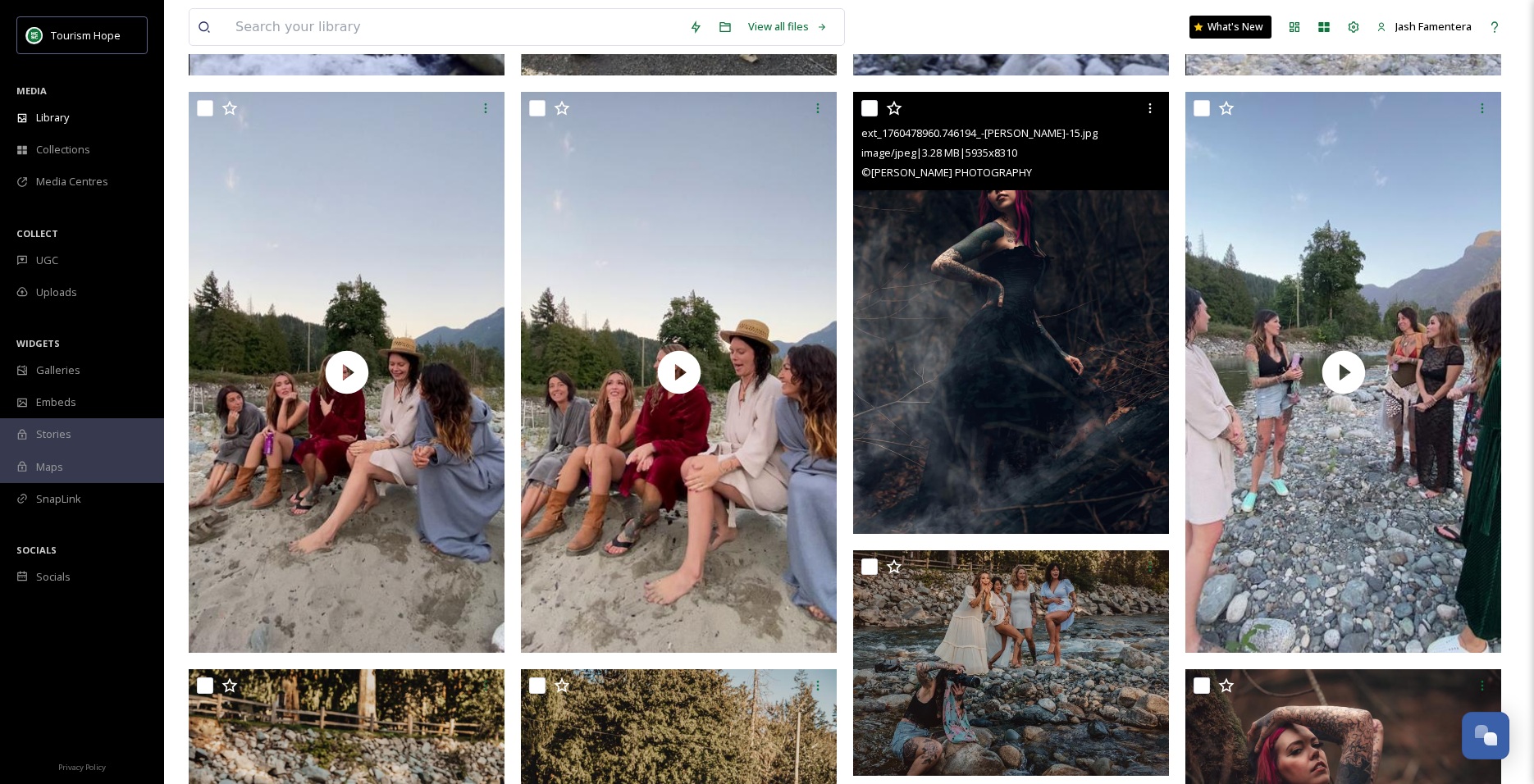
click at [1020, 277] on img at bounding box center [1010, 312] width 316 height 442
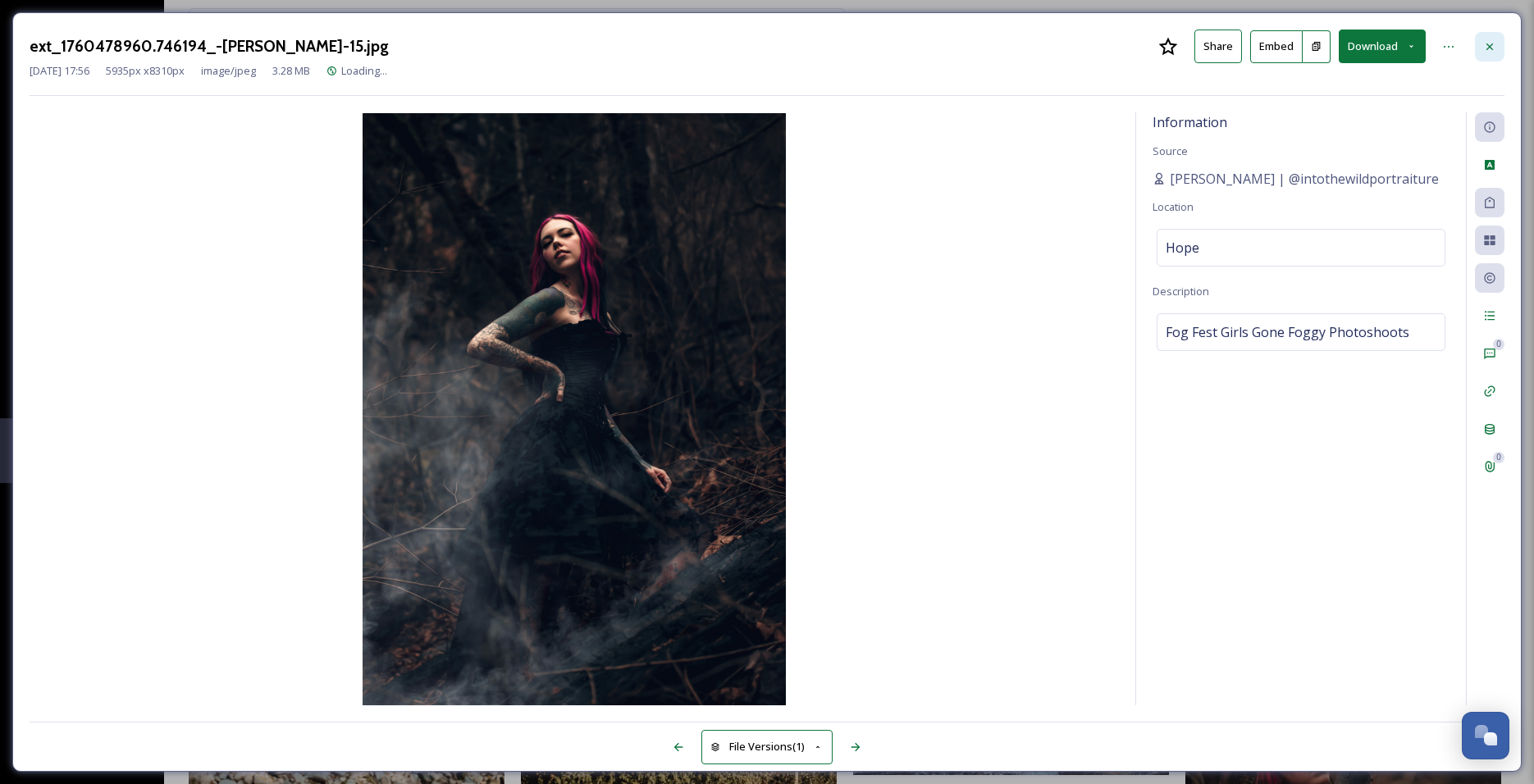
click at [1491, 32] on div at bounding box center [1489, 46] width 29 height 29
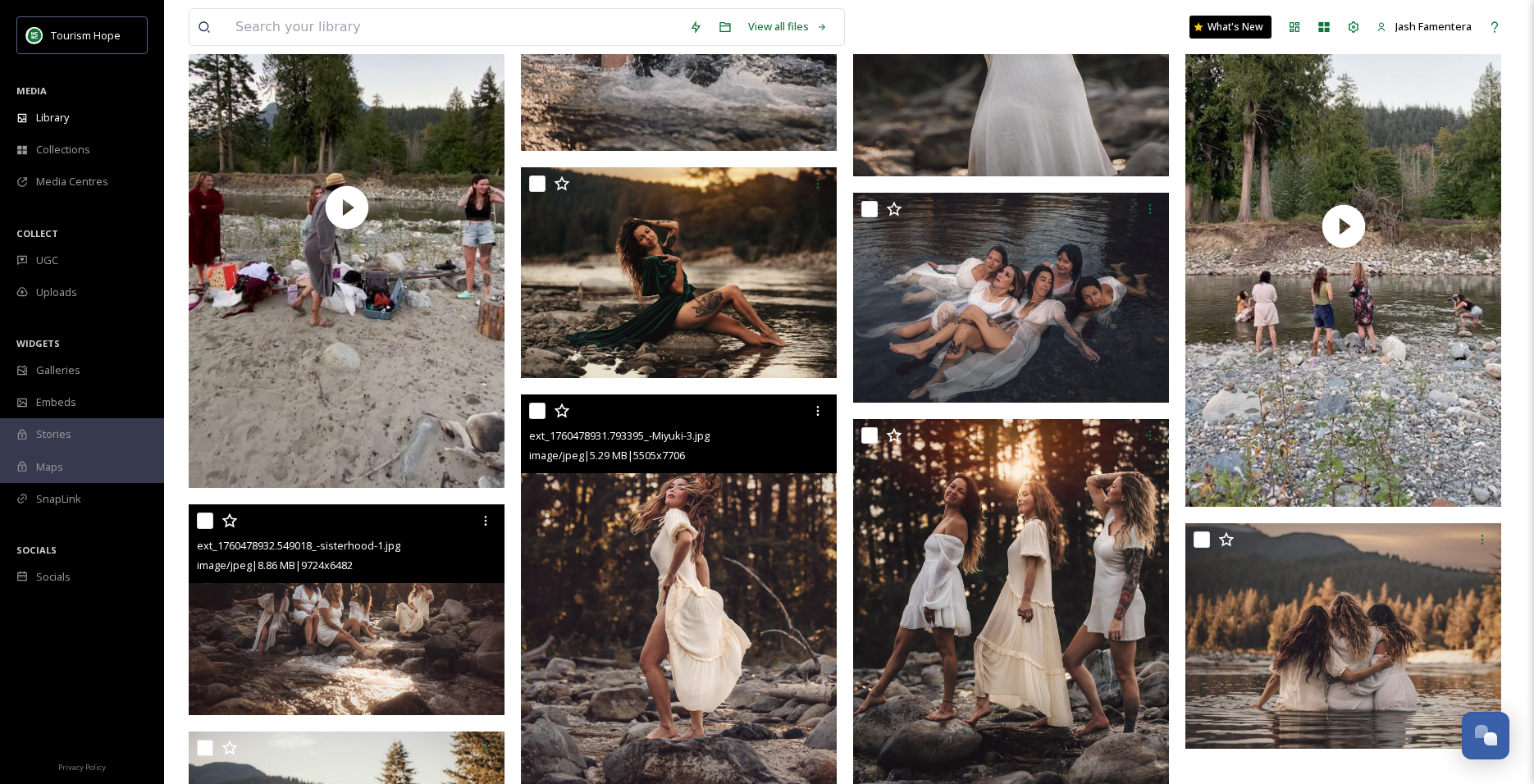
scroll to position [4201, 0]
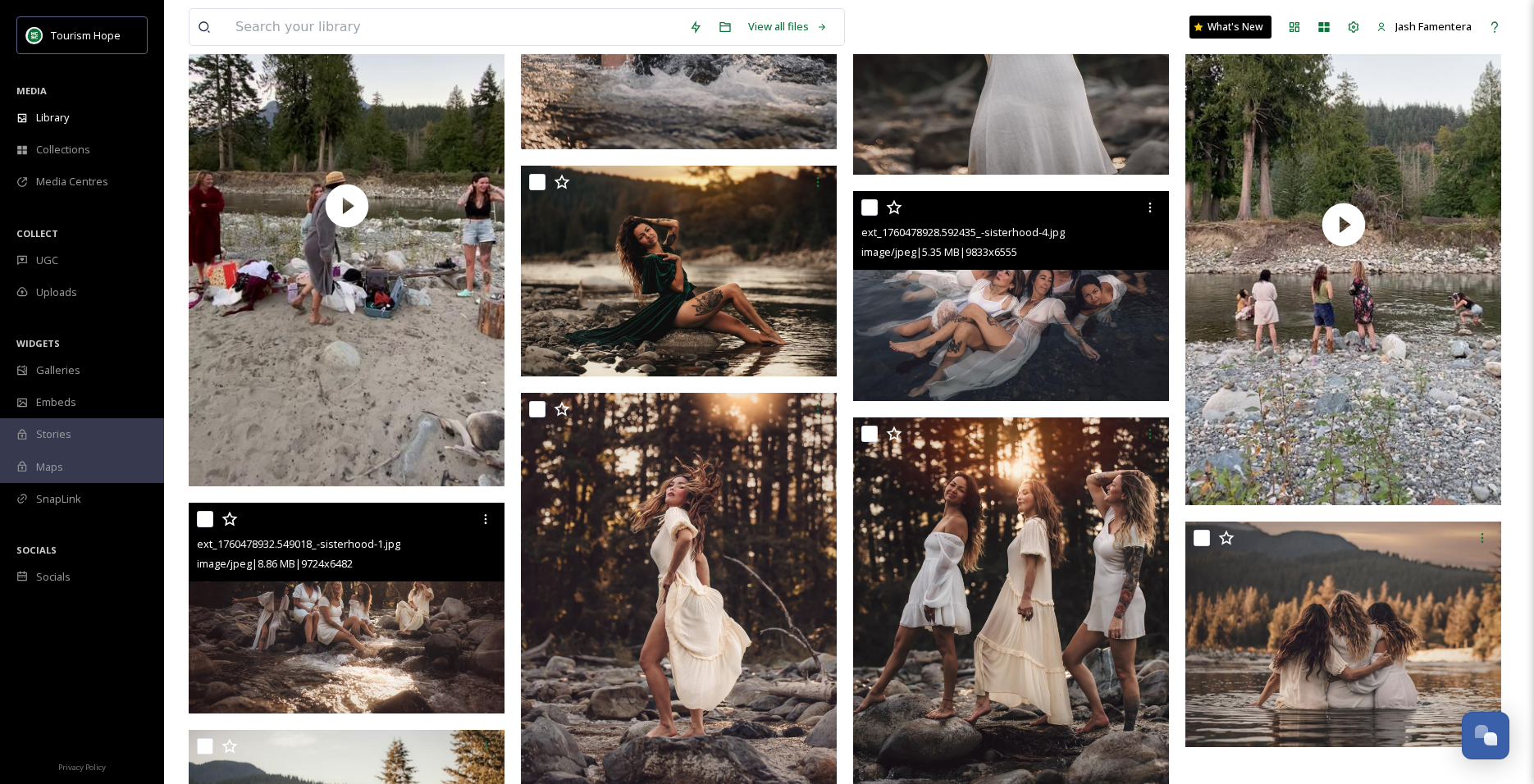
click at [1007, 319] on img at bounding box center [1010, 296] width 316 height 210
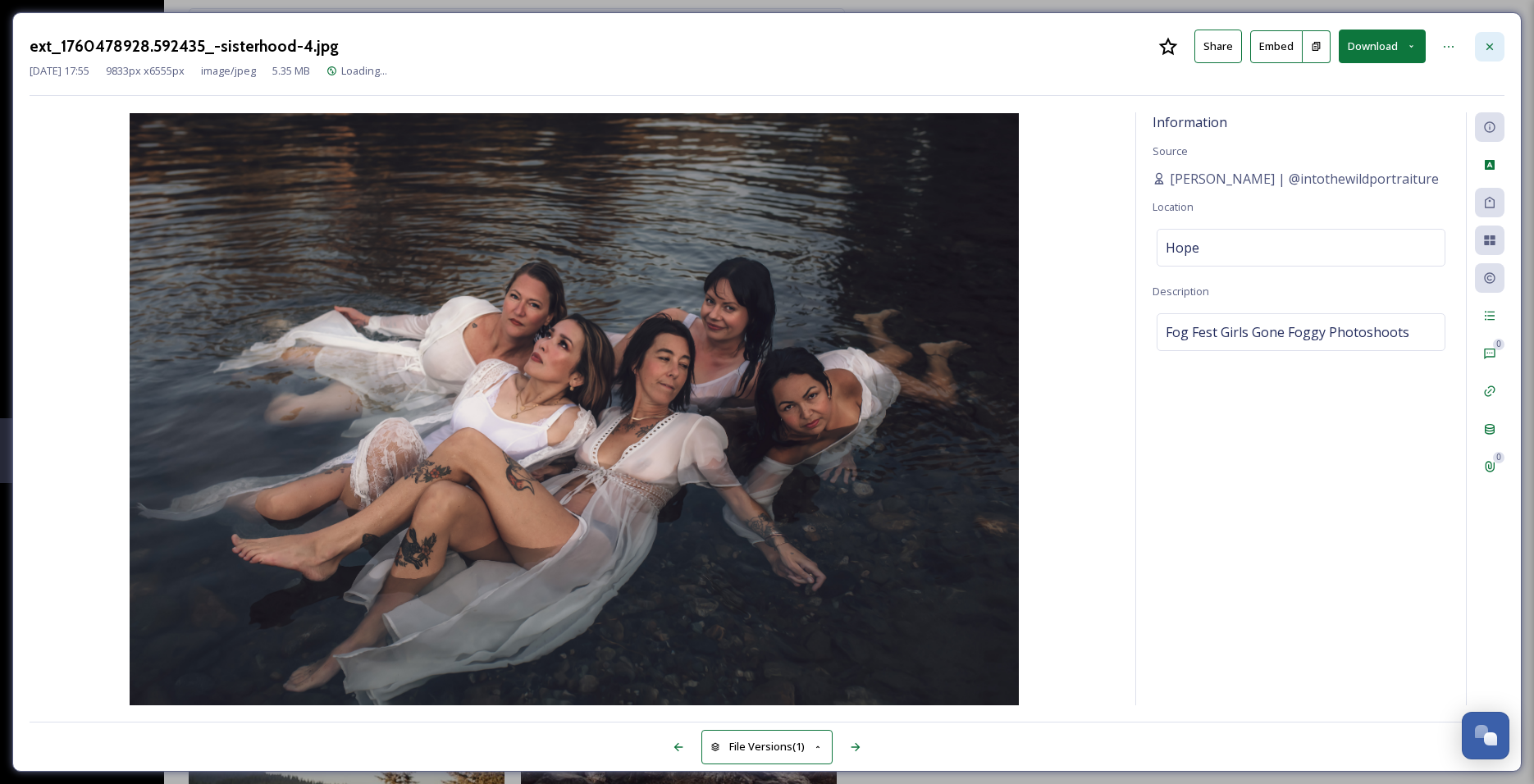
click at [1497, 32] on div at bounding box center [1489, 46] width 29 height 29
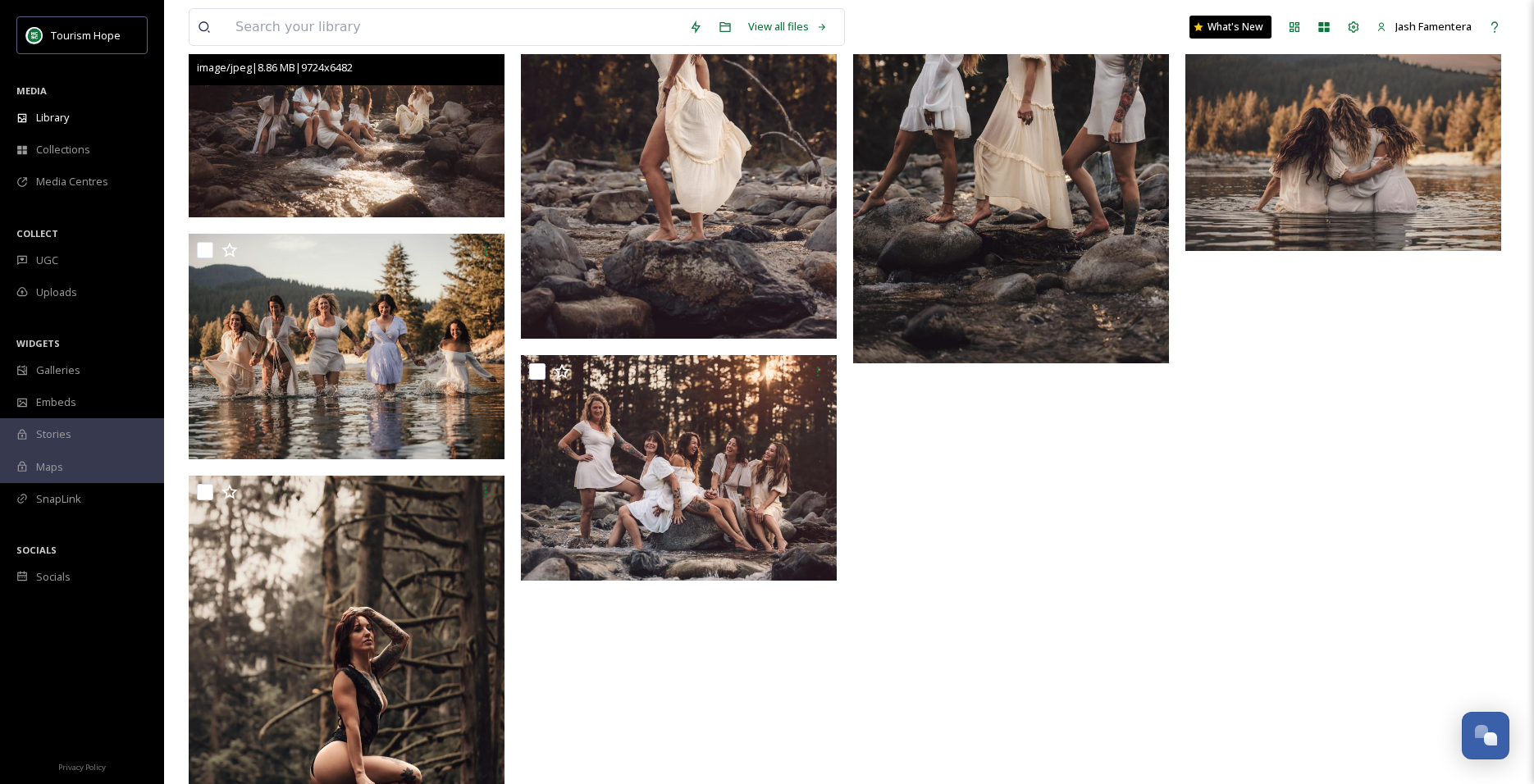
scroll to position [4625, 0]
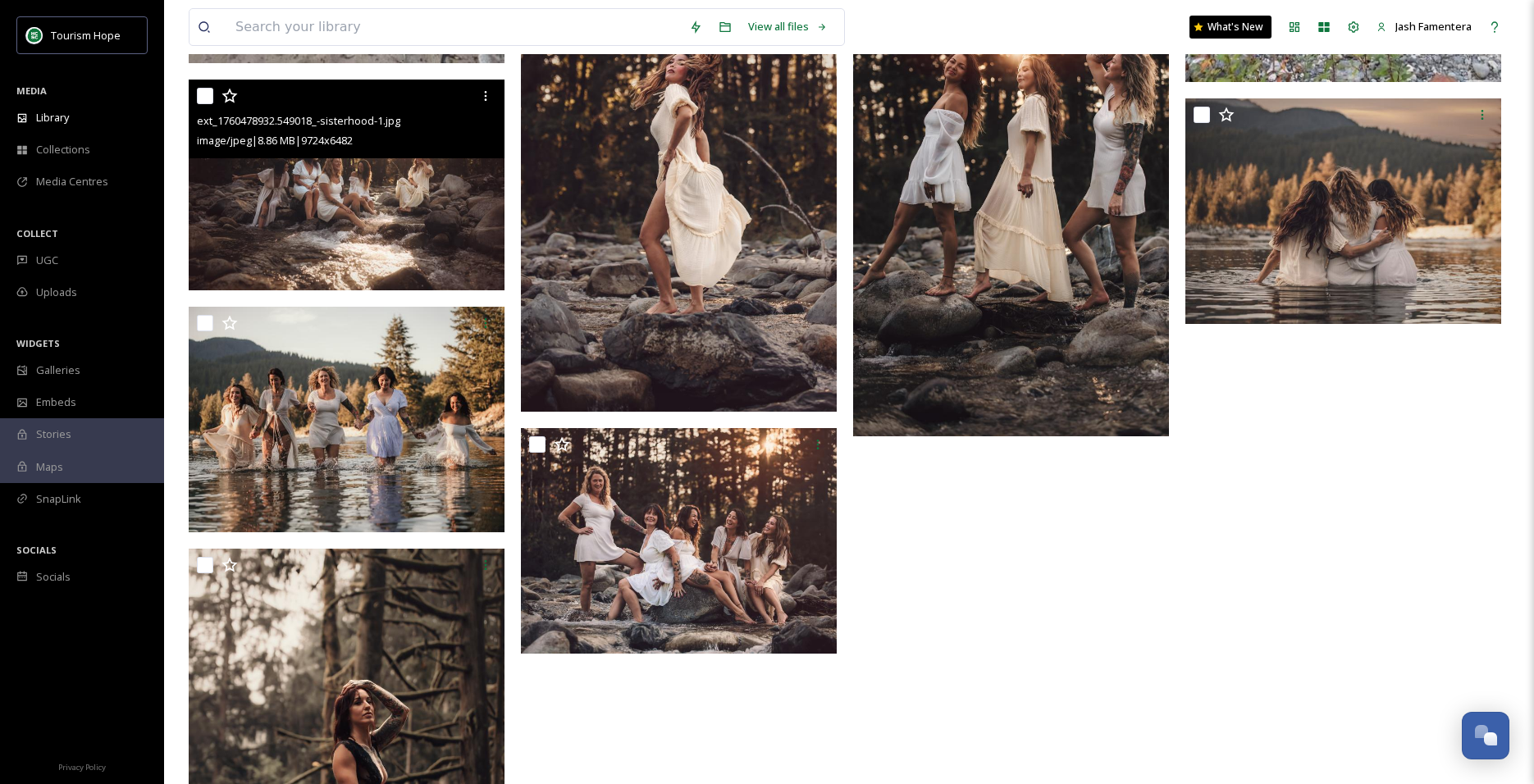
click at [590, 290] on img at bounding box center [679, 189] width 316 height 442
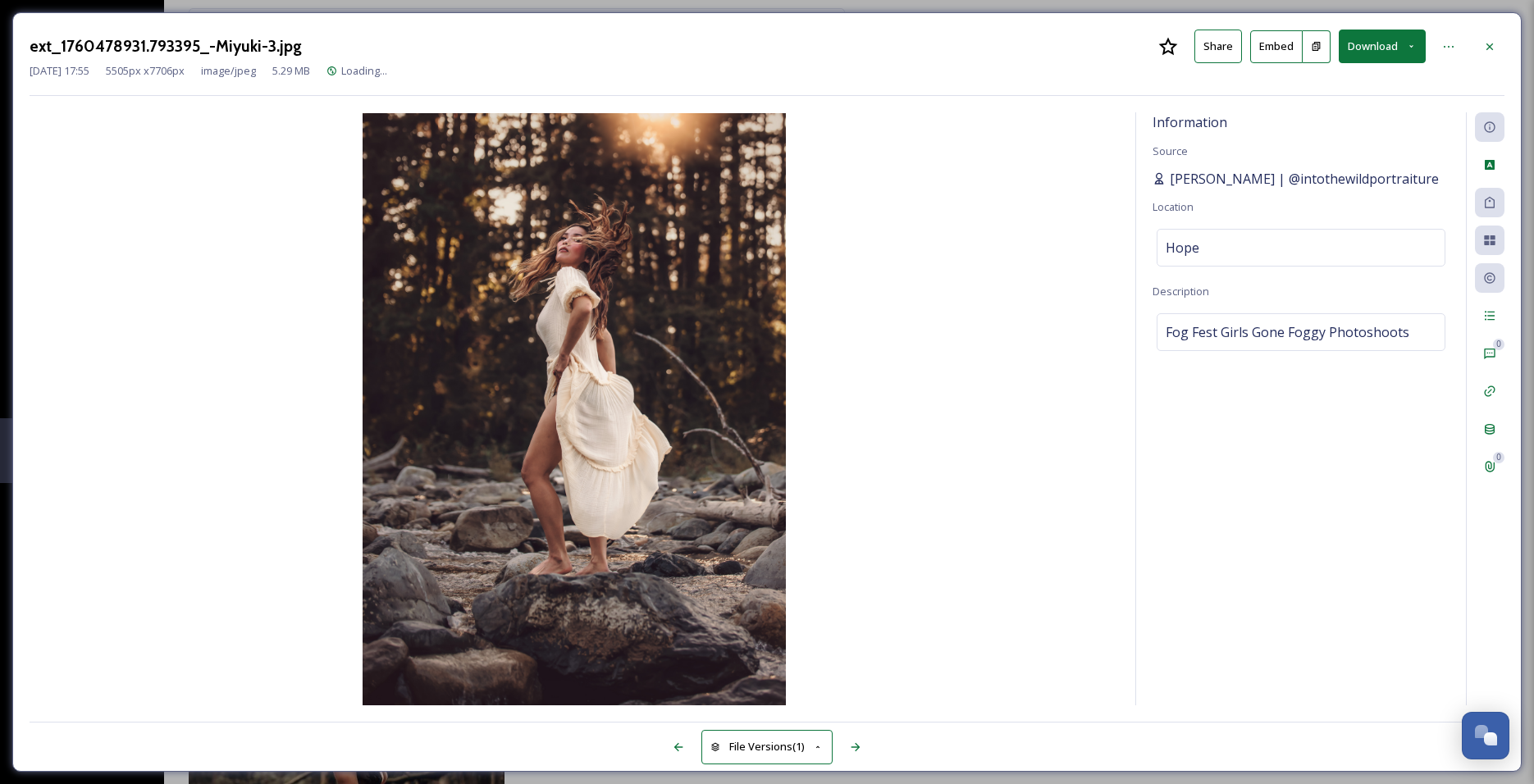
click at [1396, 184] on span "Kat Harvey | @intothewildportraiture" at bounding box center [1304, 178] width 269 height 20
drag, startPoint x: 1404, startPoint y: 178, endPoint x: 1256, endPoint y: 184, distance: 148.1
click at [1256, 184] on div "Kat Harvey | @intothewildportraiture" at bounding box center [1301, 178] width 297 height 20
copy span "intothewildportraiture"
click at [1485, 46] on icon at bounding box center [1489, 46] width 13 height 13
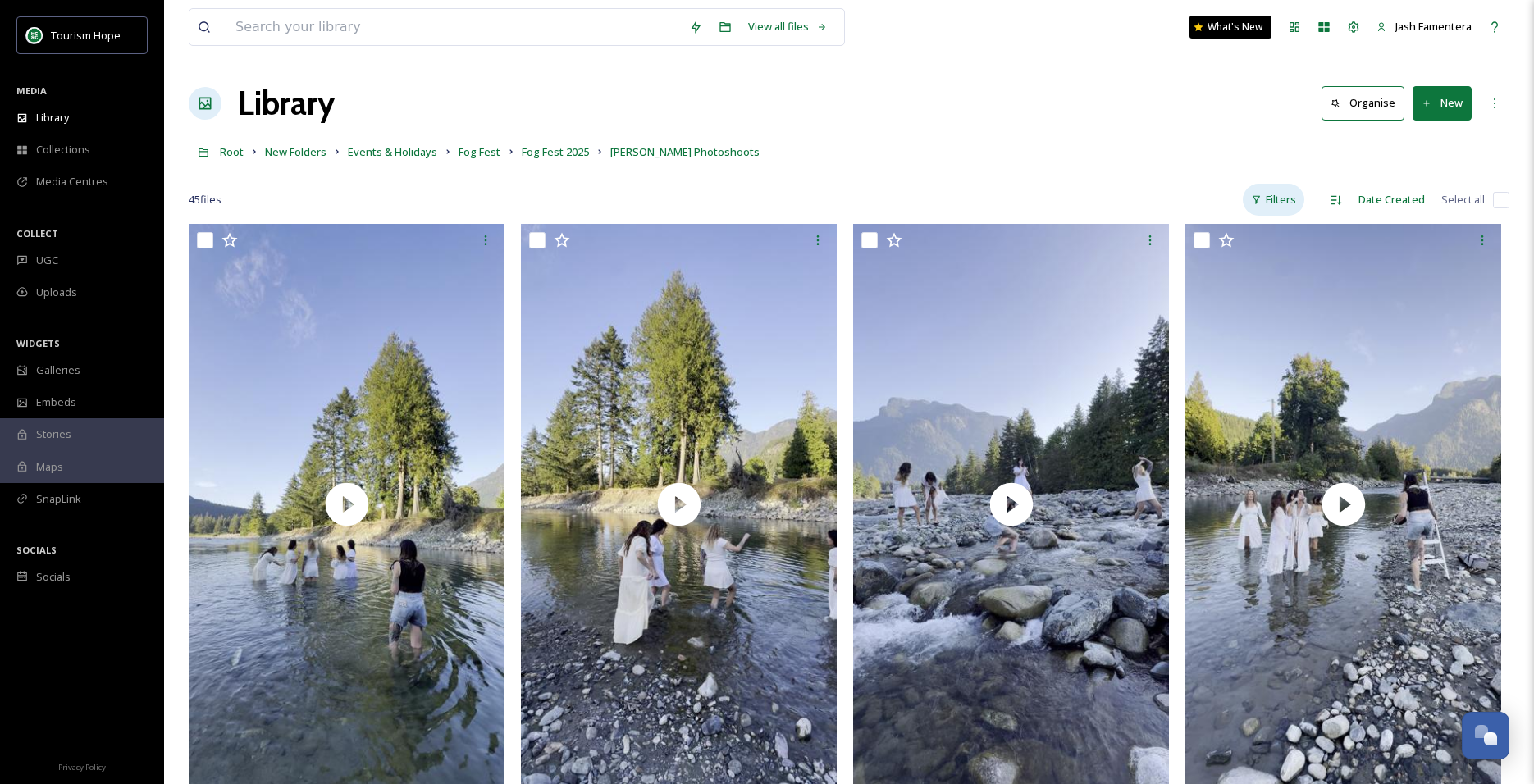
click at [1304, 198] on div "Filters" at bounding box center [1273, 199] width 62 height 32
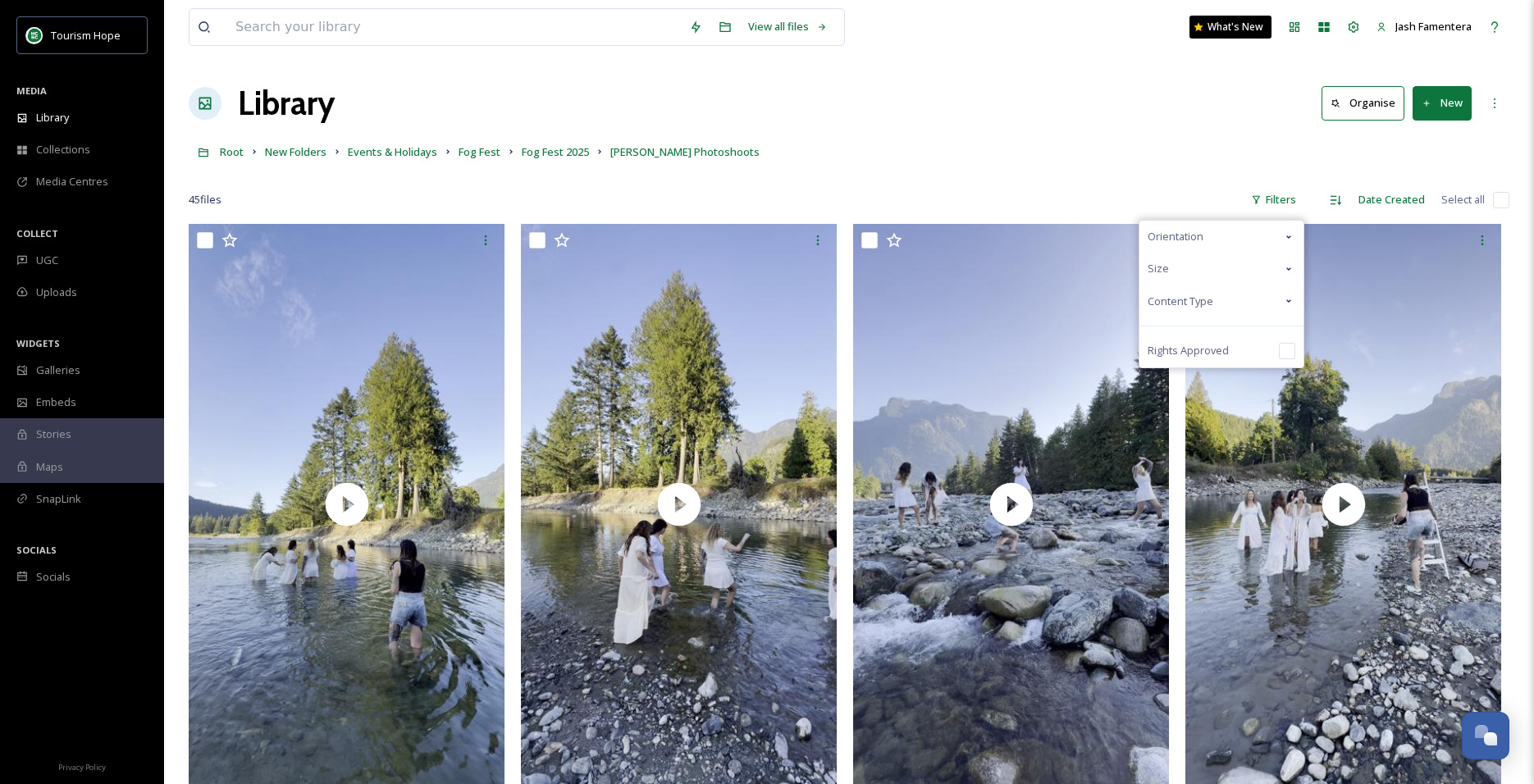
click at [1228, 311] on div "Content Type" at bounding box center [1222, 300] width 164 height 32
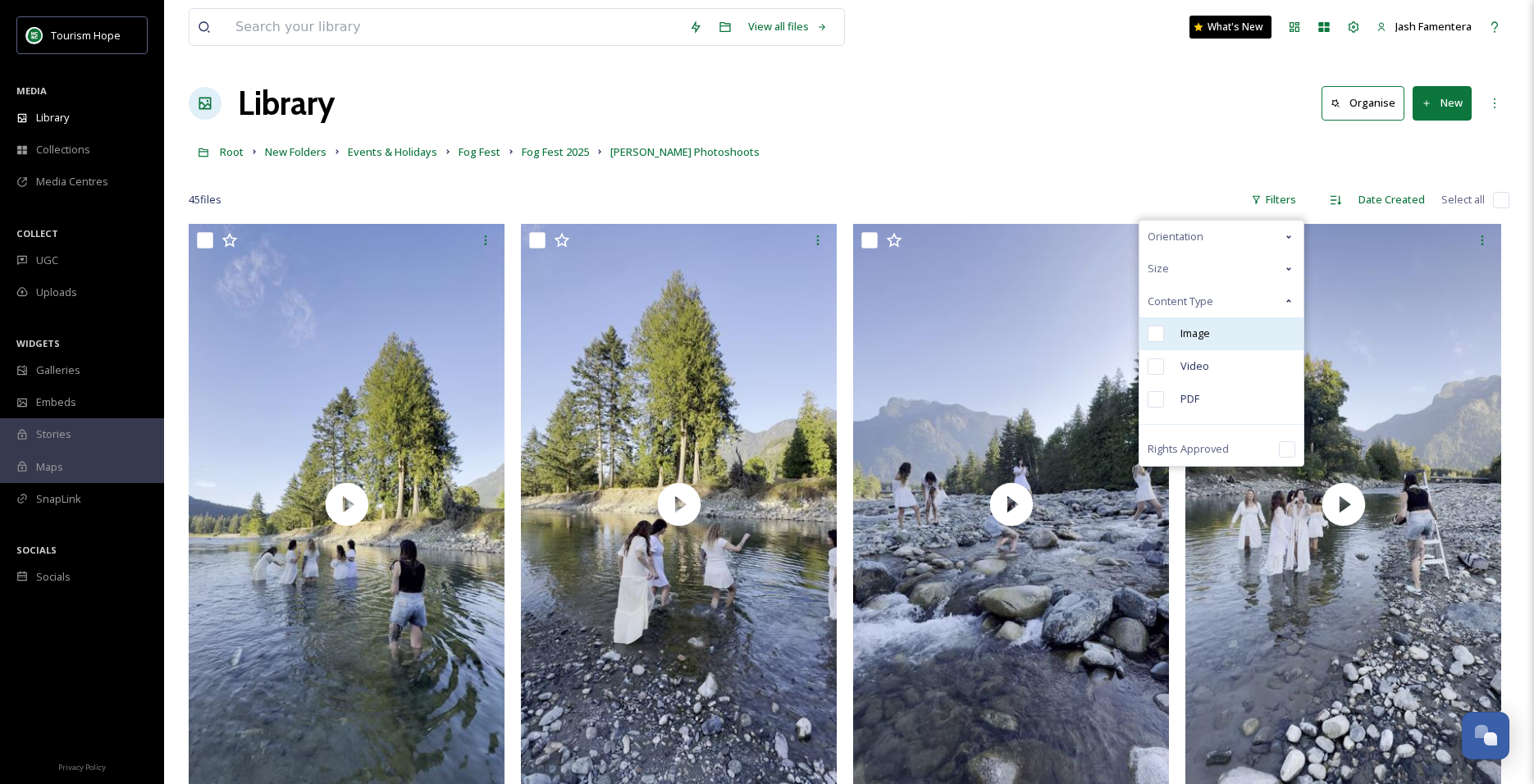
click at [1226, 339] on div "Image" at bounding box center [1222, 333] width 164 height 33
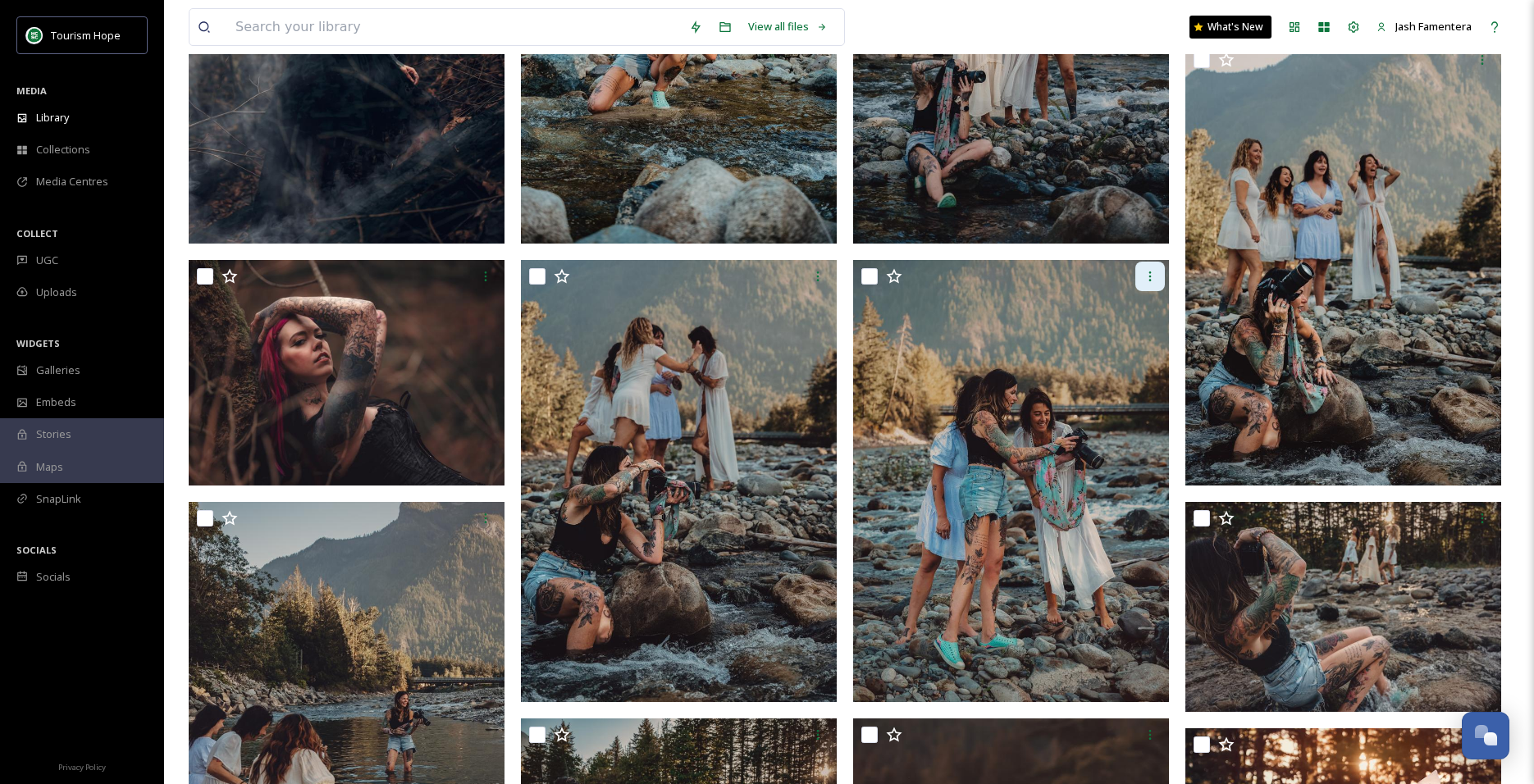
scroll to position [406, 0]
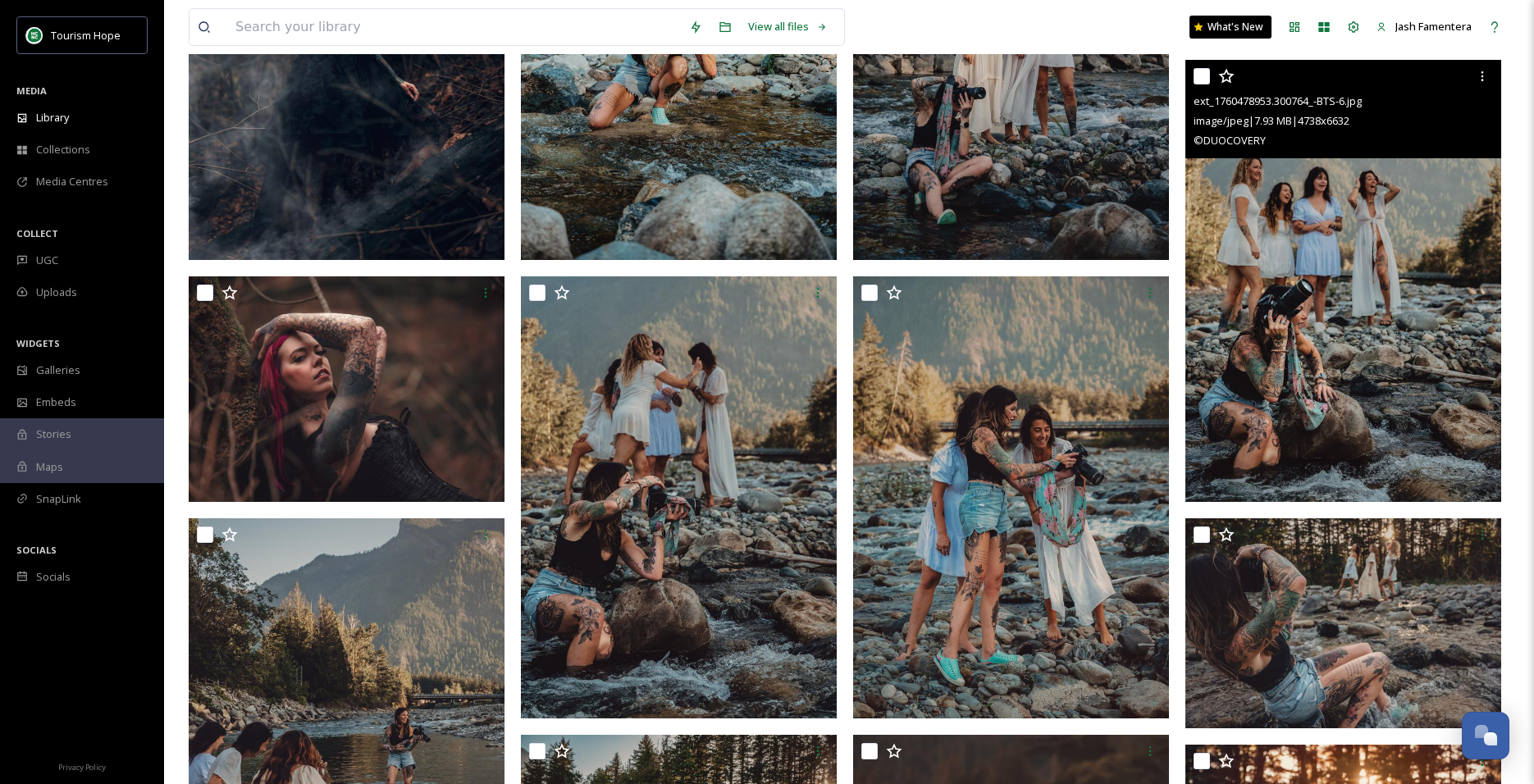
click at [1477, 179] on img at bounding box center [1343, 280] width 316 height 442
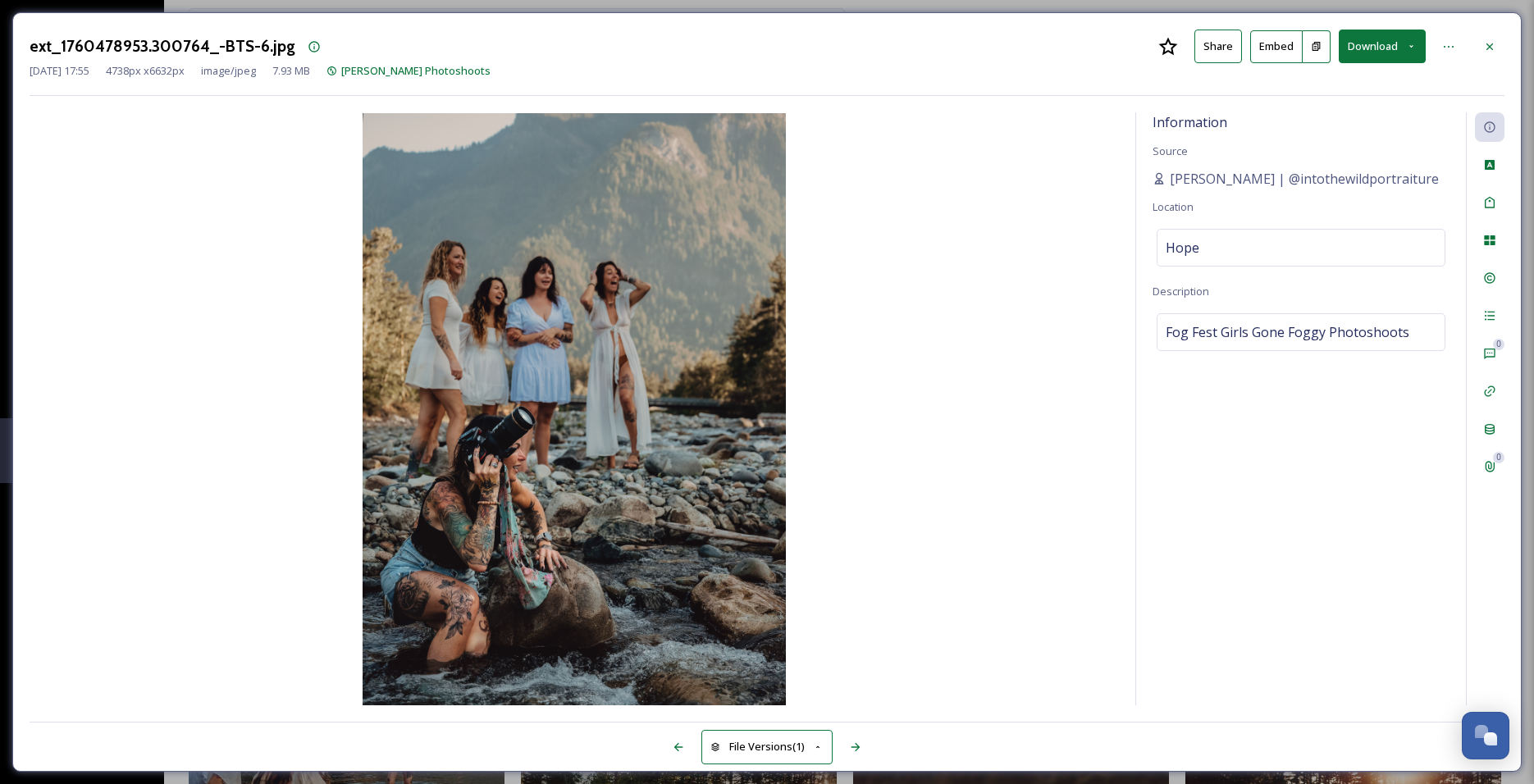
click at [1356, 61] on button "Download" at bounding box center [1381, 46] width 87 height 34
click at [1345, 101] on div "Download Large (1429 x 2000)" at bounding box center [1339, 116] width 171 height 32
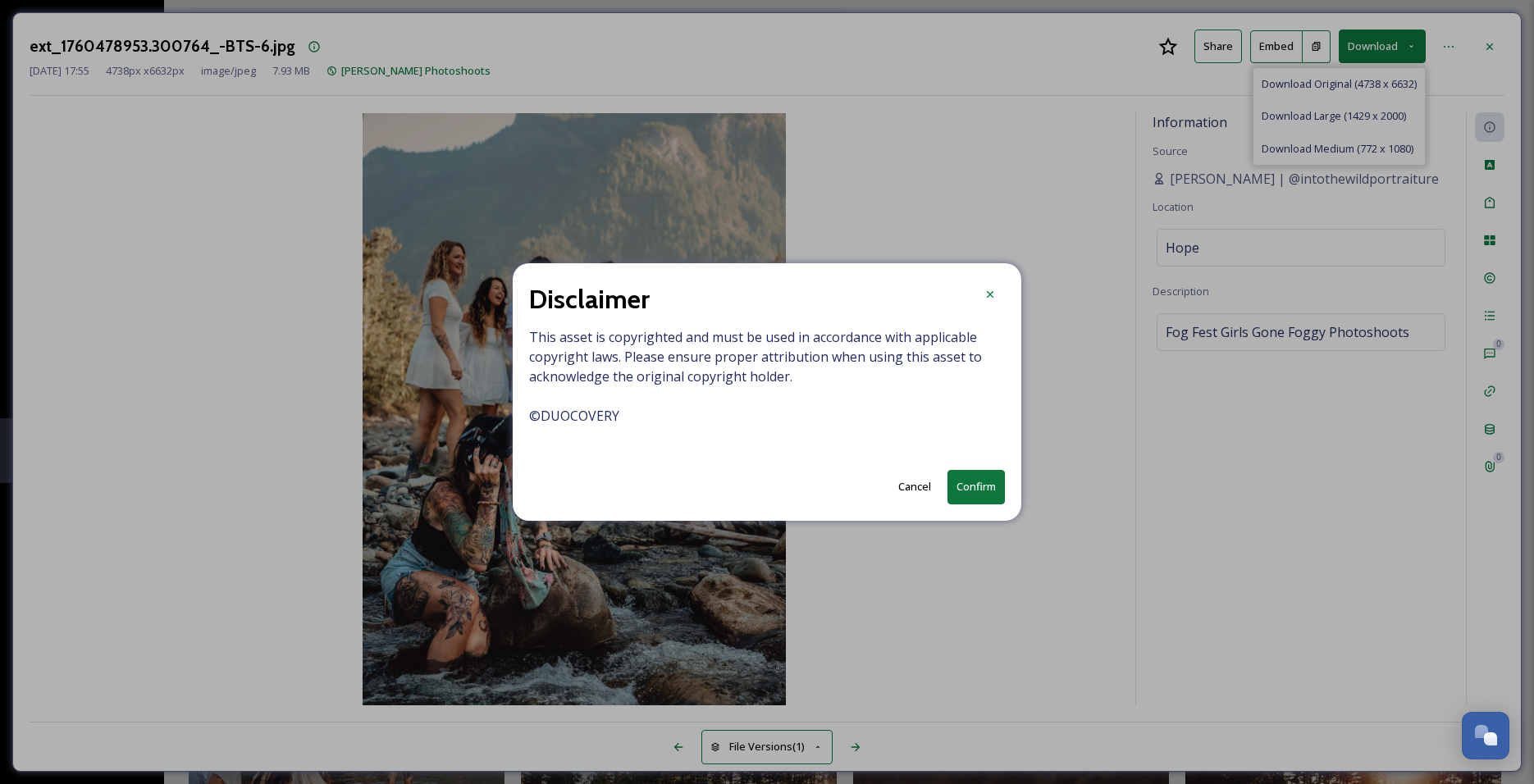
click at [969, 498] on button "Confirm" at bounding box center [976, 486] width 57 height 34
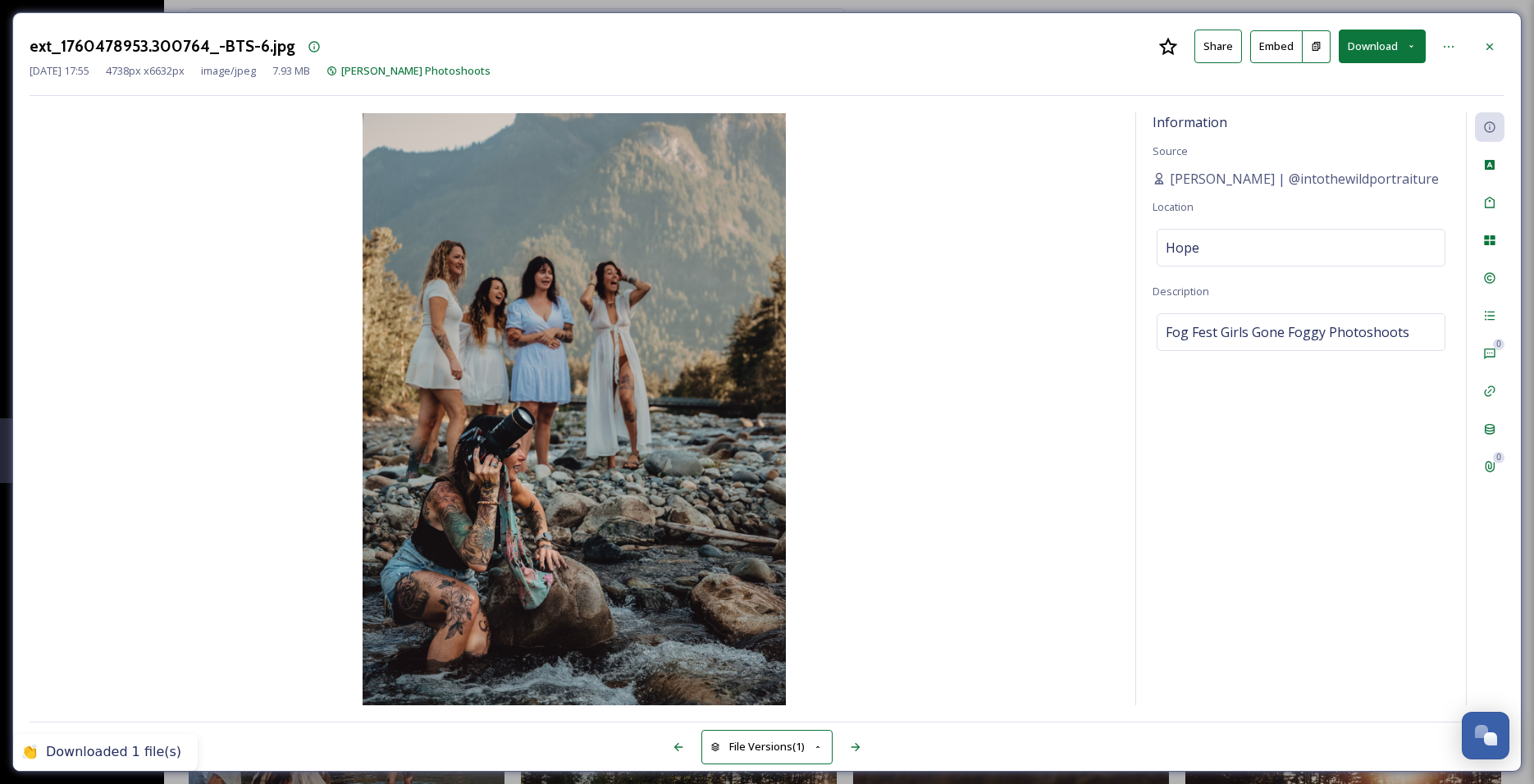
click at [1487, 41] on icon at bounding box center [1489, 46] width 13 height 13
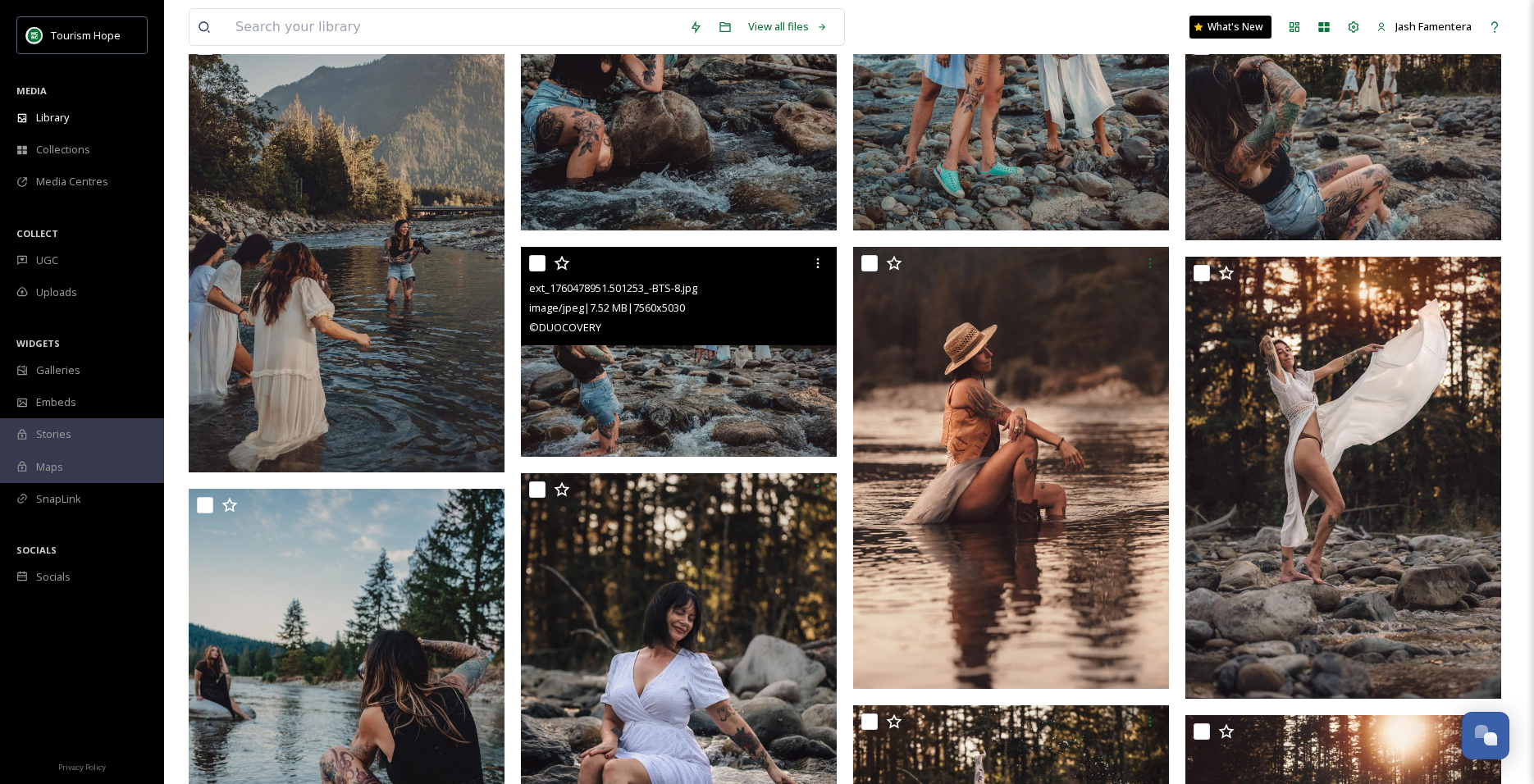
scroll to position [894, 0]
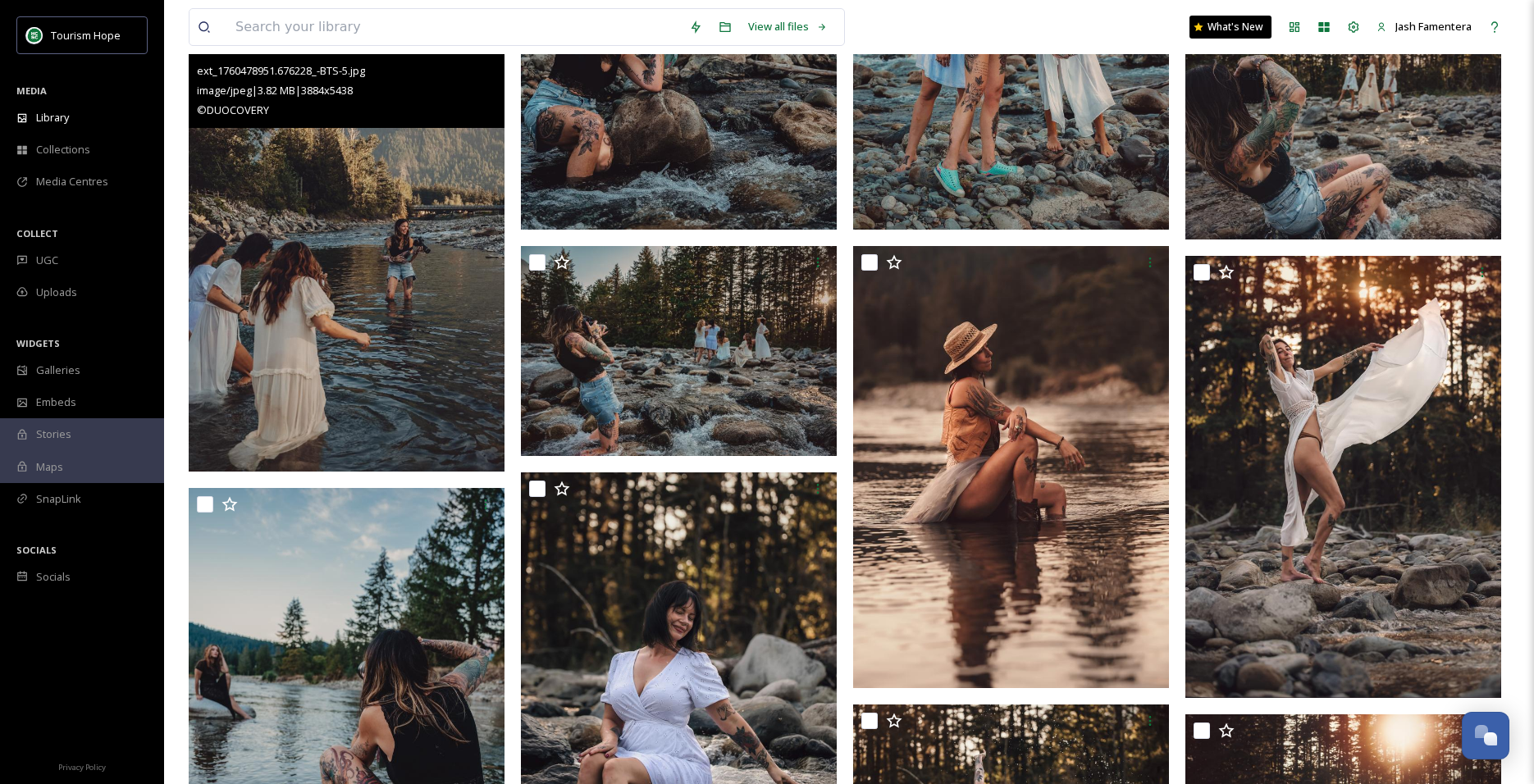
click at [332, 391] on img at bounding box center [346, 249] width 316 height 442
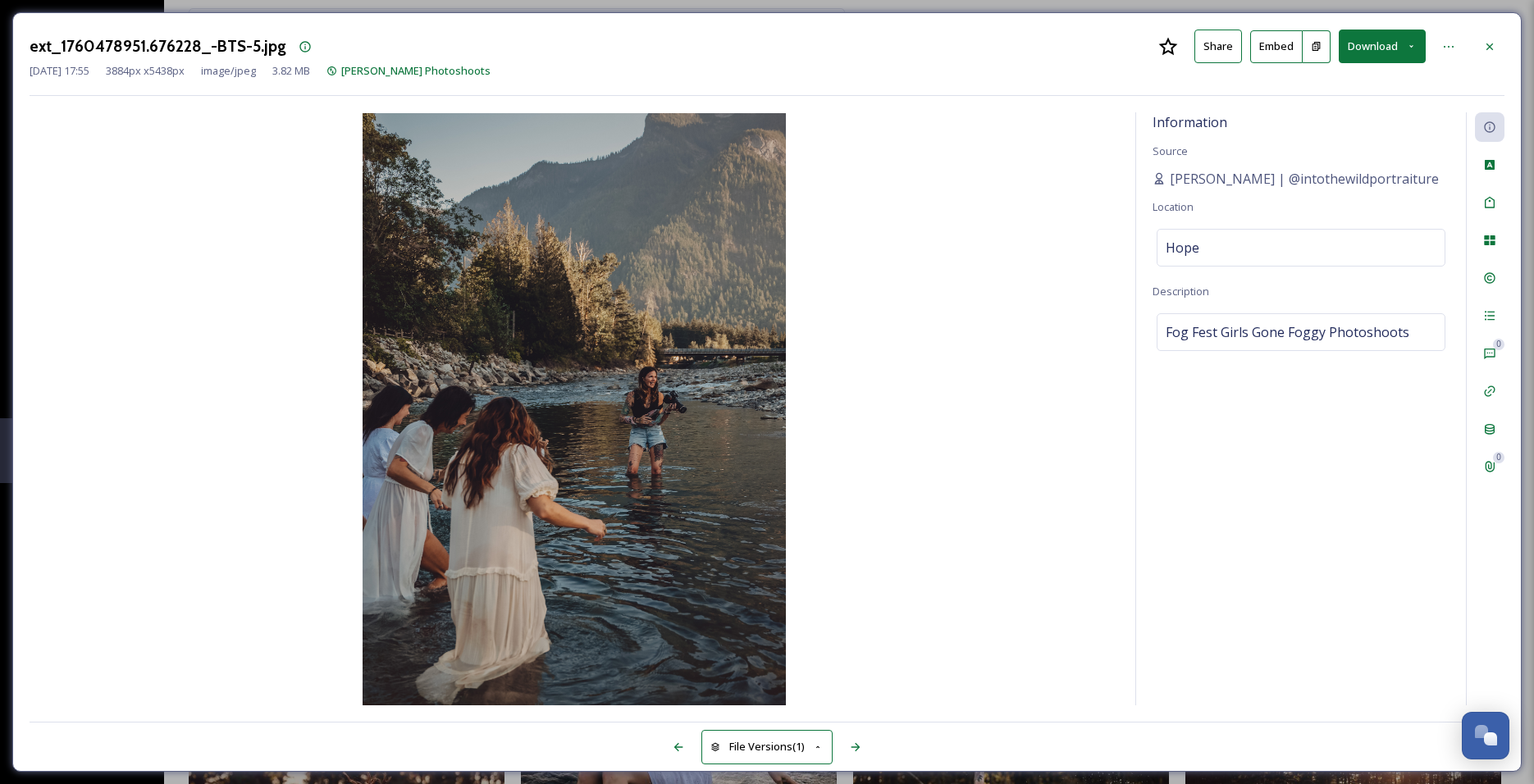
click at [1347, 45] on button "Download" at bounding box center [1381, 46] width 87 height 34
click at [1495, 46] on icon at bounding box center [1489, 46] width 13 height 13
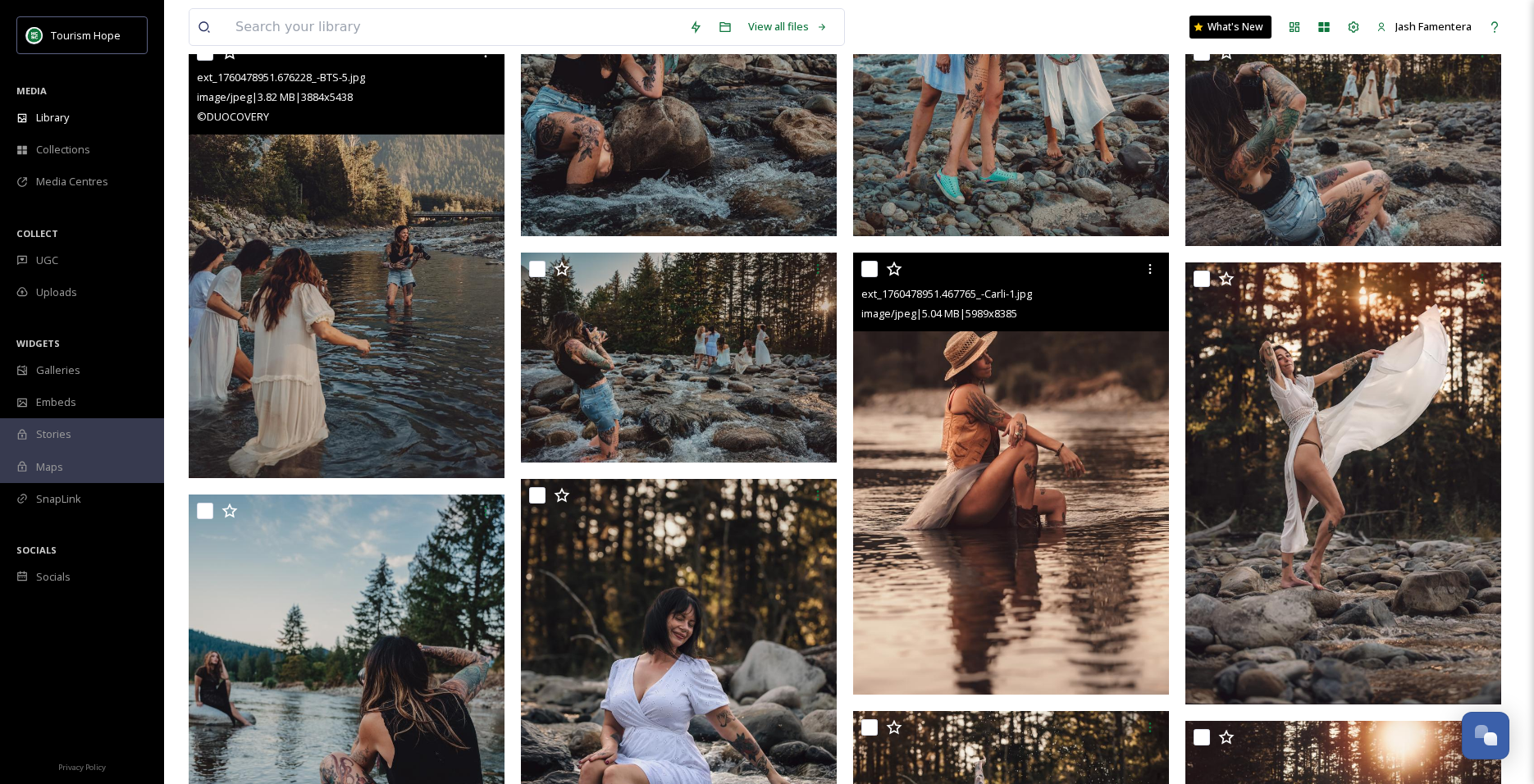
scroll to position [697, 0]
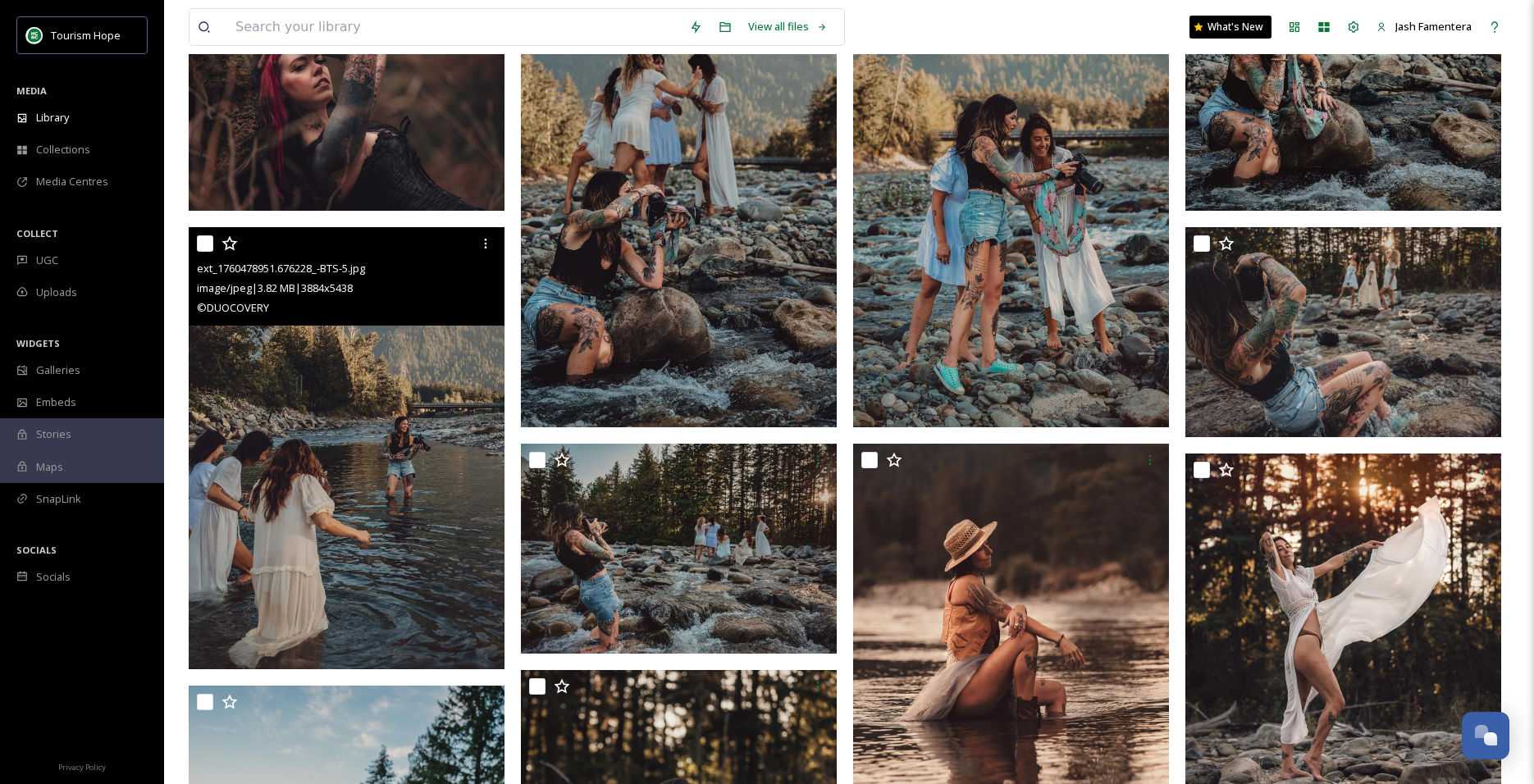
click at [457, 506] on img at bounding box center [346, 447] width 316 height 442
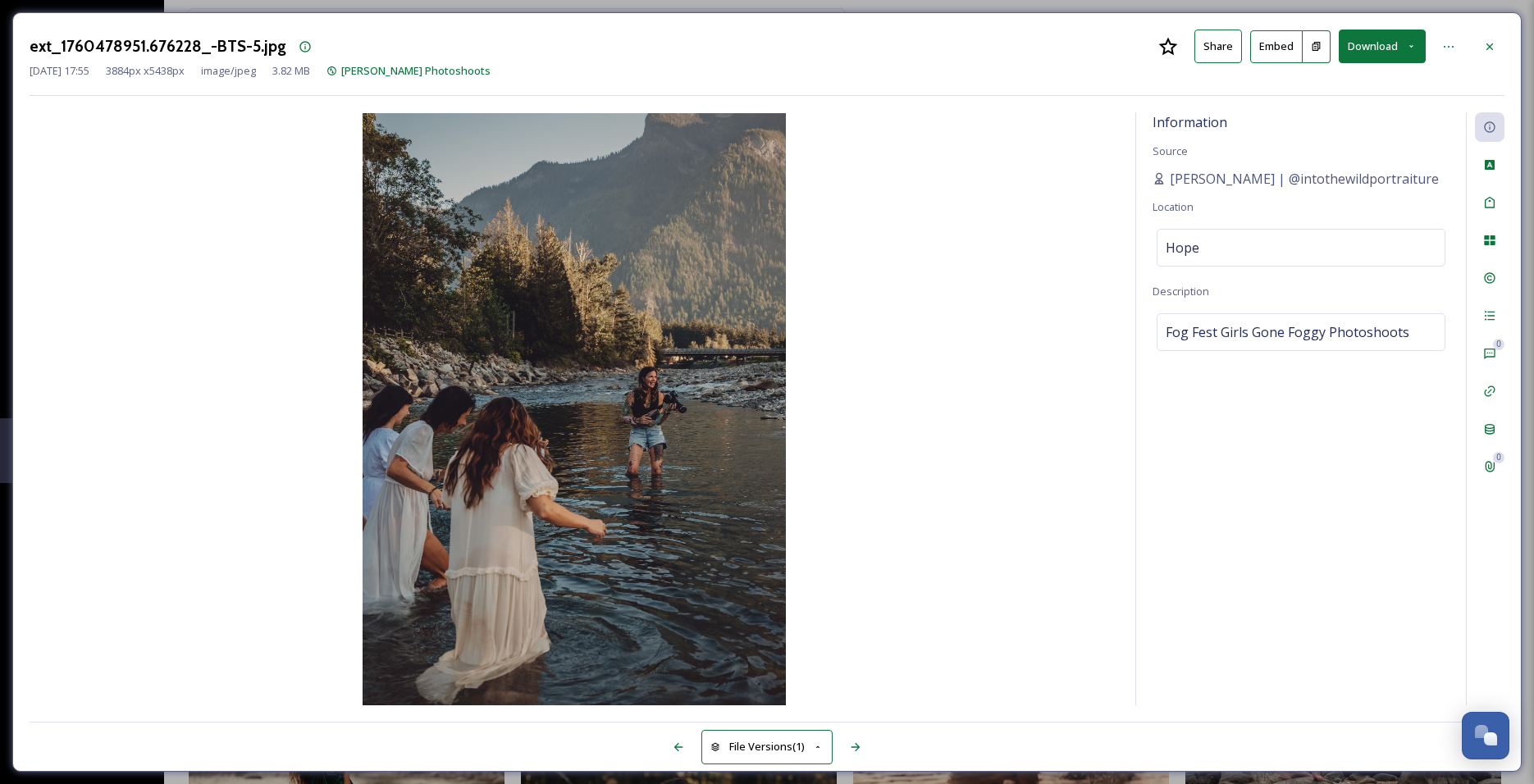
click at [1379, 54] on button "Download" at bounding box center [1381, 46] width 87 height 34
click at [1350, 92] on div "Download Original (3884 x 5438)" at bounding box center [1339, 84] width 171 height 32
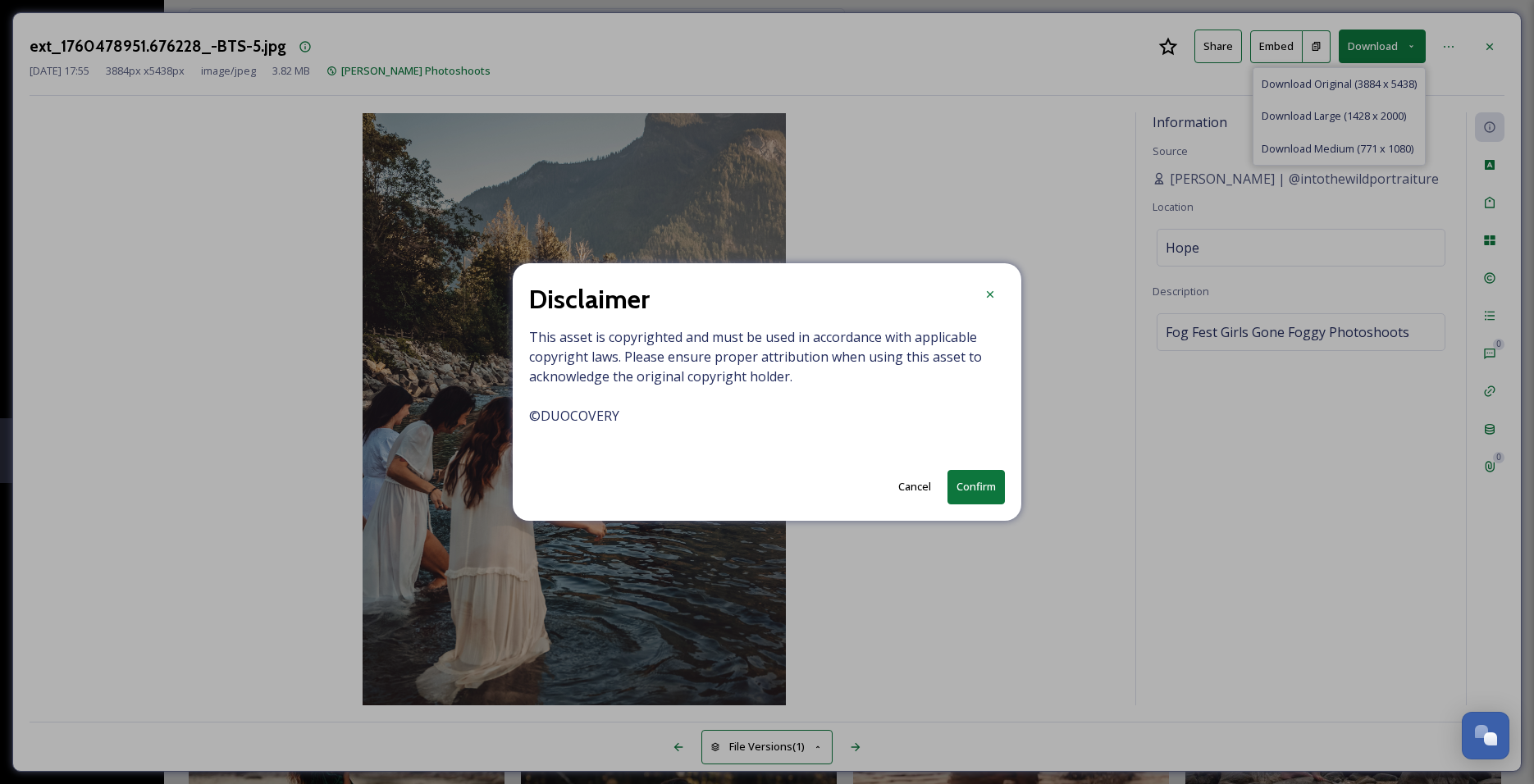
click at [989, 490] on button "Confirm" at bounding box center [976, 486] width 57 height 34
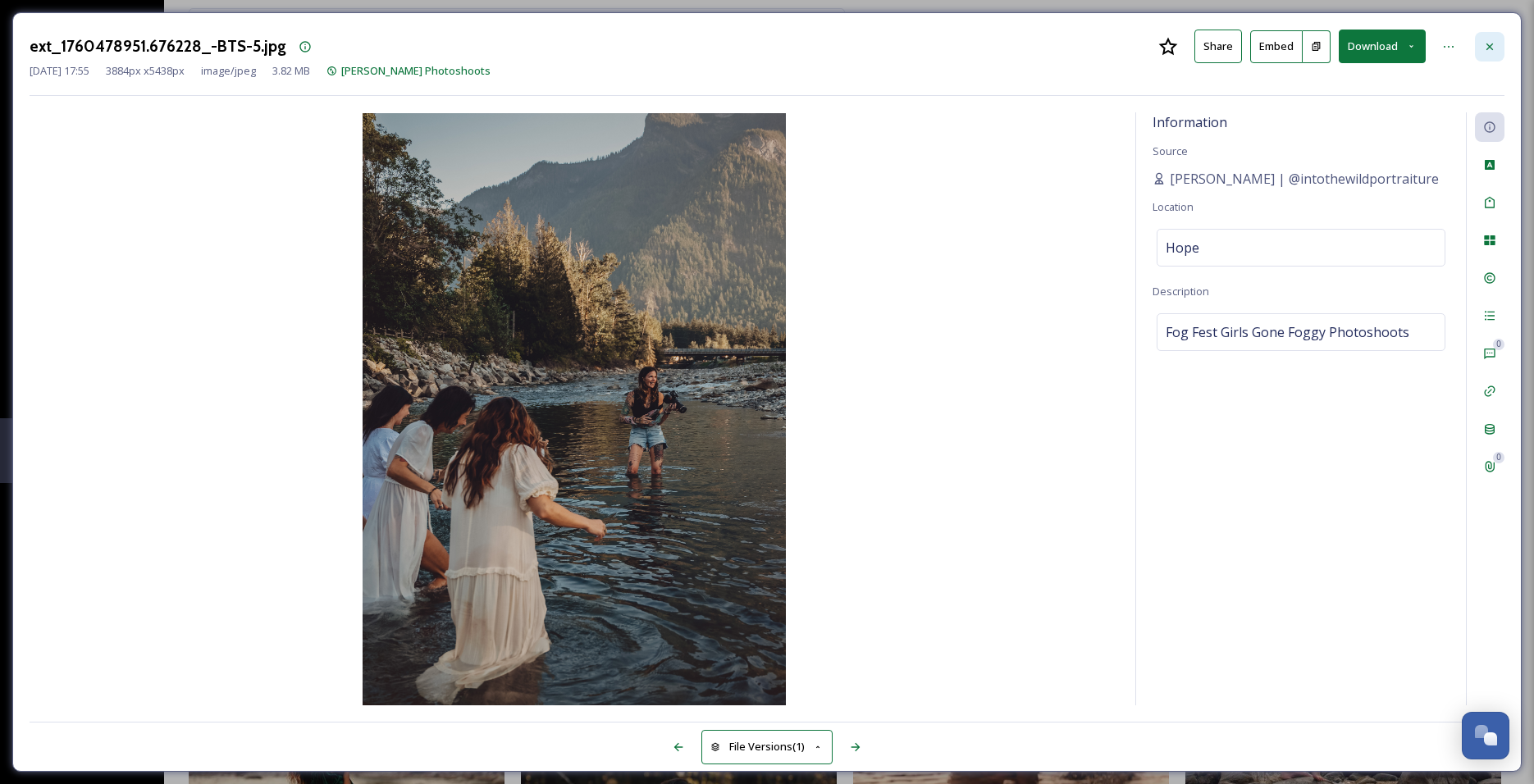
click at [1492, 37] on div at bounding box center [1489, 46] width 29 height 29
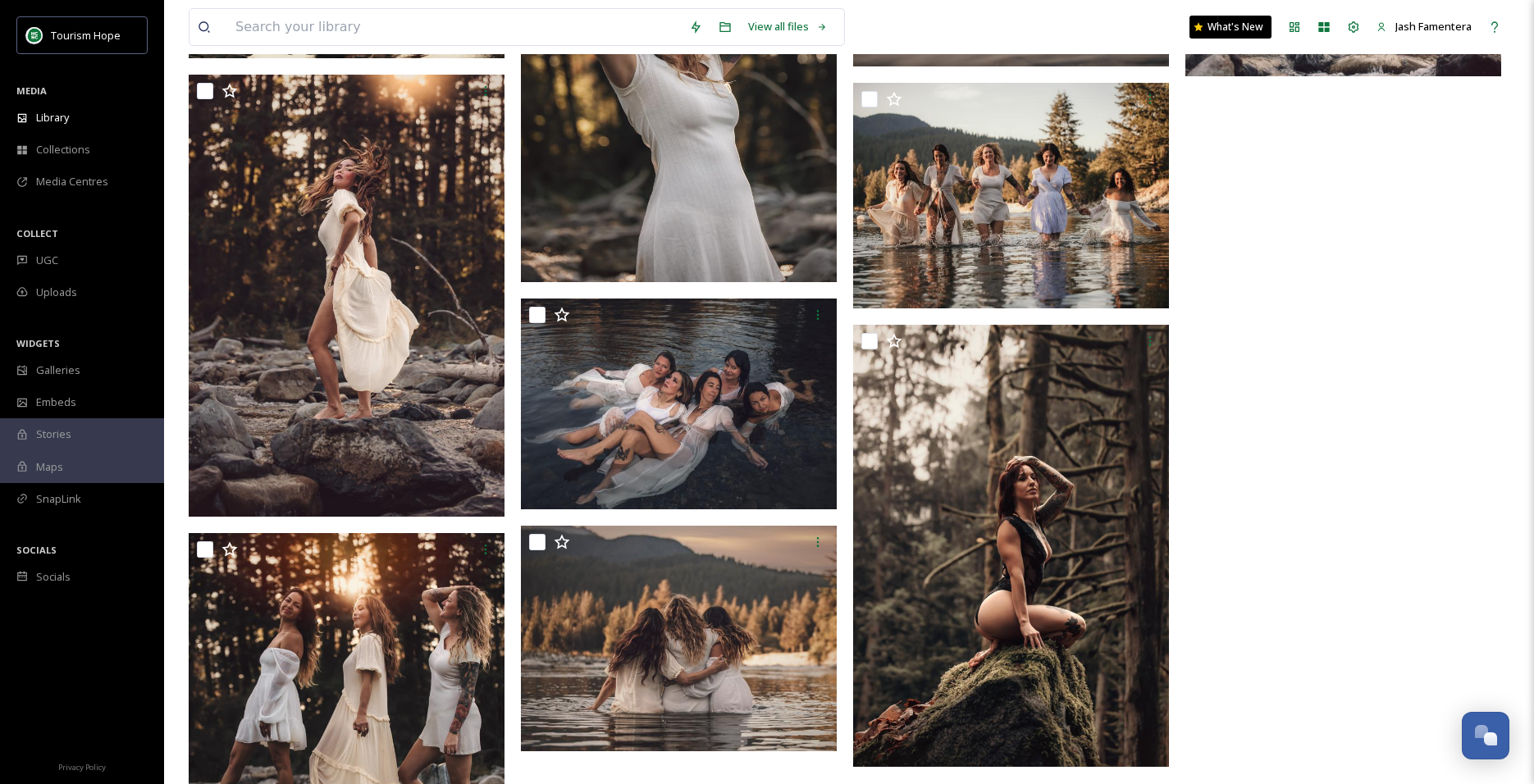
scroll to position [1929, 0]
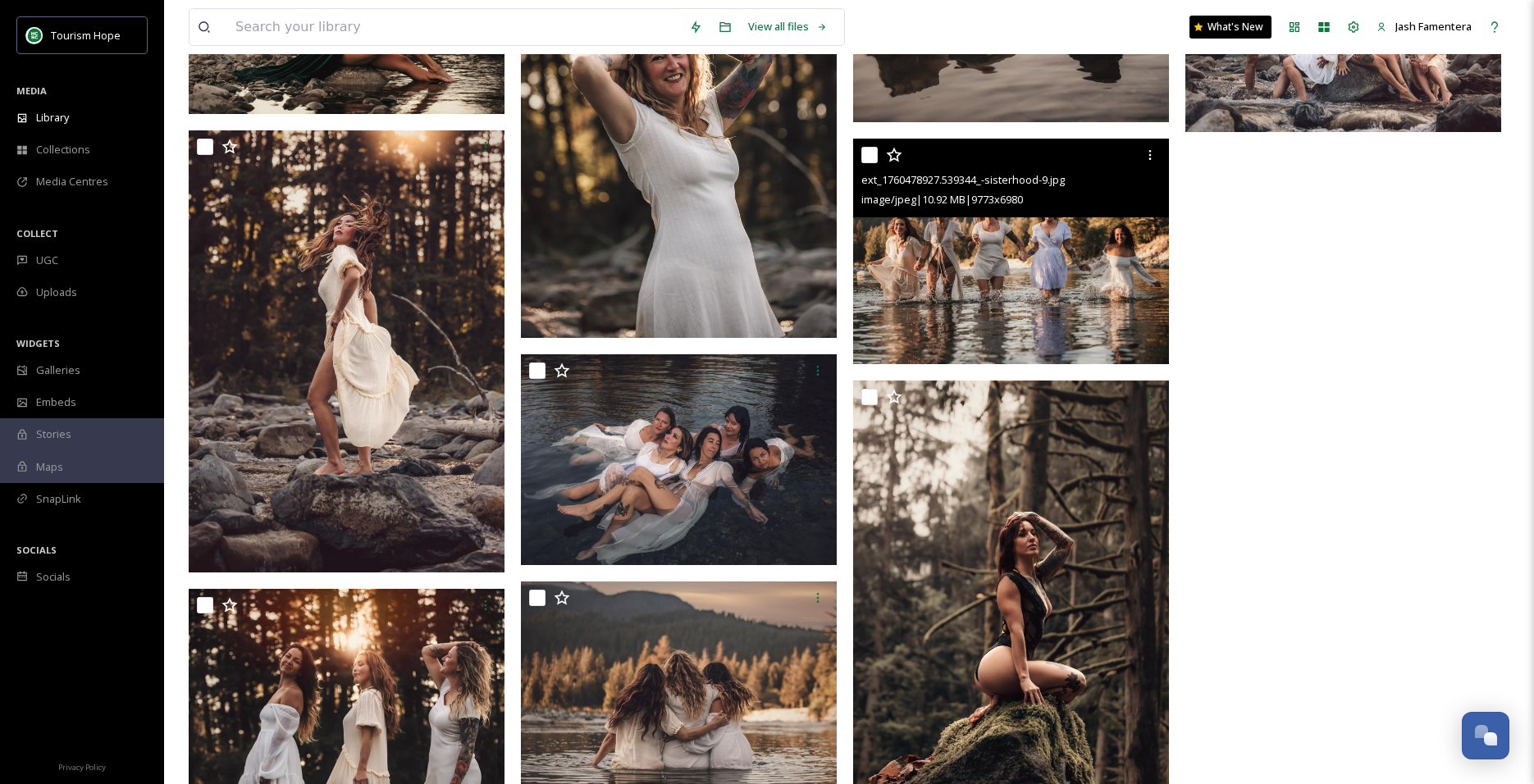
click at [950, 291] on img at bounding box center [1010, 251] width 316 height 226
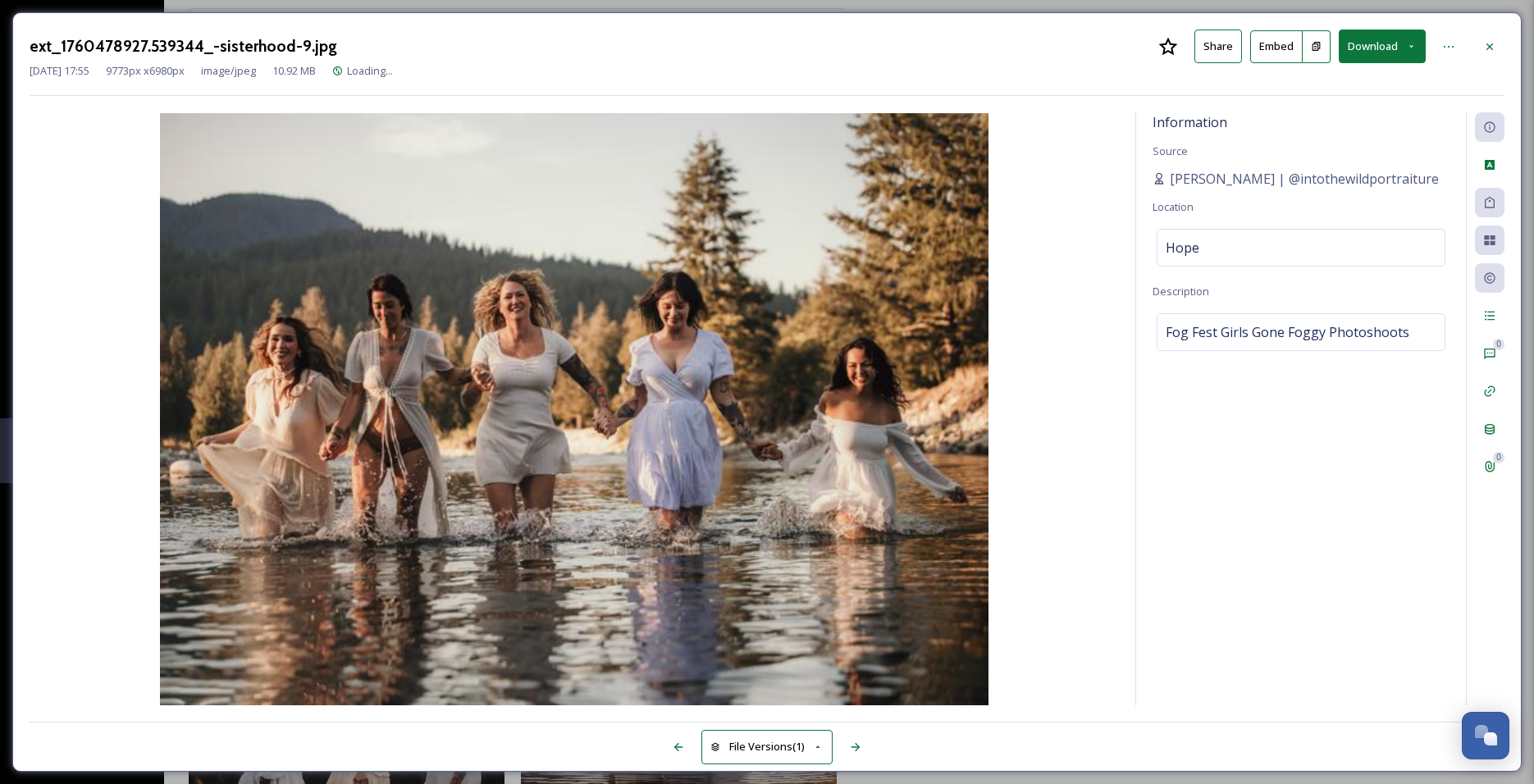
click at [1374, 48] on button "Download" at bounding box center [1381, 46] width 87 height 34
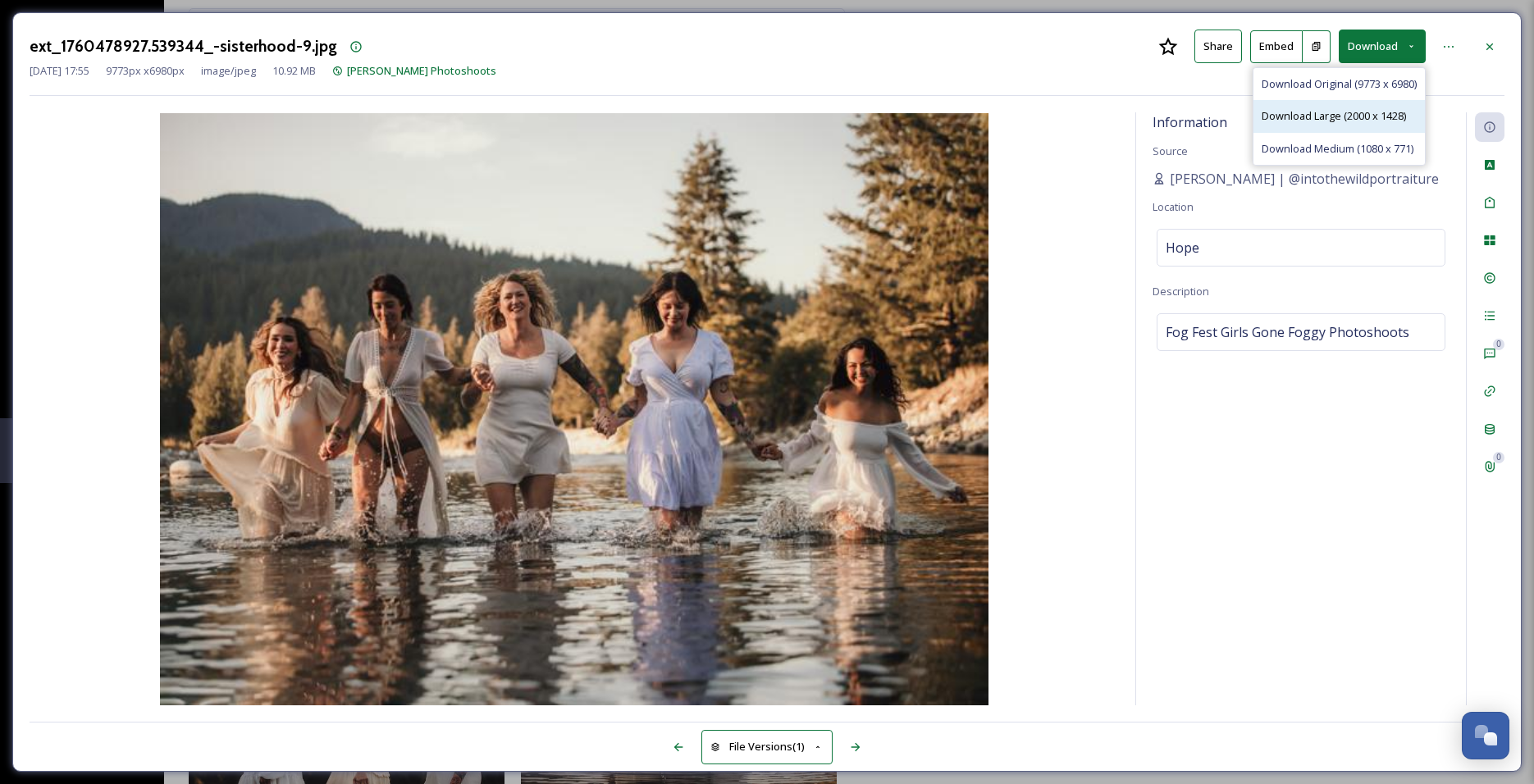
click at [1368, 108] on span "Download Large (2000 x 1428)" at bounding box center [1334, 116] width 144 height 15
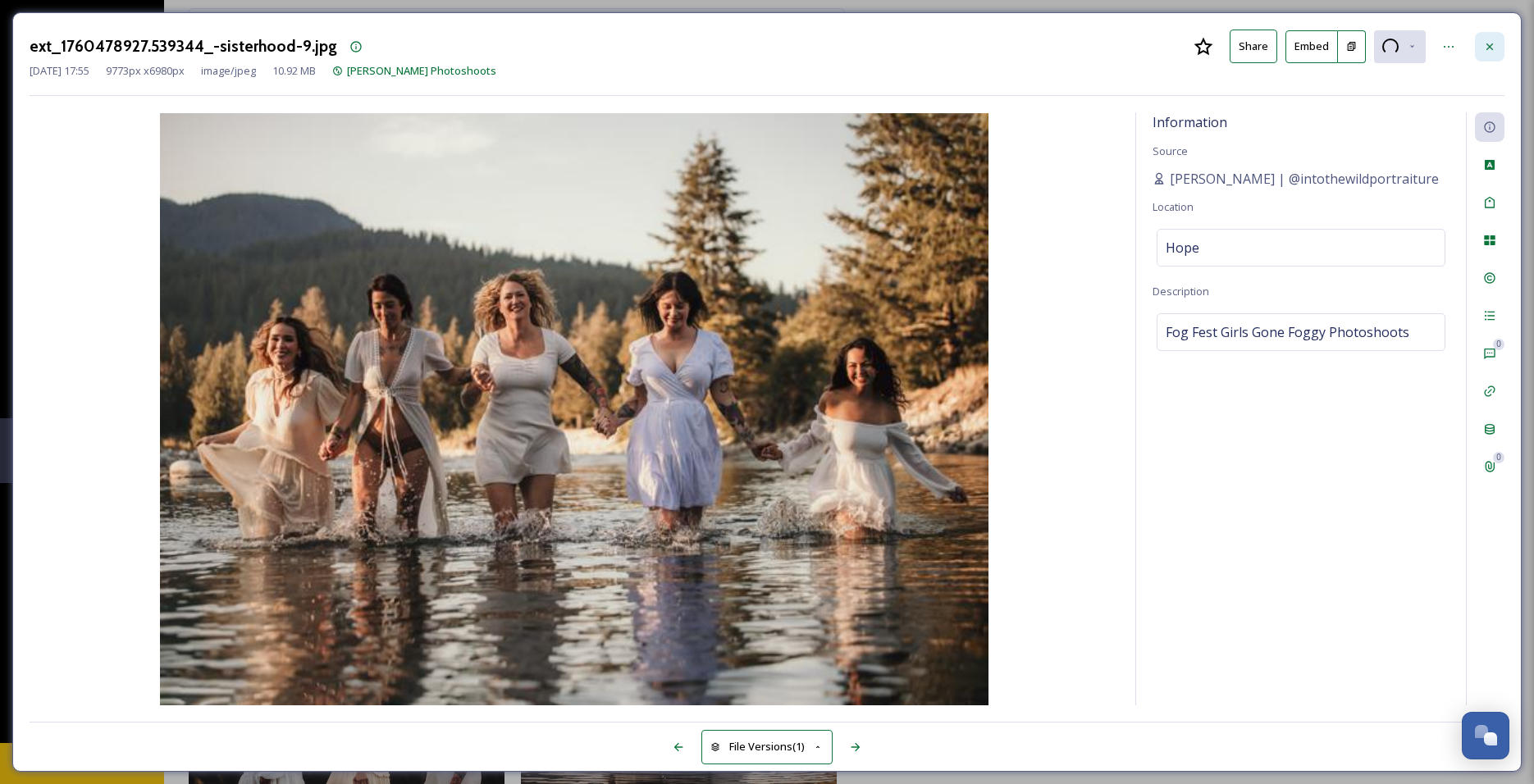
click at [1494, 46] on icon at bounding box center [1489, 46] width 13 height 13
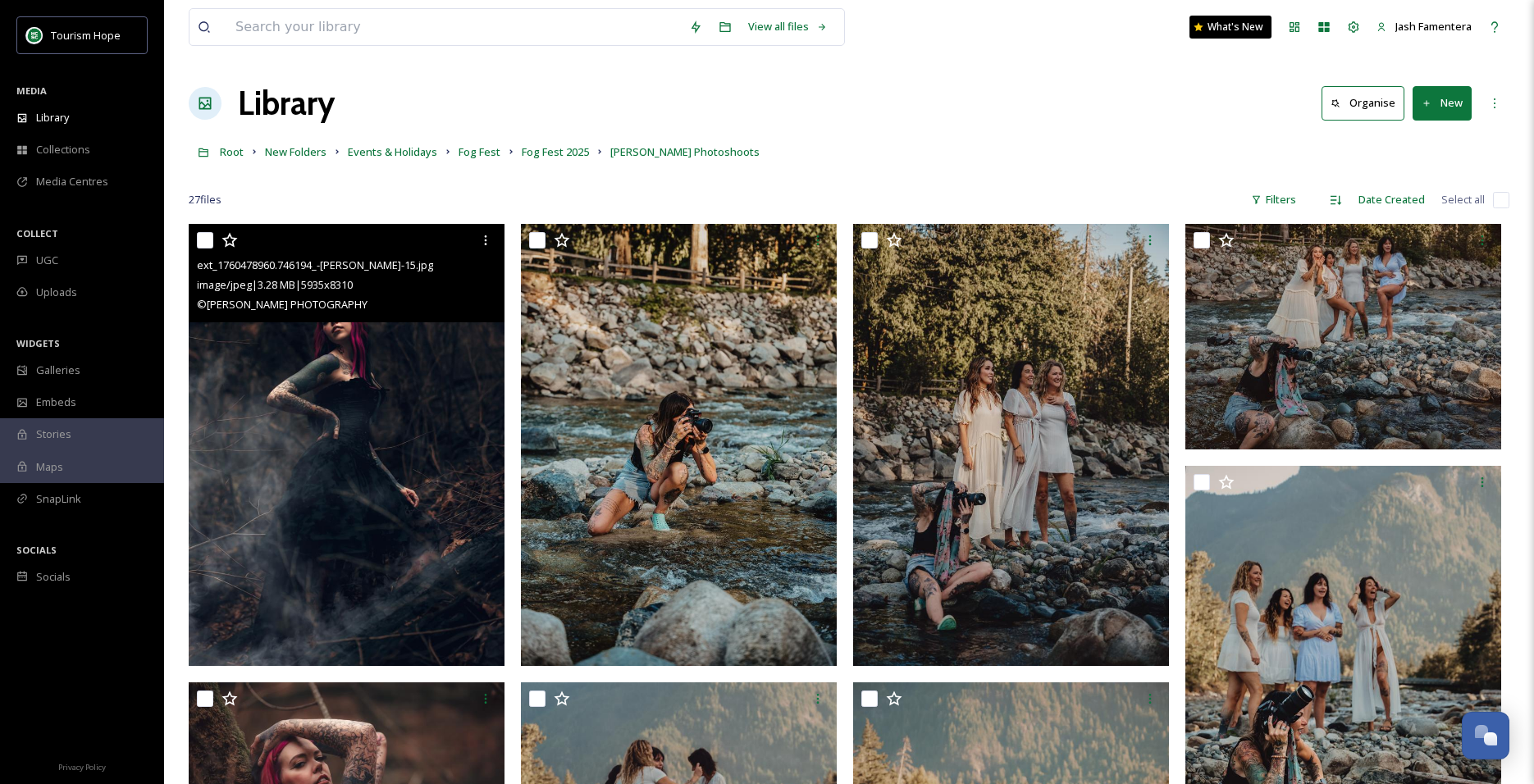
click at [445, 351] on img at bounding box center [346, 444] width 316 height 442
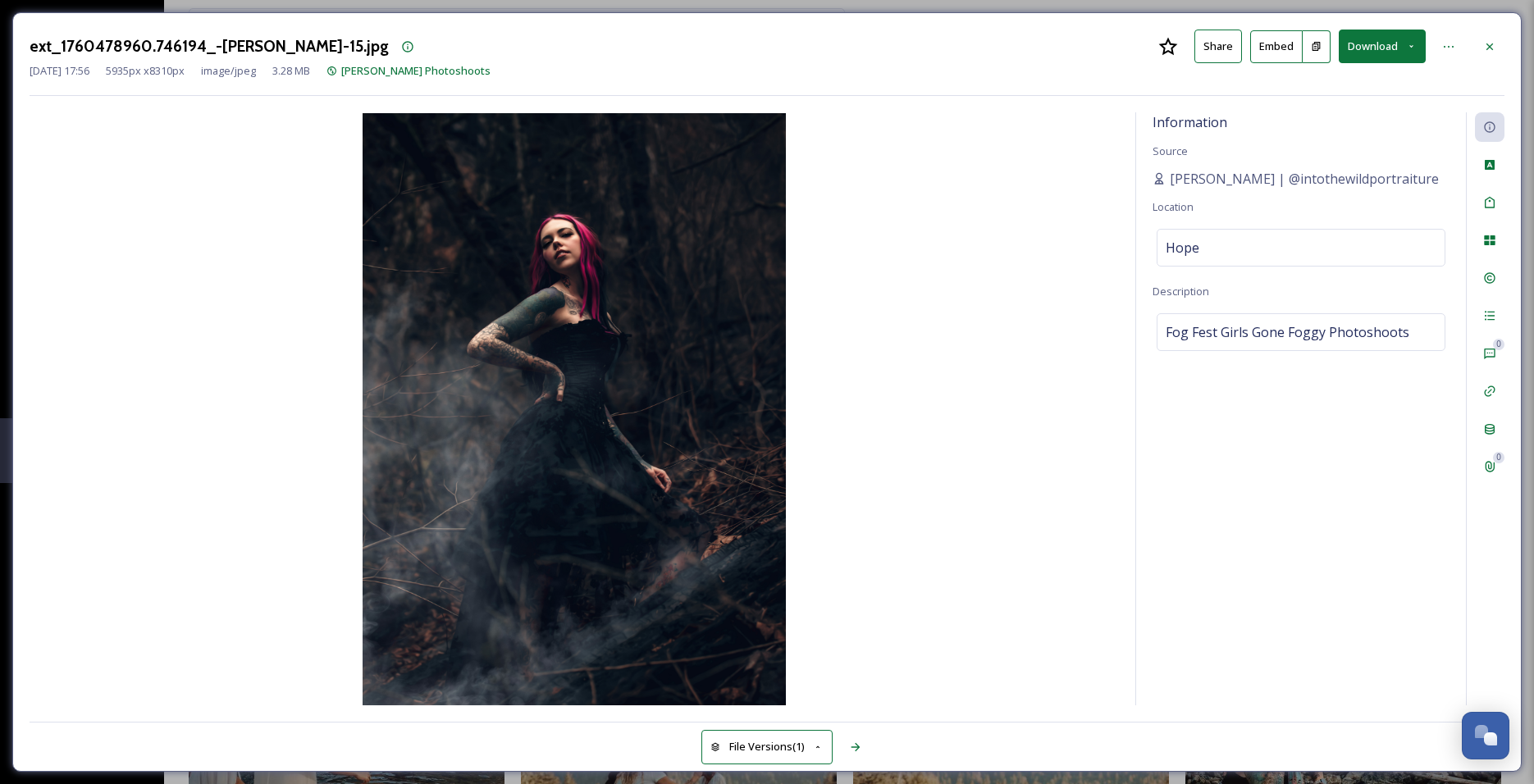
click at [1376, 45] on button "Download" at bounding box center [1381, 46] width 87 height 34
click at [1350, 96] on div "Download Original (5935 x 8310)" at bounding box center [1339, 84] width 171 height 32
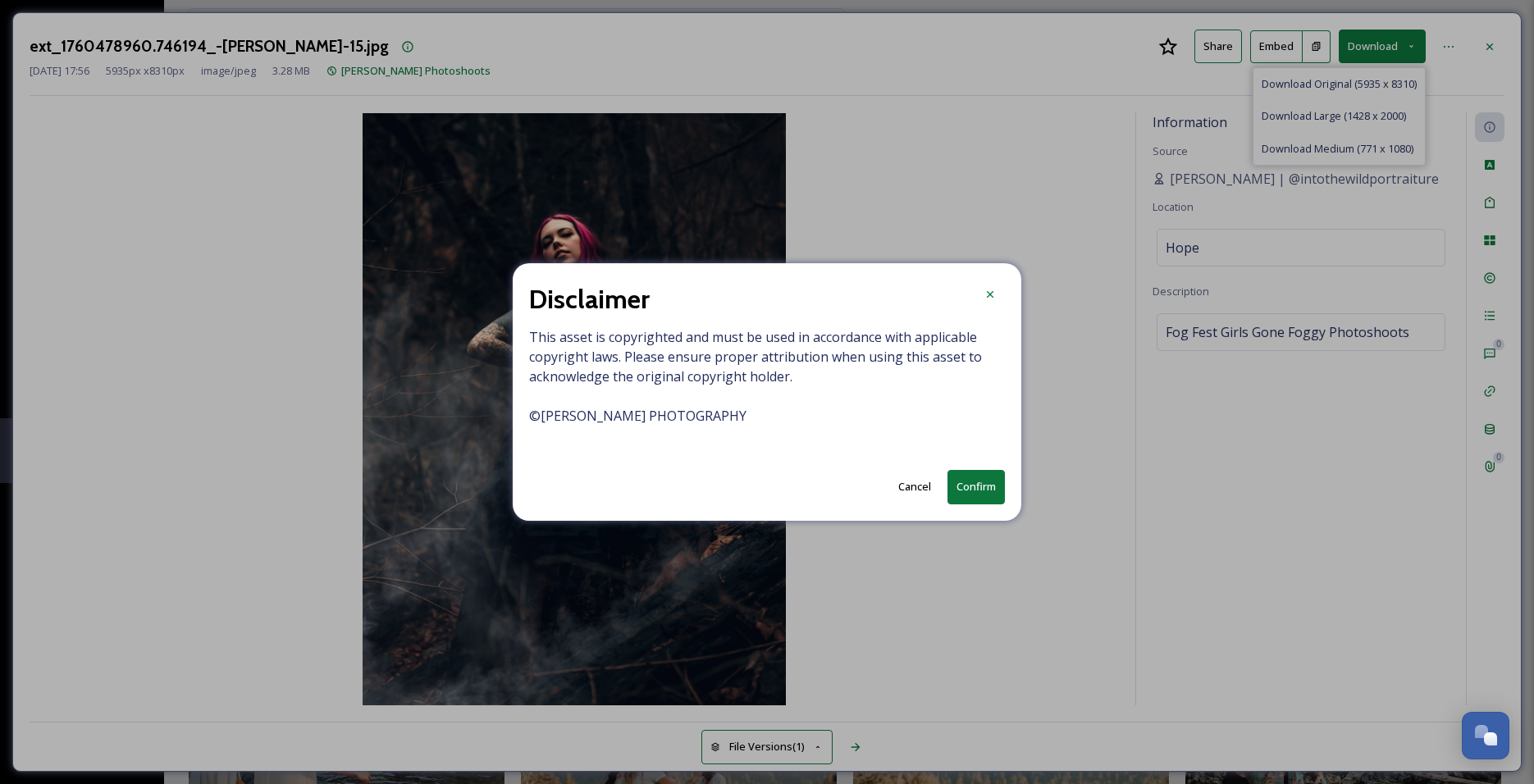
click at [984, 473] on button "Confirm" at bounding box center [976, 486] width 57 height 34
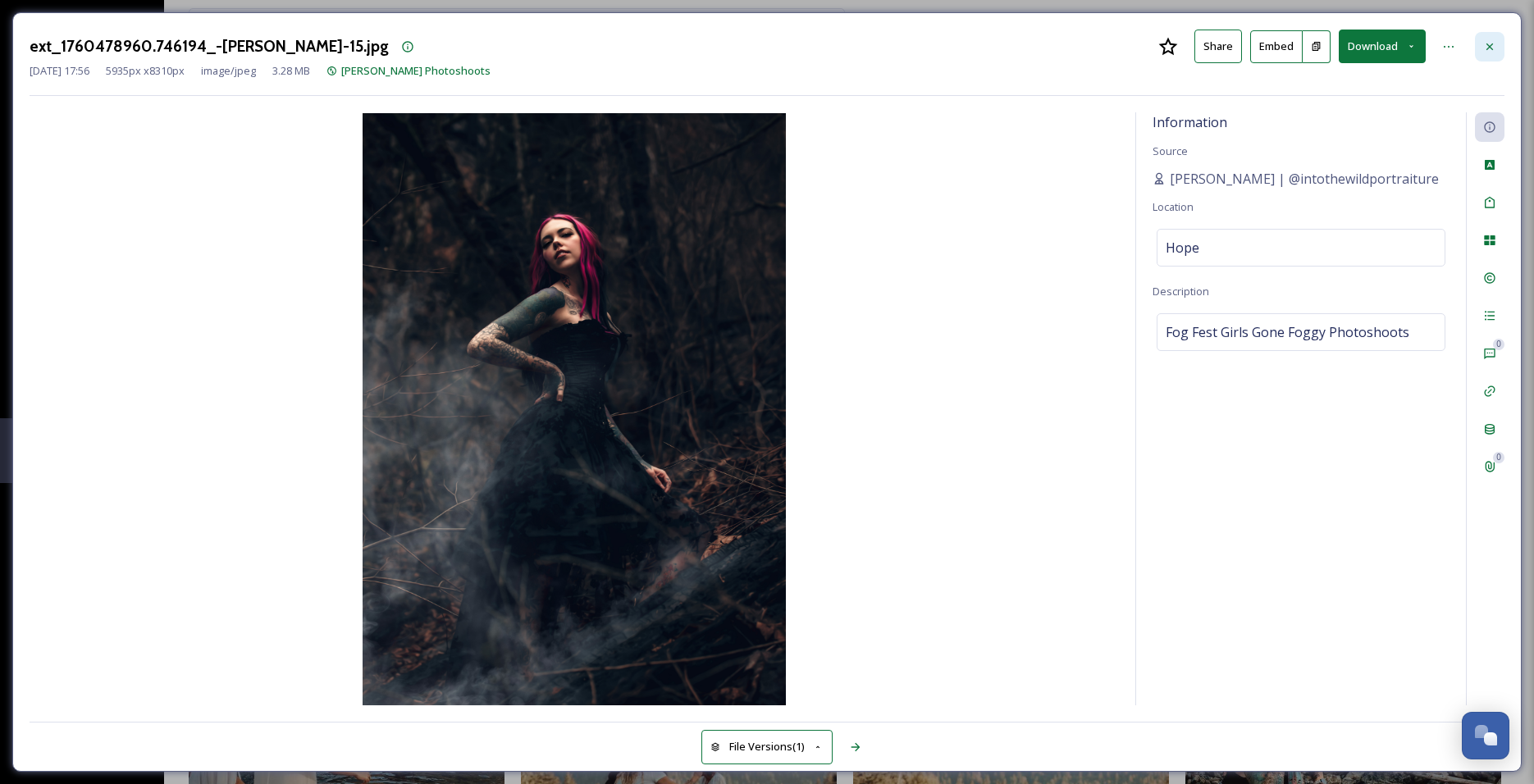
click at [1494, 45] on icon at bounding box center [1489, 46] width 13 height 13
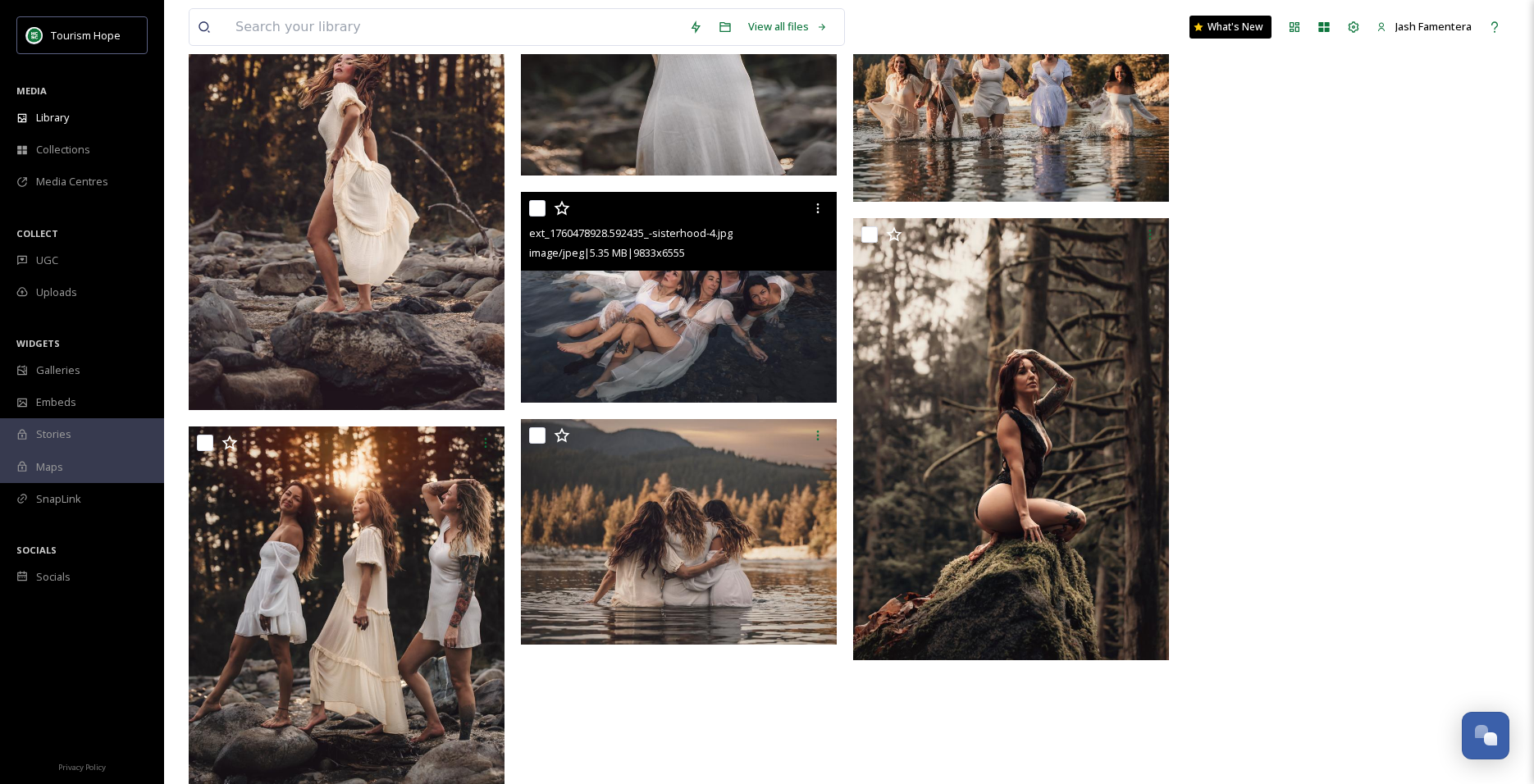
scroll to position [2140, 0]
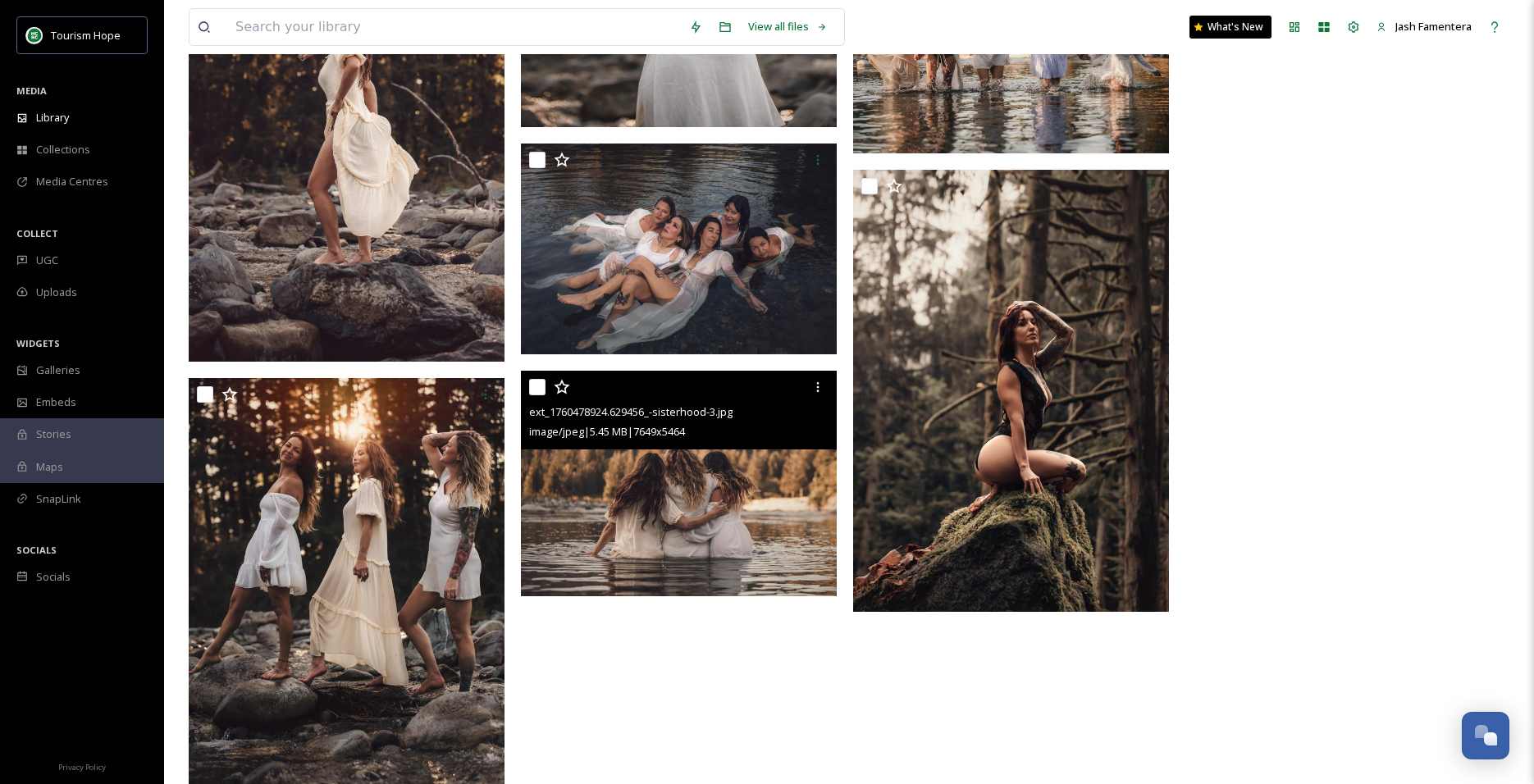
click at [621, 469] on img at bounding box center [679, 484] width 316 height 226
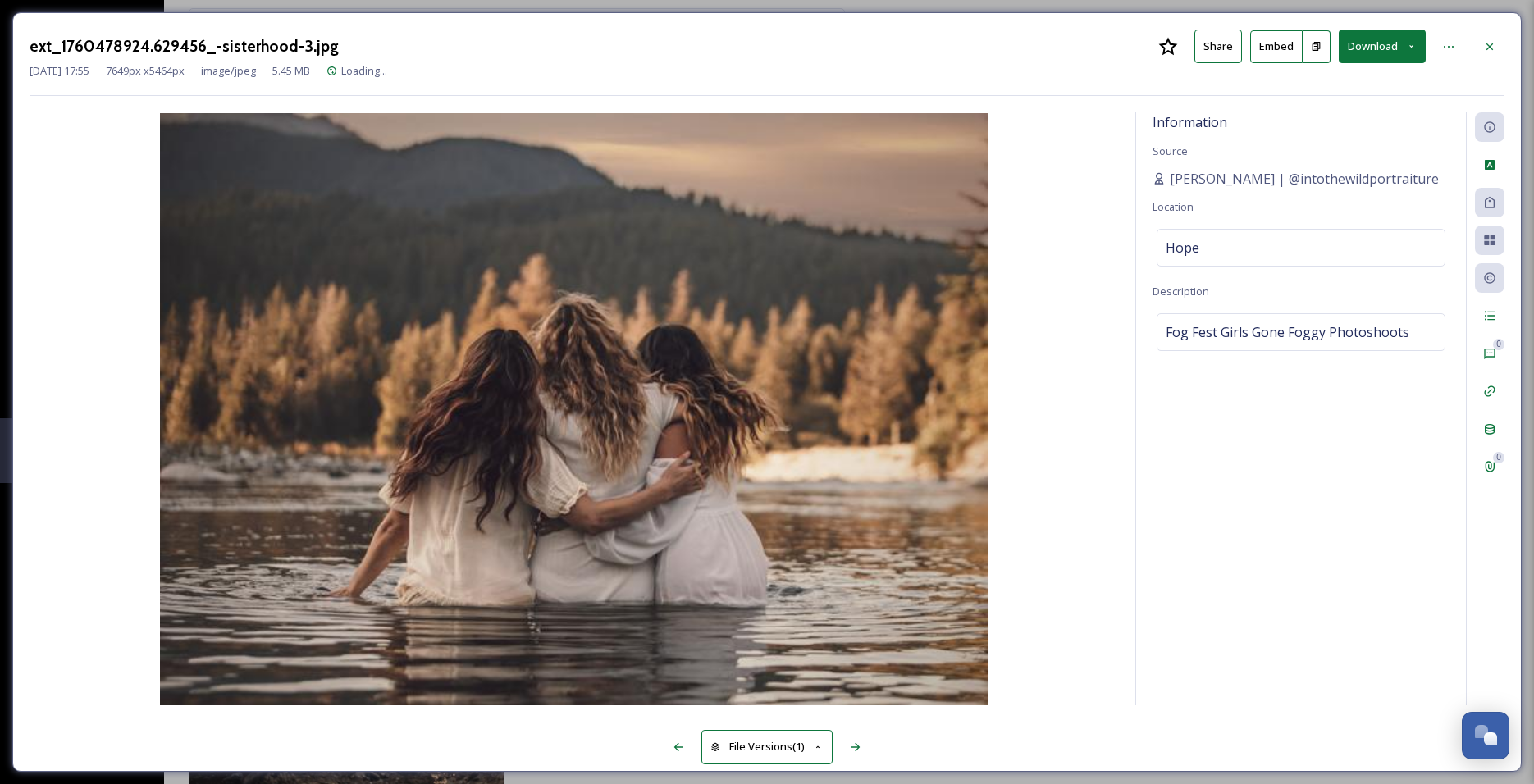
click at [1389, 65] on div "Oct 14 2025 17:55 7649 px x 5464 px image/jpeg 5.45 MB Loading..." at bounding box center [766, 70] width 1475 height 15
click at [1395, 29] on button "Download" at bounding box center [1381, 46] width 87 height 34
click at [1331, 111] on span "Download Large (2000 x 1429)" at bounding box center [1334, 116] width 144 height 15
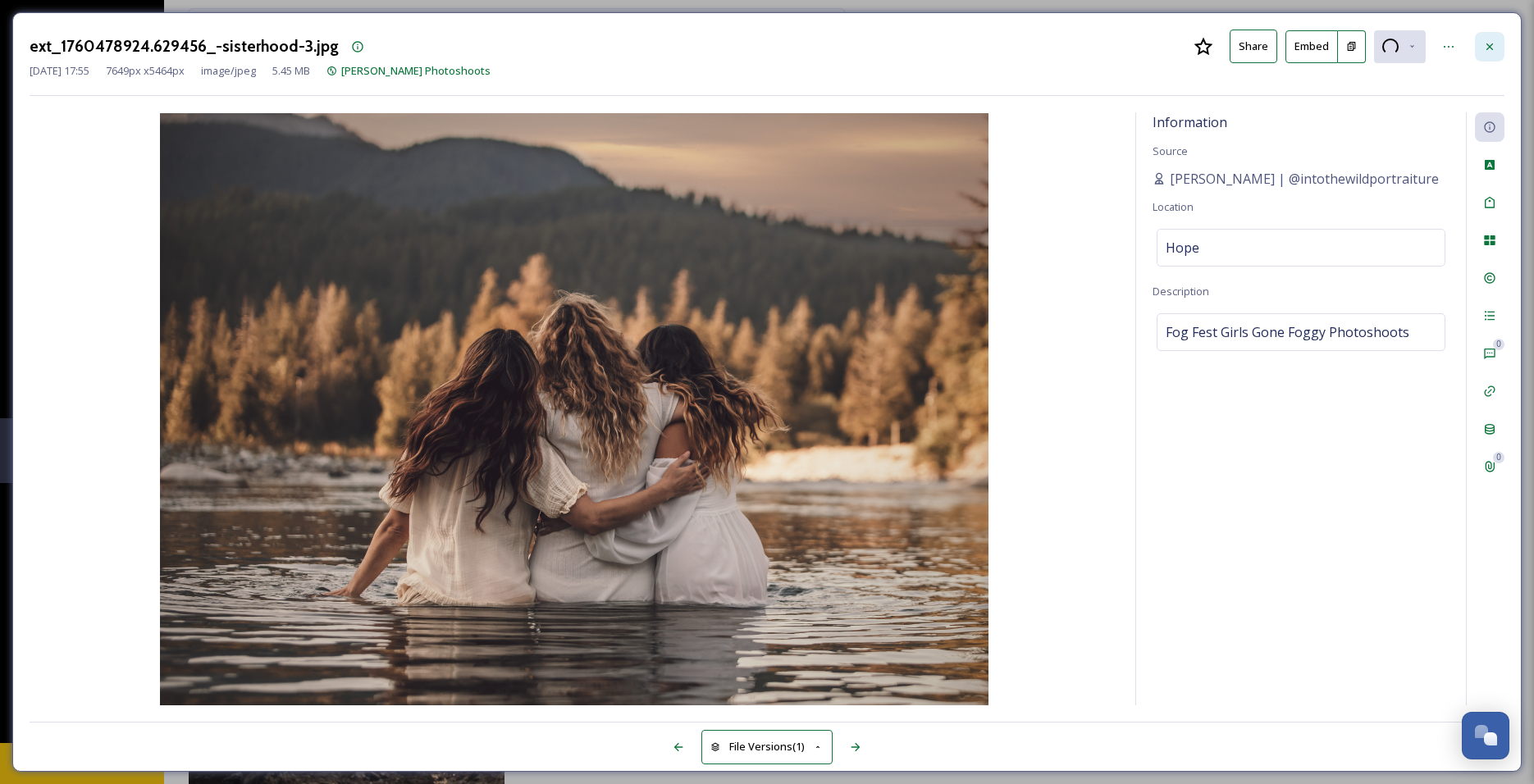
click at [1490, 41] on icon at bounding box center [1489, 46] width 13 height 13
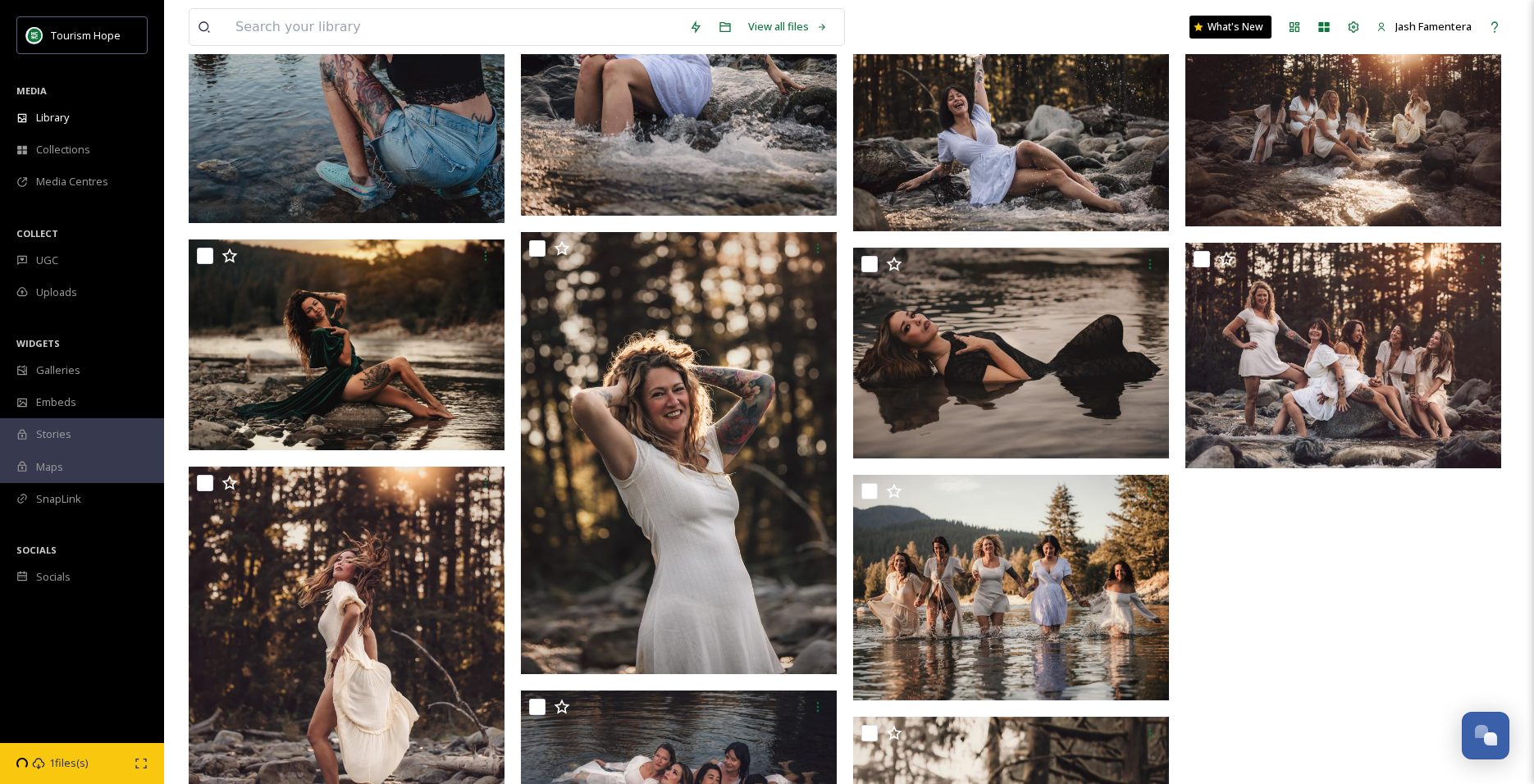
scroll to position [1573, 0]
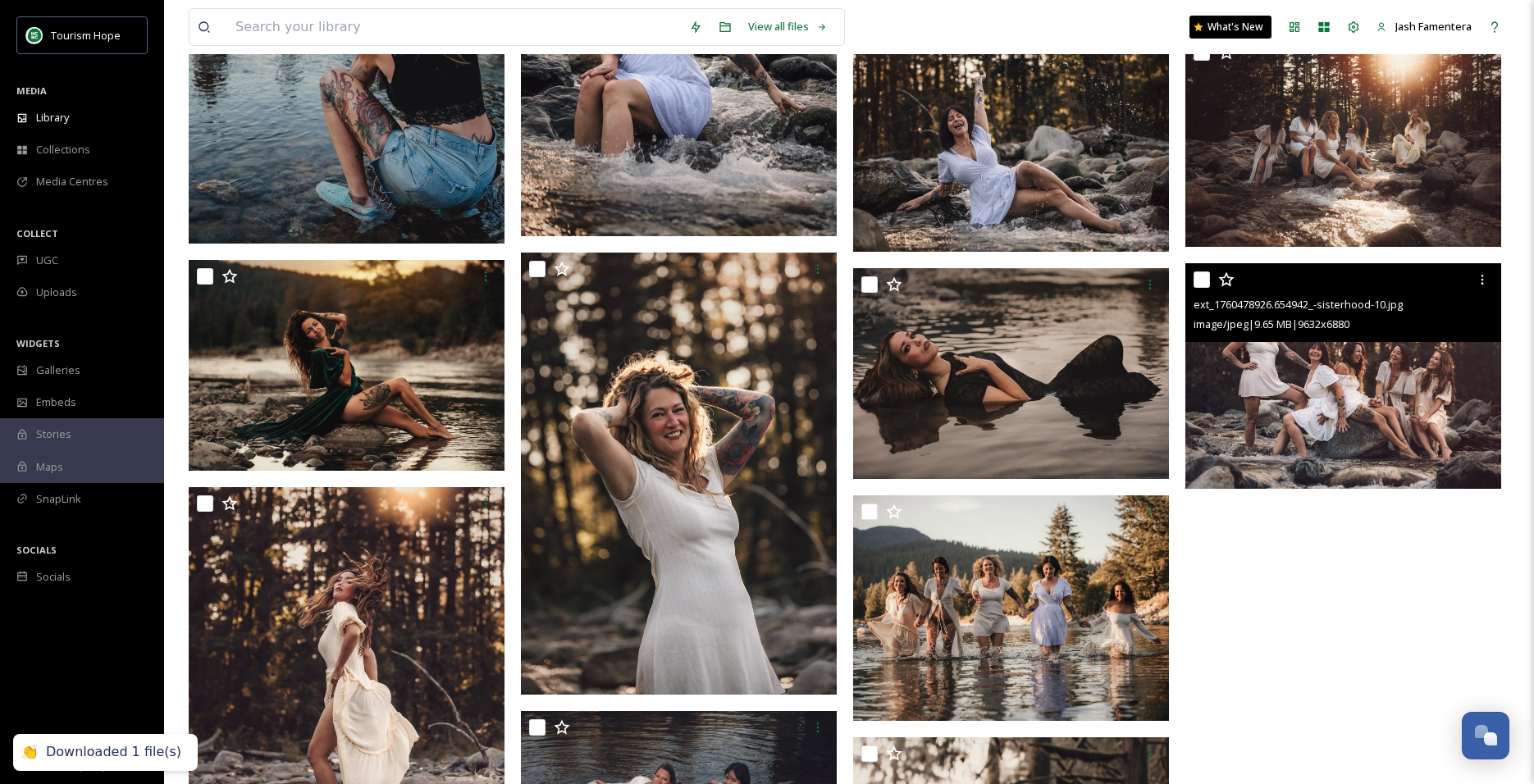
click at [1283, 372] on img at bounding box center [1343, 376] width 316 height 226
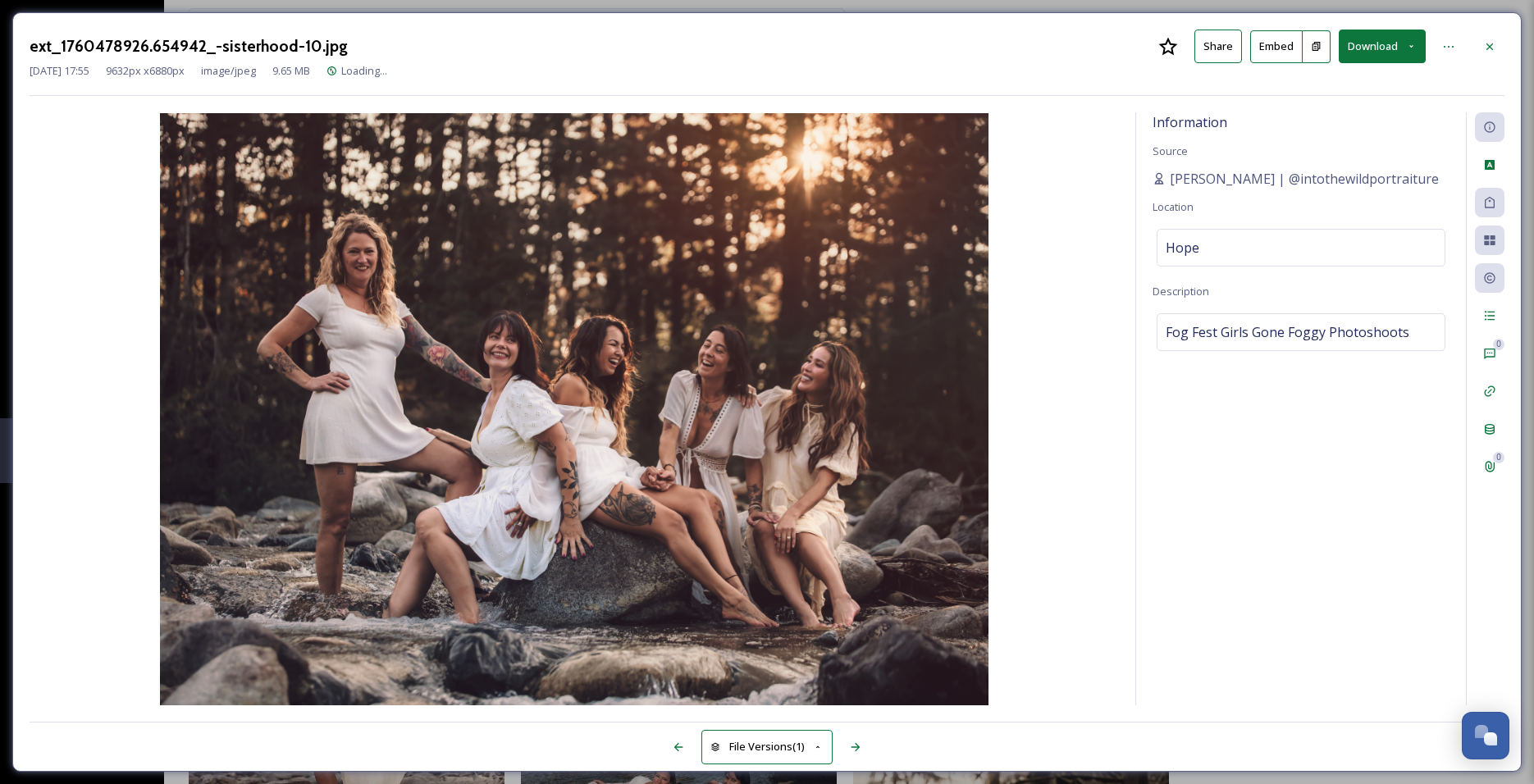
click at [1381, 43] on button "Download" at bounding box center [1381, 46] width 87 height 34
click at [1329, 117] on span "Download Large (2000 x 1429)" at bounding box center [1334, 116] width 144 height 15
click at [1482, 45] on div at bounding box center [1489, 46] width 29 height 29
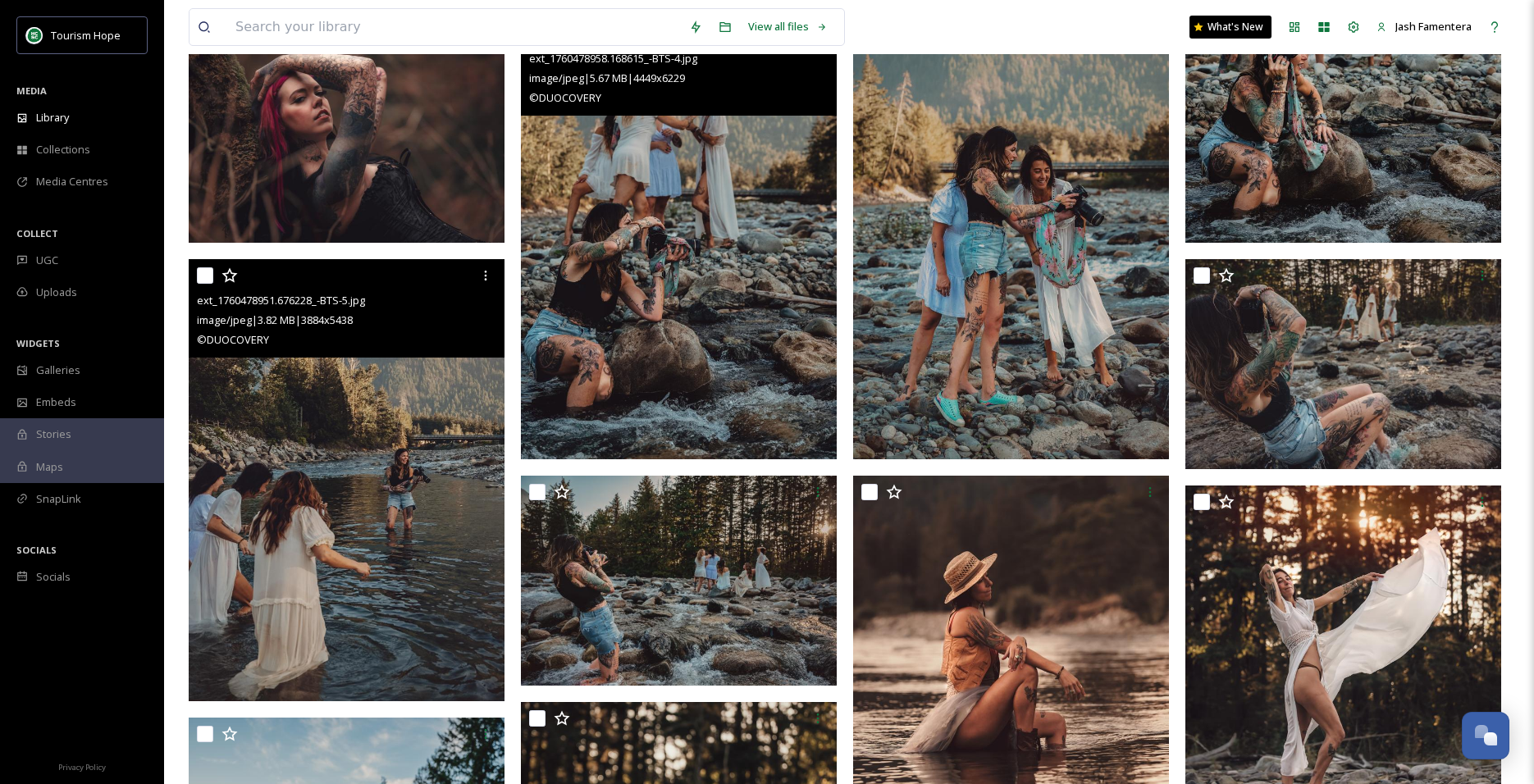
scroll to position [642, 0]
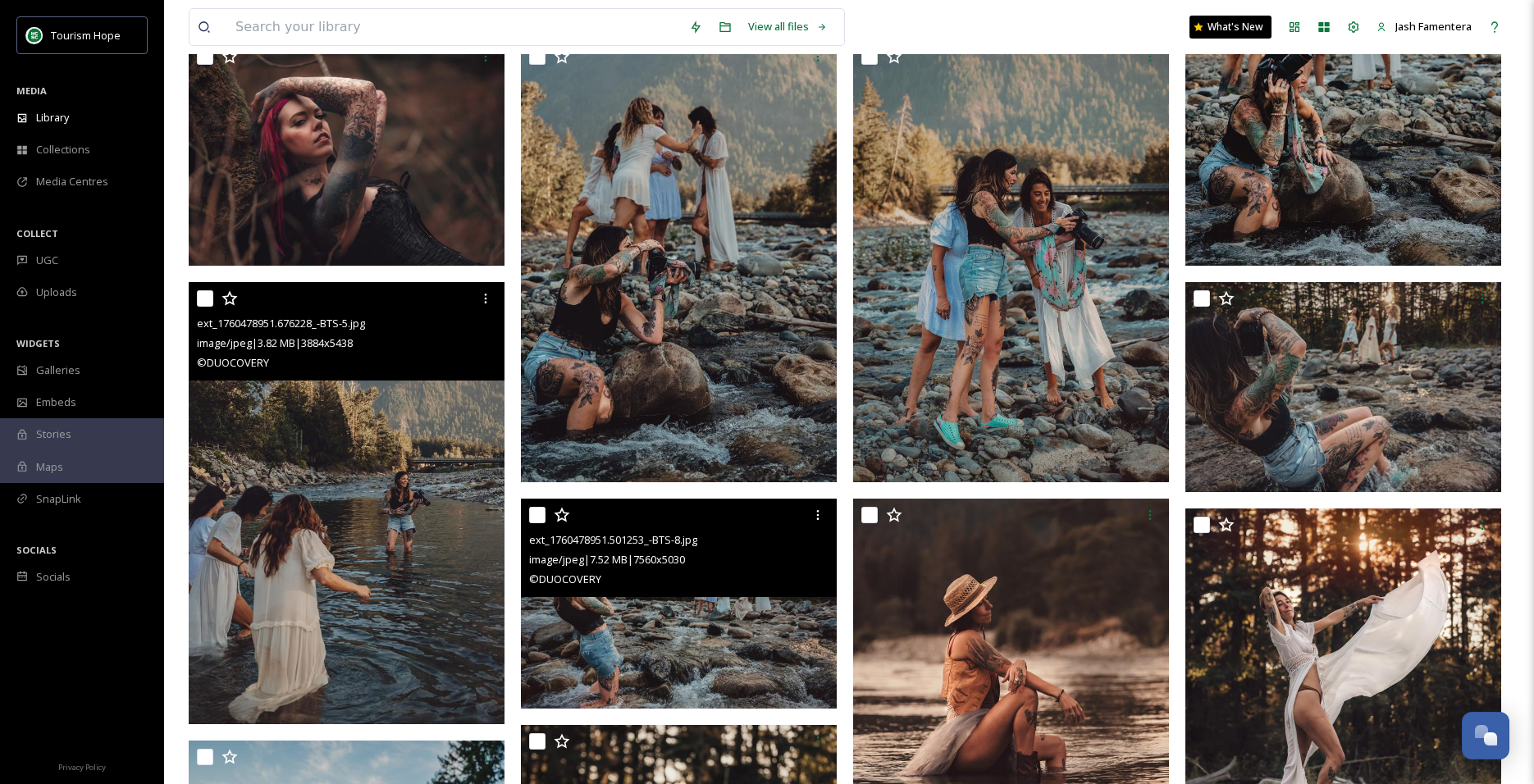
click at [649, 605] on img at bounding box center [679, 603] width 316 height 209
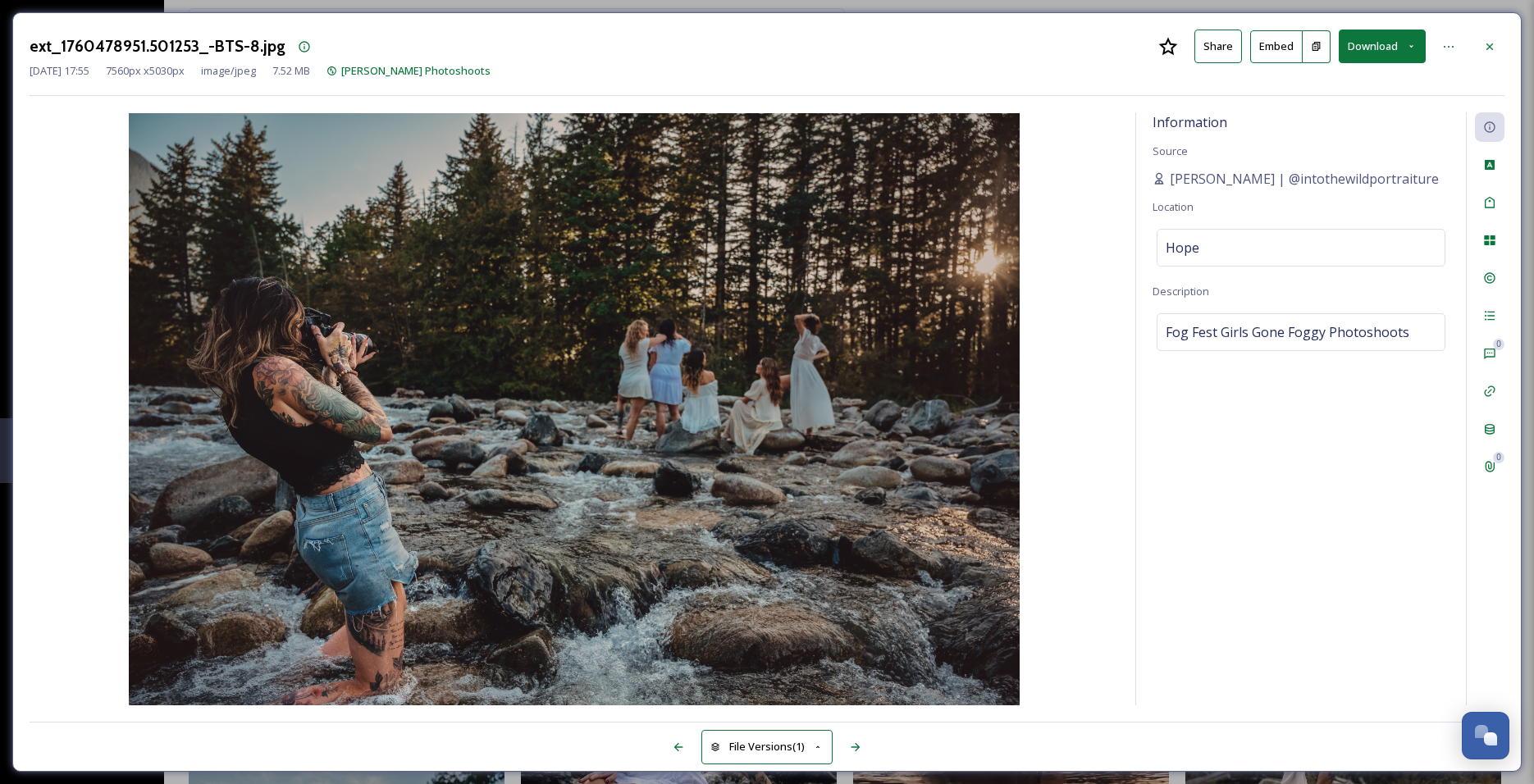
click at [1395, 52] on button "Download" at bounding box center [1381, 46] width 87 height 34
click at [1322, 110] on span "Download Large (2000 x 1331)" at bounding box center [1334, 116] width 144 height 15
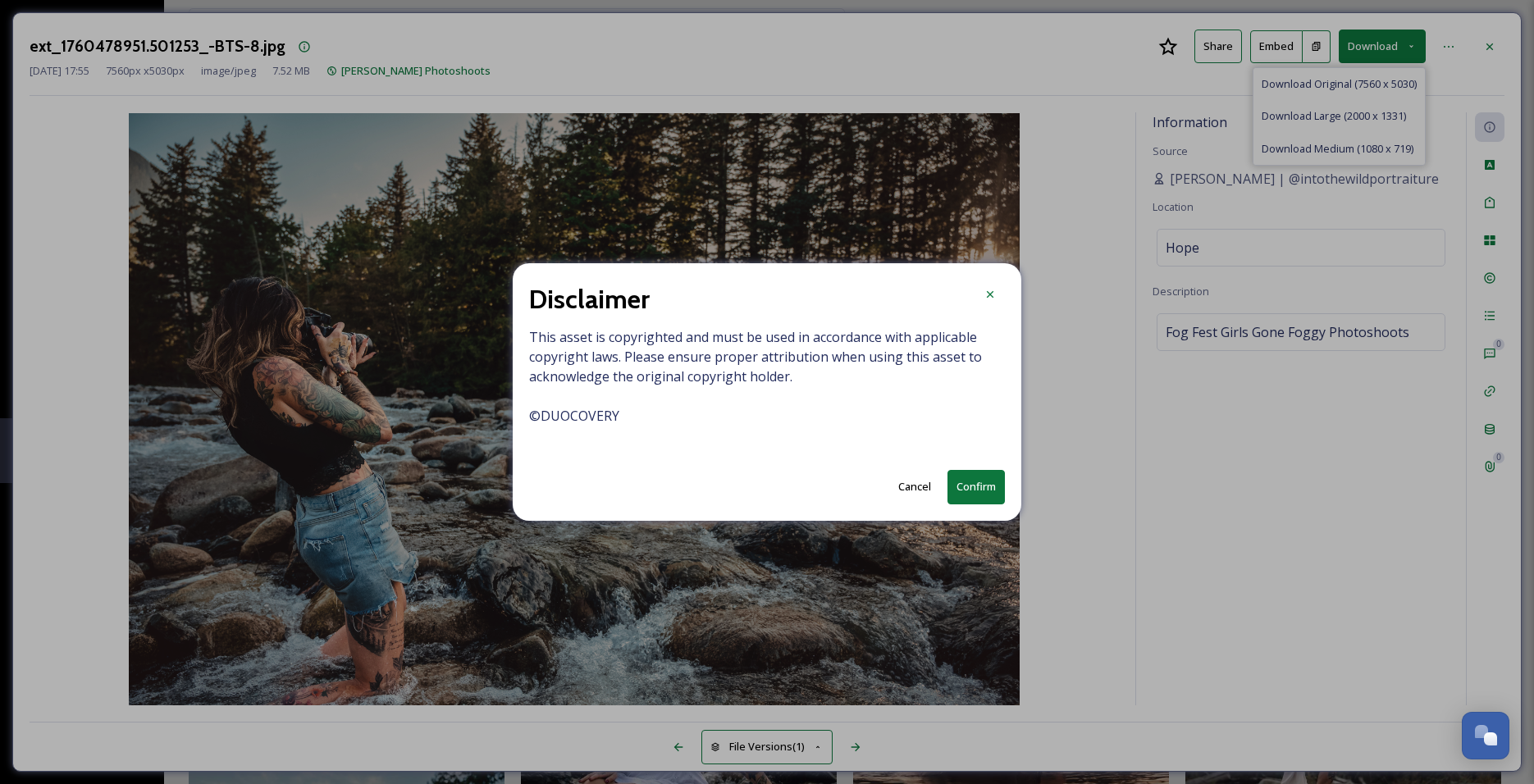
click at [955, 491] on button "Confirm" at bounding box center [976, 486] width 57 height 34
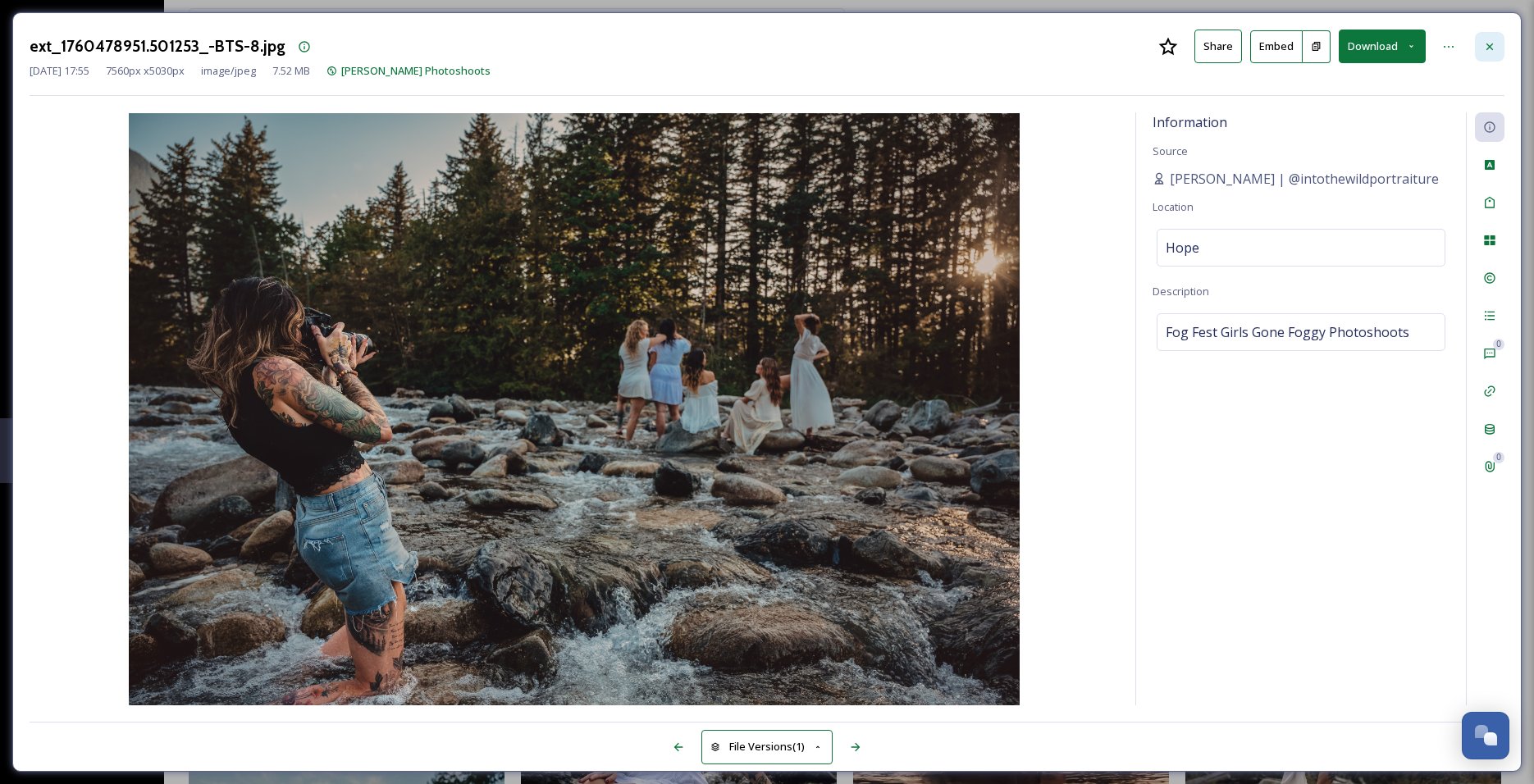
click at [1498, 37] on div at bounding box center [1489, 46] width 29 height 29
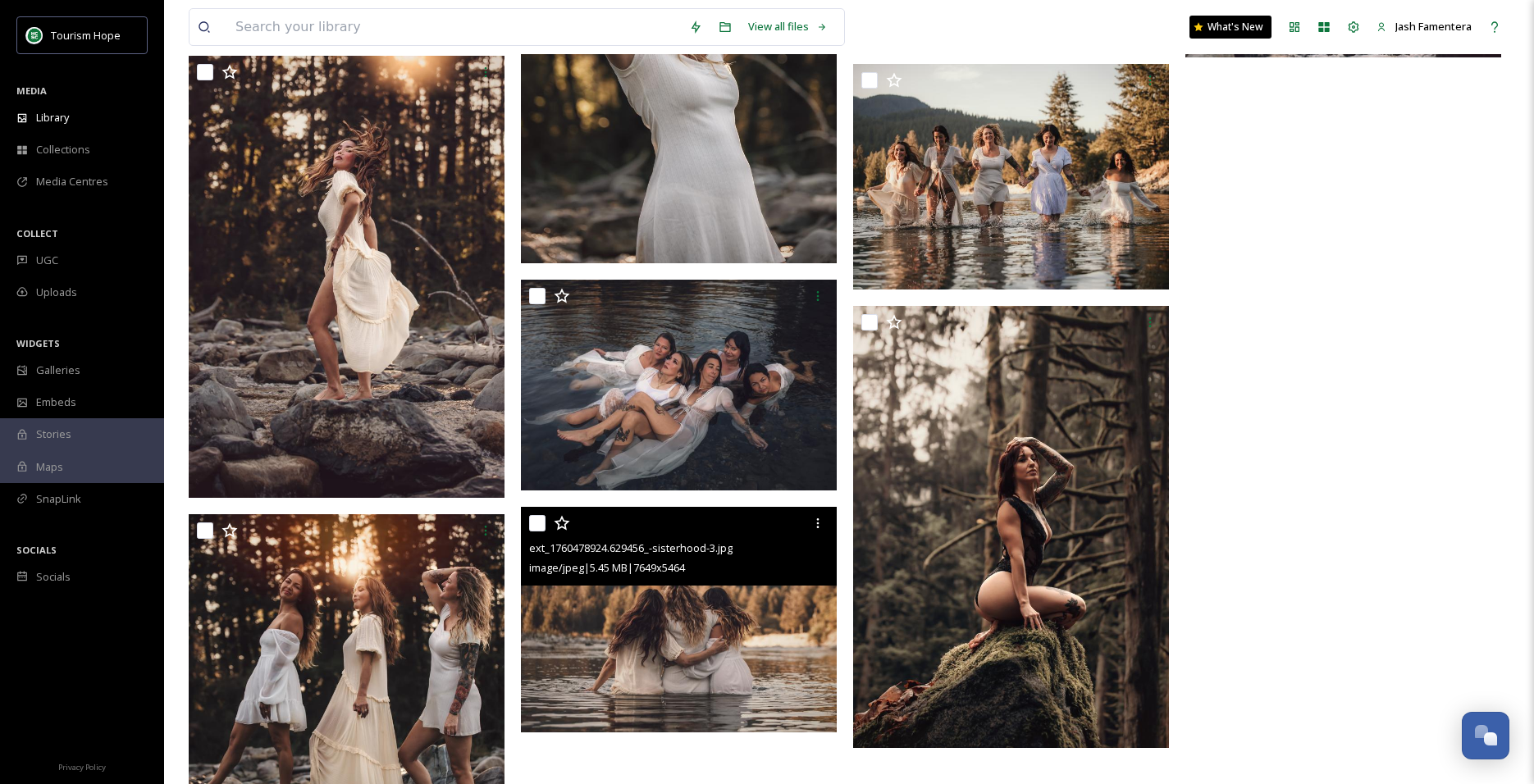
scroll to position [1982, 0]
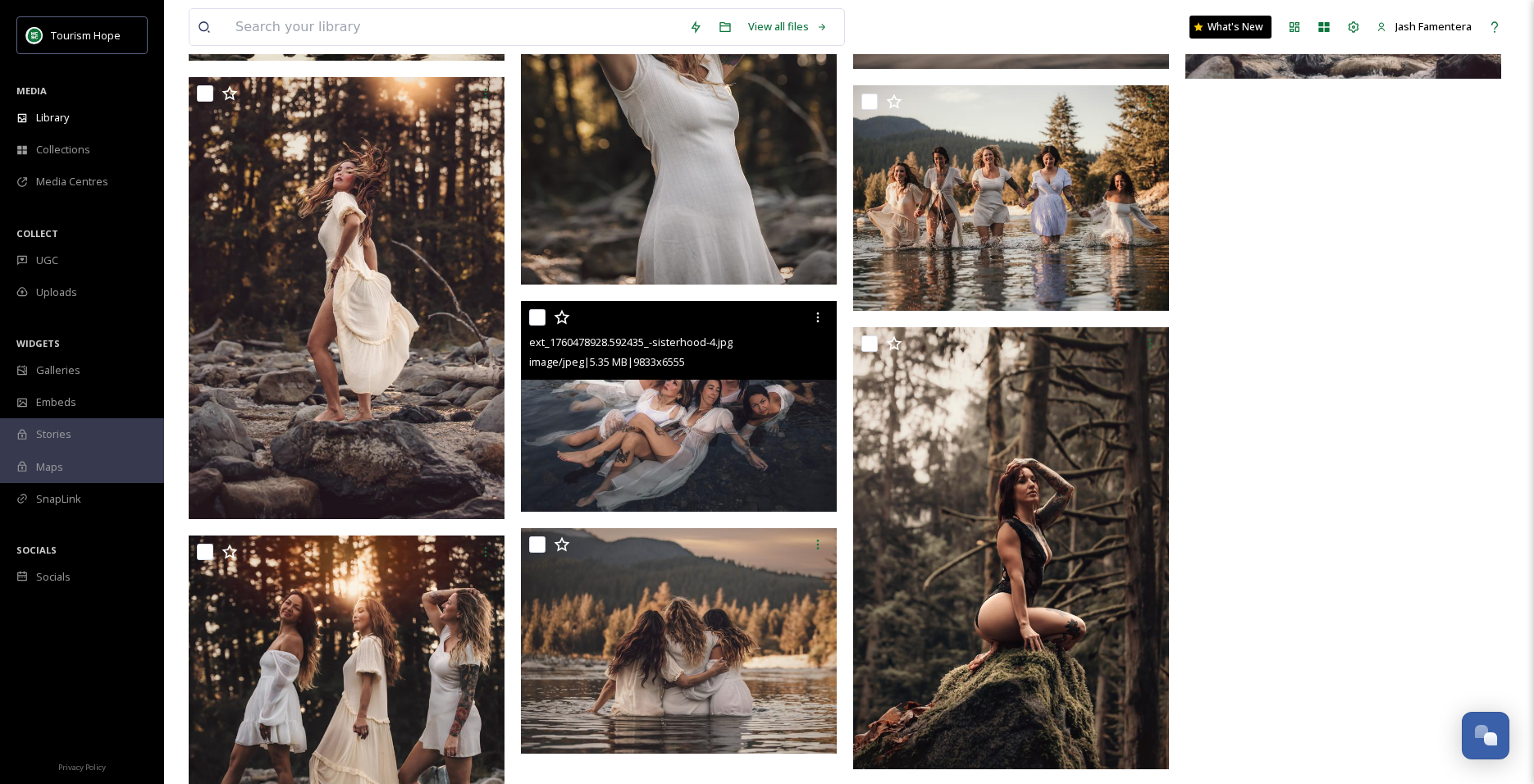
click at [720, 473] on img at bounding box center [679, 405] width 316 height 210
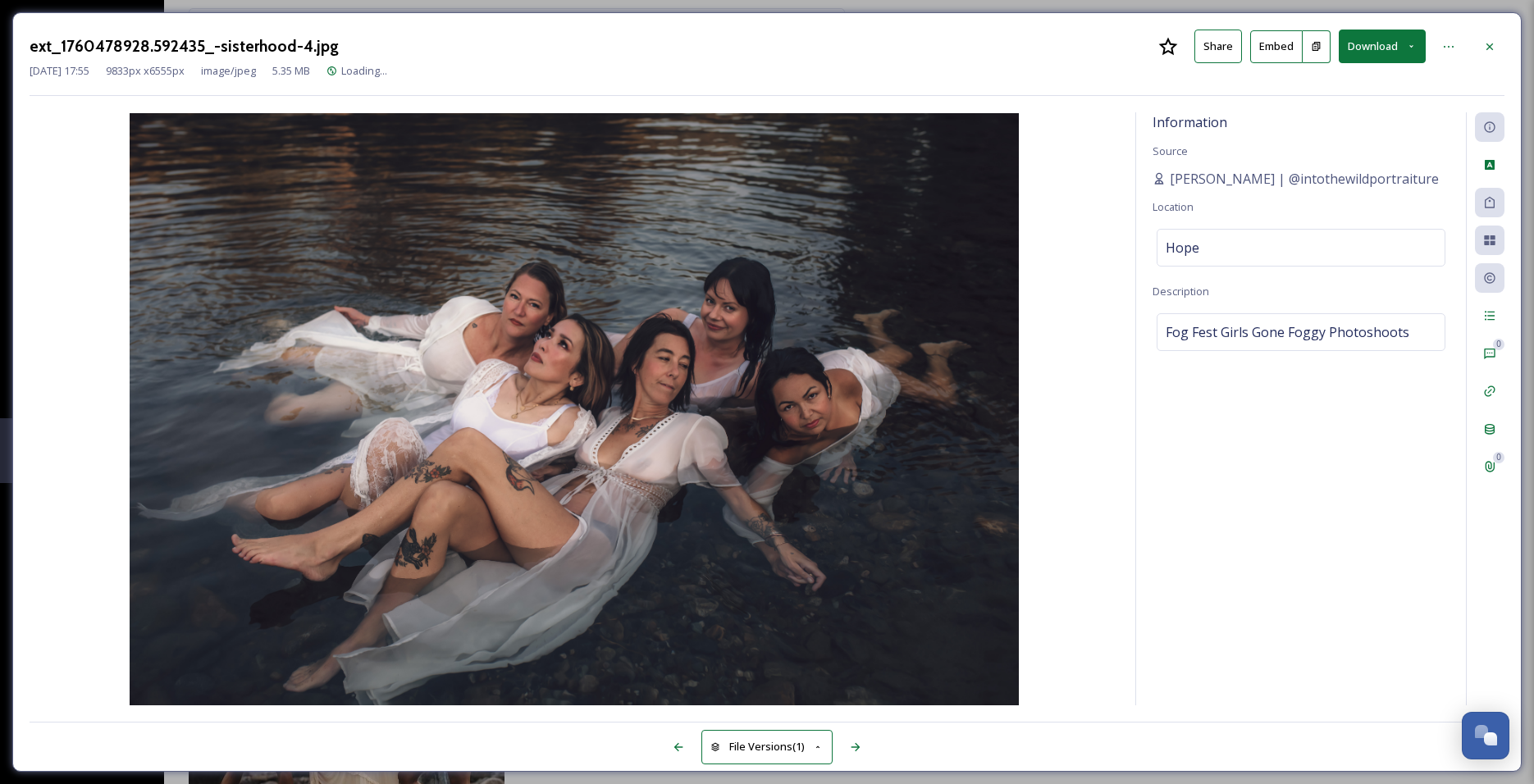
click at [1383, 48] on button "Download" at bounding box center [1381, 46] width 87 height 34
click at [1363, 106] on div "Download Large (2000 x 1333)" at bounding box center [1339, 116] width 171 height 32
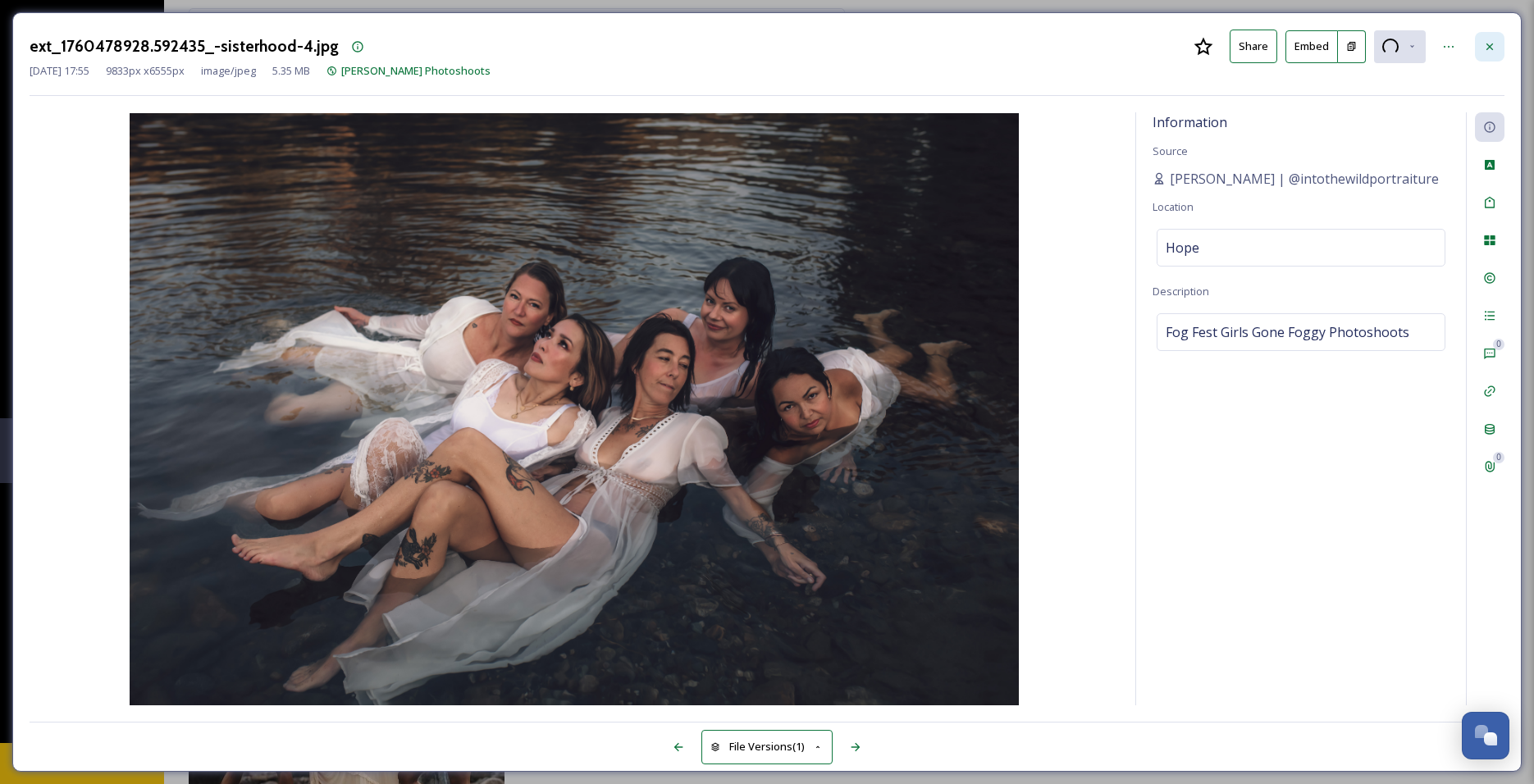
click at [1493, 42] on icon at bounding box center [1489, 46] width 13 height 13
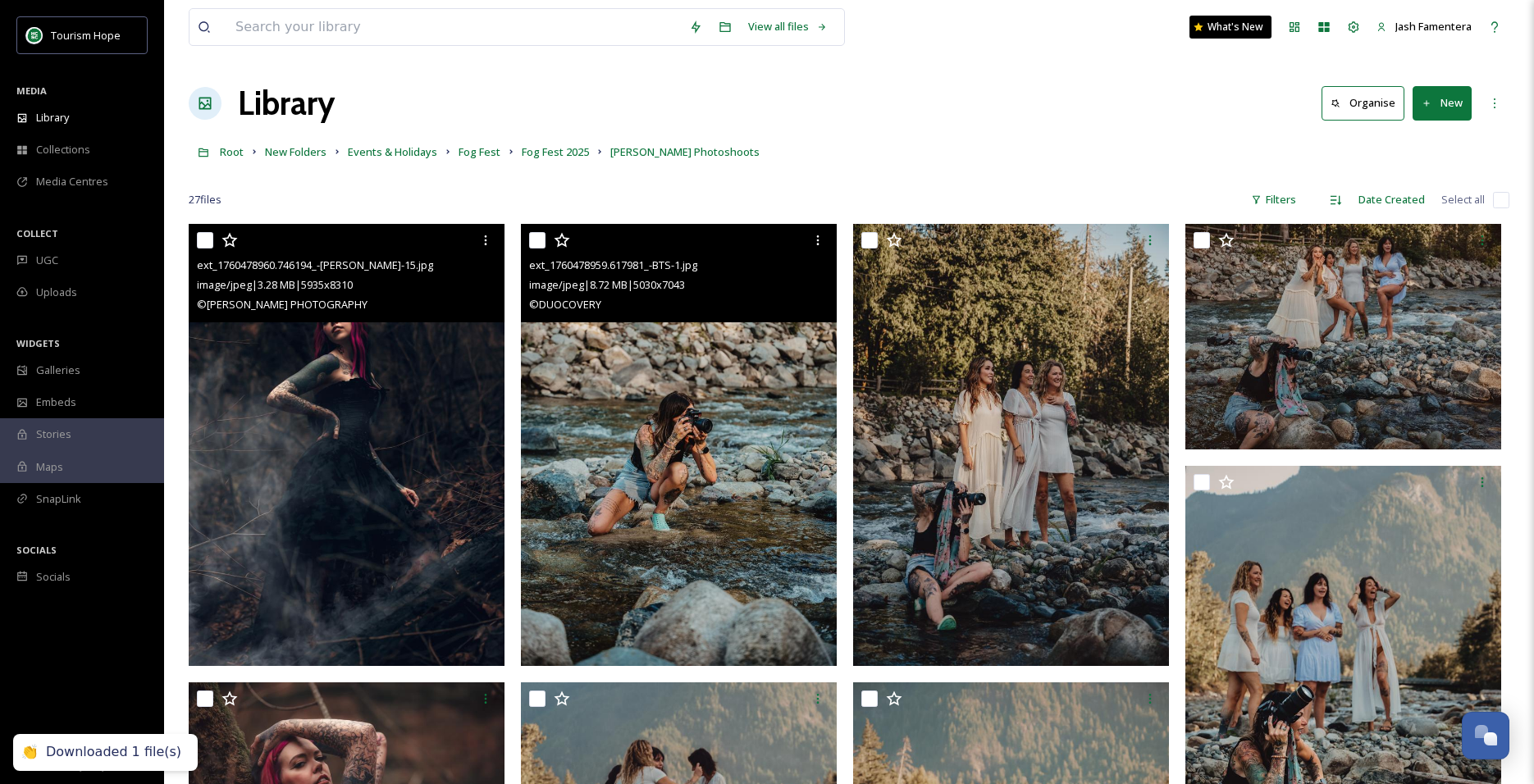
click at [663, 447] on img at bounding box center [679, 444] width 316 height 442
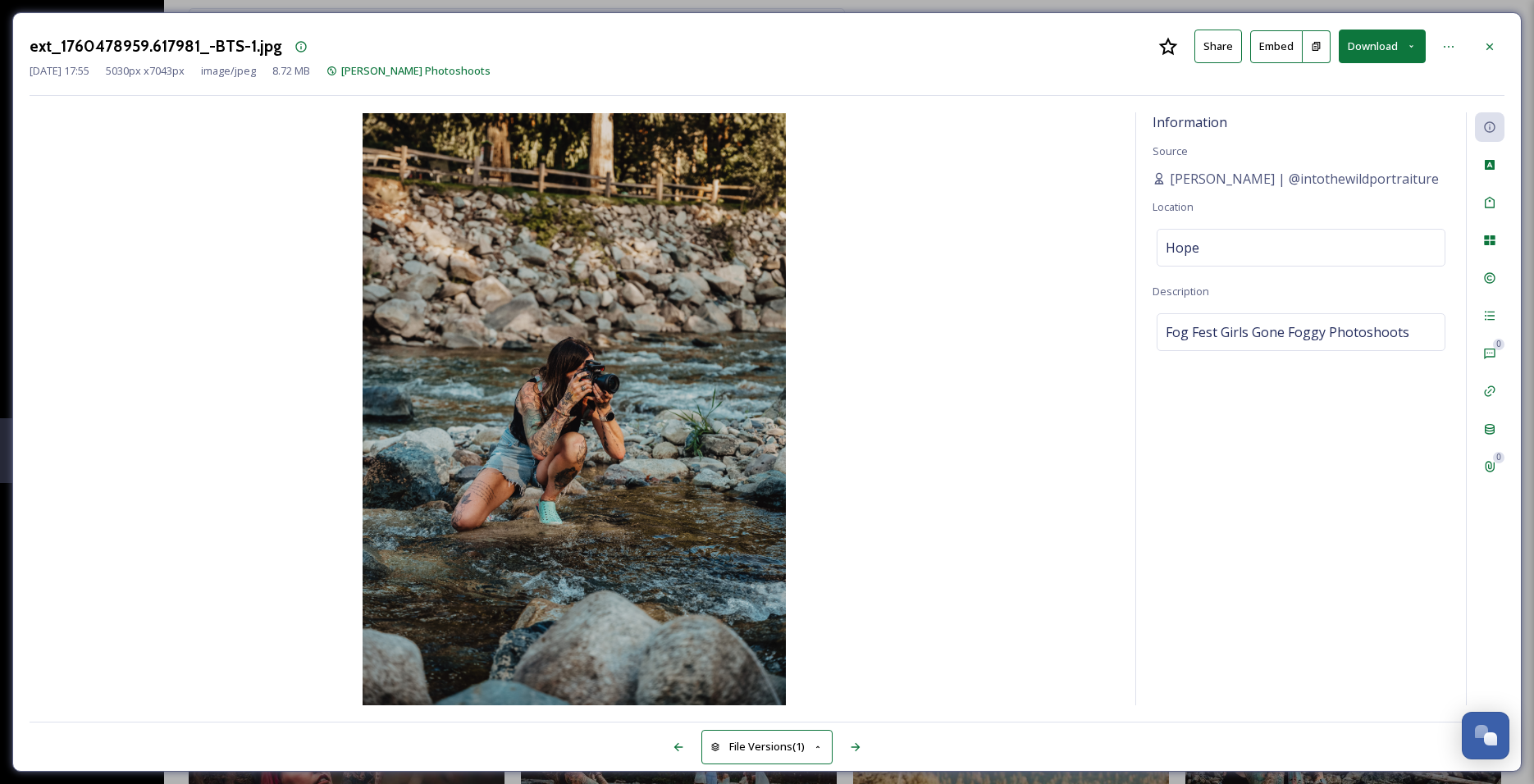
click at [1347, 43] on button "Download" at bounding box center [1381, 46] width 87 height 34
click at [1314, 108] on span "Download Large (1428 x 2000)" at bounding box center [1334, 116] width 144 height 15
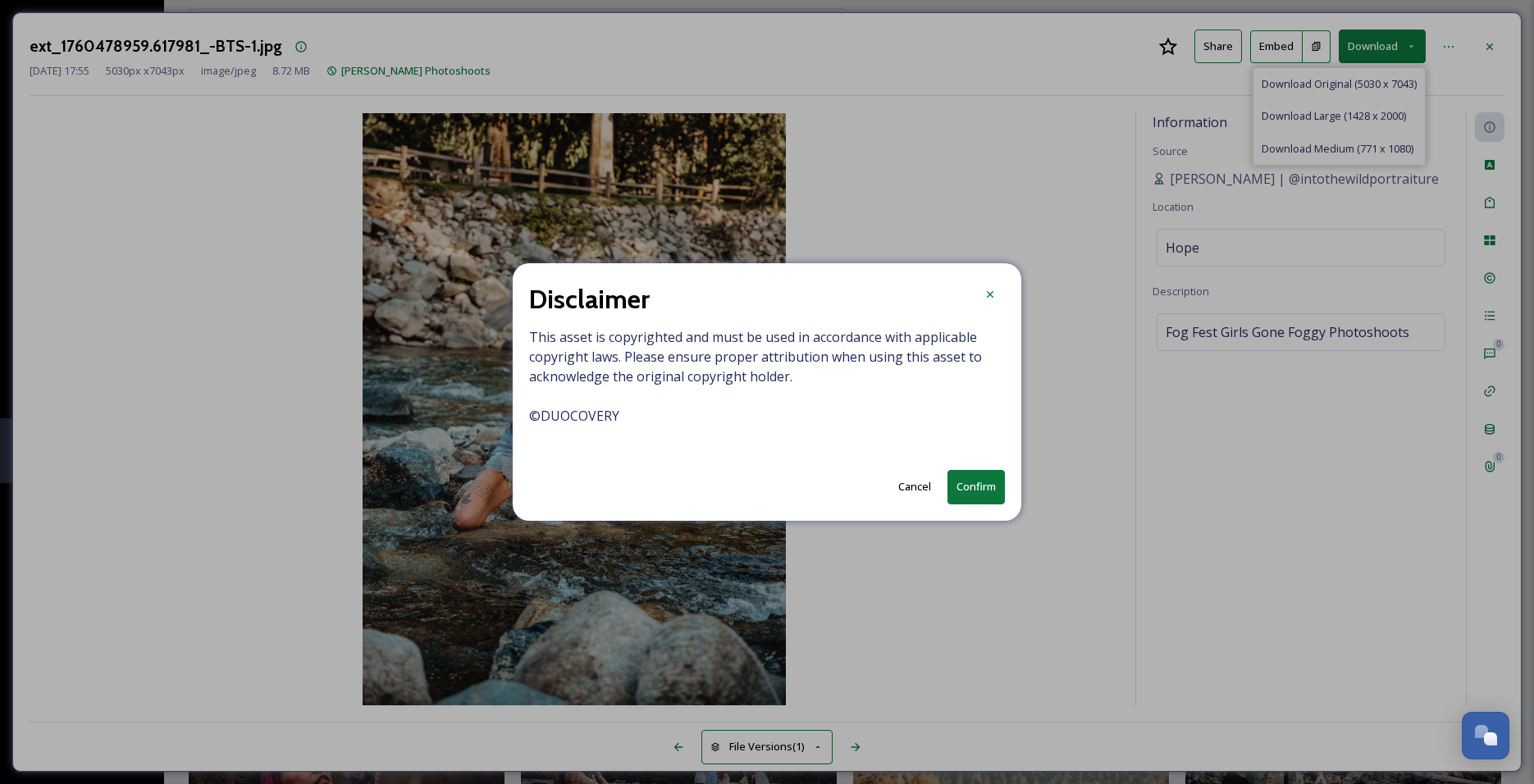
click at [977, 473] on button "Confirm" at bounding box center [976, 486] width 57 height 34
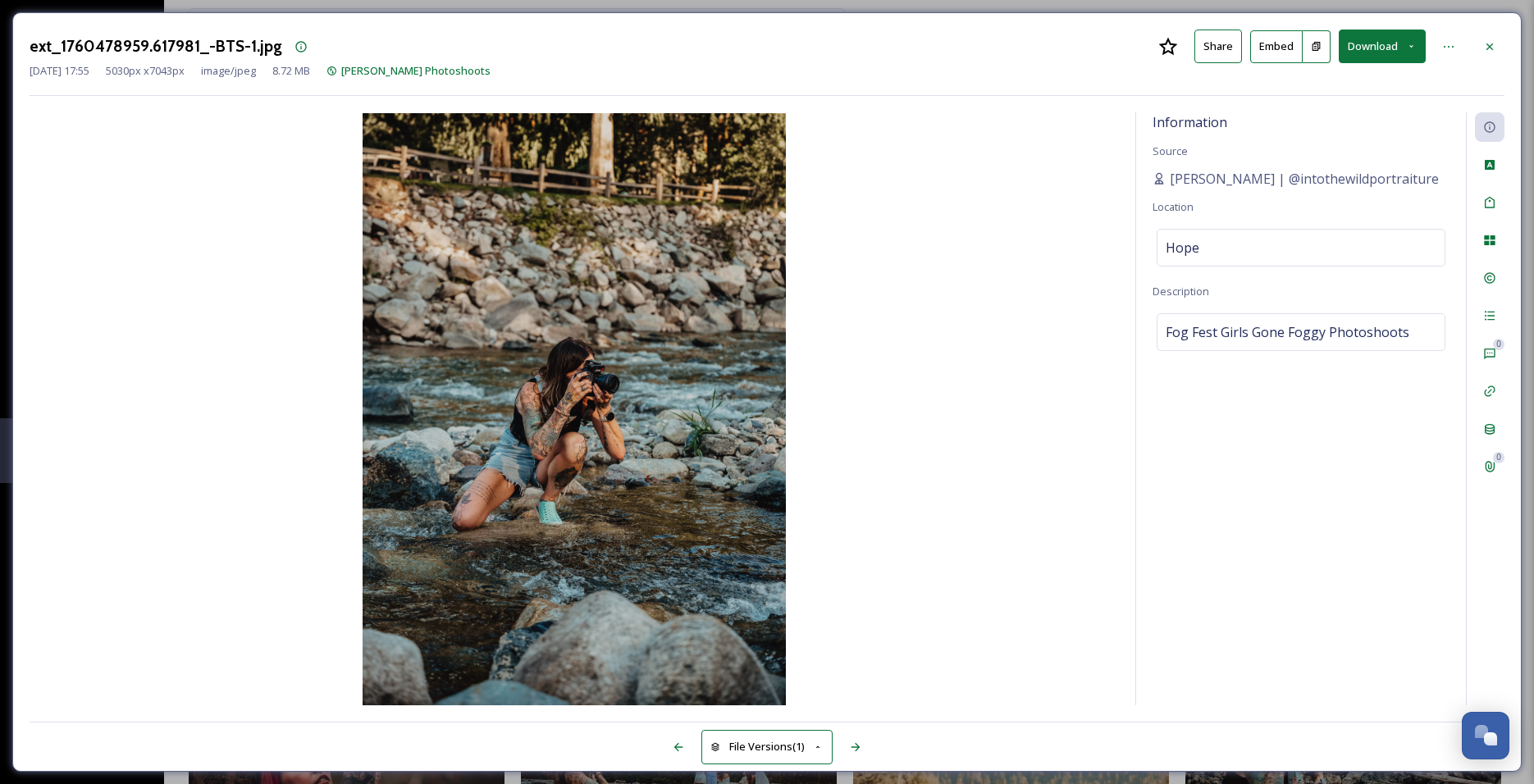
click at [1473, 40] on div "ext_1760478959.617981_-BTS-1.jpg Share Embed Download" at bounding box center [766, 46] width 1475 height 34
click at [1495, 46] on icon at bounding box center [1489, 46] width 13 height 13
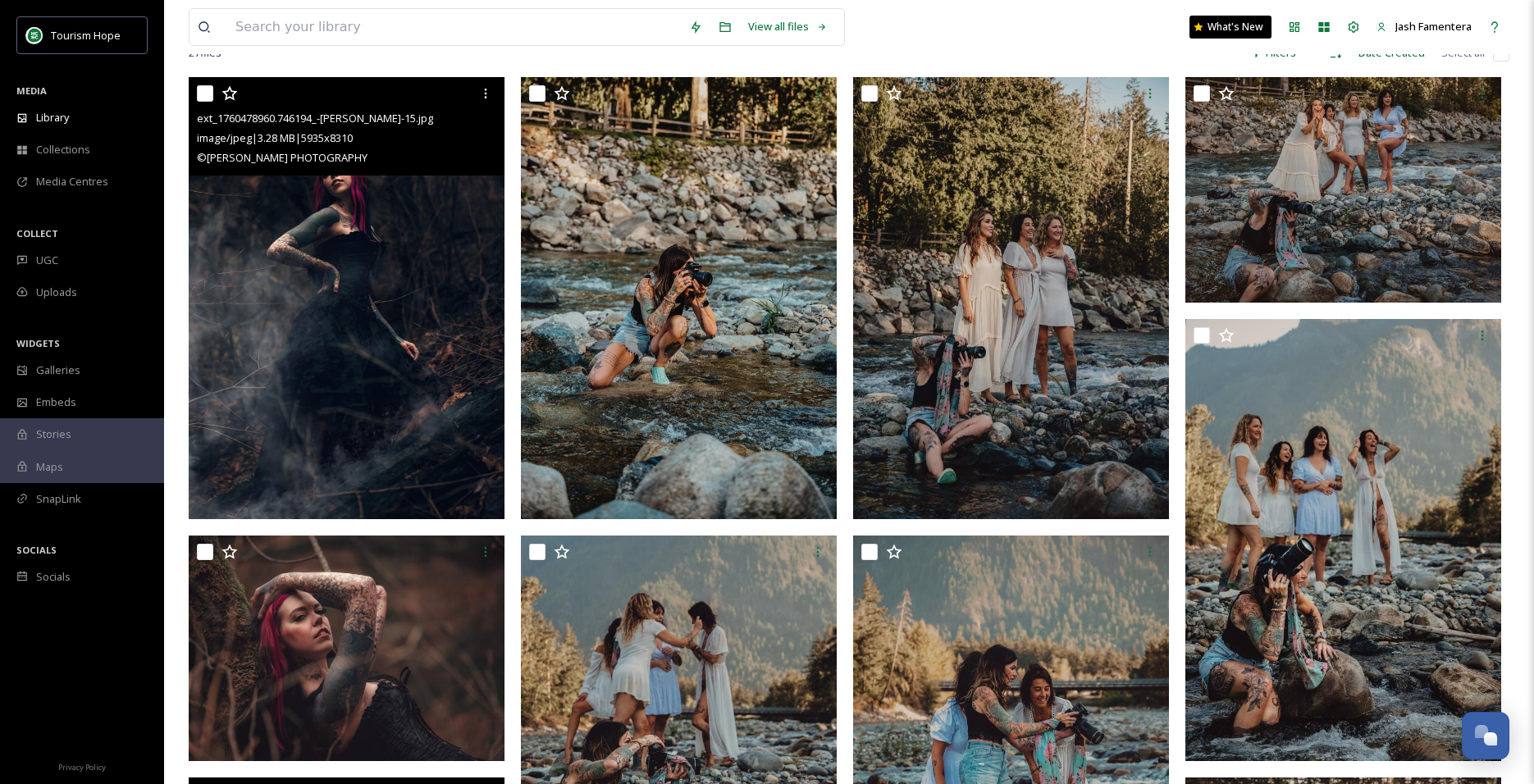
scroll to position [85, 0]
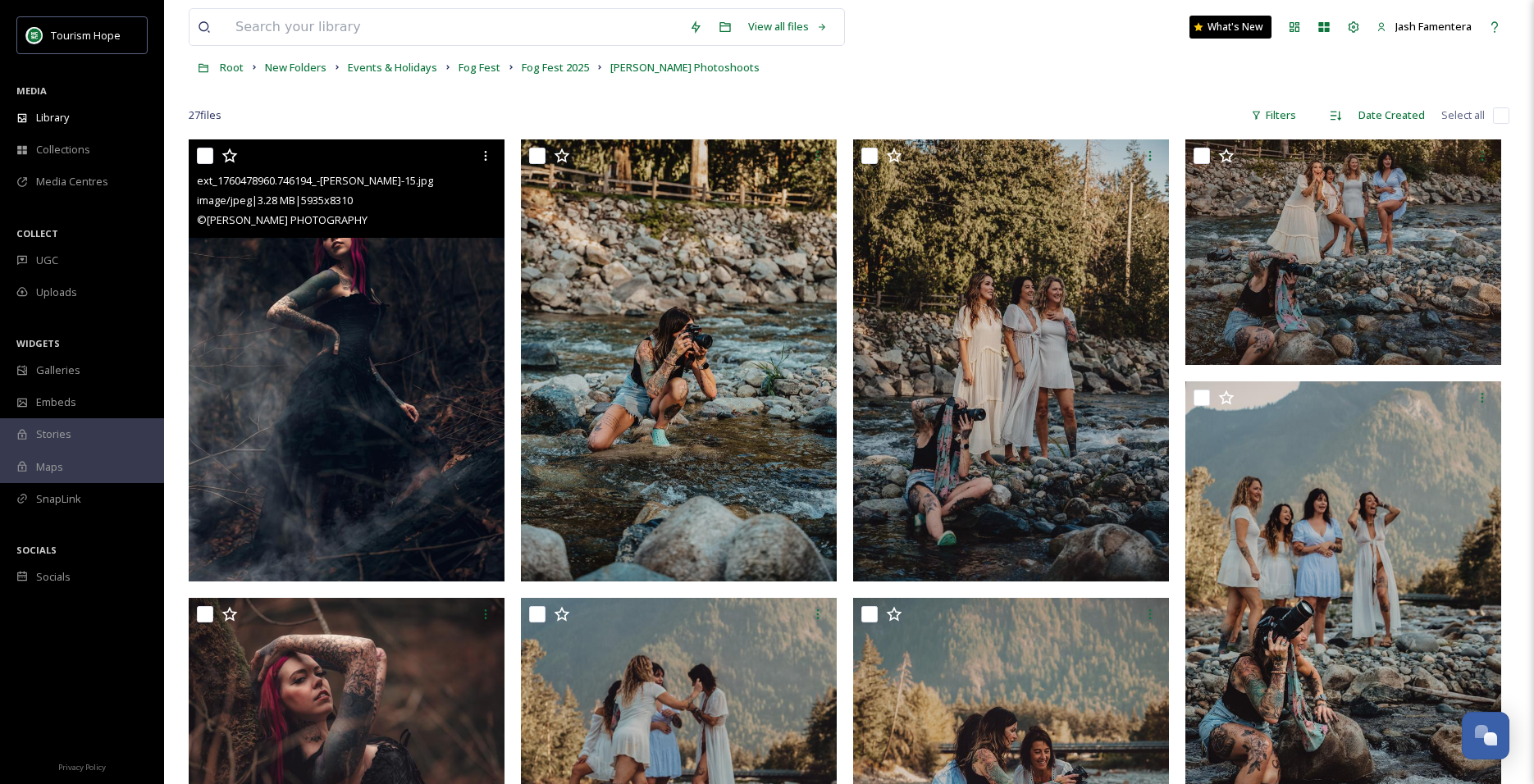
click at [341, 334] on img at bounding box center [346, 360] width 316 height 442
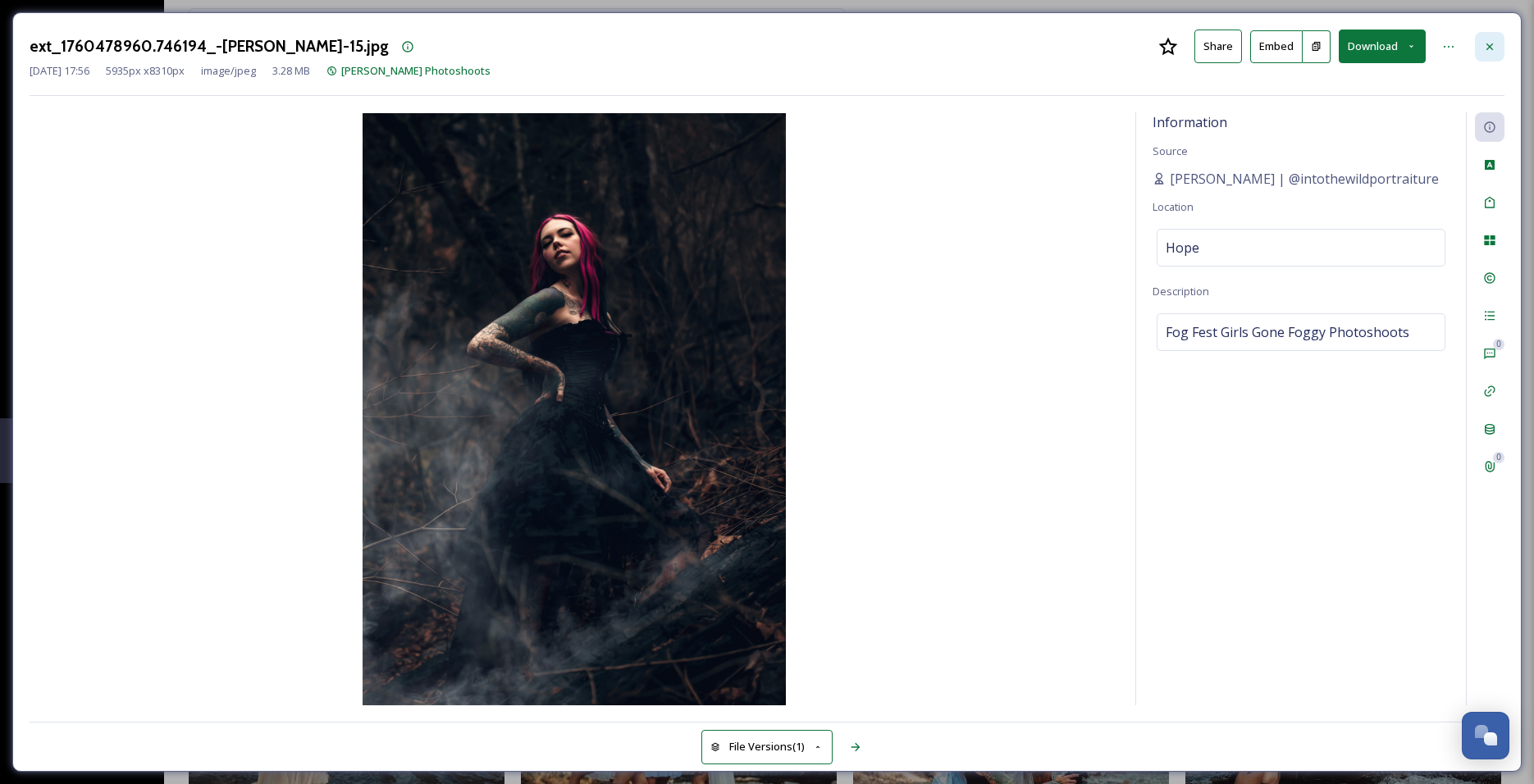
click at [1494, 46] on icon at bounding box center [1489, 46] width 13 height 13
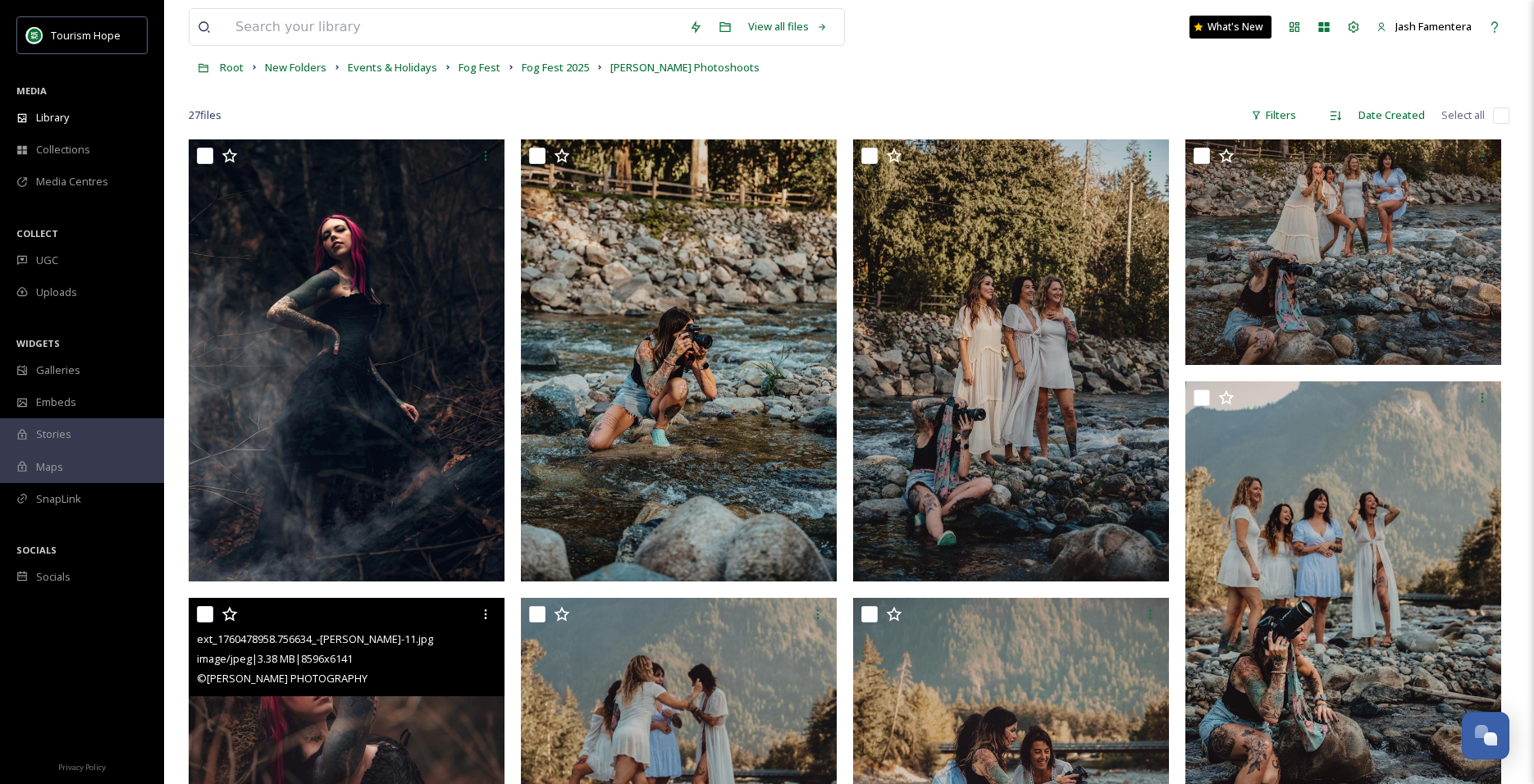
click at [337, 702] on img at bounding box center [346, 710] width 316 height 226
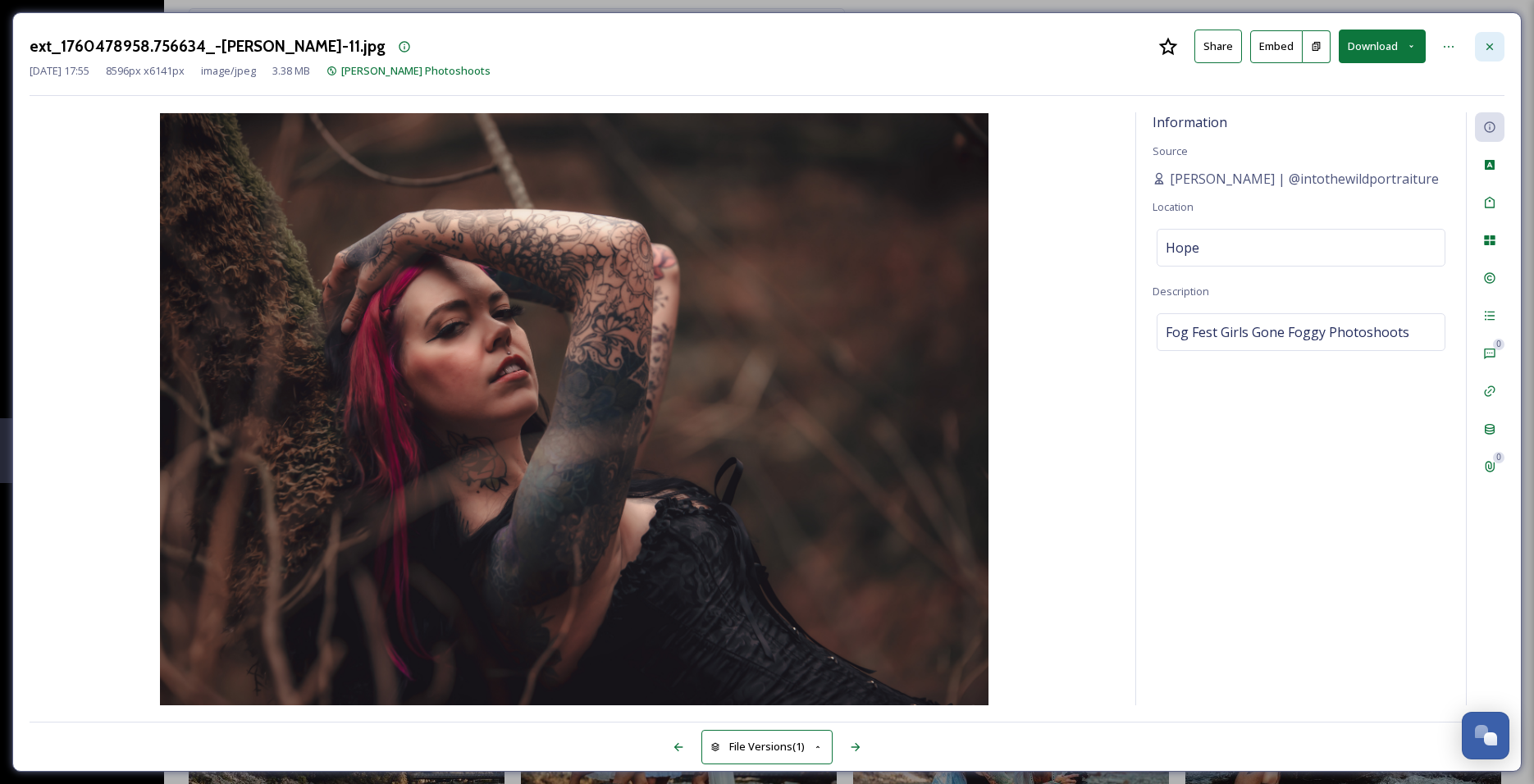
click at [1495, 44] on icon at bounding box center [1489, 46] width 13 height 13
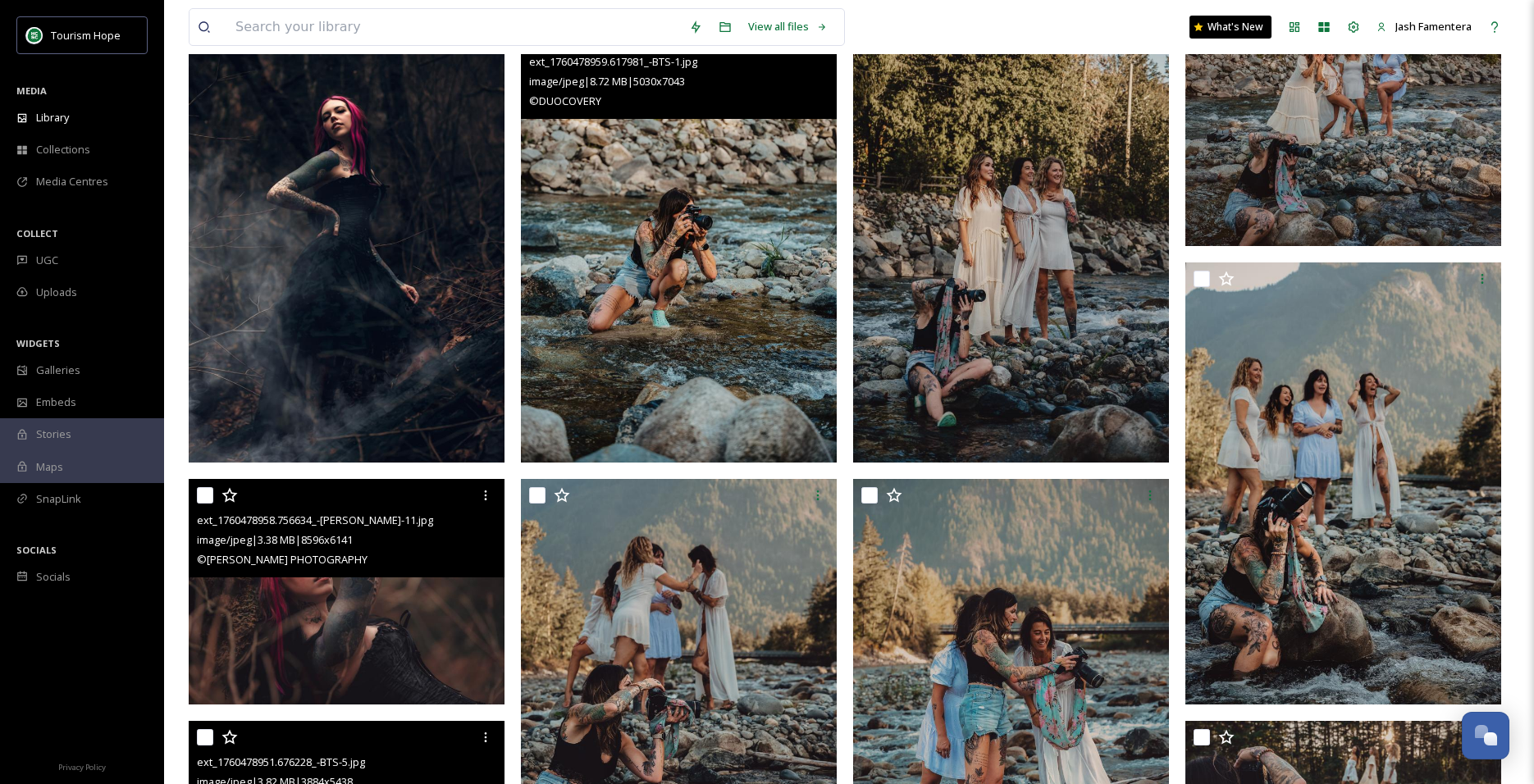
scroll to position [208, 0]
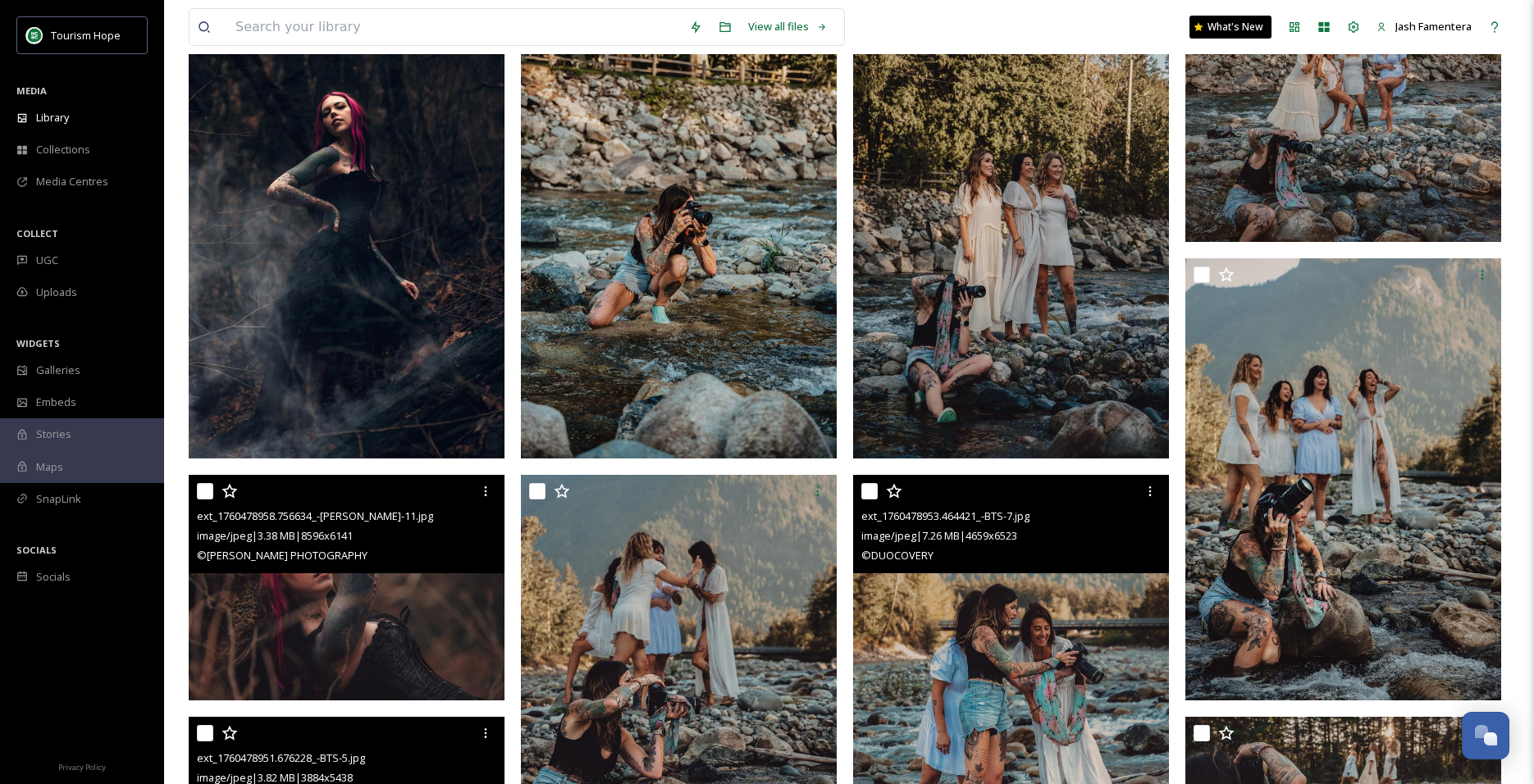
click at [1007, 647] on img at bounding box center [1010, 695] width 316 height 442
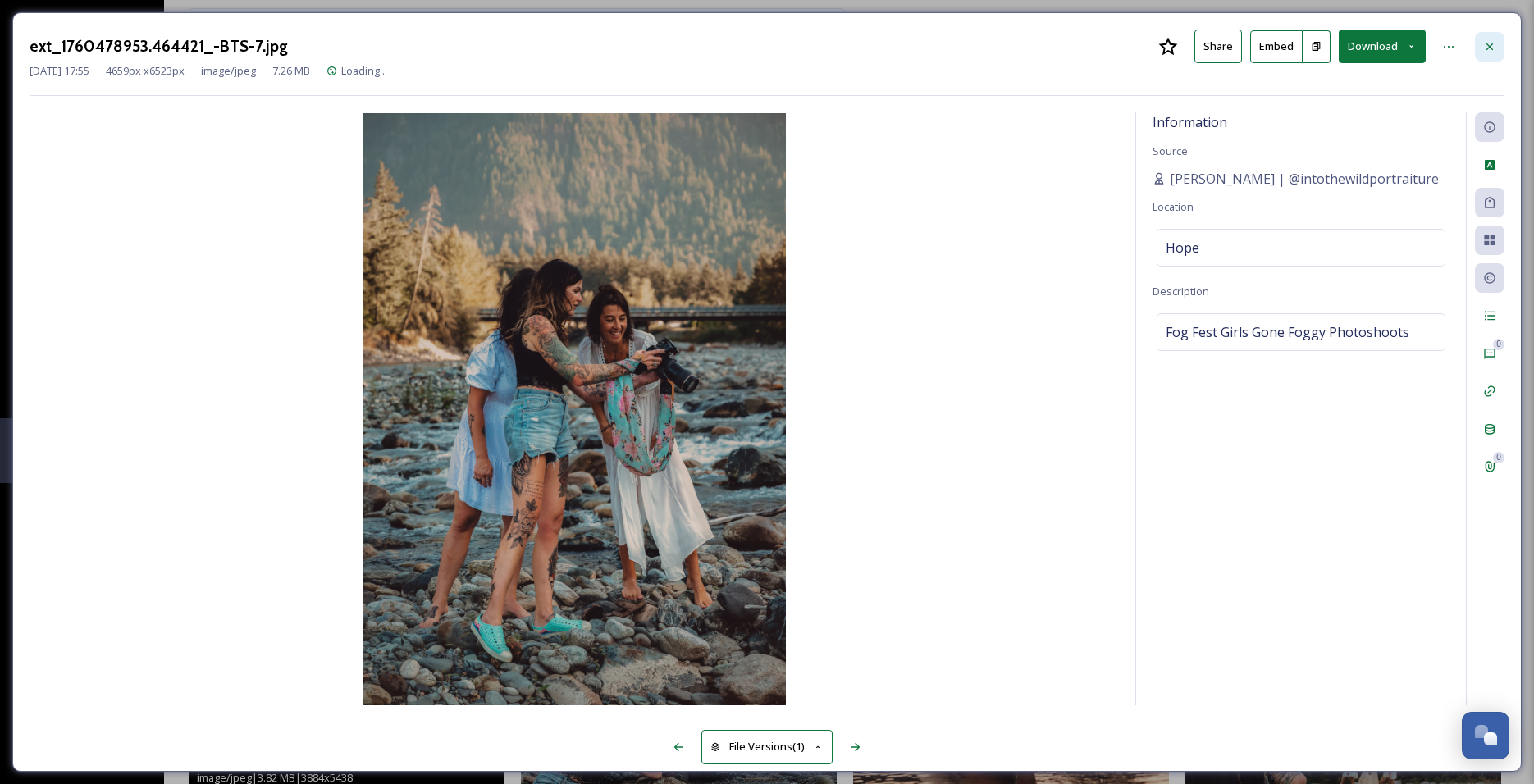
click at [1478, 46] on div at bounding box center [1489, 46] width 29 height 29
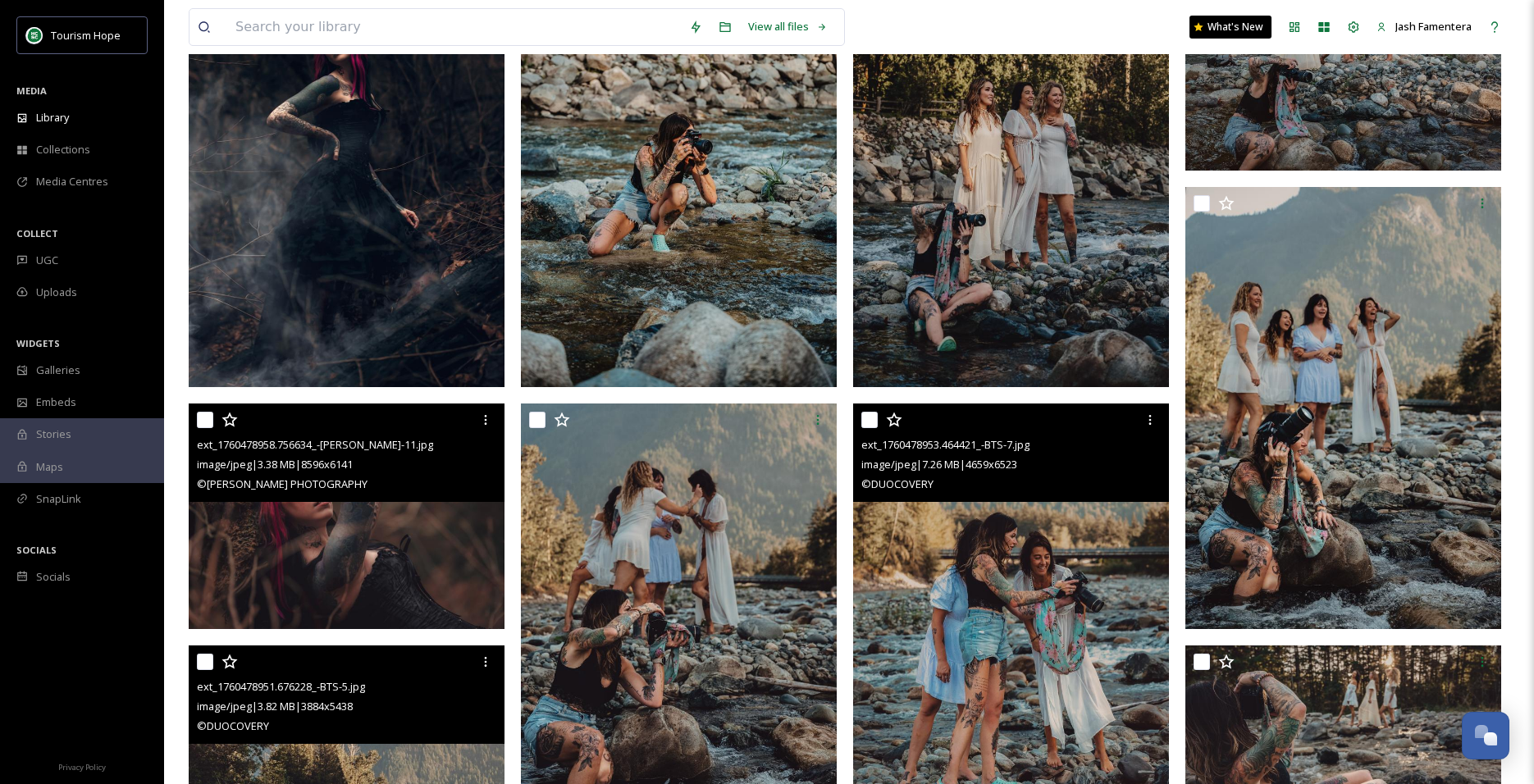
scroll to position [292, 0]
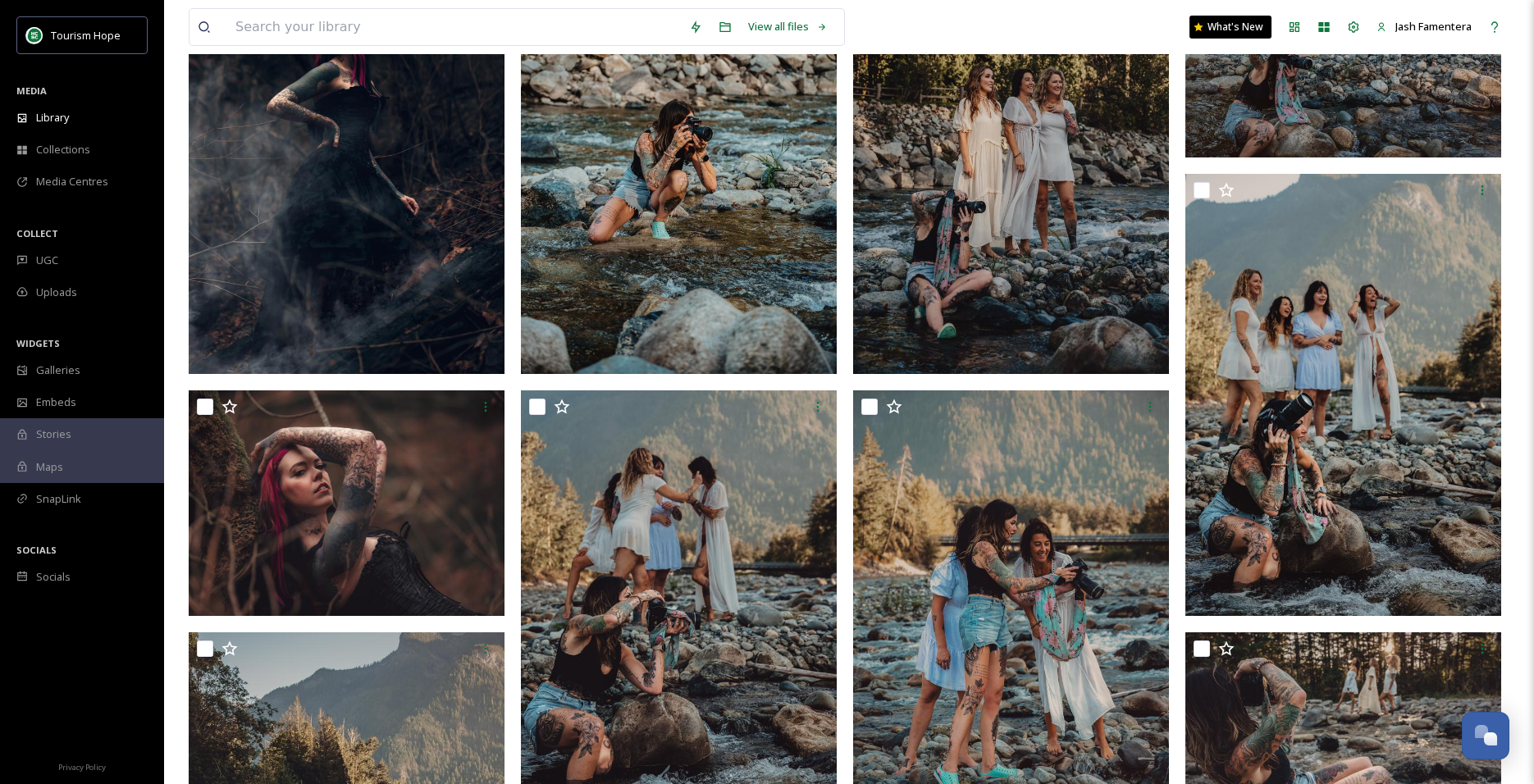
click at [647, 260] on img at bounding box center [679, 152] width 316 height 442
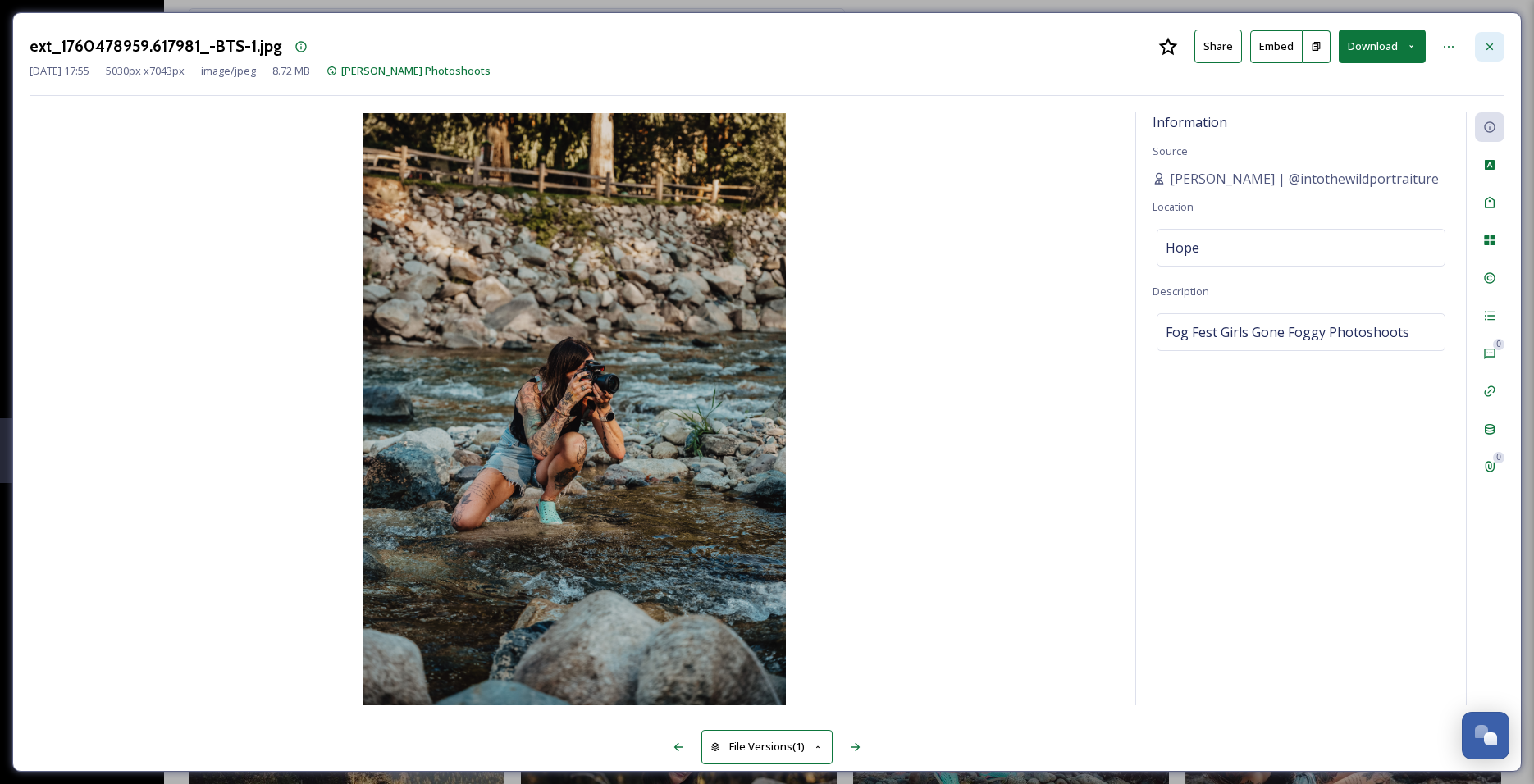
click at [1489, 41] on icon at bounding box center [1489, 46] width 13 height 13
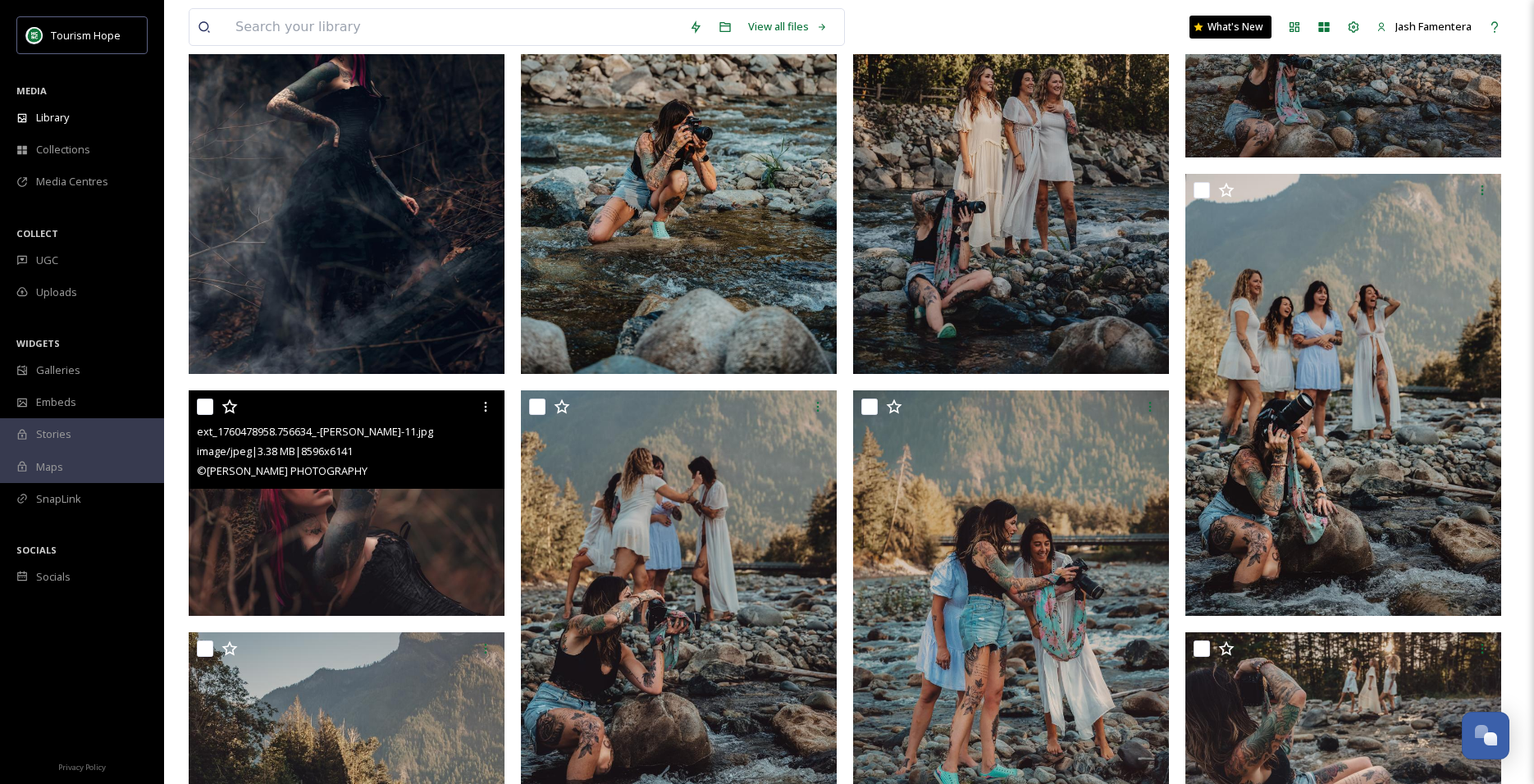
click at [322, 550] on img at bounding box center [346, 504] width 316 height 226
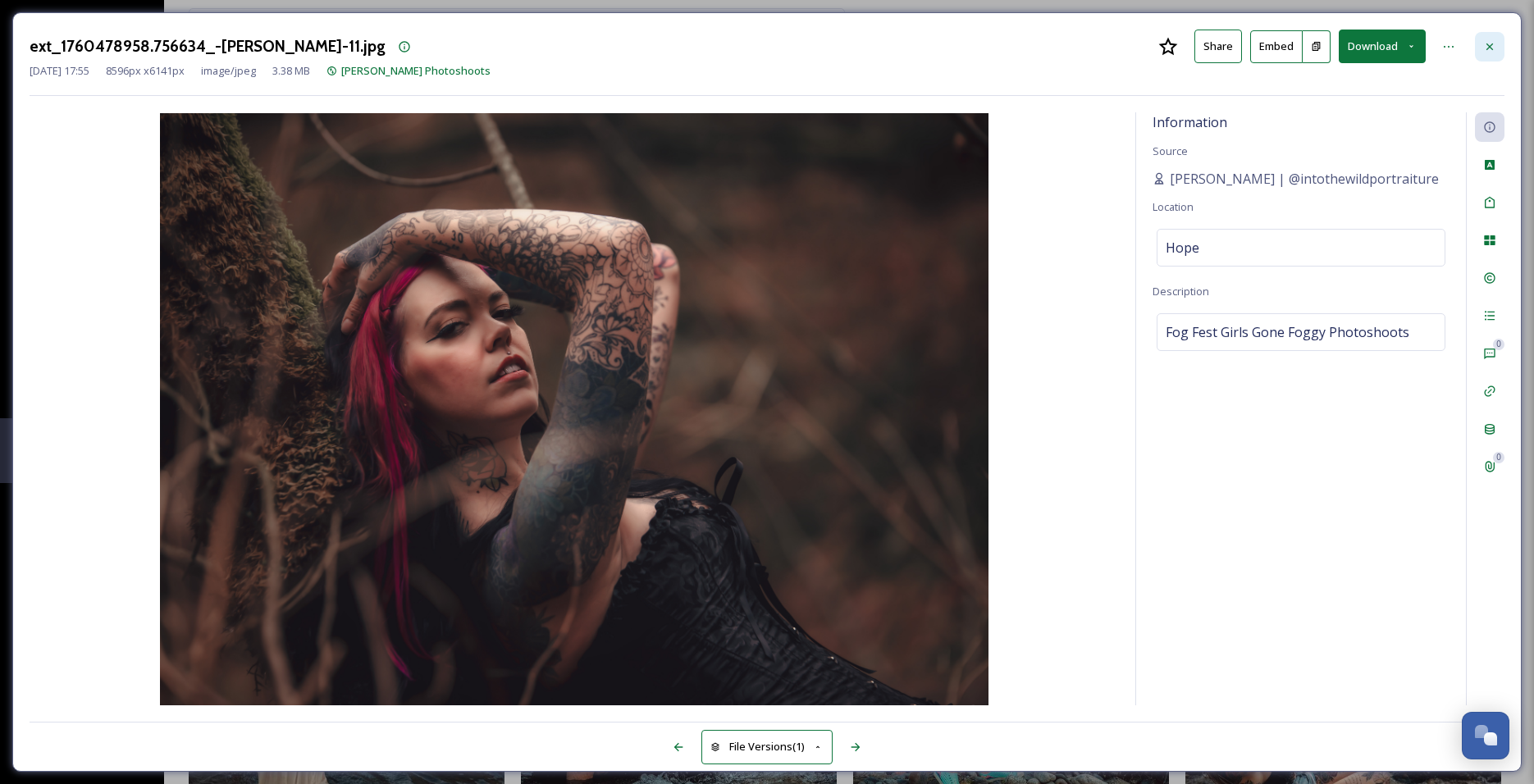
click at [1486, 41] on icon at bounding box center [1489, 46] width 13 height 13
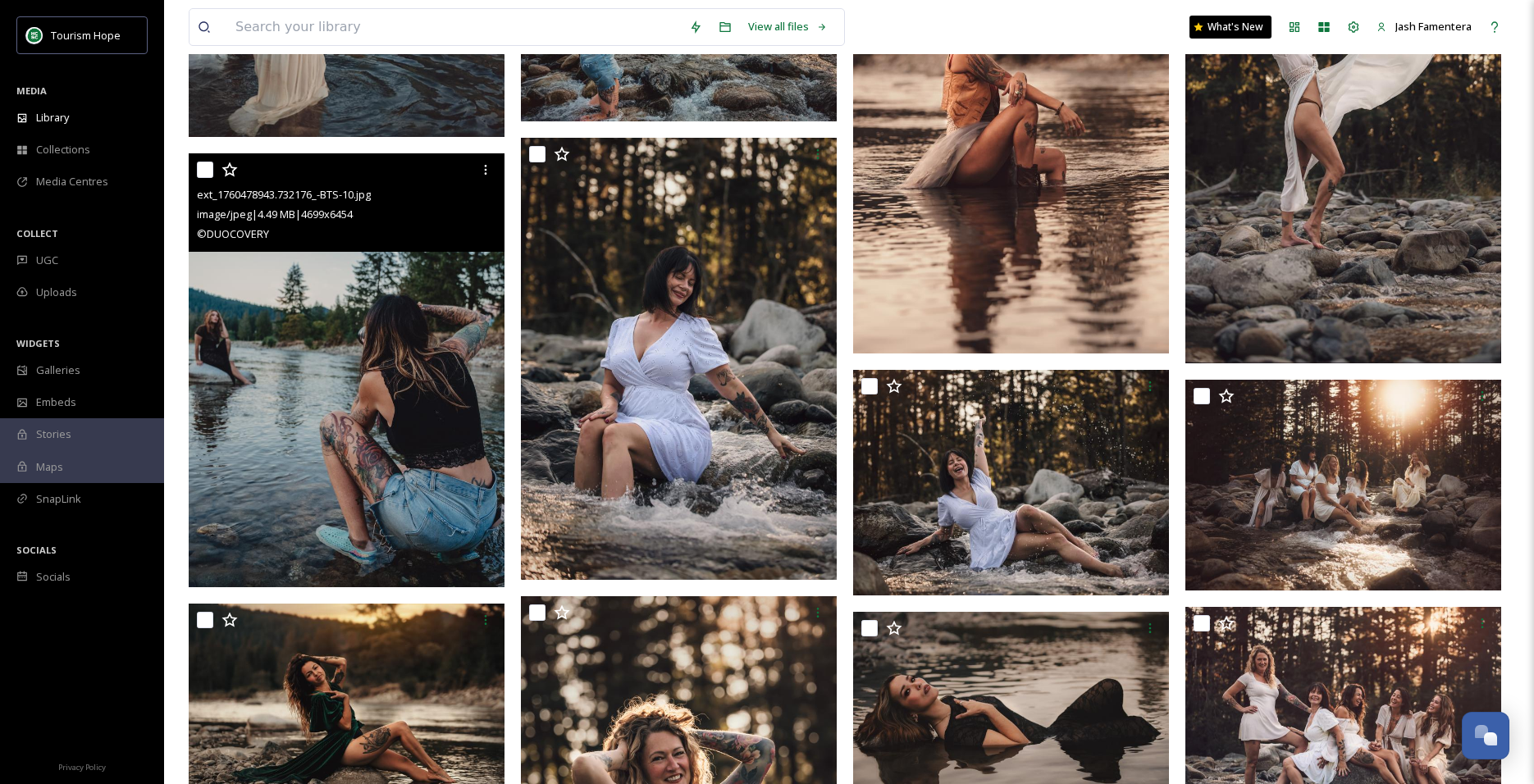
scroll to position [1189, 0]
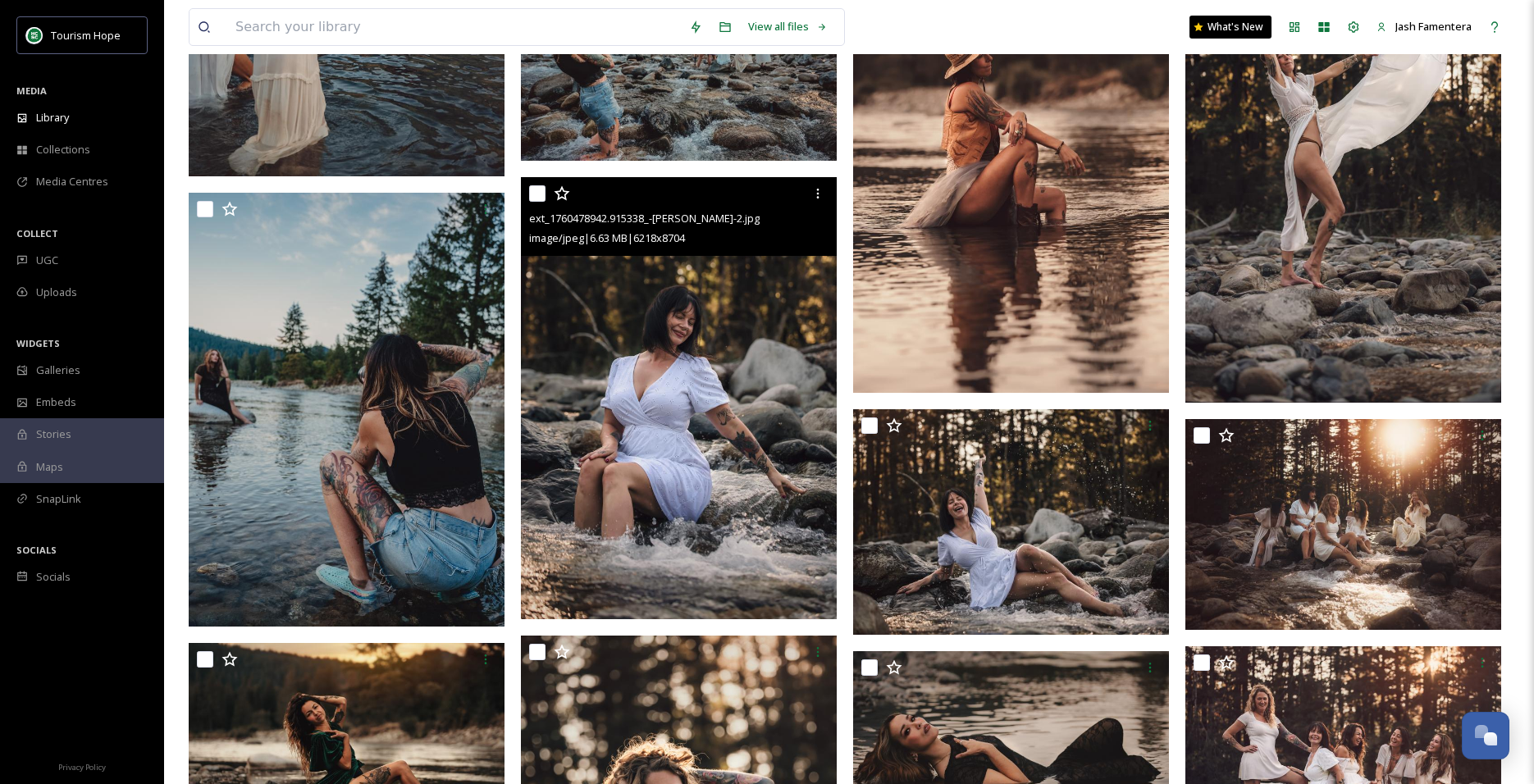
click at [646, 399] on img at bounding box center [679, 397] width 316 height 442
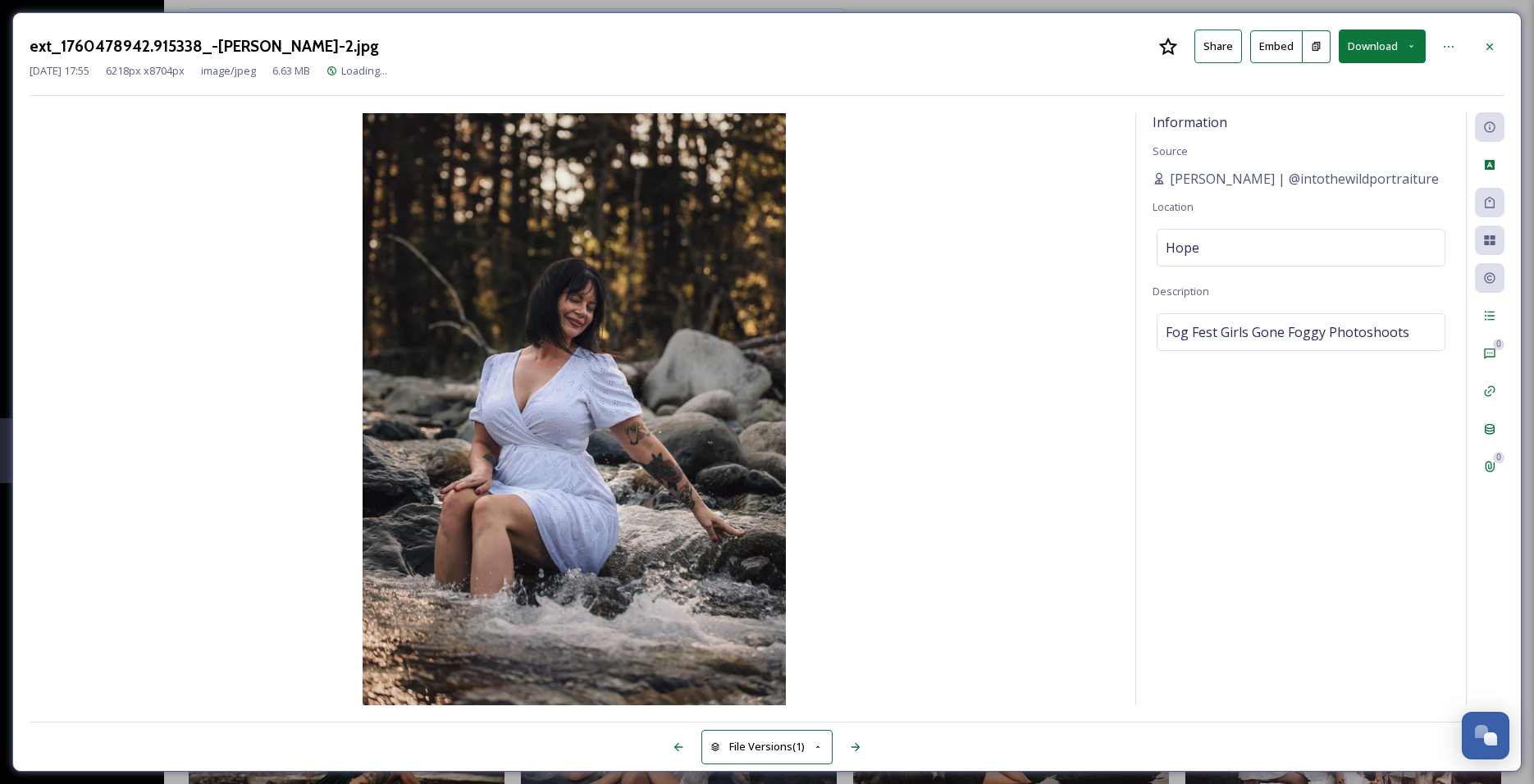
click at [1358, 54] on button "Download" at bounding box center [1381, 46] width 87 height 34
click at [1340, 120] on span "Download Large (1429 x 2000)" at bounding box center [1334, 116] width 144 height 15
click at [1481, 39] on div at bounding box center [1489, 46] width 29 height 29
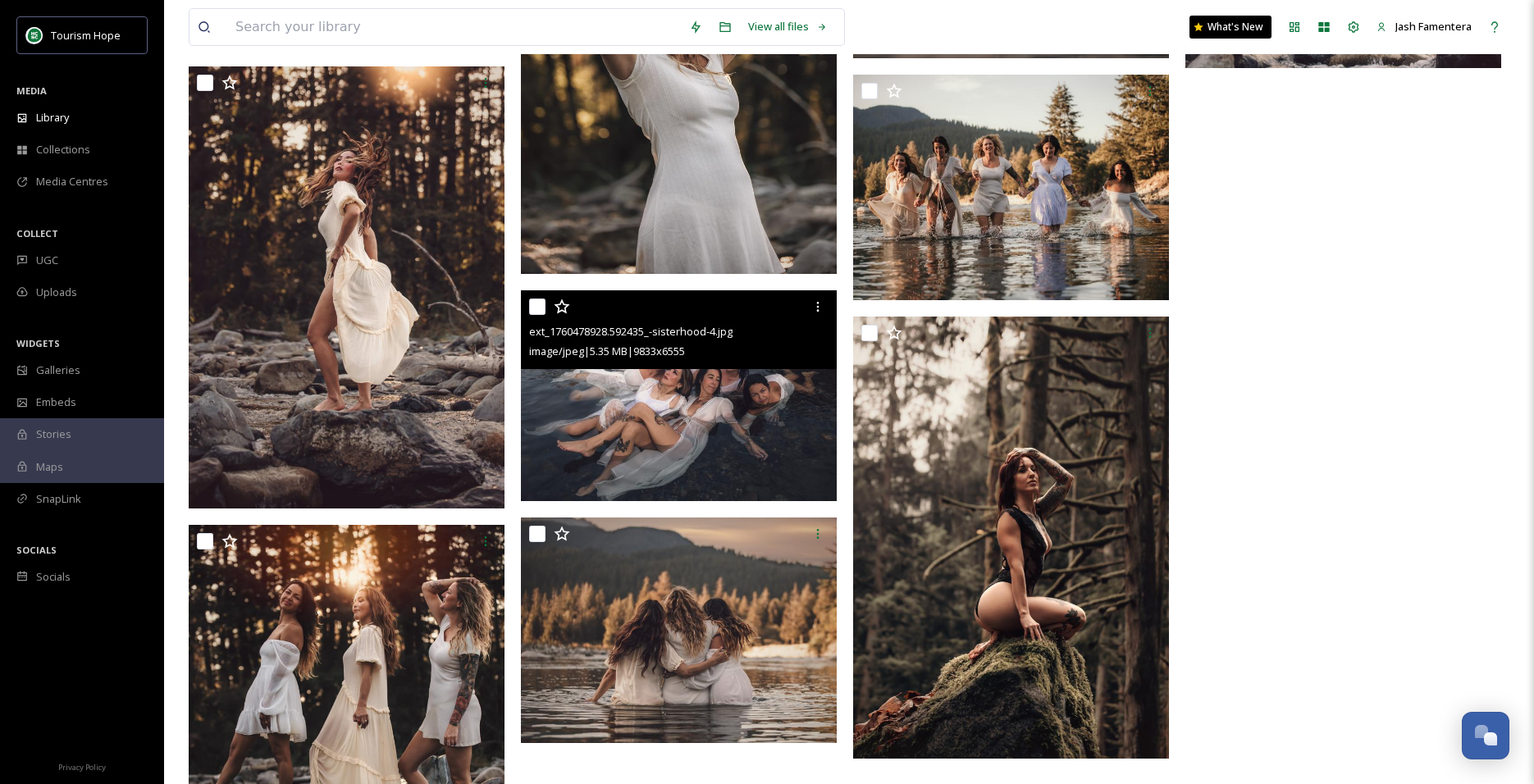
scroll to position [2011, 0]
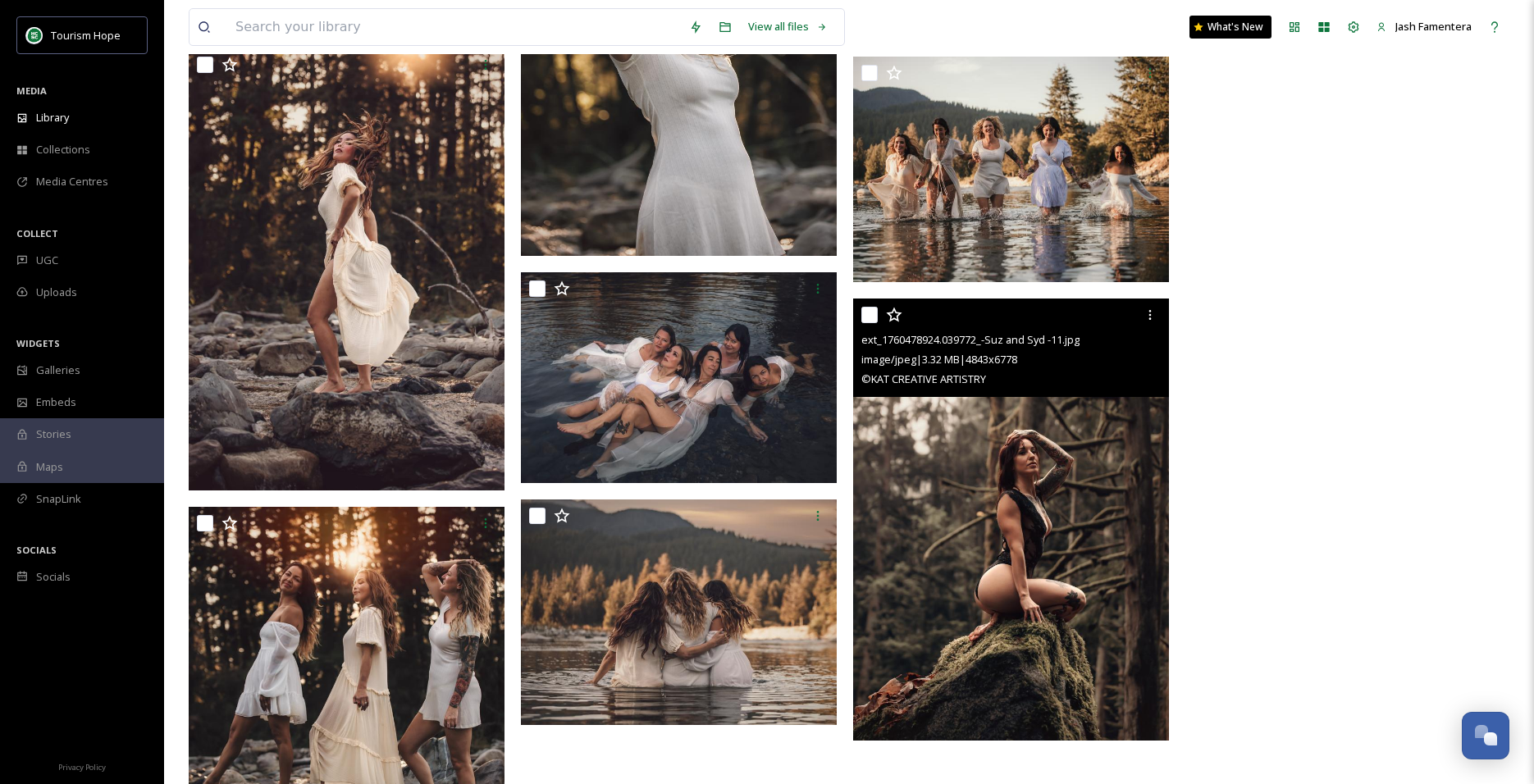
click at [999, 522] on img at bounding box center [1010, 519] width 316 height 441
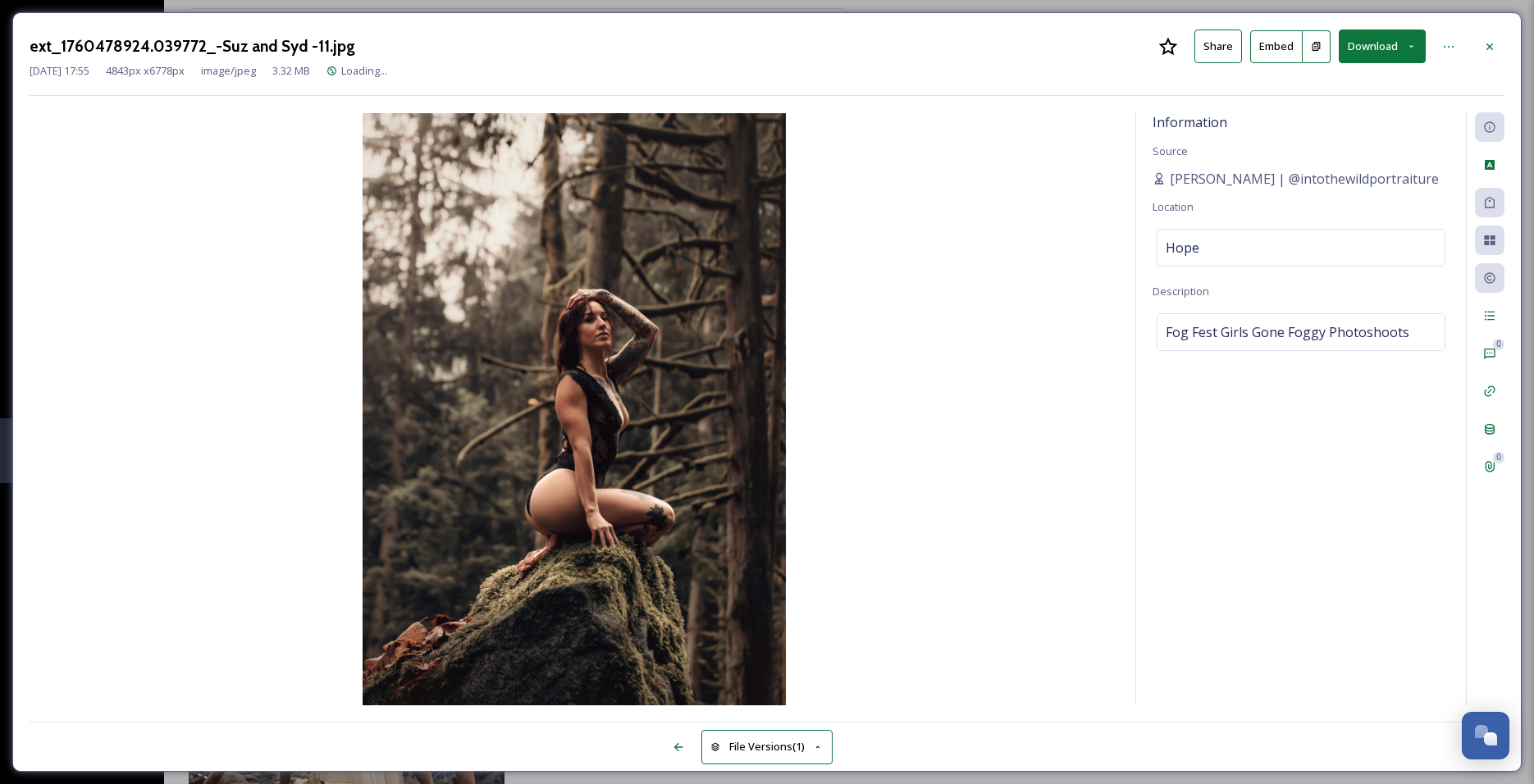
click at [1376, 50] on button "Download" at bounding box center [1381, 46] width 87 height 34
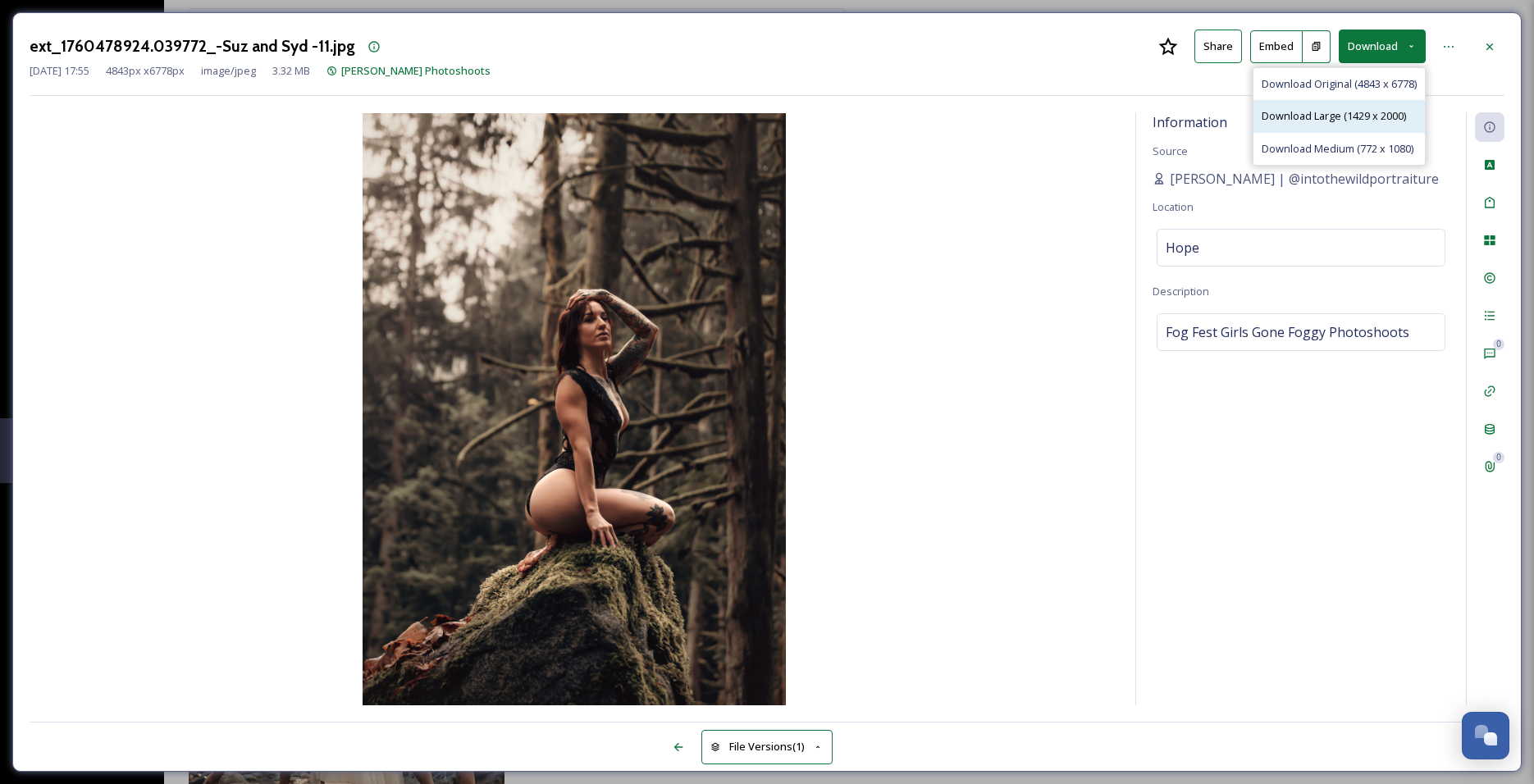
click at [1343, 113] on span "Download Large (1429 x 2000)" at bounding box center [1334, 116] width 144 height 15
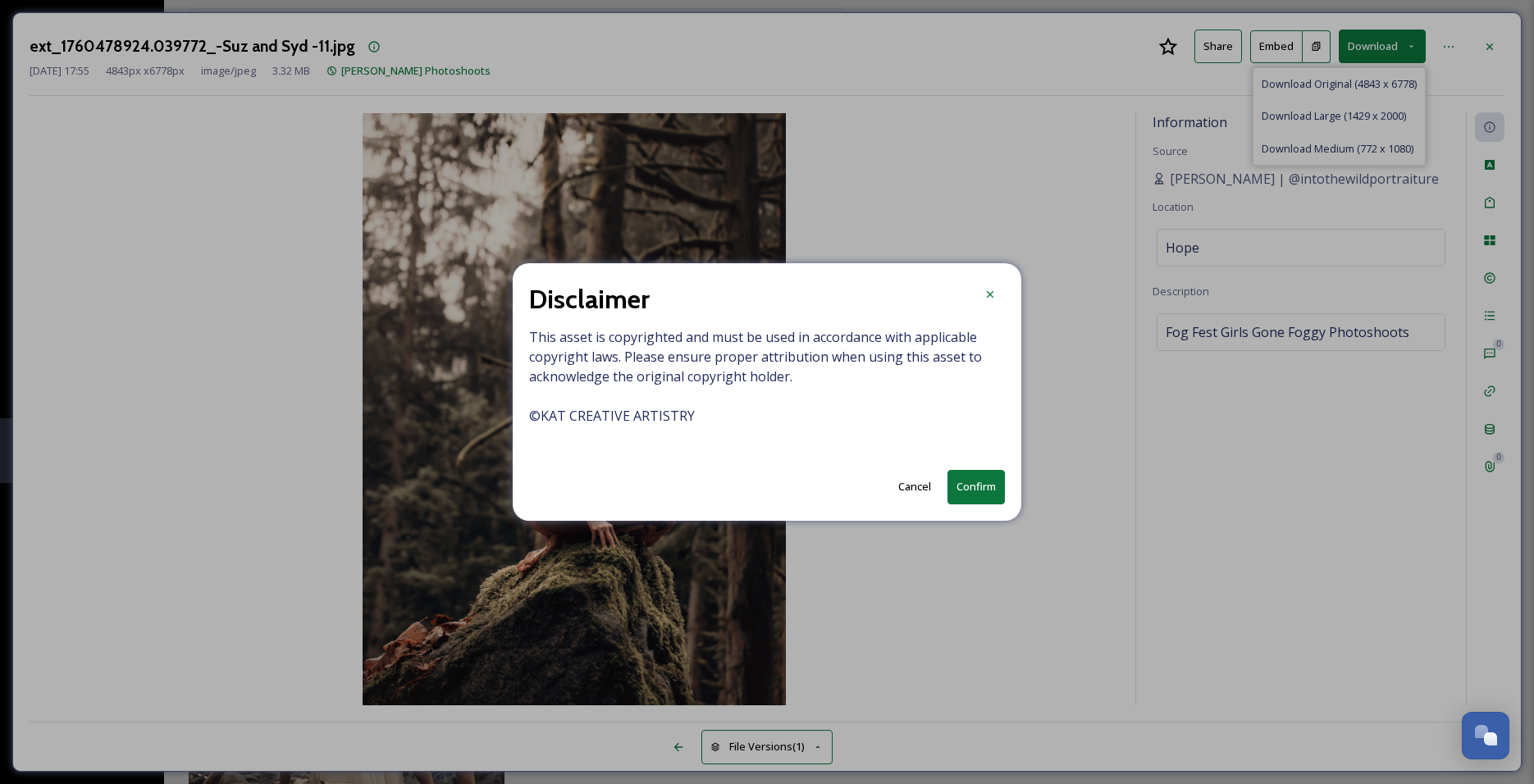
click at [921, 473] on button "Cancel" at bounding box center [915, 486] width 49 height 32
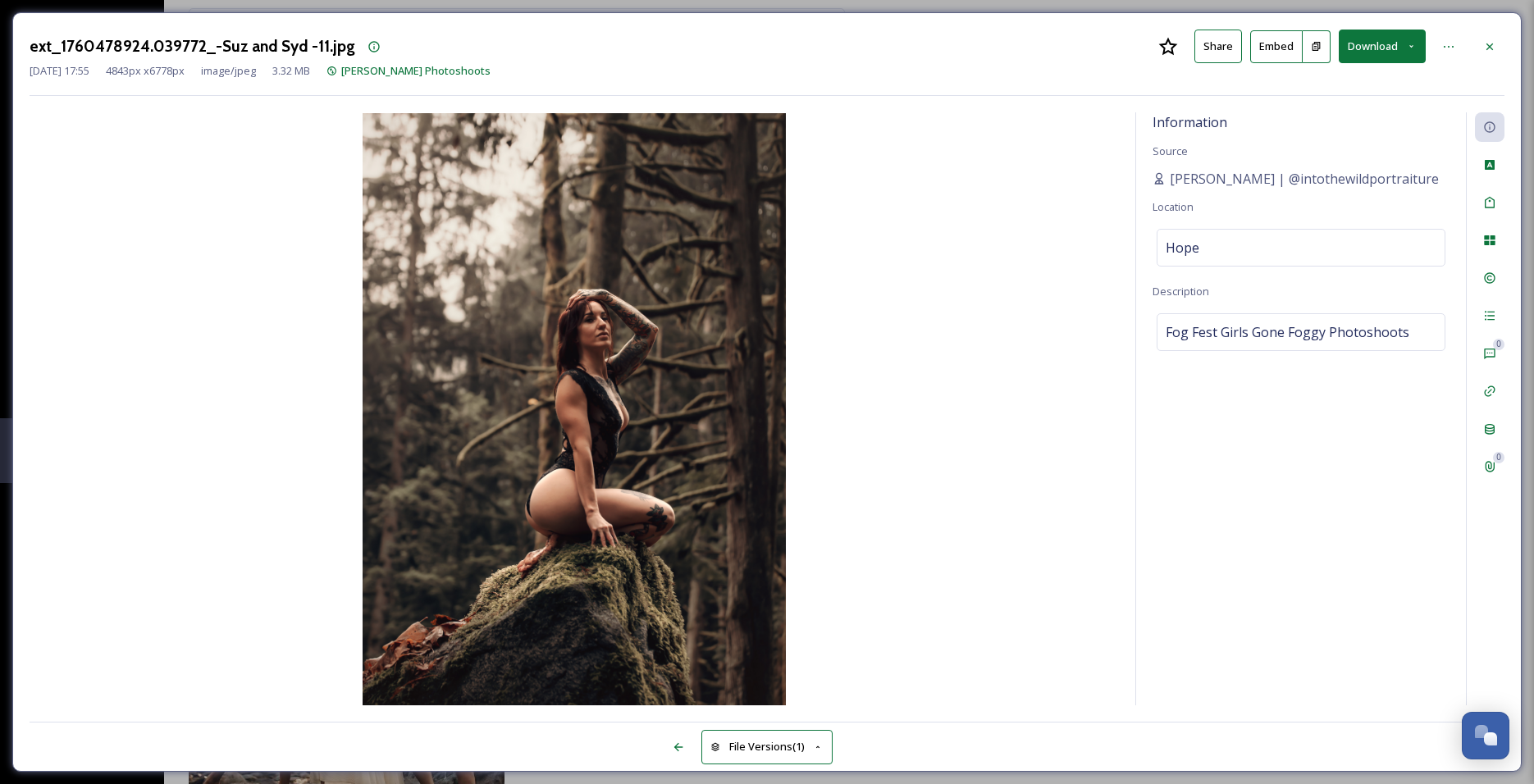
click at [1373, 37] on button "Download" at bounding box center [1381, 46] width 87 height 34
click at [1311, 88] on span "Download Original (4843 x 6778)" at bounding box center [1339, 84] width 155 height 15
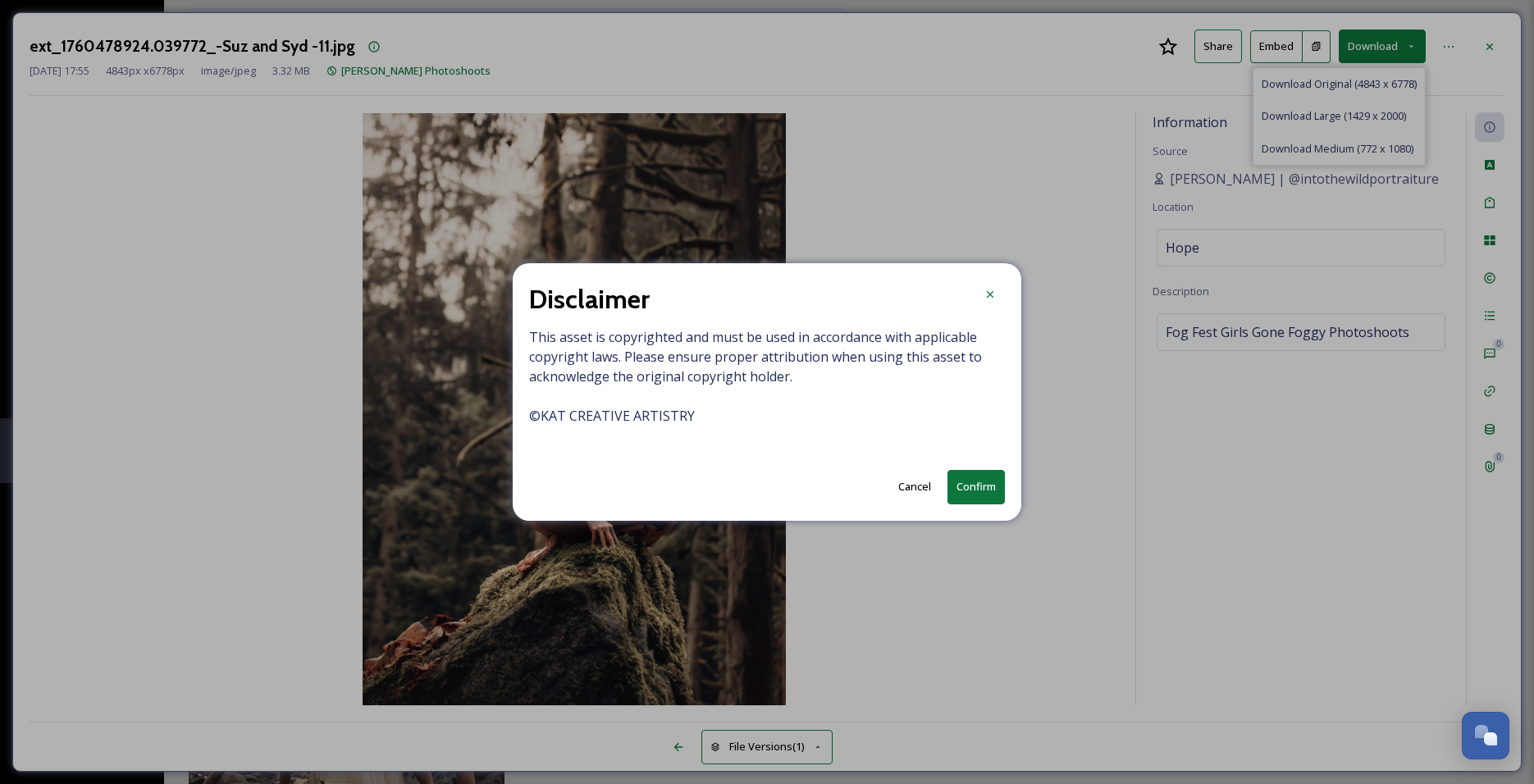
click at [966, 468] on div "Disclaimer This asset is copyrighted and must be used in accordance with applic…" at bounding box center [767, 392] width 508 height 257
click at [973, 478] on button "Confirm" at bounding box center [976, 486] width 57 height 34
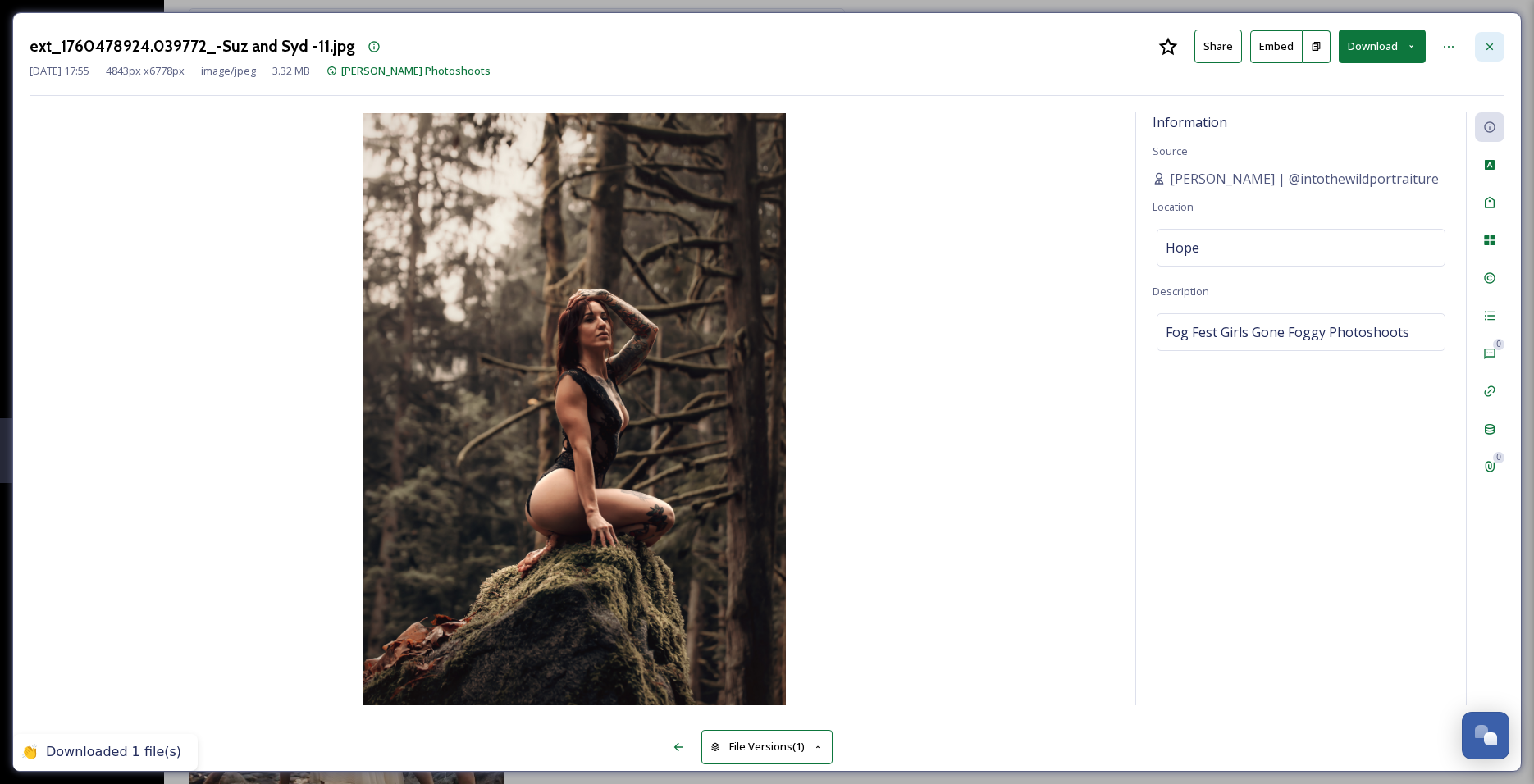
click at [1488, 44] on icon at bounding box center [1488, 46] width 6 height 6
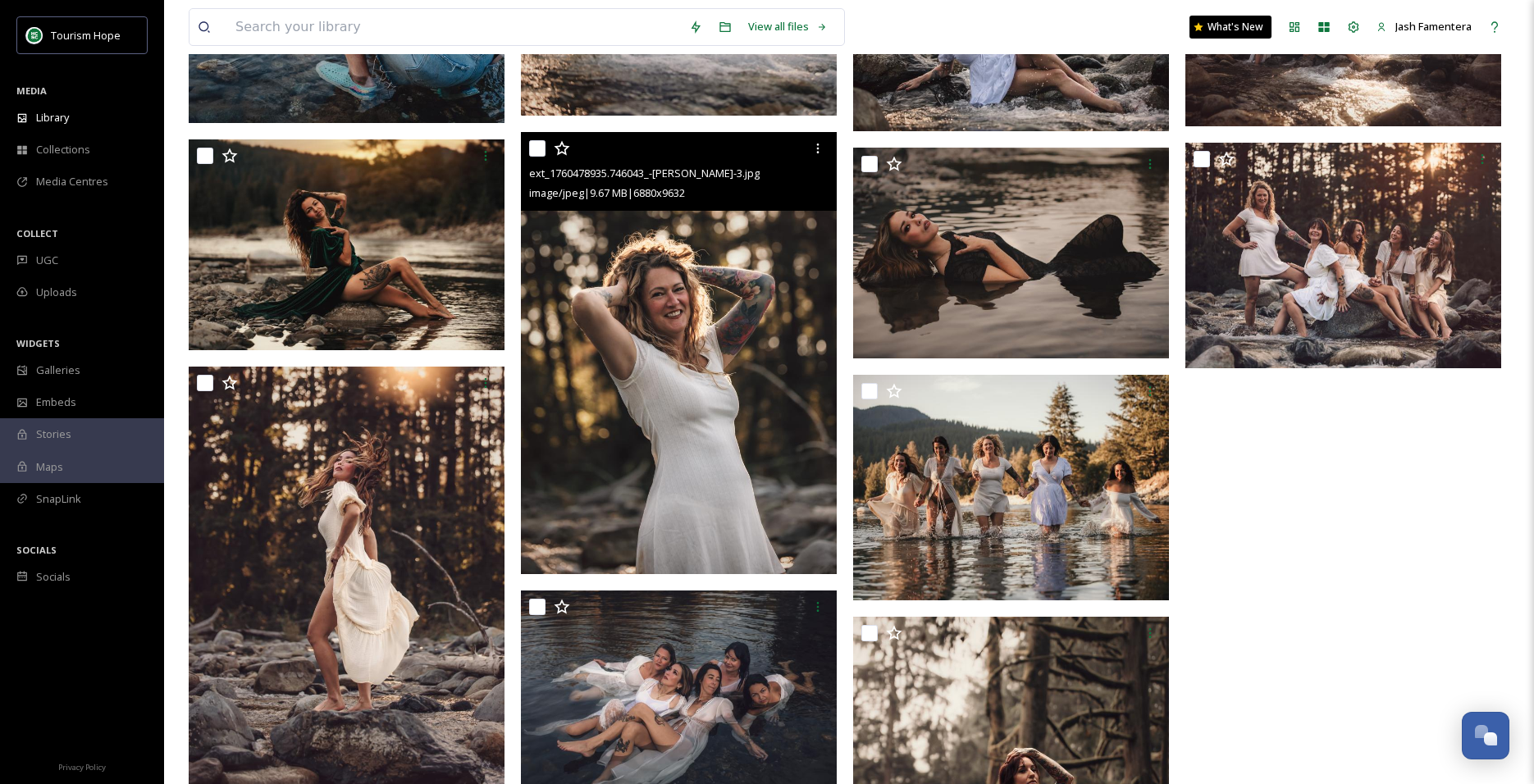
scroll to position [1685, 0]
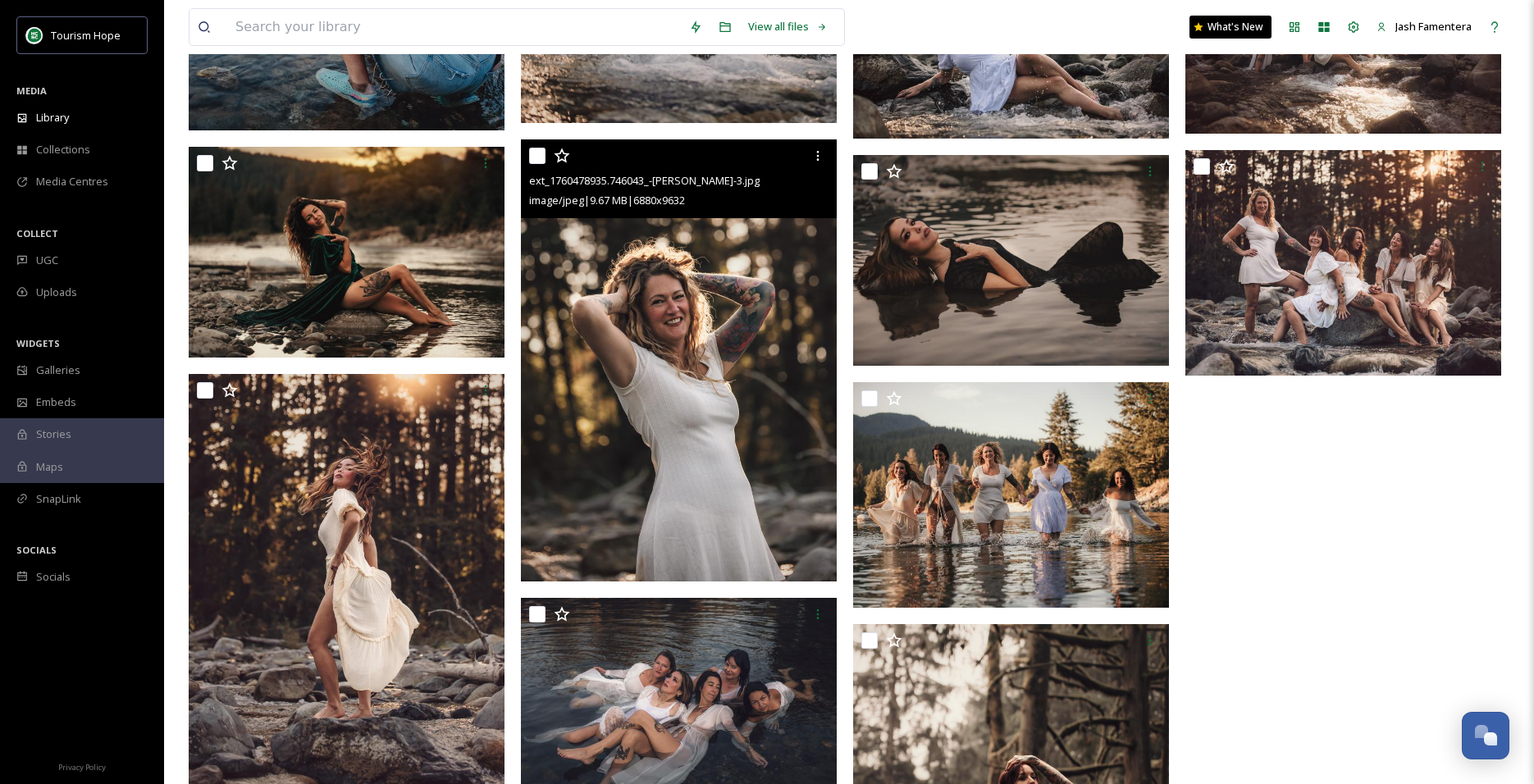
click at [690, 463] on img at bounding box center [679, 360] width 316 height 442
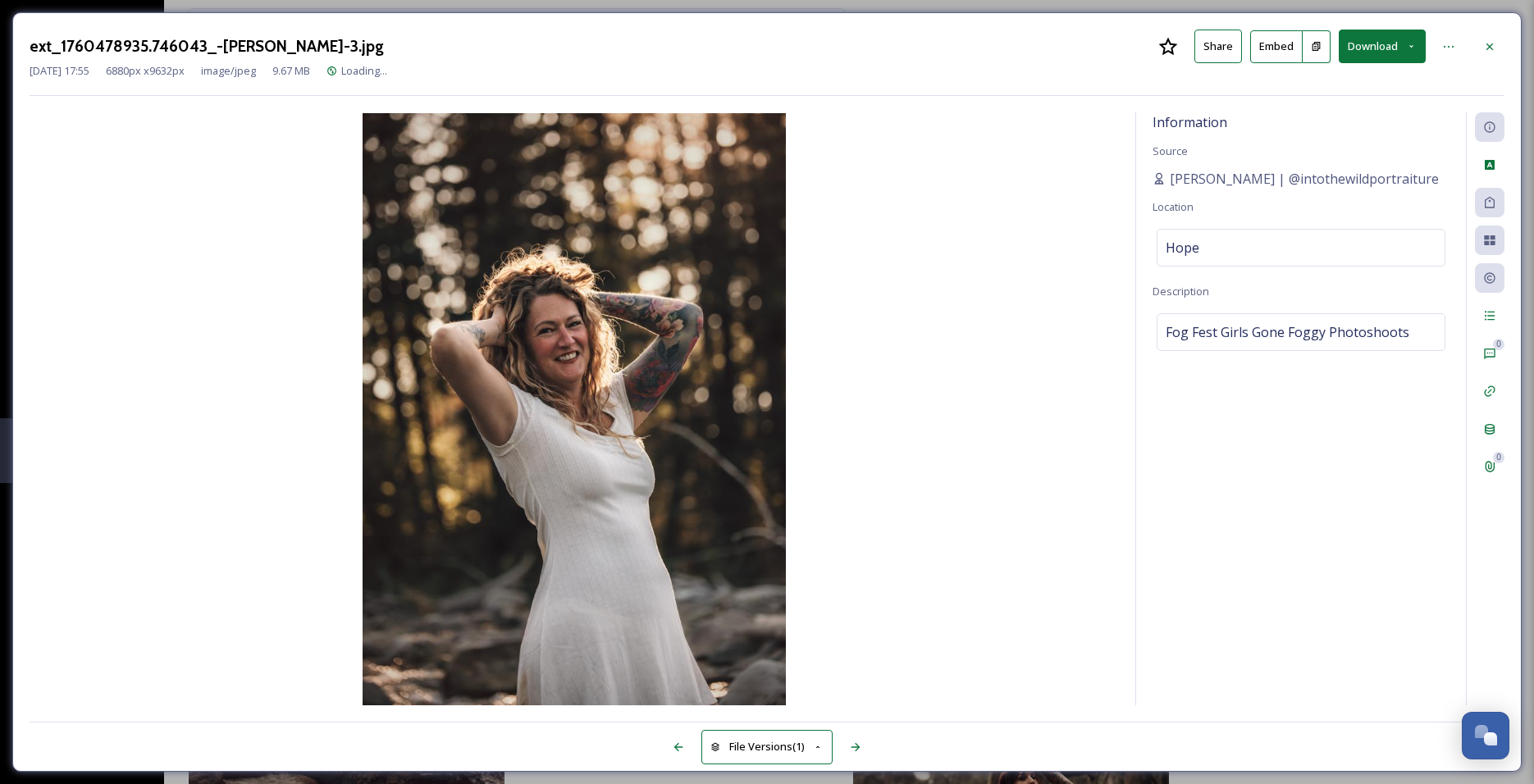
click at [1371, 47] on button "Download" at bounding box center [1381, 46] width 87 height 34
click at [1368, 108] on span "Download Large (1429 x 2000)" at bounding box center [1334, 116] width 144 height 15
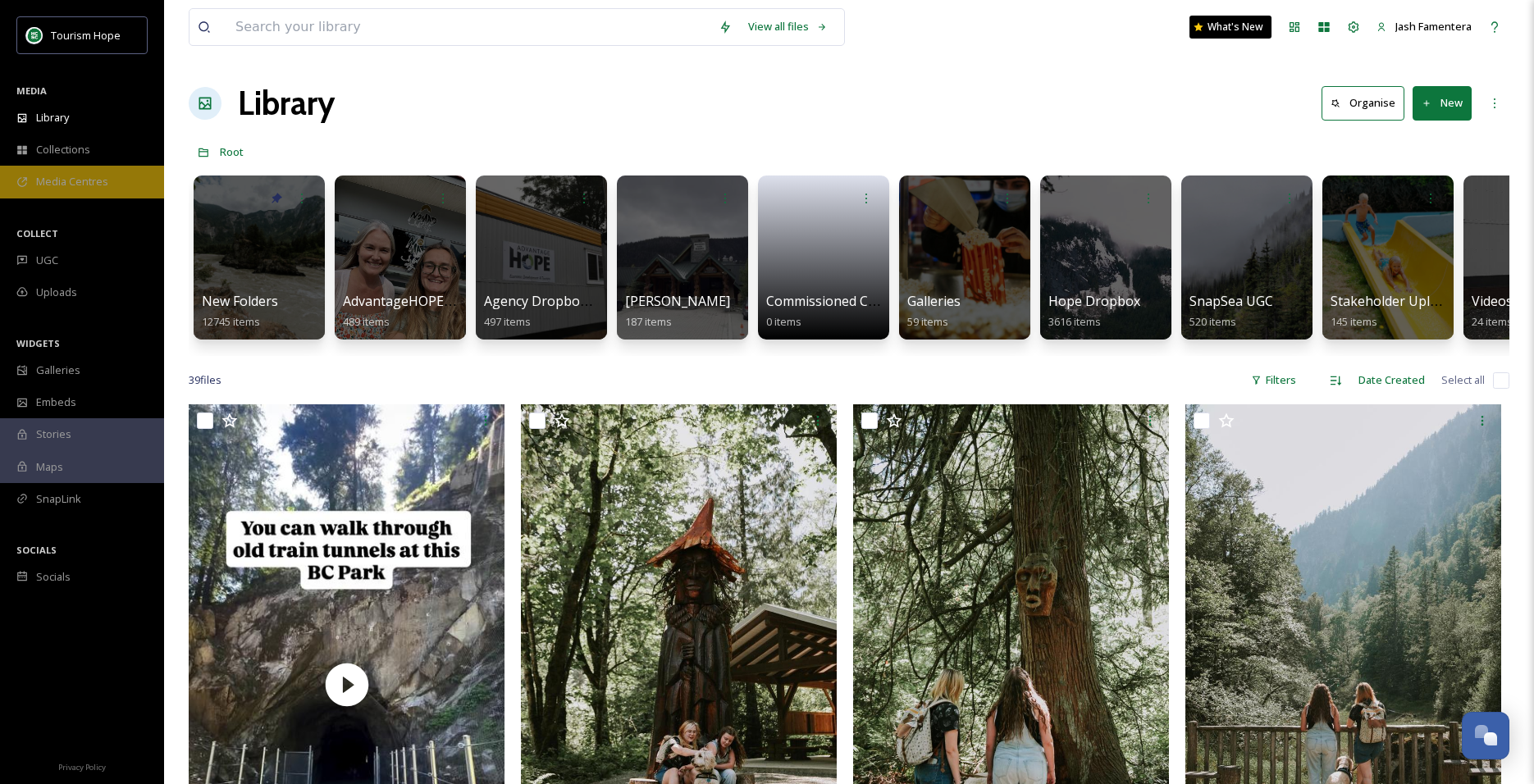
click at [78, 188] on span "Media Centres" at bounding box center [72, 181] width 72 height 15
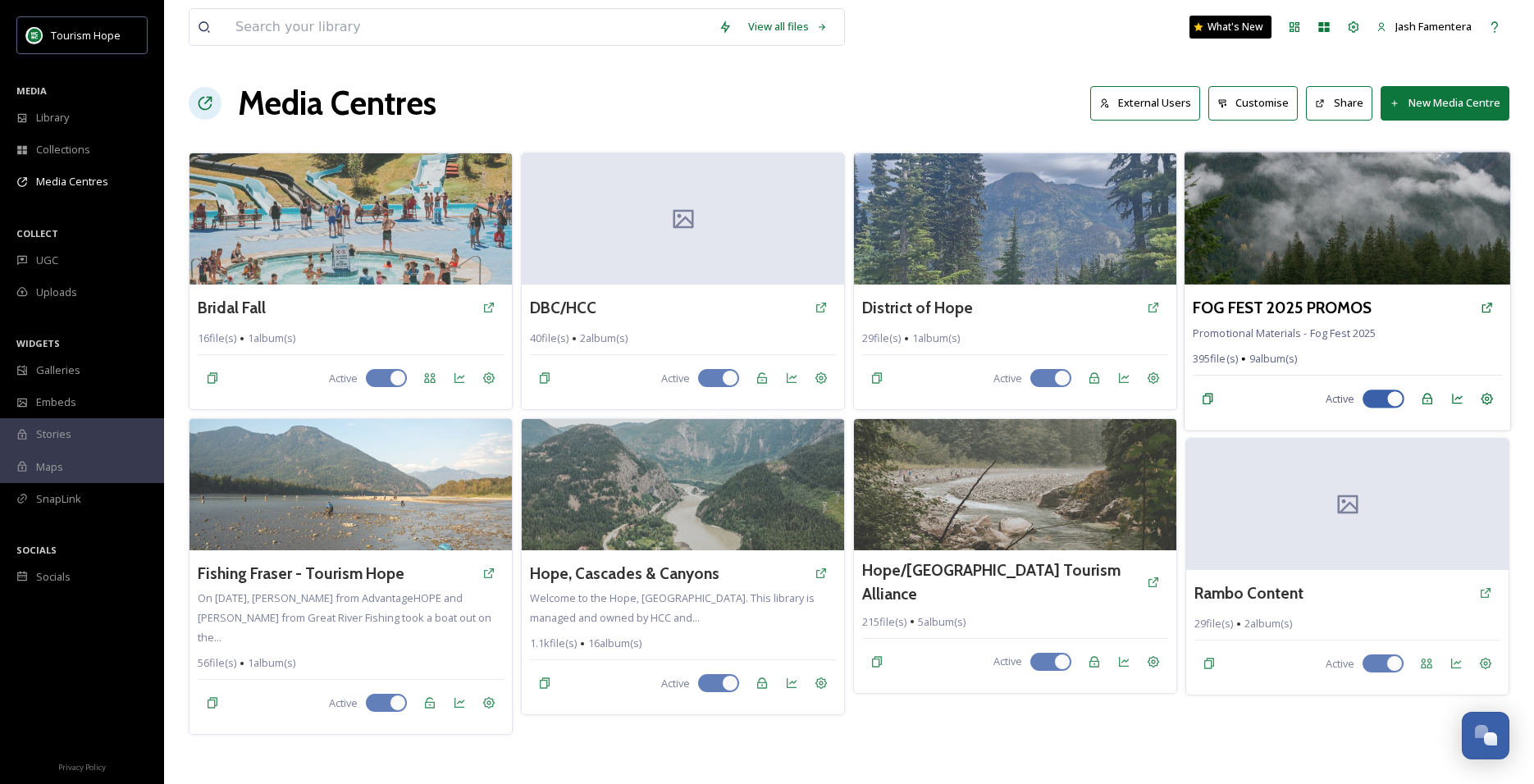
click at [1332, 232] on img at bounding box center [1346, 219] width 325 height 133
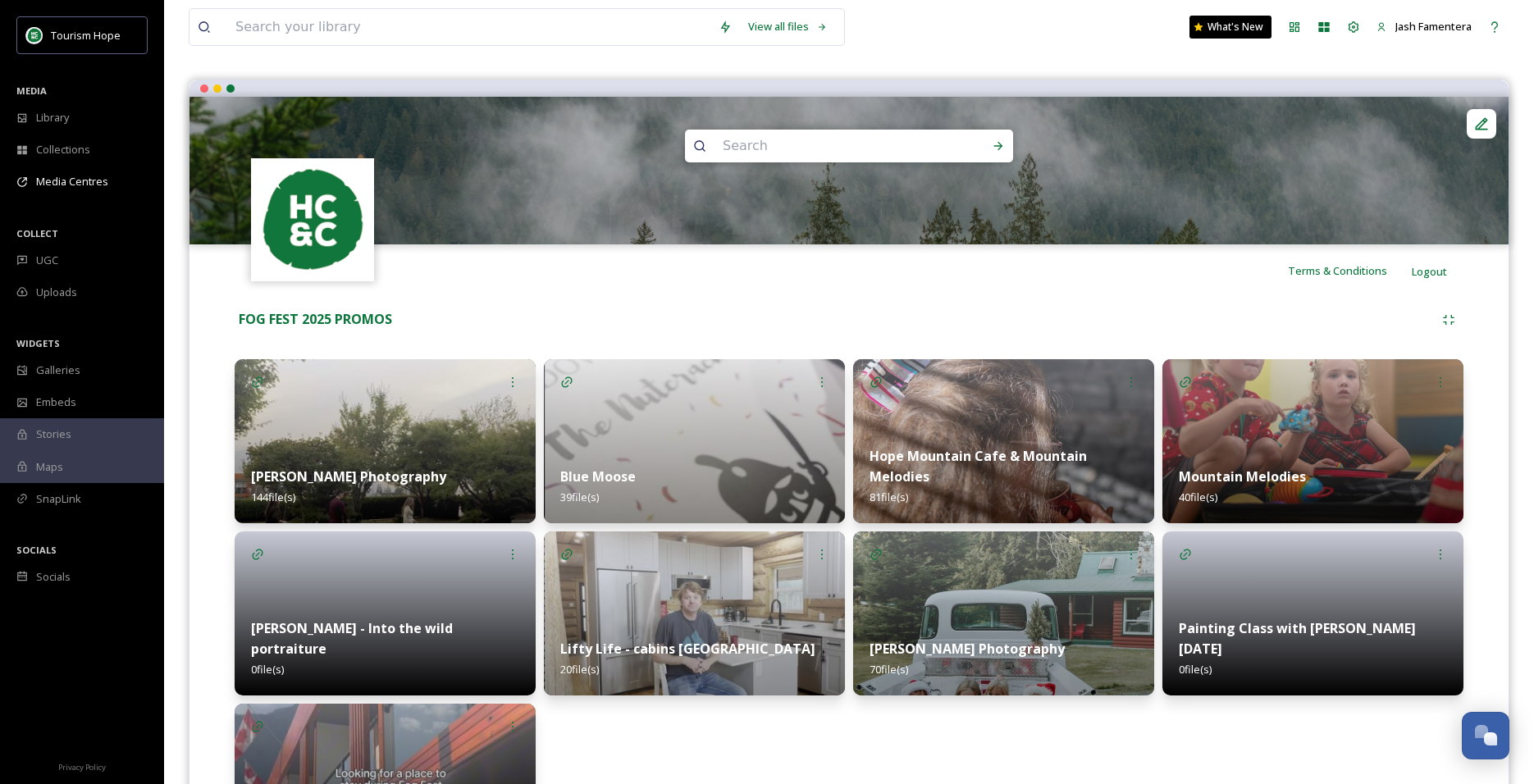
scroll to position [269, 0]
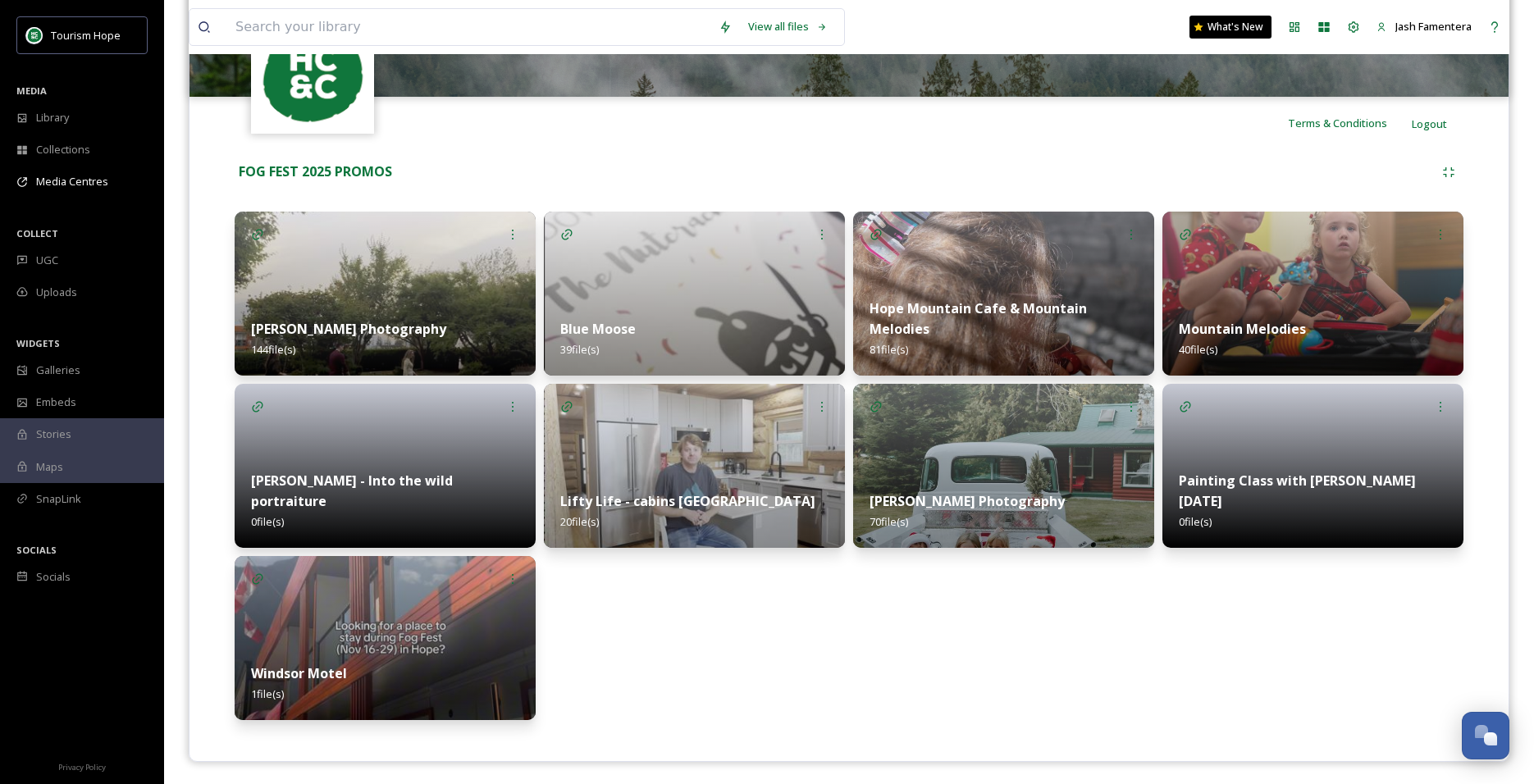
click at [1008, 317] on div "Hope Mountain Cafe & Mountain Melodies 81 file(s)" at bounding box center [1003, 329] width 301 height 94
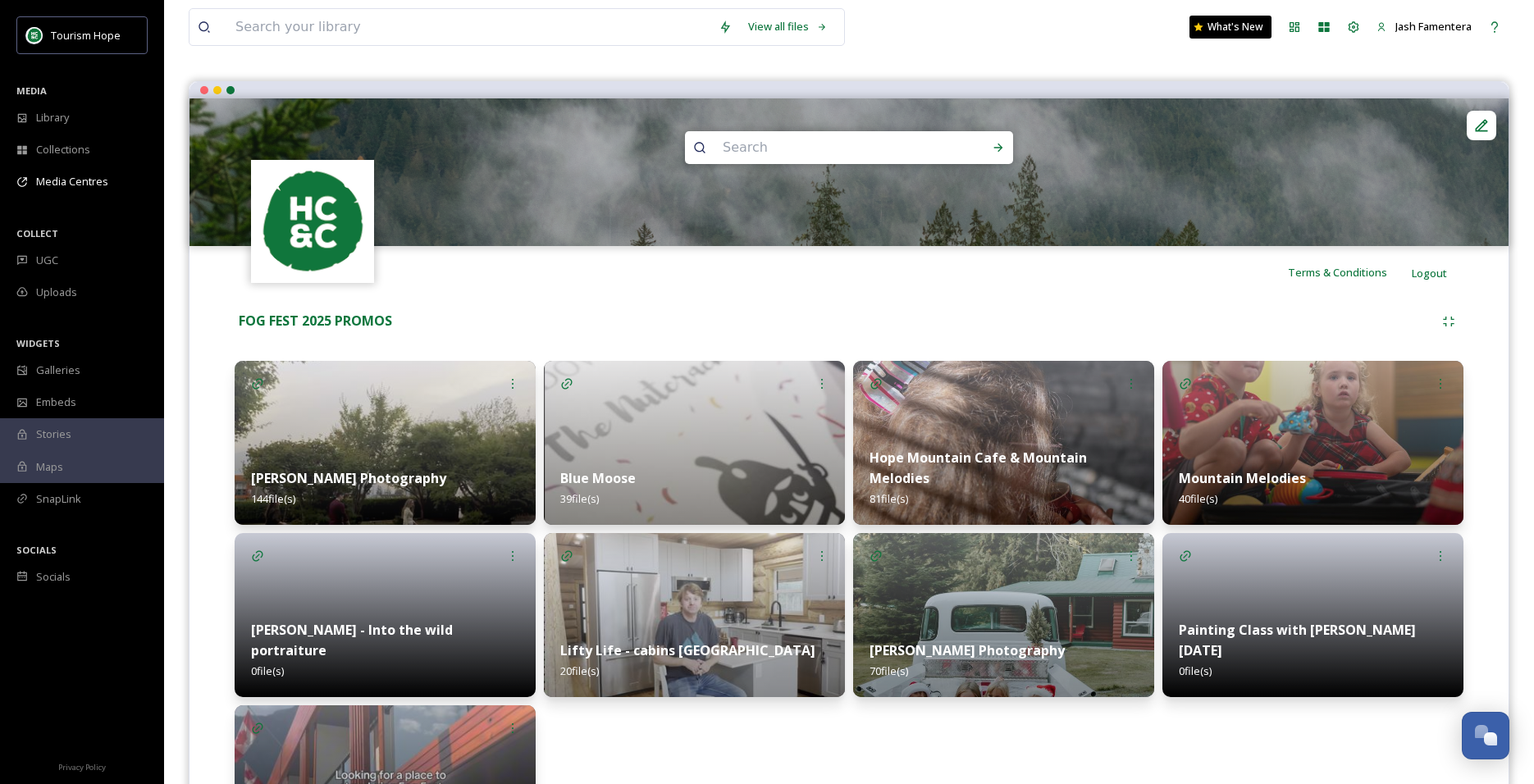
scroll to position [269, 0]
